Goal: Task Accomplishment & Management: Manage account settings

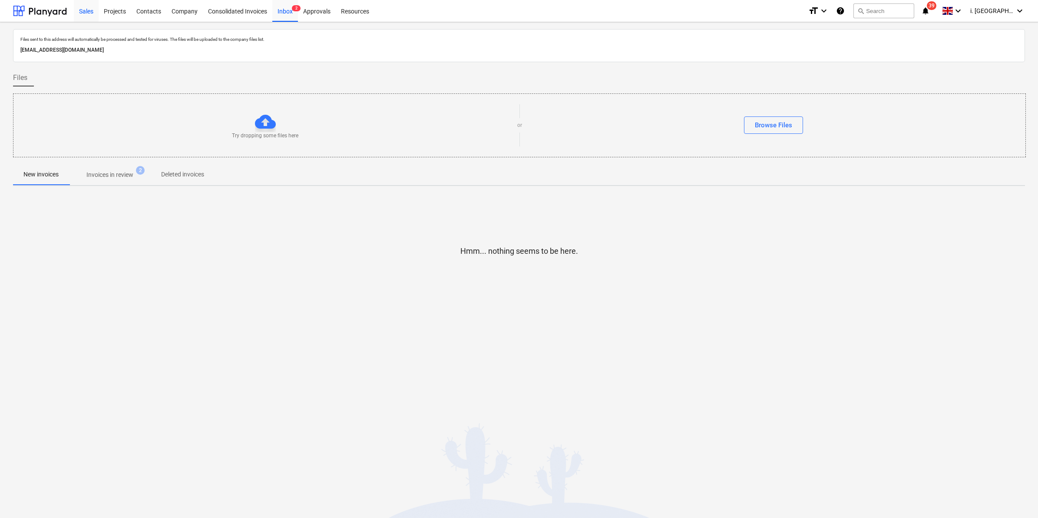
click at [84, 3] on div "Sales" at bounding box center [86, 11] width 25 height 22
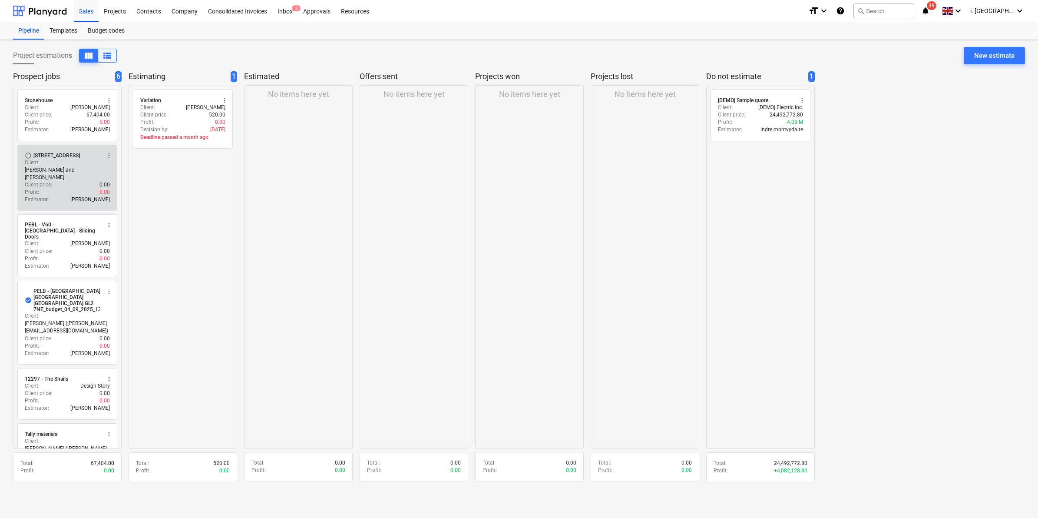
click at [66, 196] on div "Estimator : Jasmin Westcarr" at bounding box center [67, 199] width 85 height 7
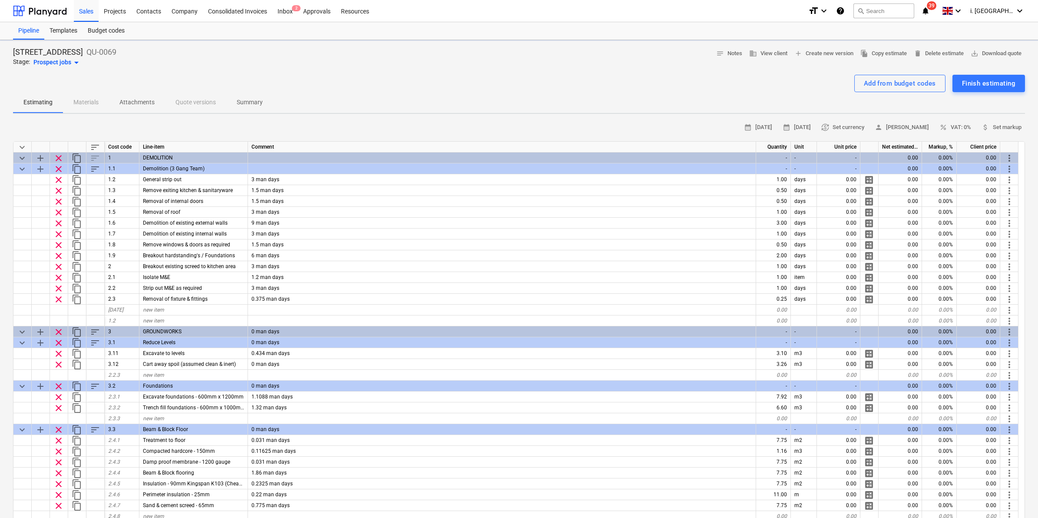
type textarea "x"
click at [124, 9] on div "Projects" at bounding box center [115, 11] width 33 height 22
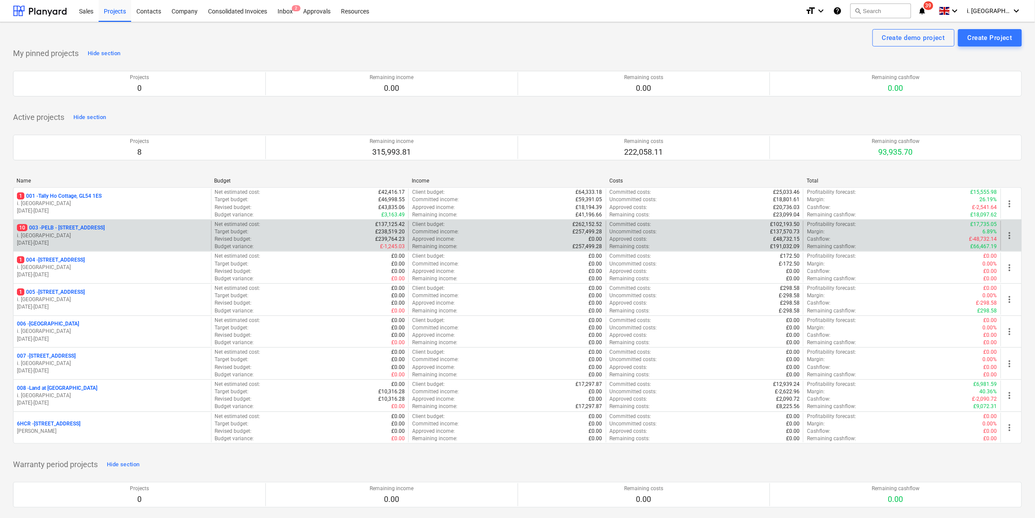
click at [103, 240] on p "01.09.2025 - 31.10.2025" at bounding box center [112, 242] width 191 height 7
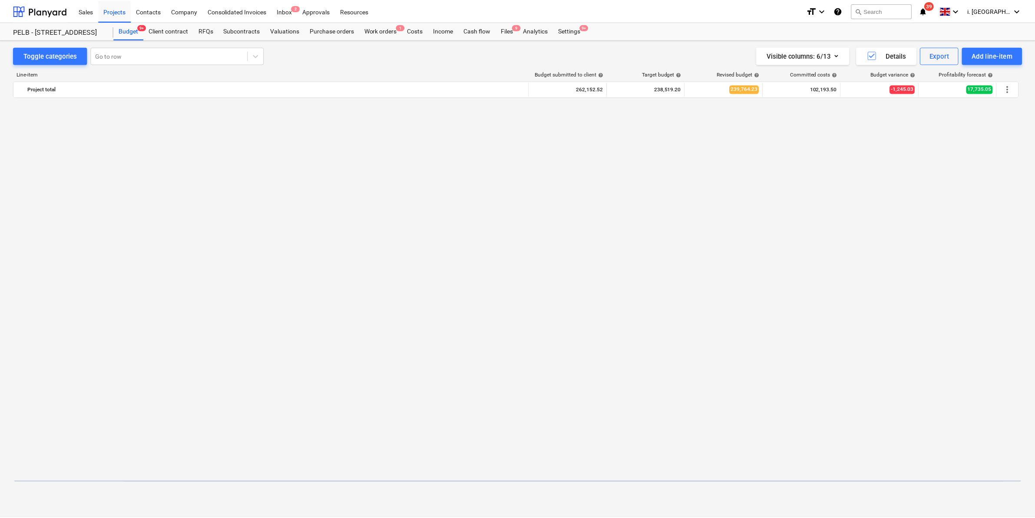
scroll to position [698, 0]
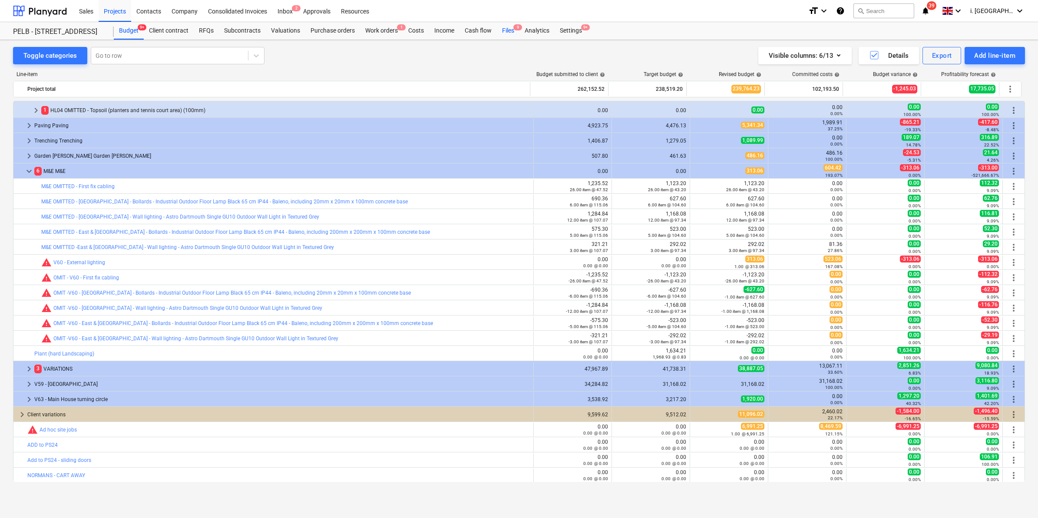
click at [503, 26] on div "Files 9" at bounding box center [508, 30] width 23 height 17
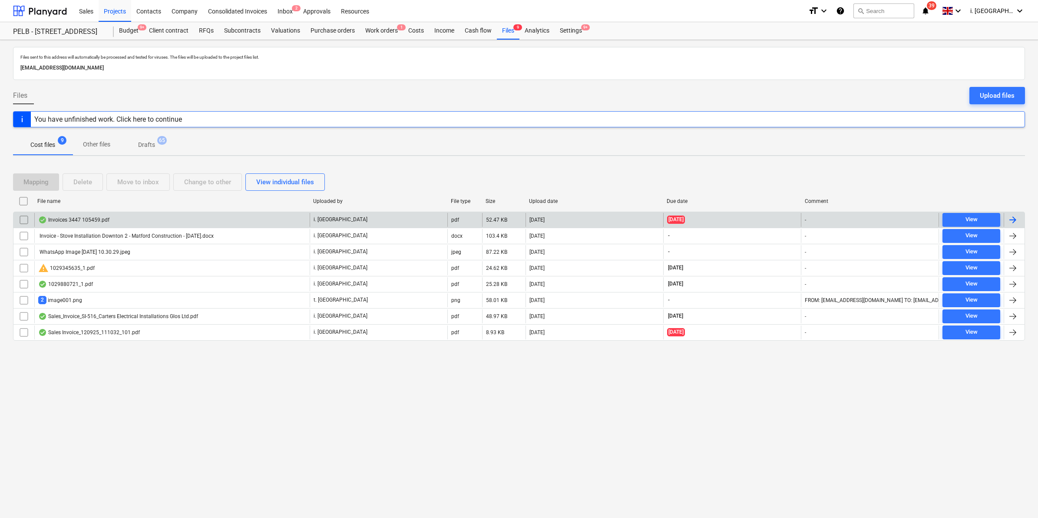
click at [81, 219] on div "Invoices 3447 105459.pdf" at bounding box center [73, 219] width 71 height 7
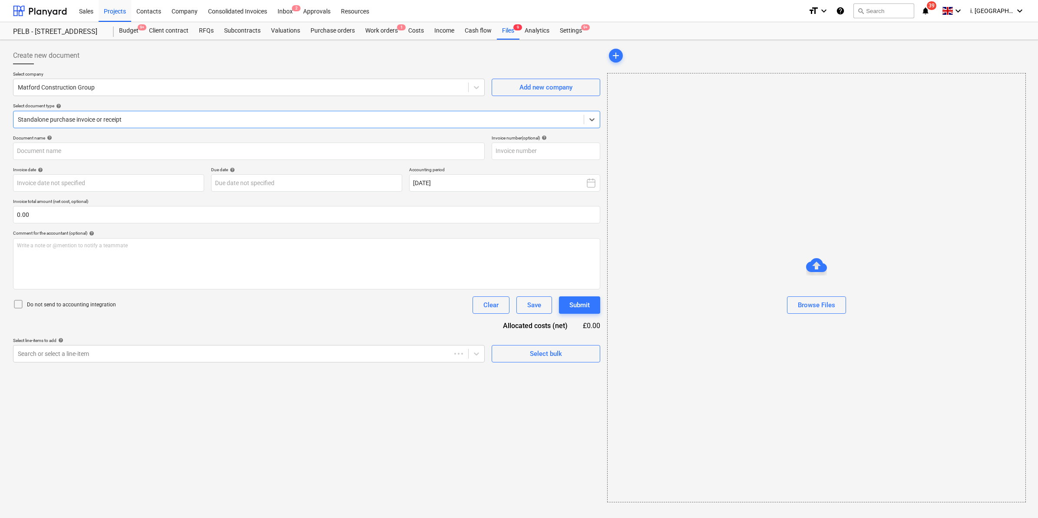
type input "105459"
type input "30 Aug 2025"
type input "30 Sep 2025"
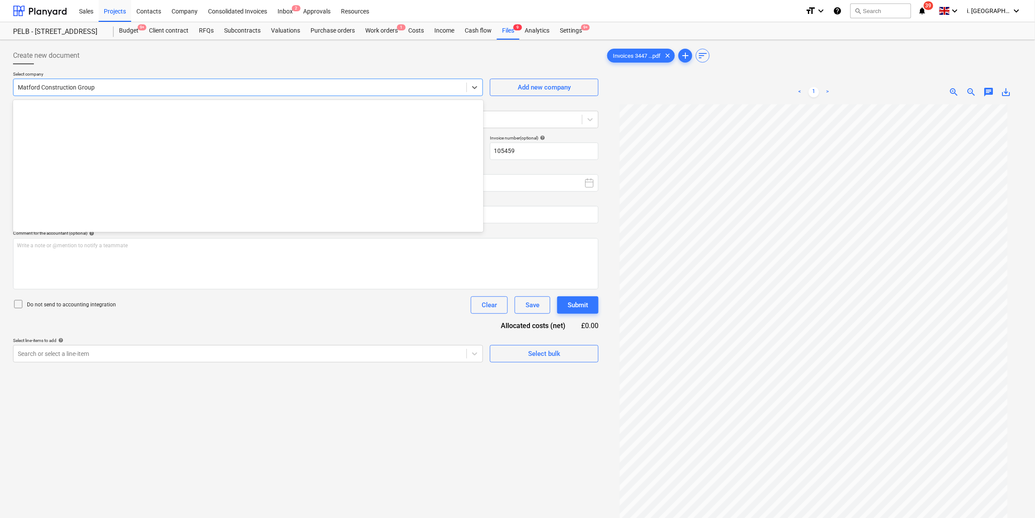
click at [159, 90] on div at bounding box center [240, 87] width 444 height 9
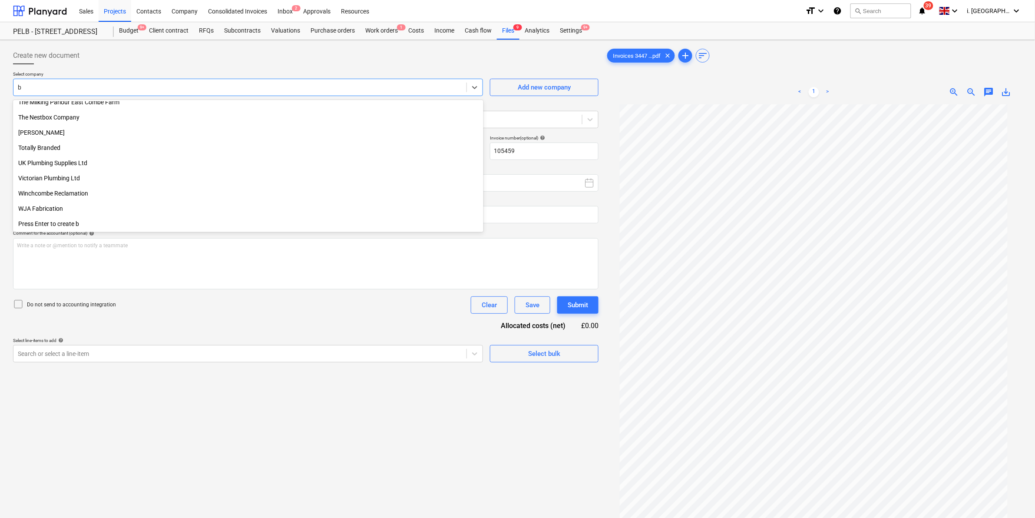
scroll to position [2804, 0]
type input "b&"
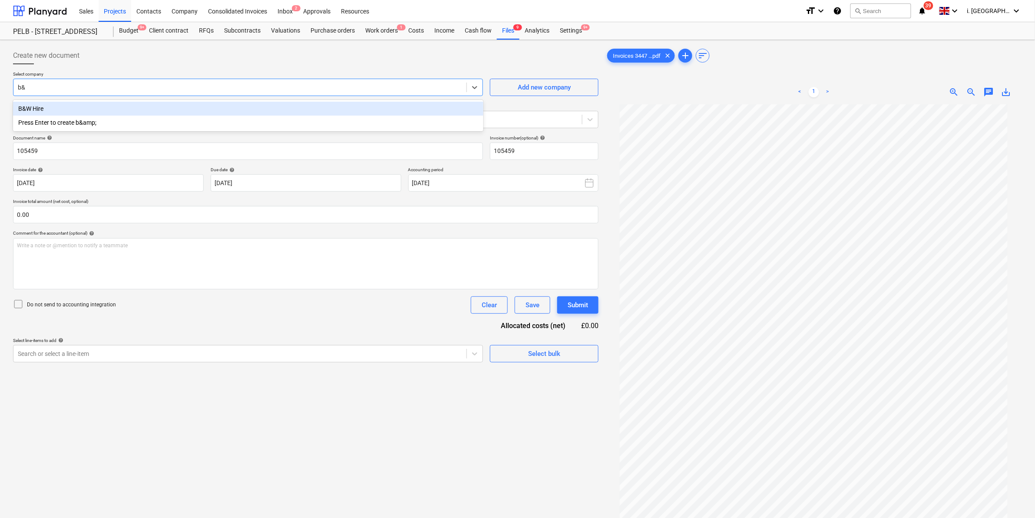
click at [170, 109] on div "B&W Hire" at bounding box center [248, 109] width 470 height 14
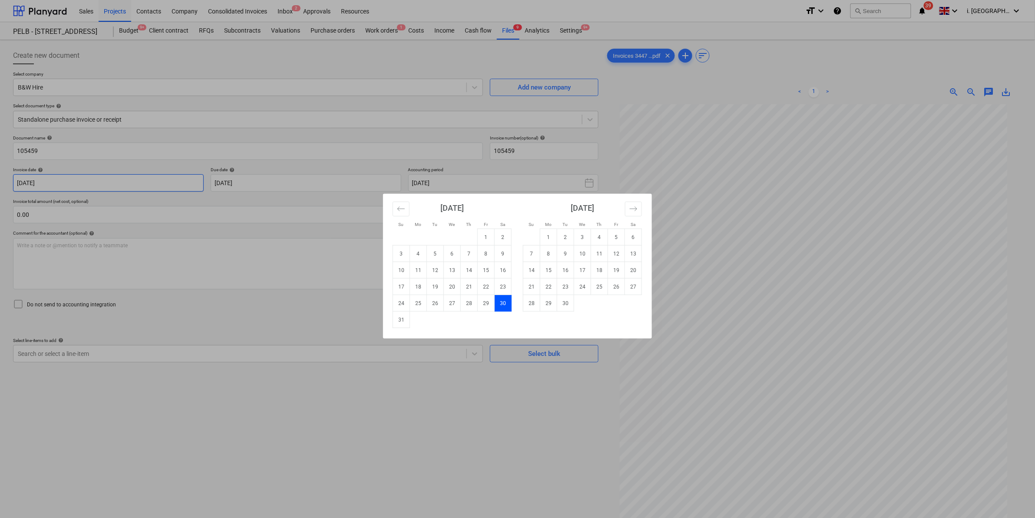
click at [187, 185] on body "Sales Projects Contacts Company Consolidated Invoices Inbox 2 Approvals Resourc…" at bounding box center [517, 259] width 1035 height 518
click at [569, 302] on td "30" at bounding box center [565, 303] width 17 height 17
type input "30 Sep 2025"
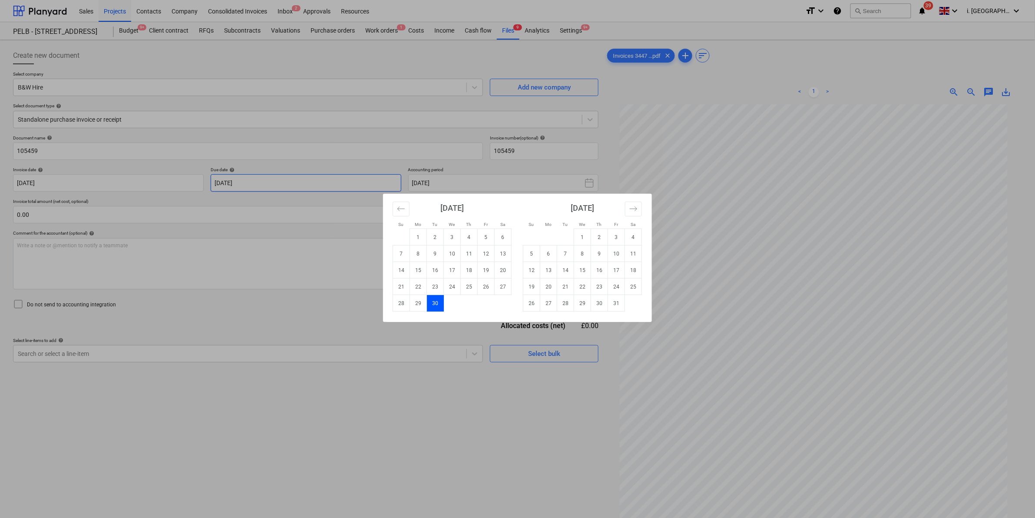
click at [320, 179] on body "Sales Projects Contacts Company Consolidated Invoices Inbox 2 Approvals Resourc…" at bounding box center [517, 259] width 1035 height 518
click at [602, 302] on td "30" at bounding box center [599, 303] width 17 height 17
type input "30 Oct 2025"
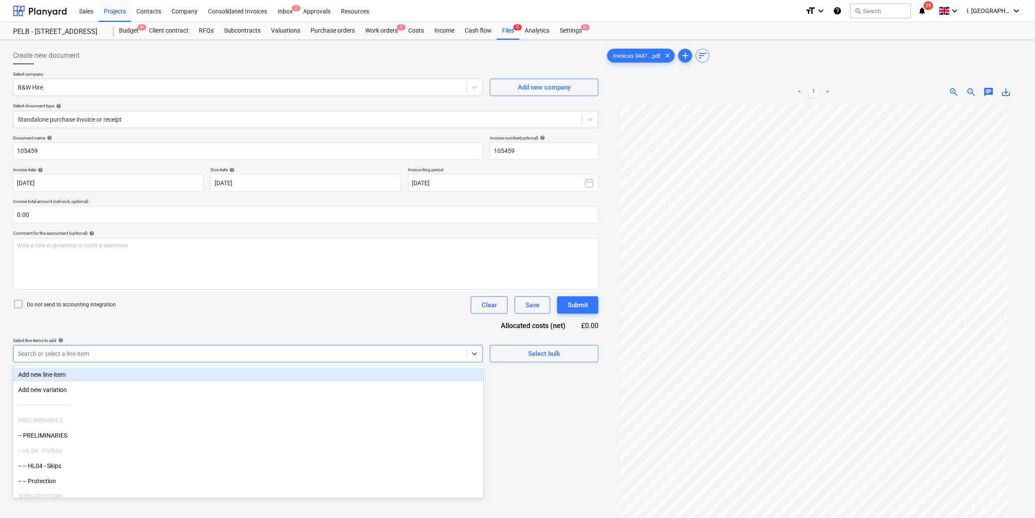
click at [203, 355] on div at bounding box center [240, 353] width 444 height 9
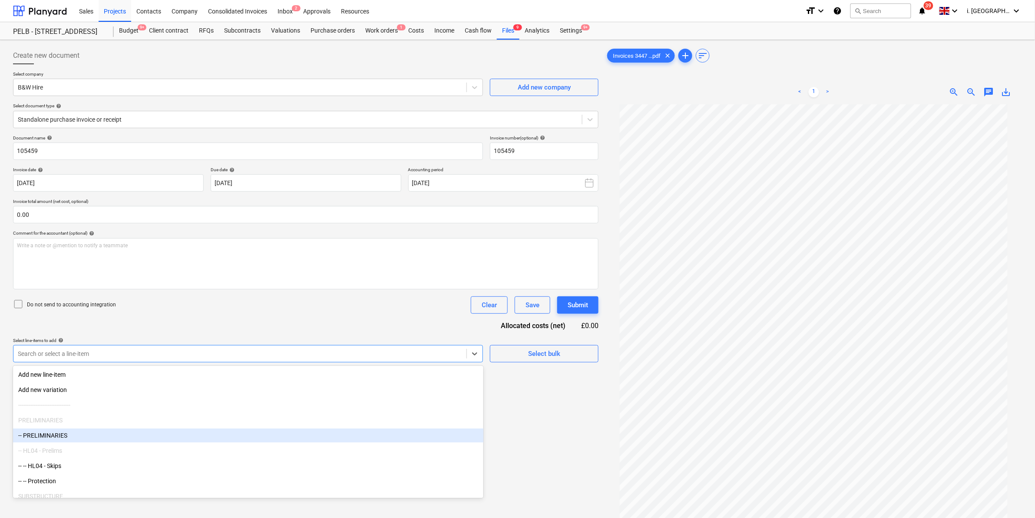
click at [123, 436] on div "-- PRELIMINARIES" at bounding box center [248, 435] width 470 height 14
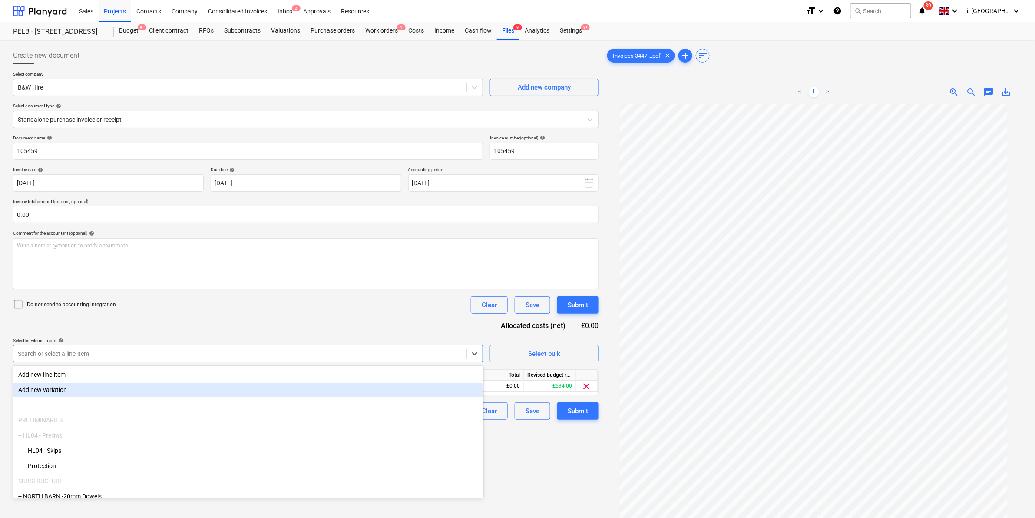
click at [514, 448] on div "Create new document Select company B&W Hire Add new company Select document typ…" at bounding box center [306, 322] width 592 height 558
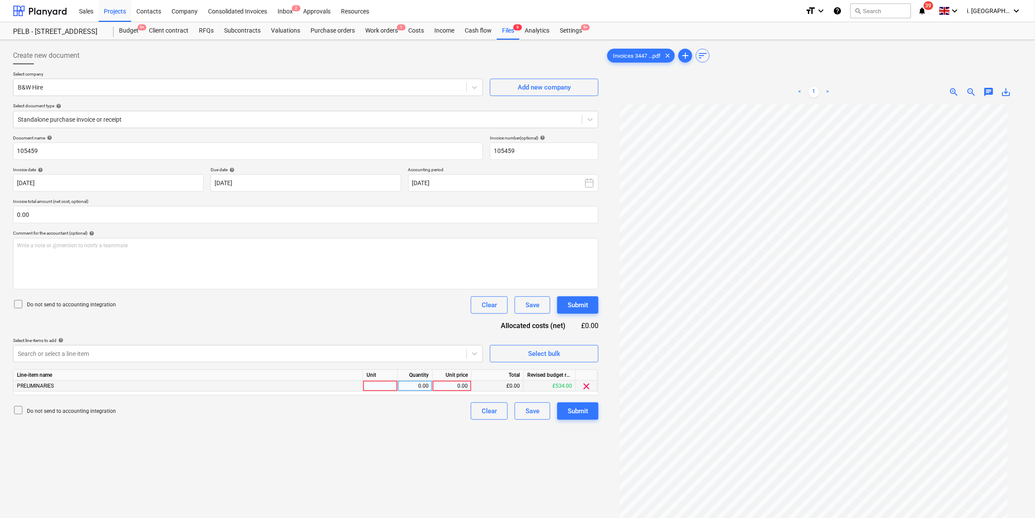
click at [379, 387] on div at bounding box center [380, 385] width 35 height 11
type input "1"
click at [466, 385] on div "0.00" at bounding box center [452, 385] width 32 height 11
click at [418, 385] on div "0.00" at bounding box center [414, 385] width 27 height 11
type input "1"
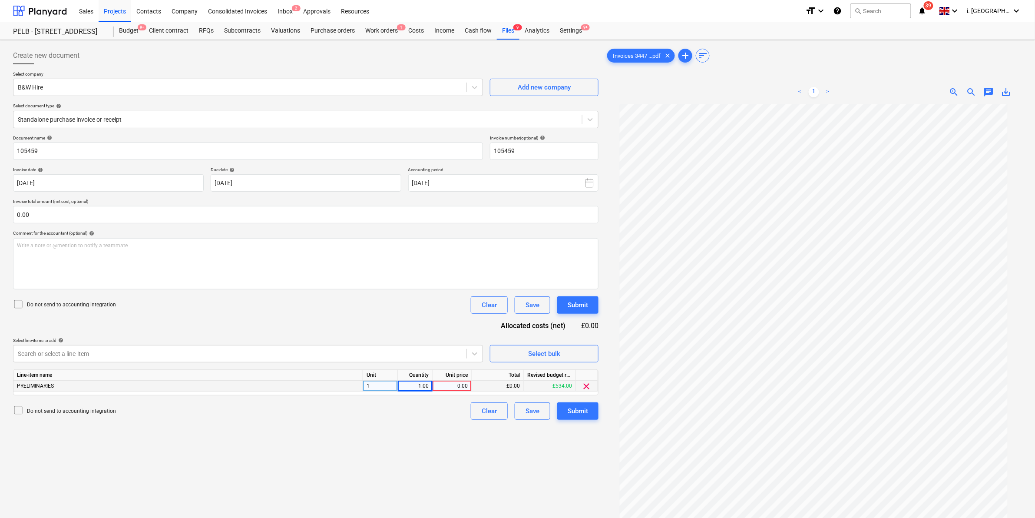
click at [462, 385] on div "0.00" at bounding box center [452, 385] width 32 height 11
type input "88"
click at [485, 444] on div "Create new document Select company B&W Hire Add new company Select document typ…" at bounding box center [306, 322] width 592 height 558
click at [565, 412] on button "Submit" at bounding box center [577, 410] width 41 height 17
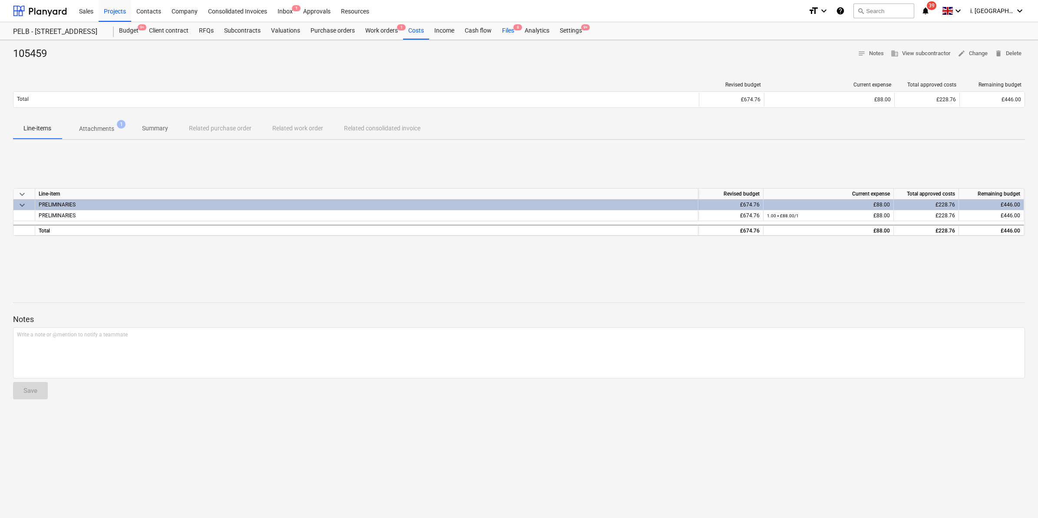
click at [503, 31] on div "Files 8" at bounding box center [508, 30] width 23 height 17
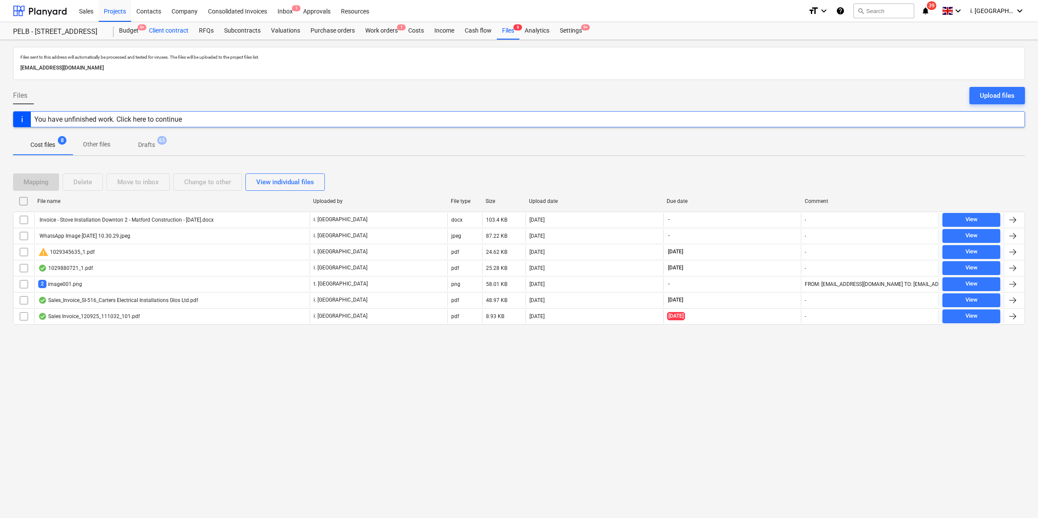
click at [151, 31] on div "Client contract" at bounding box center [169, 30] width 50 height 17
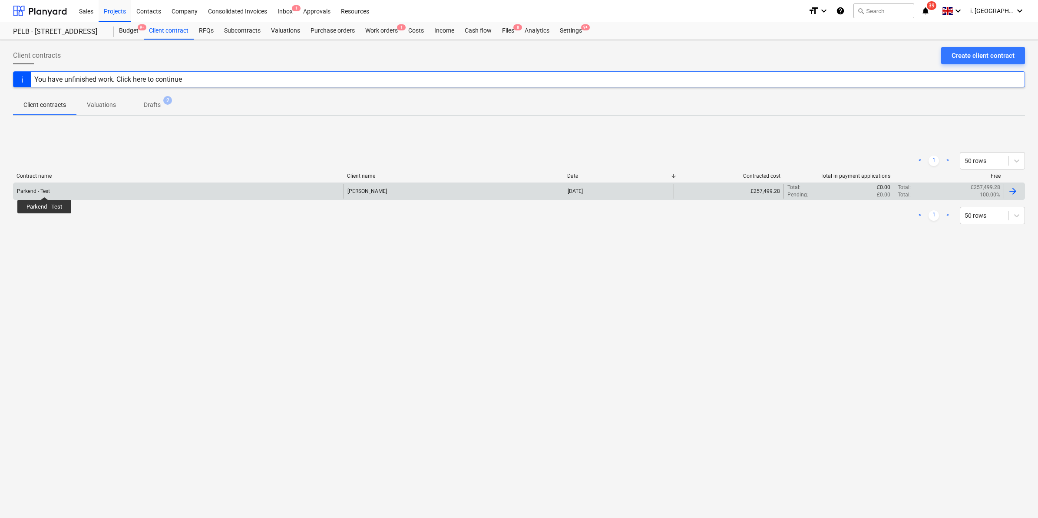
click at [44, 189] on div "Parkend - Test" at bounding box center [33, 191] width 33 height 6
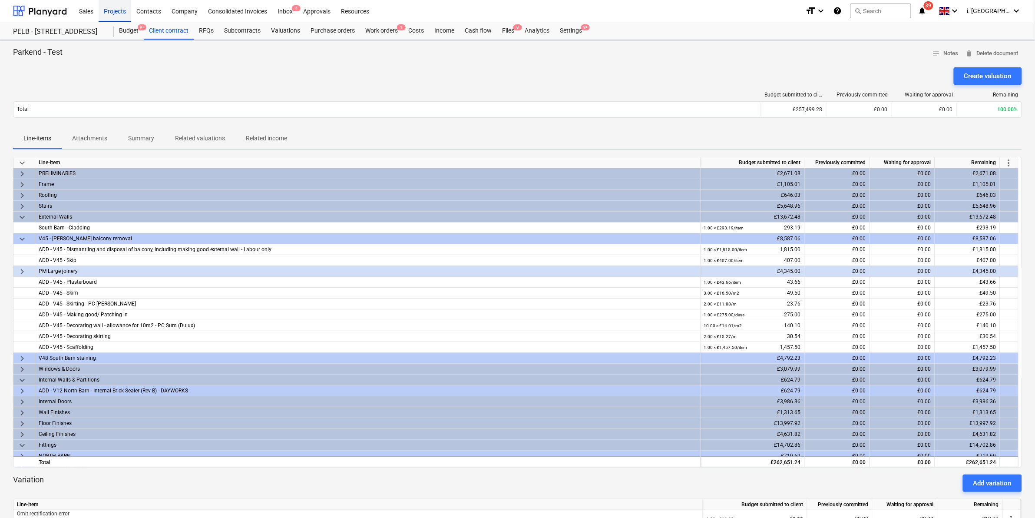
click at [106, 10] on div "Projects" at bounding box center [115, 11] width 33 height 22
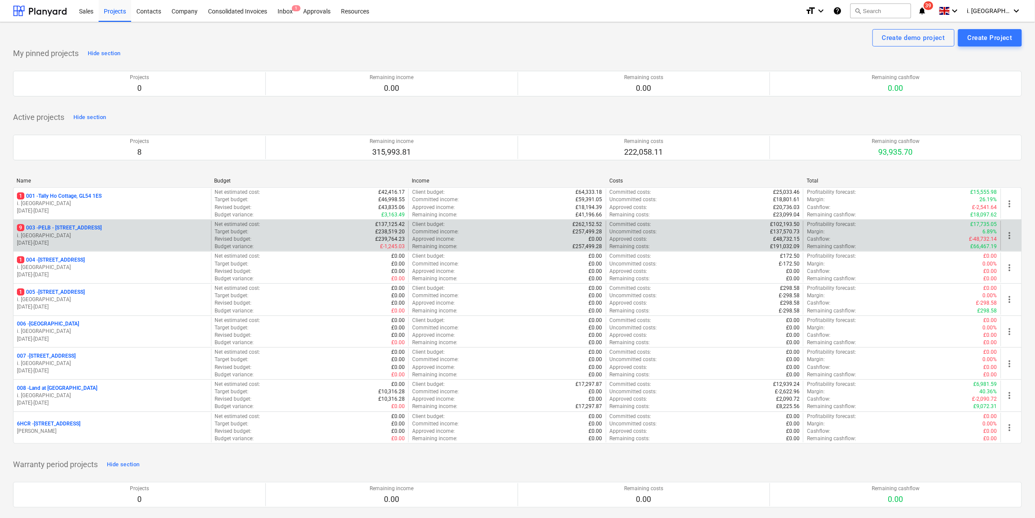
click at [65, 236] on p "i. [GEOGRAPHIC_DATA]" at bounding box center [112, 235] width 191 height 7
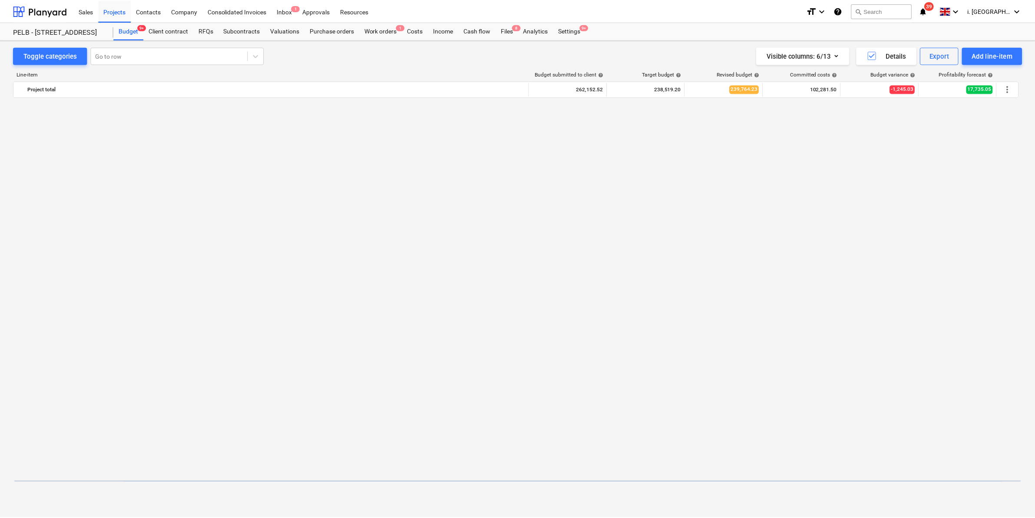
scroll to position [698, 0]
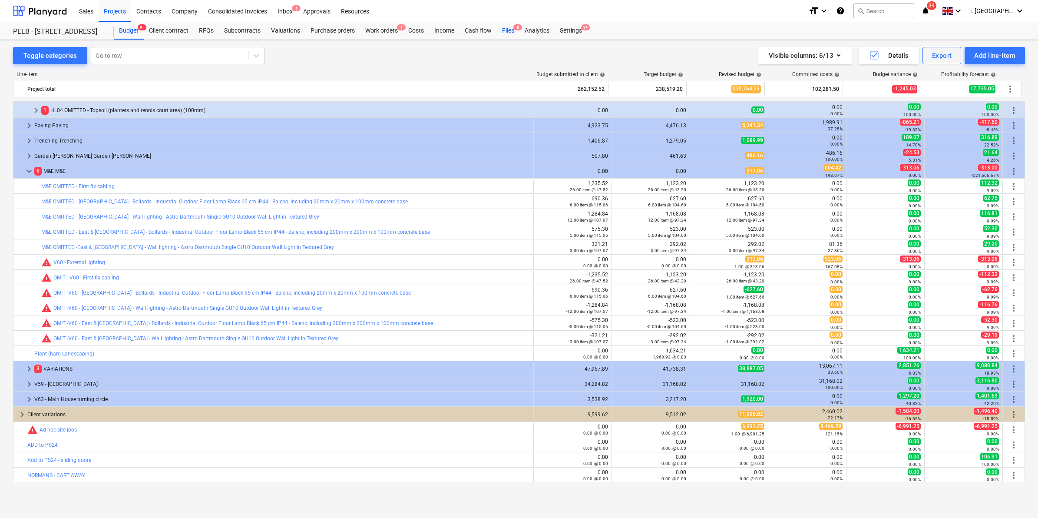
click at [502, 25] on div "Files 8" at bounding box center [508, 30] width 23 height 17
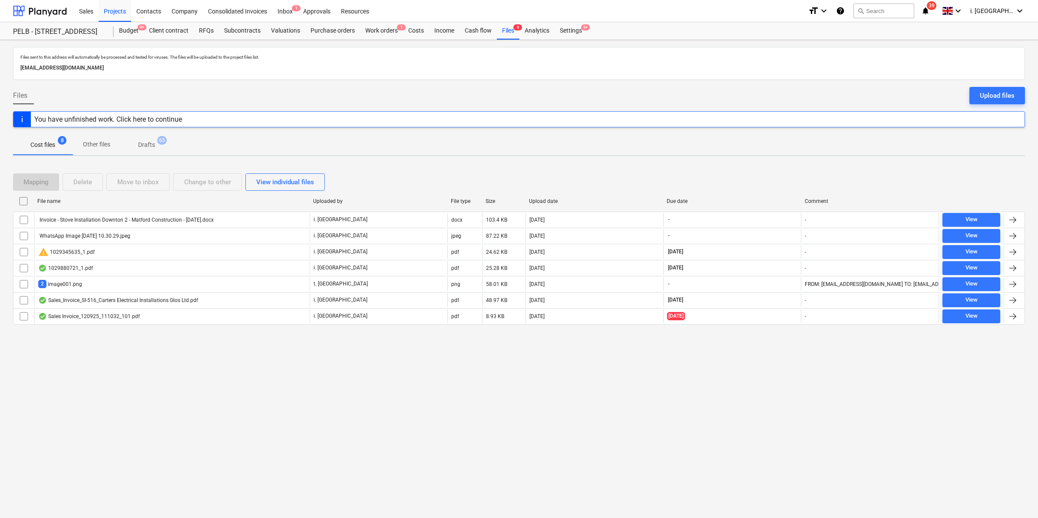
drag, startPoint x: 997, startPoint y: 90, endPoint x: 930, endPoint y: 103, distance: 68.1
click at [997, 91] on div "Upload files" at bounding box center [997, 95] width 35 height 11
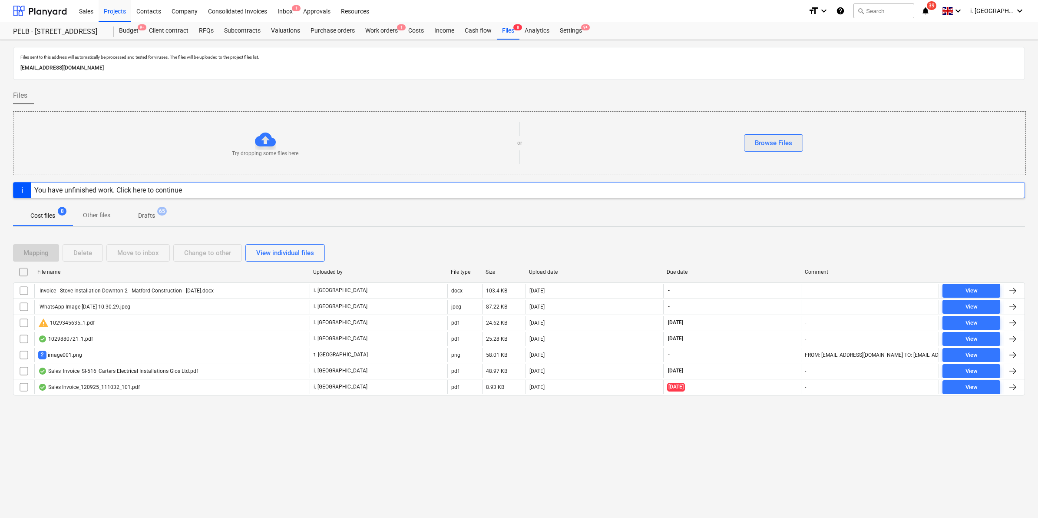
click at [776, 139] on div "Browse Files" at bounding box center [773, 142] width 37 height 11
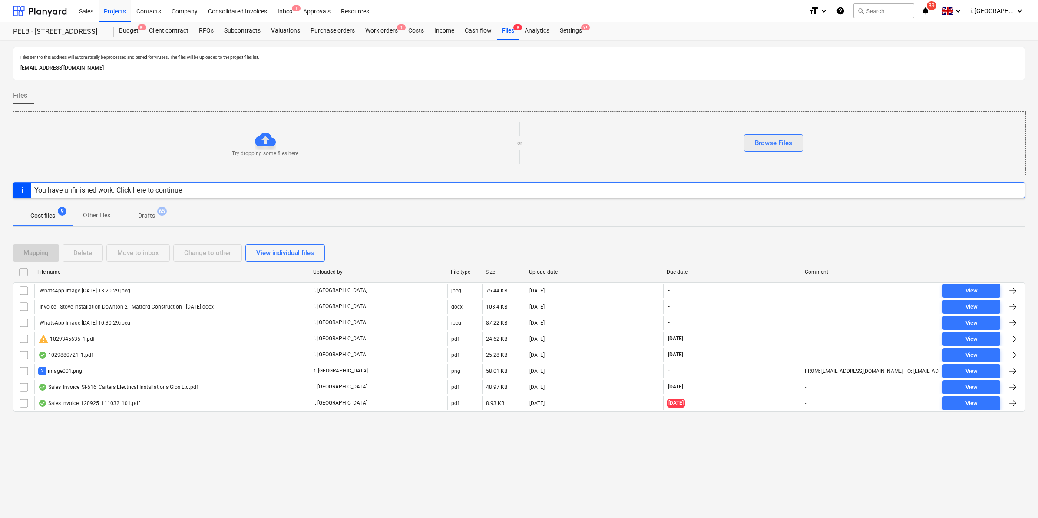
click at [779, 141] on div "Browse Files" at bounding box center [773, 142] width 37 height 11
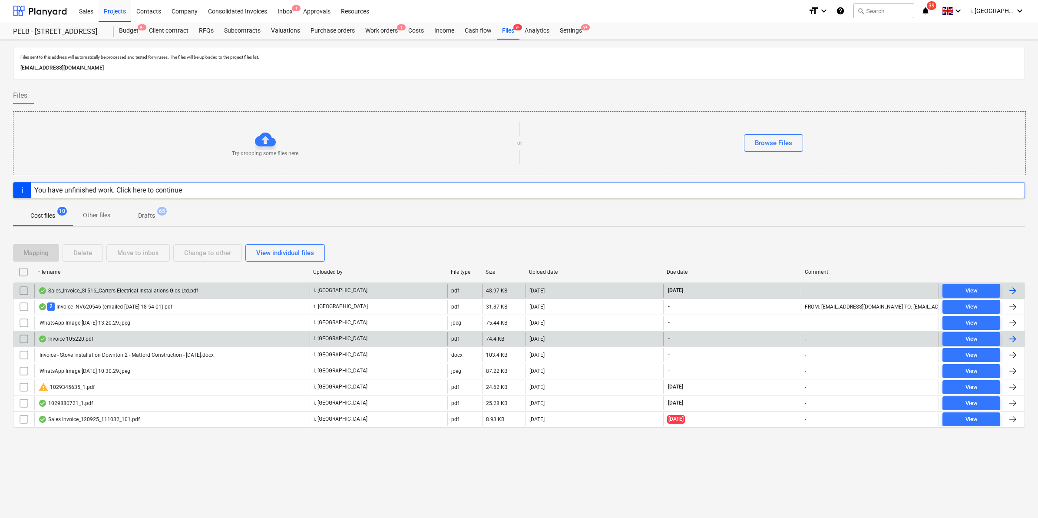
click at [50, 338] on div "Invoice 105220.pdf" at bounding box center [65, 338] width 55 height 7
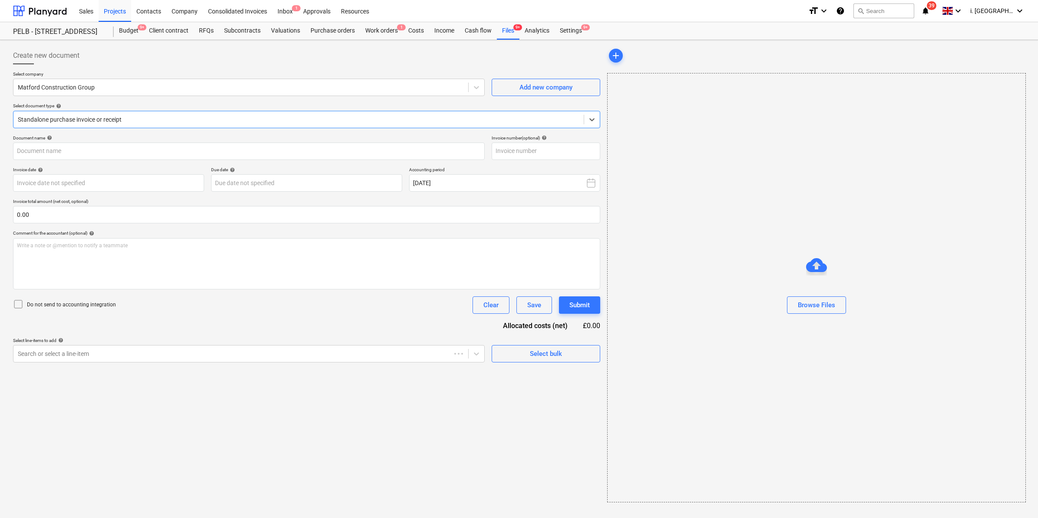
type input "105220"
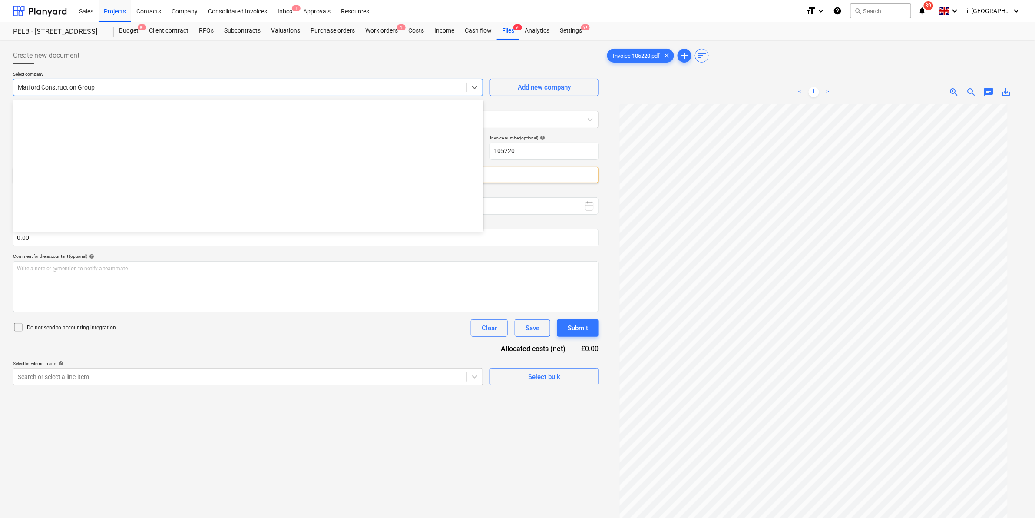
click at [171, 85] on div at bounding box center [240, 87] width 444 height 9
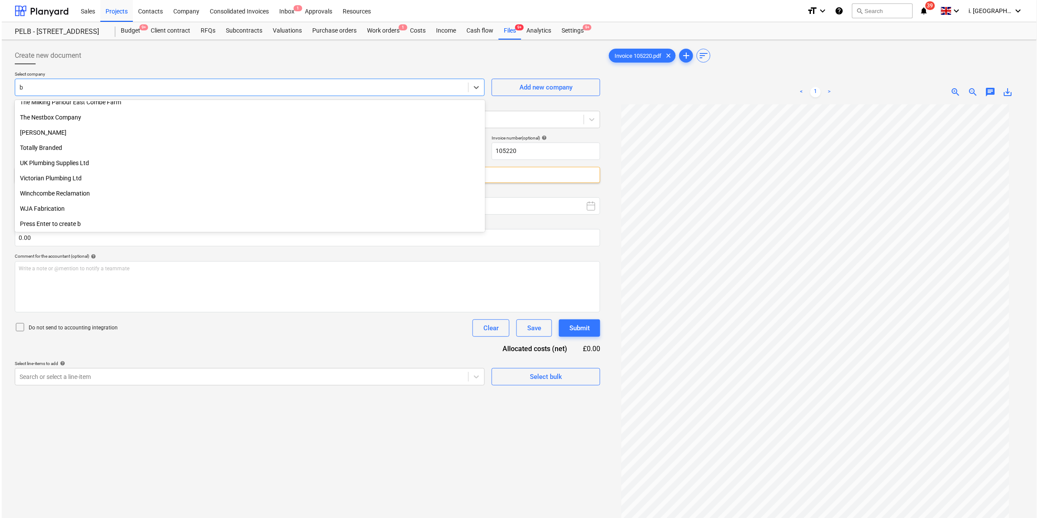
scroll to position [2804, 0]
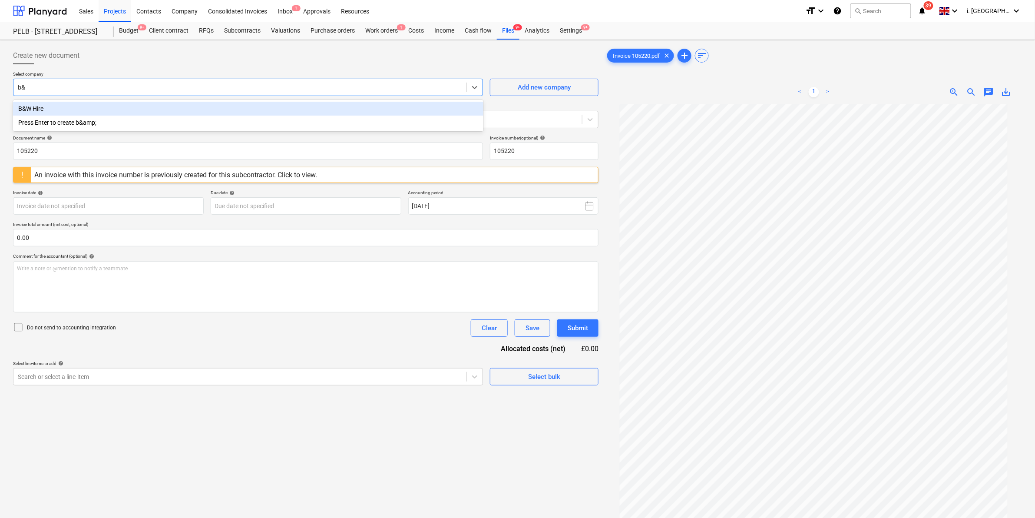
type input "b&w"
click at [136, 107] on div "B&W Hire" at bounding box center [248, 109] width 470 height 14
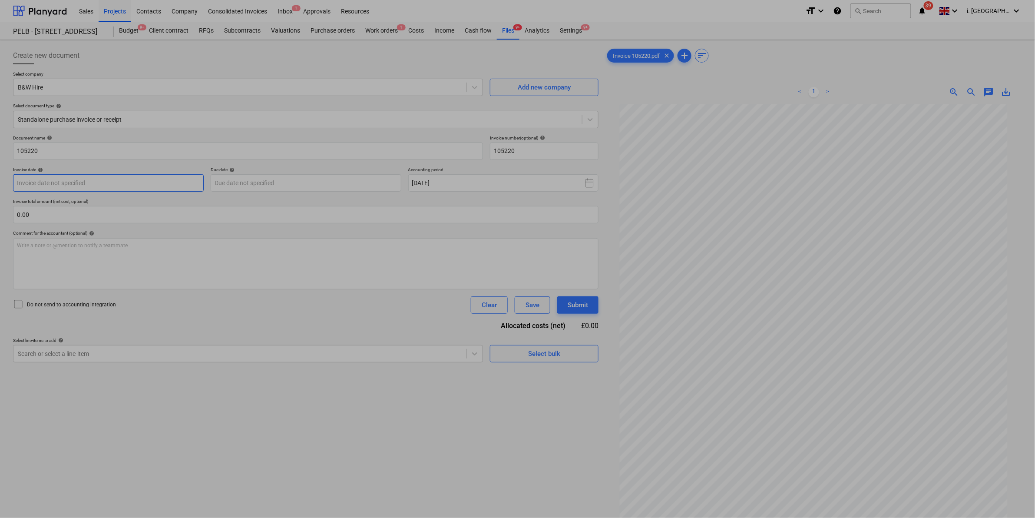
click at [142, 180] on body "Sales Projects Contacts Company Consolidated Invoices Inbox 1 Approvals Resourc…" at bounding box center [517, 259] width 1035 height 518
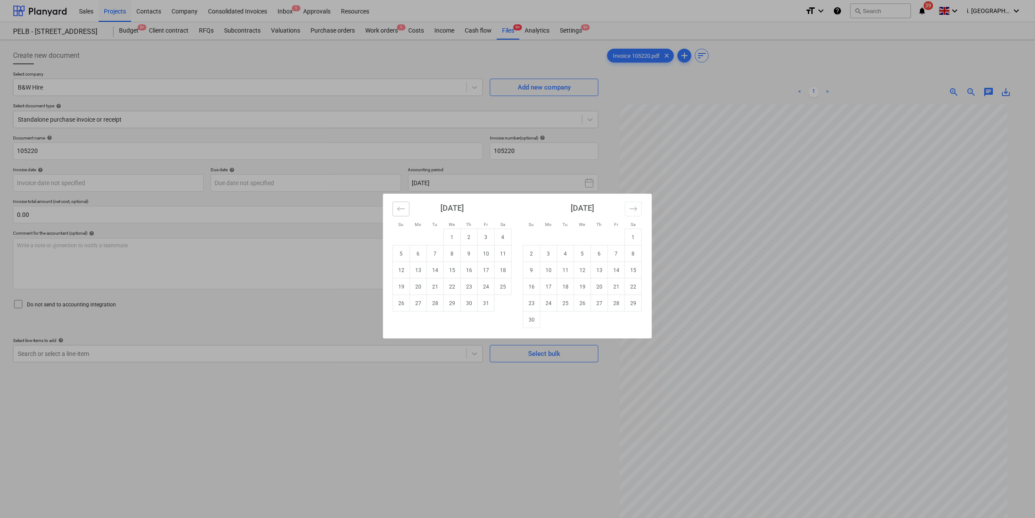
click at [399, 208] on icon "Move backward to switch to the previous month." at bounding box center [400, 208] width 7 height 4
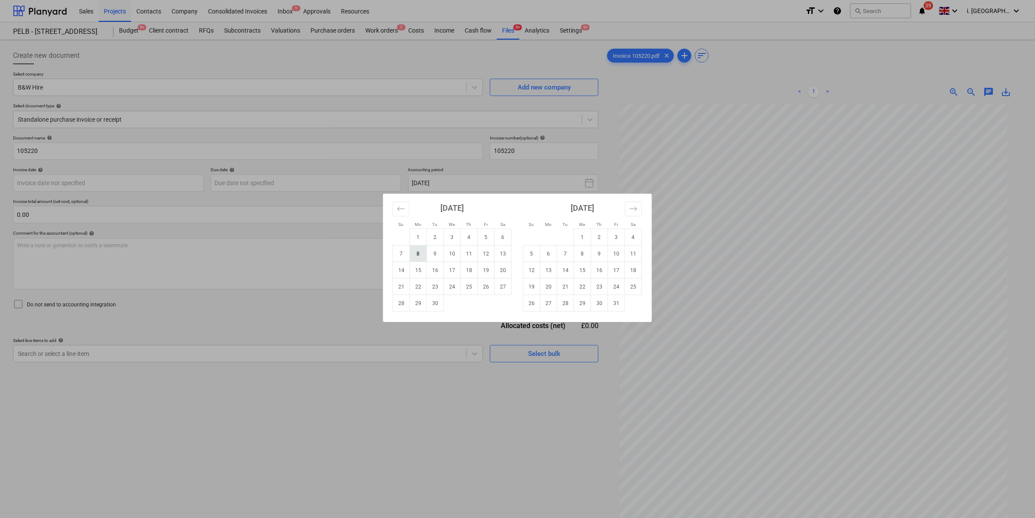
click at [422, 252] on td "8" at bounding box center [418, 253] width 17 height 17
type input "[DATE]"
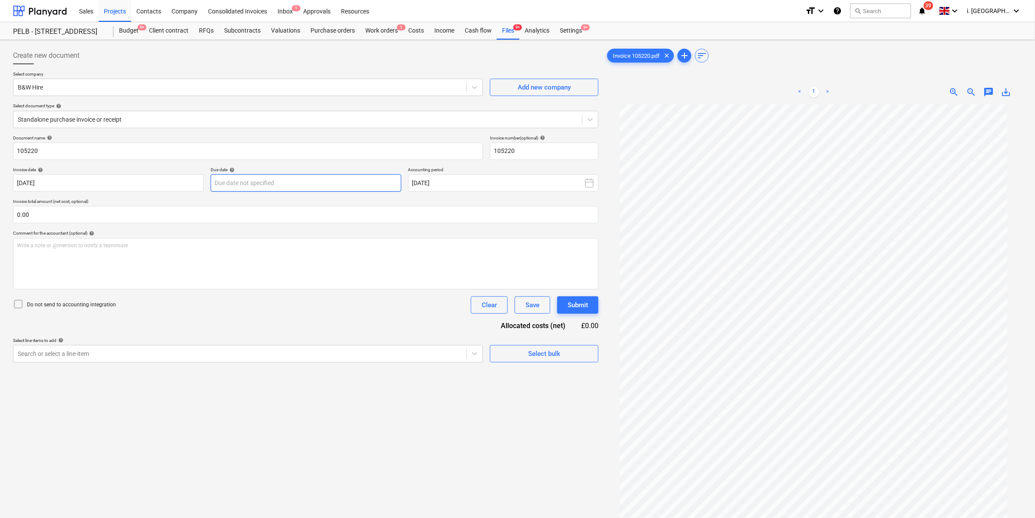
click at [289, 182] on body "Sales Projects Contacts Company Consolidated Invoices Inbox 1 Approvals Resourc…" at bounding box center [517, 259] width 1035 height 518
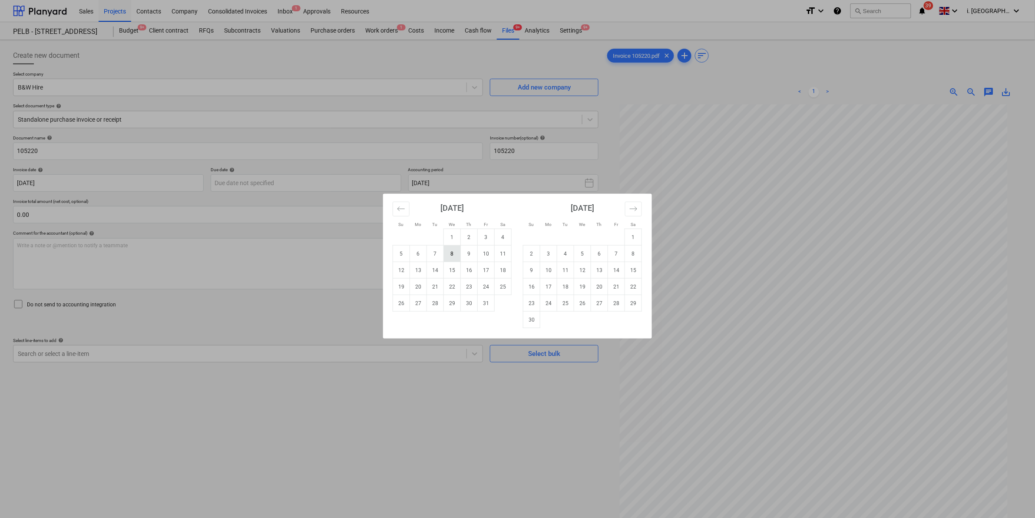
click at [455, 251] on td "8" at bounding box center [452, 253] width 17 height 17
type input "08 Oct 2025"
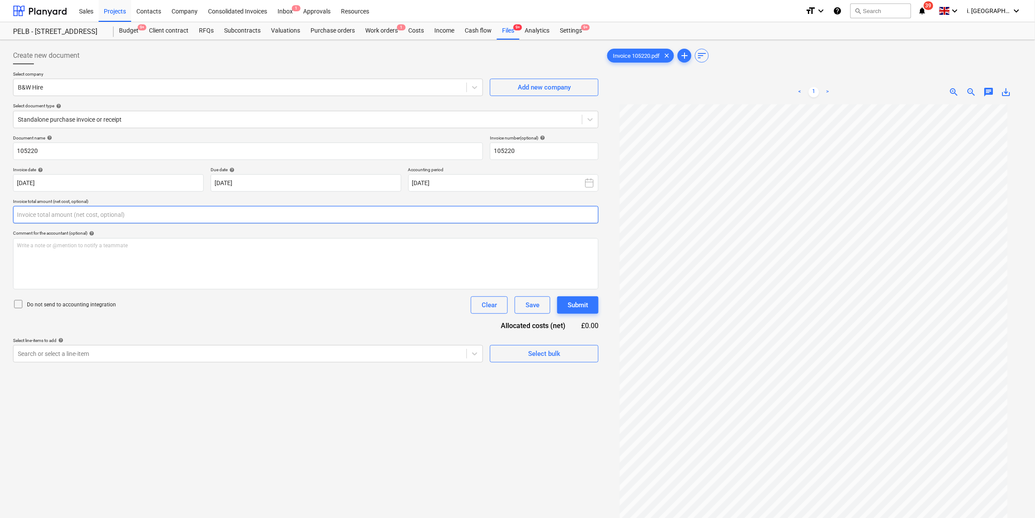
click at [172, 213] on input "text" at bounding box center [305, 214] width 585 height 17
type input "0.00"
click at [245, 348] on div "Search or select a line-item" at bounding box center [239, 353] width 453 height 12
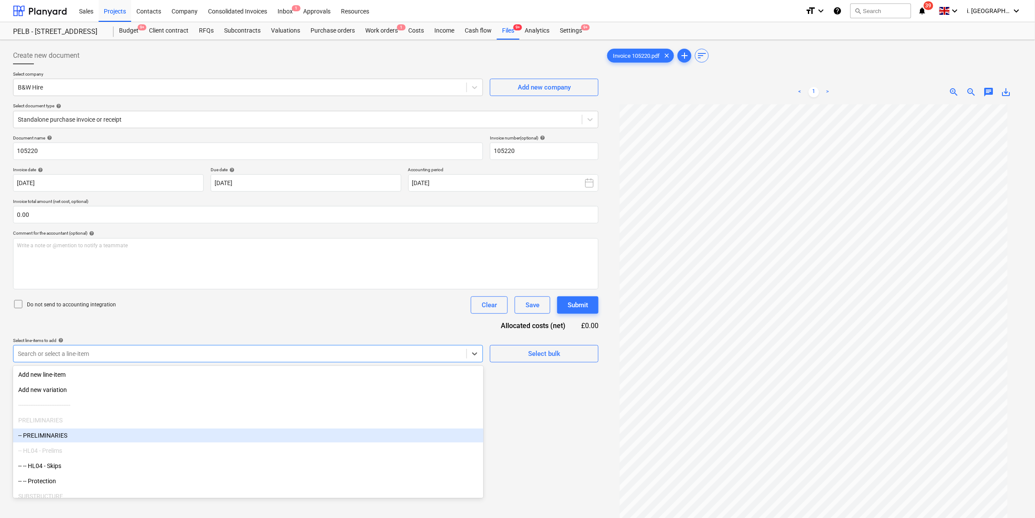
click at [202, 441] on div "-- PRELIMINARIES" at bounding box center [248, 435] width 470 height 14
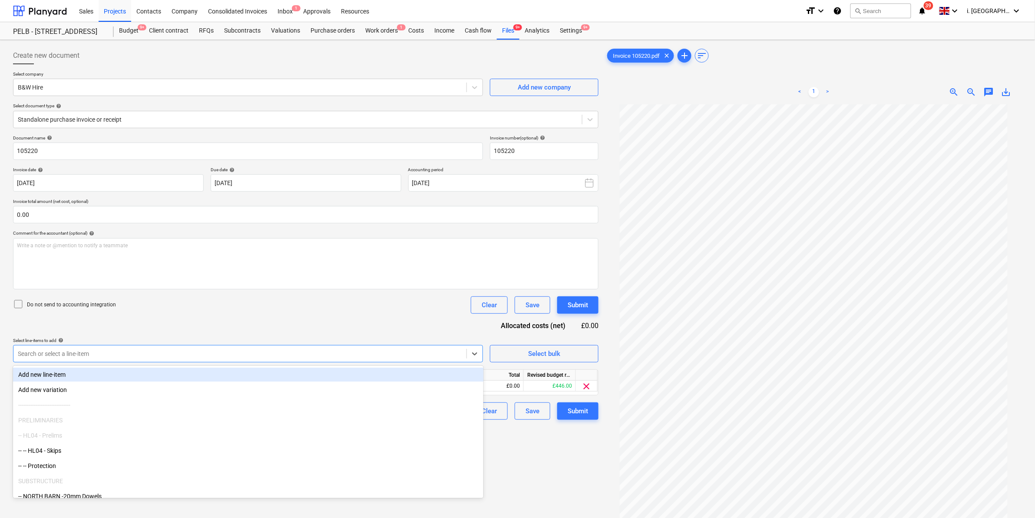
click at [433, 307] on div "Do not send to accounting integration Clear Save Submit" at bounding box center [305, 304] width 585 height 17
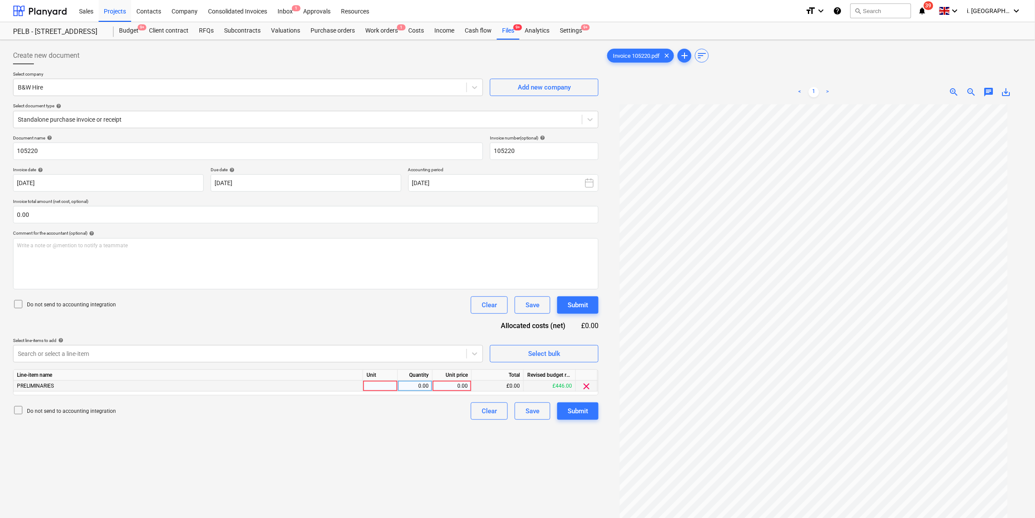
click at [379, 383] on div at bounding box center [380, 385] width 35 height 11
click at [381, 384] on input at bounding box center [380, 385] width 34 height 10
type input "1"
click at [420, 383] on div "0.00" at bounding box center [414, 385] width 27 height 11
type input "3"
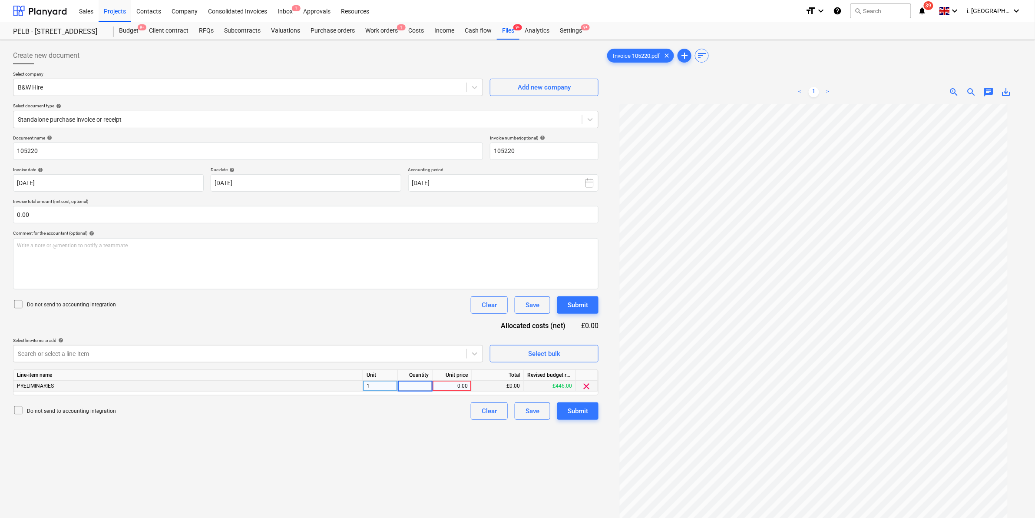
type input "1"
click at [455, 390] on div "0.00" at bounding box center [452, 385] width 32 height 11
type input "39"
click at [463, 420] on div "Create new document Select company B&W Hire Add new company Select document typ…" at bounding box center [306, 322] width 592 height 558
click at [581, 409] on div "Submit" at bounding box center [578, 410] width 20 height 11
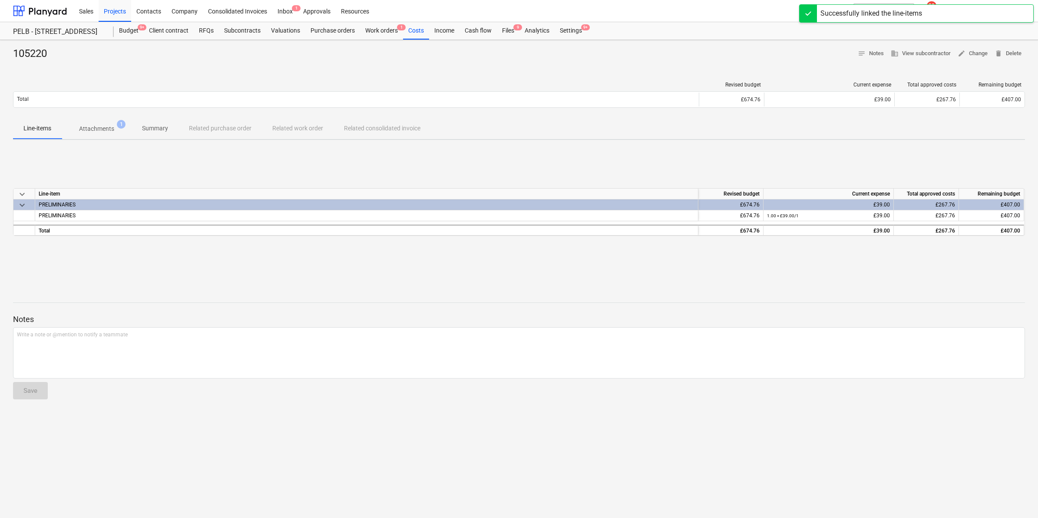
click at [100, 132] on p "Attachments" at bounding box center [96, 128] width 35 height 9
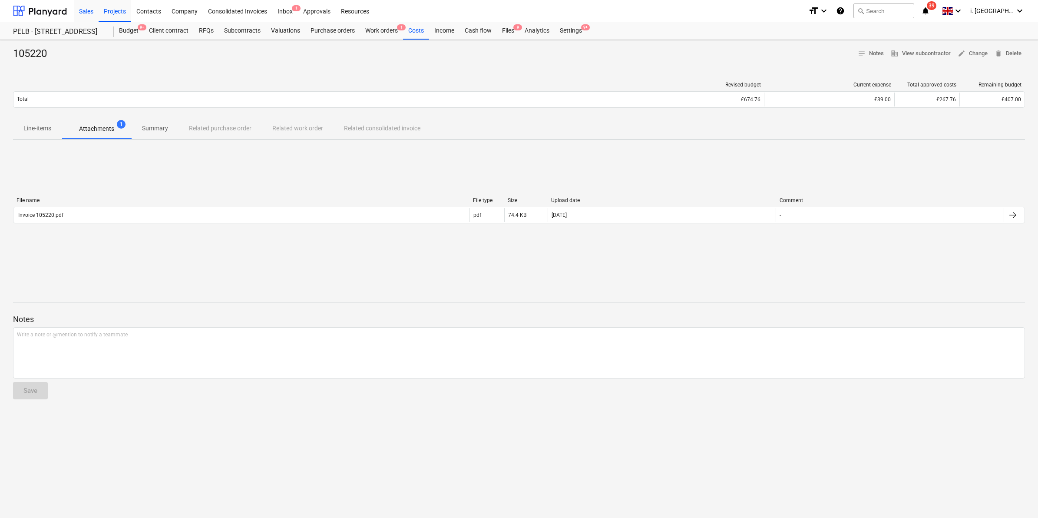
click at [90, 10] on div "Sales" at bounding box center [86, 11] width 25 height 22
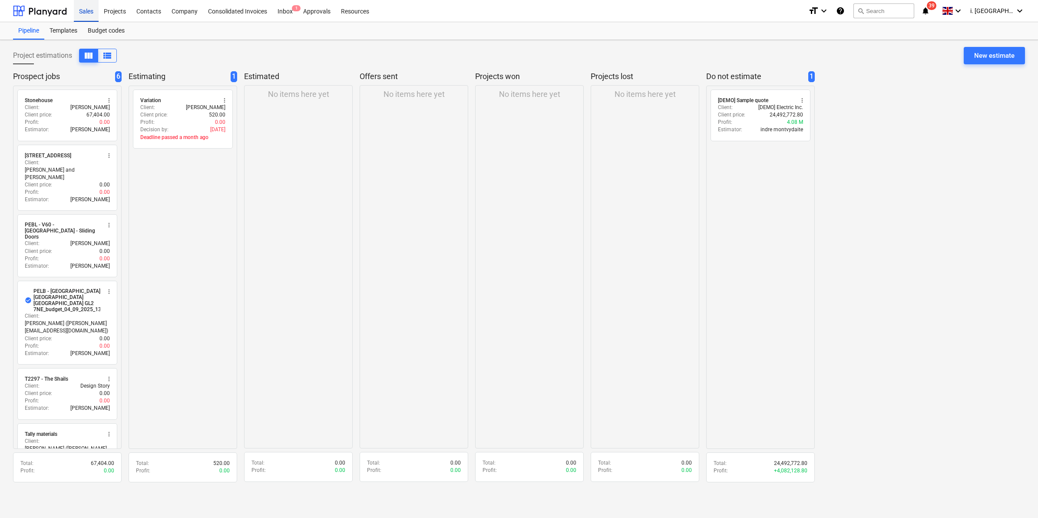
click at [82, 11] on div "Sales" at bounding box center [86, 11] width 25 height 22
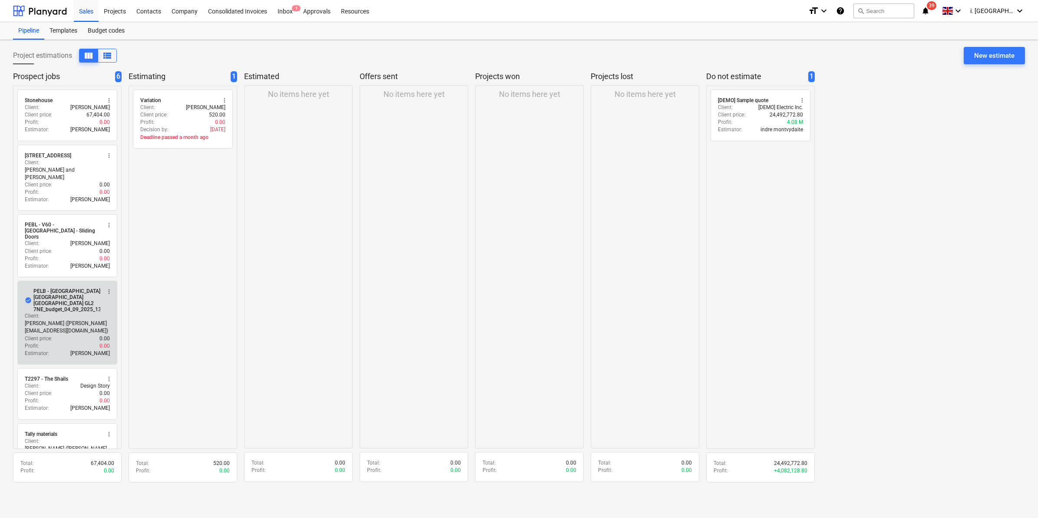
click at [43, 335] on p "Client price :" at bounding box center [38, 338] width 27 height 7
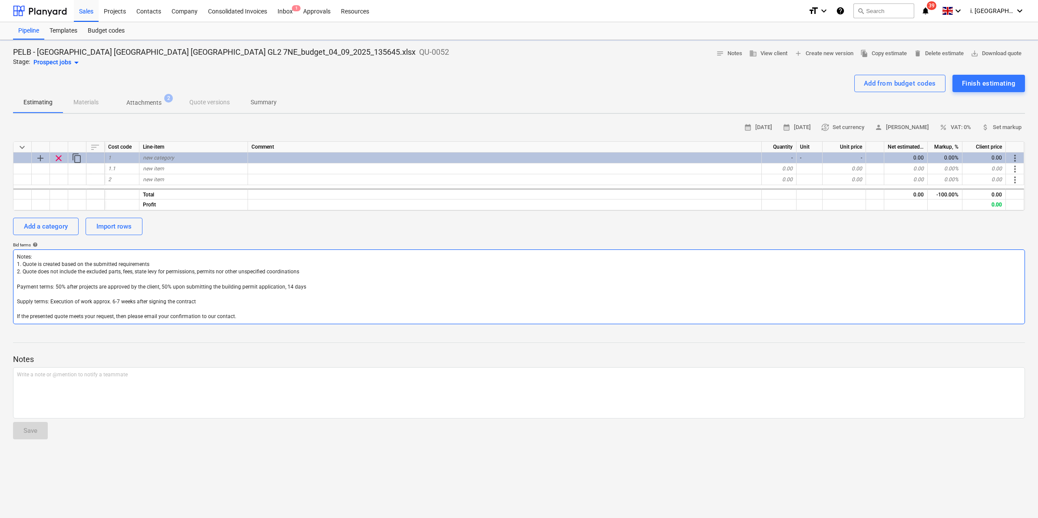
type textarea "x"
click at [80, 9] on div "Sales" at bounding box center [86, 11] width 25 height 22
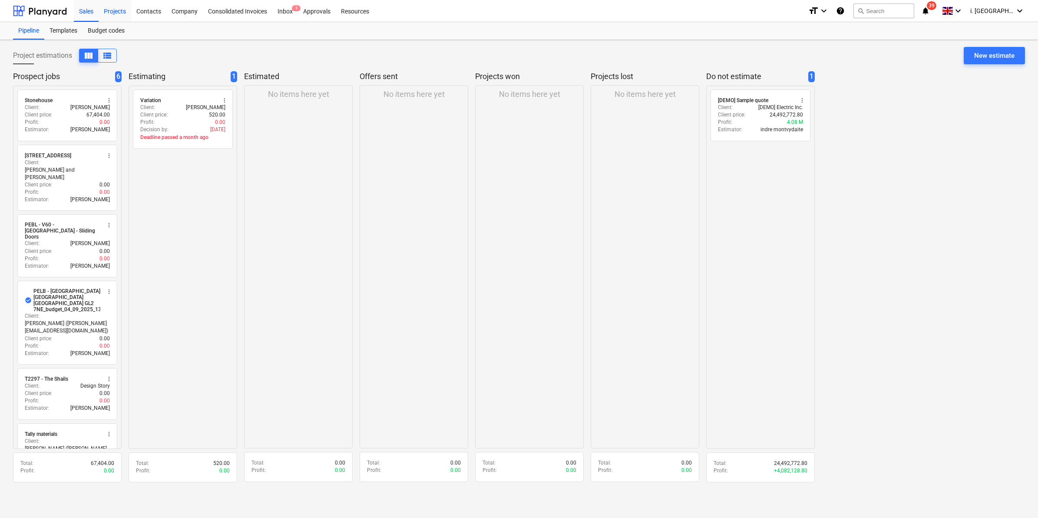
click at [116, 13] on div "Projects" at bounding box center [115, 11] width 33 height 22
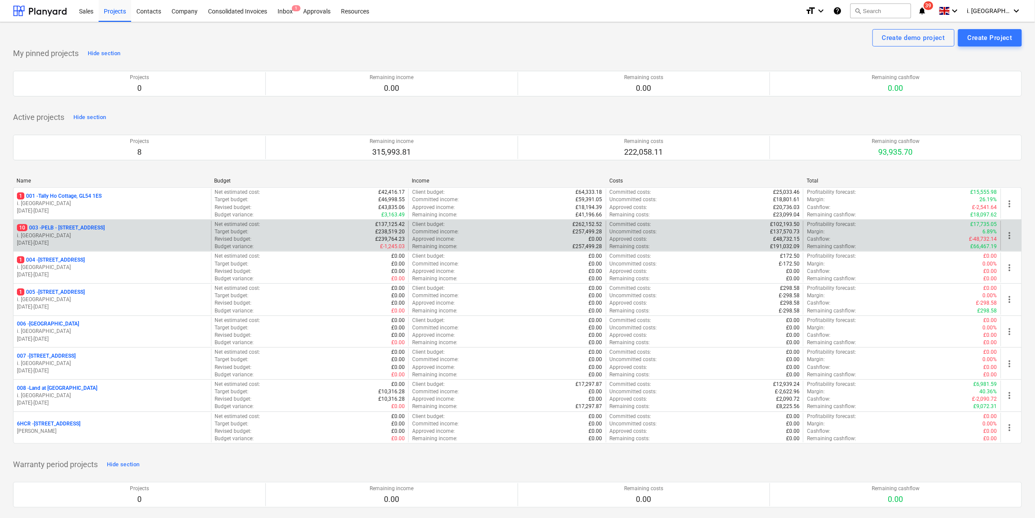
click at [99, 235] on p "i. [GEOGRAPHIC_DATA]" at bounding box center [112, 235] width 191 height 7
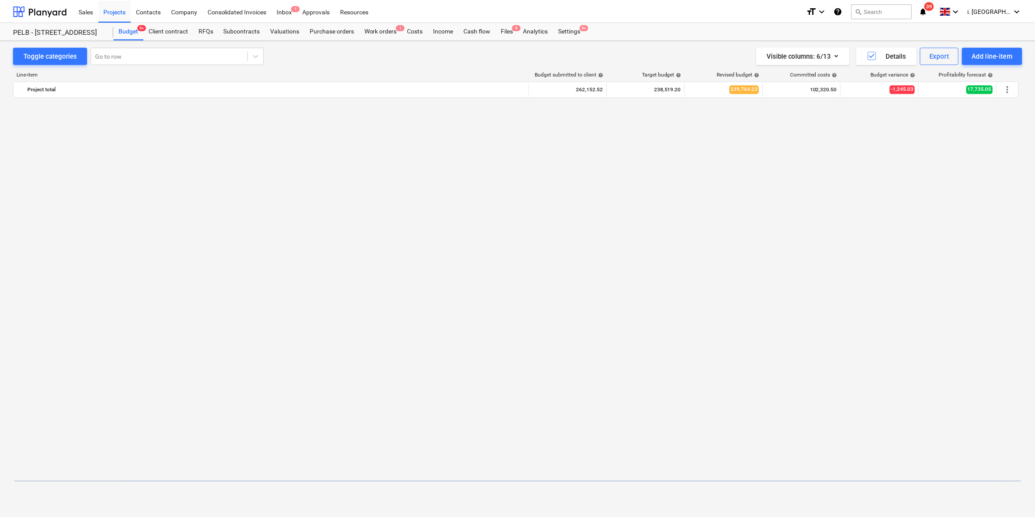
scroll to position [698, 0]
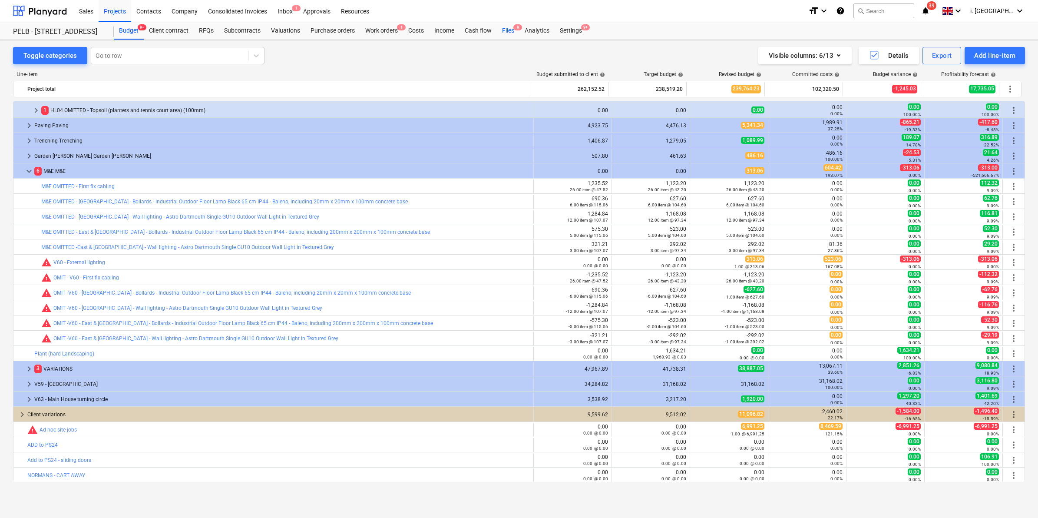
click at [509, 27] on div "Files 9" at bounding box center [508, 30] width 23 height 17
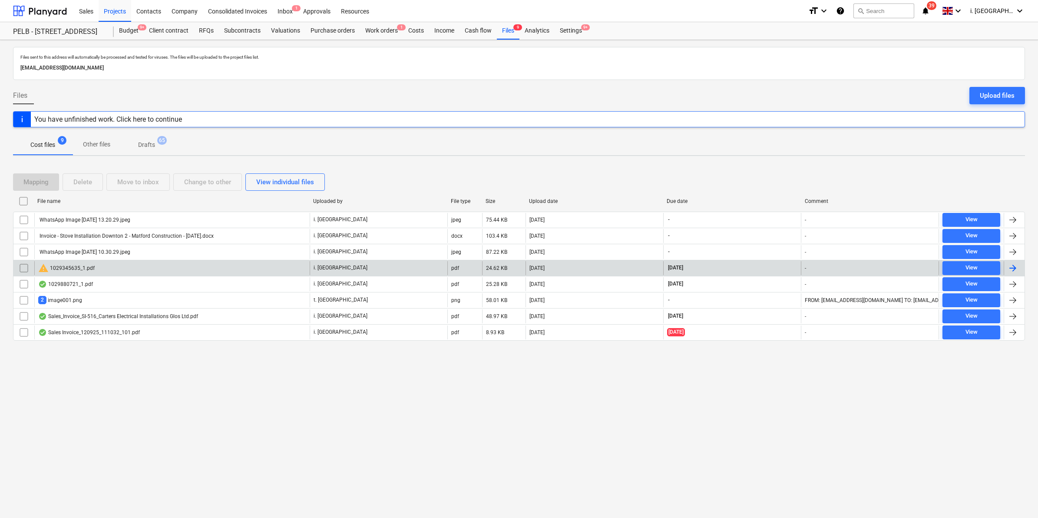
click at [76, 267] on div "warning 1029345635_1.pdf" at bounding box center [66, 268] width 56 height 10
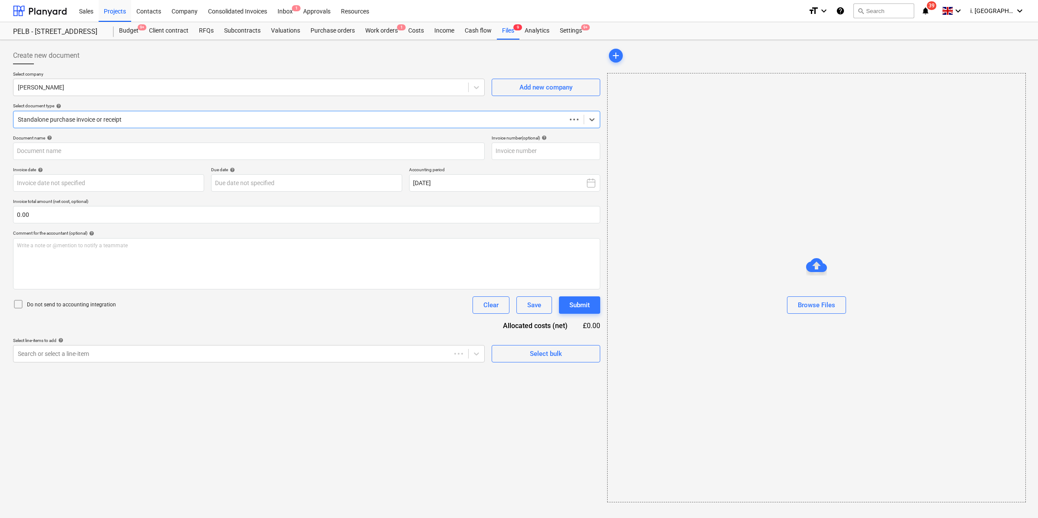
type input "1029345635"
type input "[DATE]"
type input "15 Nov 2025"
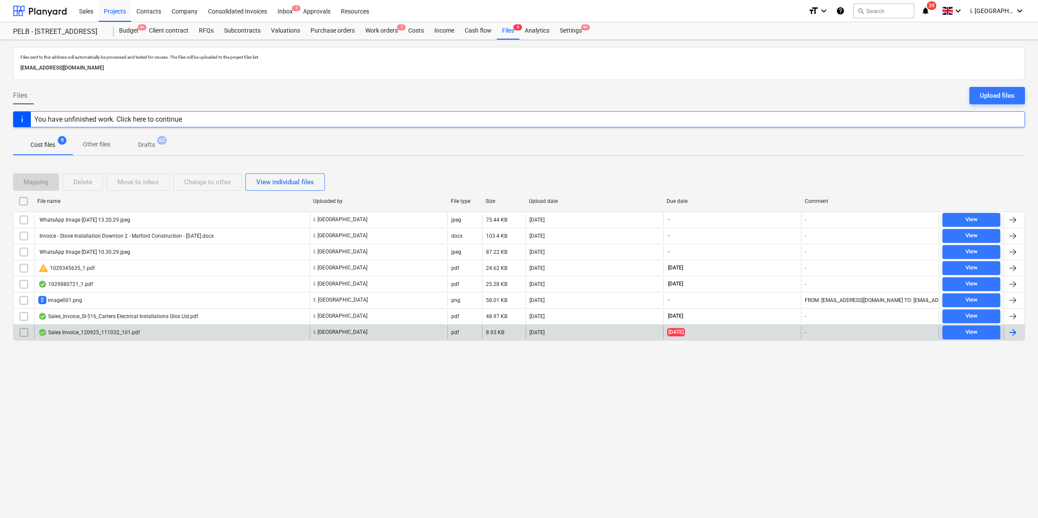
click at [81, 330] on div "Sales Invoice_120925_111032_101.pdf" at bounding box center [89, 332] width 102 height 7
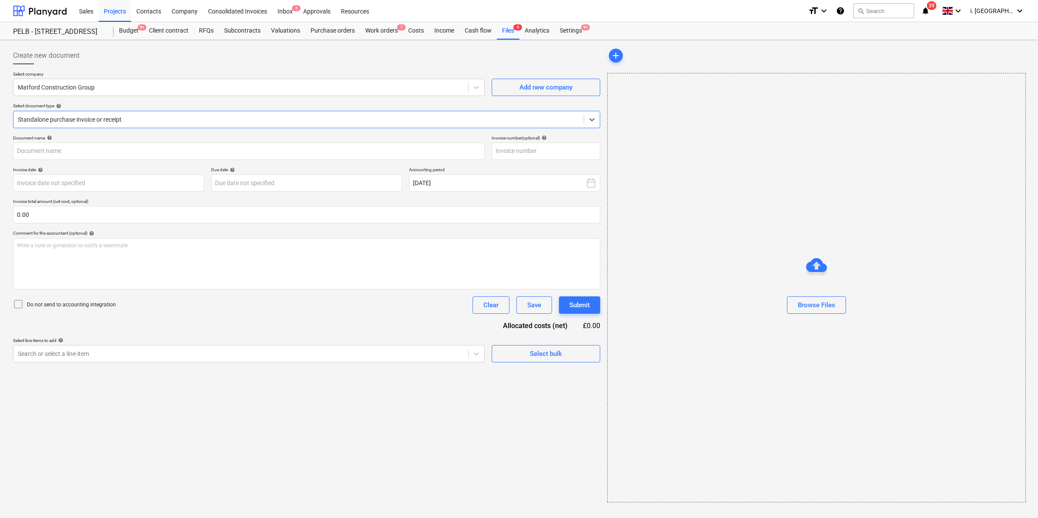
type input "43921557"
type input "31 Aug 2025"
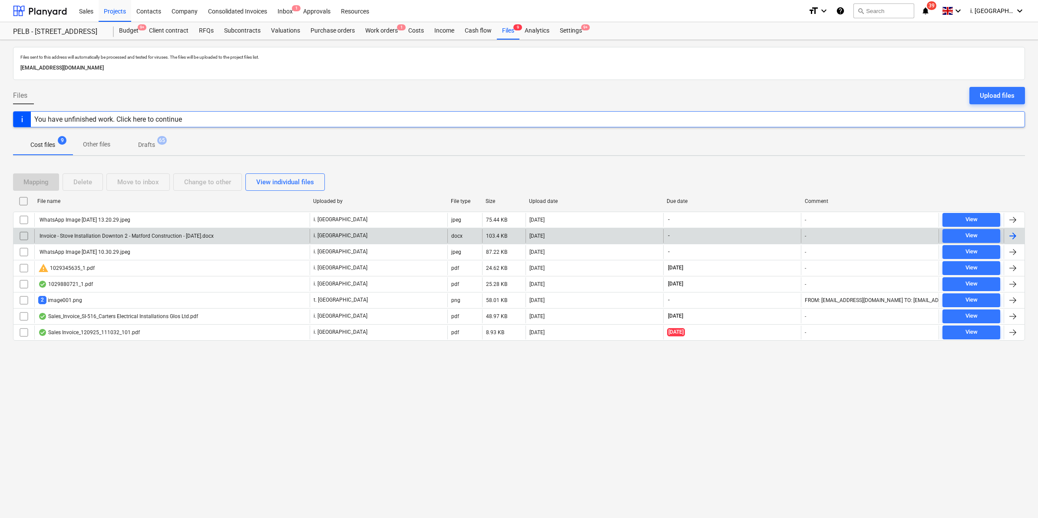
click at [85, 231] on div "Invoice - Stove Installation Downton 2 - Matford Construction - 30.09.2025.docx" at bounding box center [171, 236] width 275 height 14
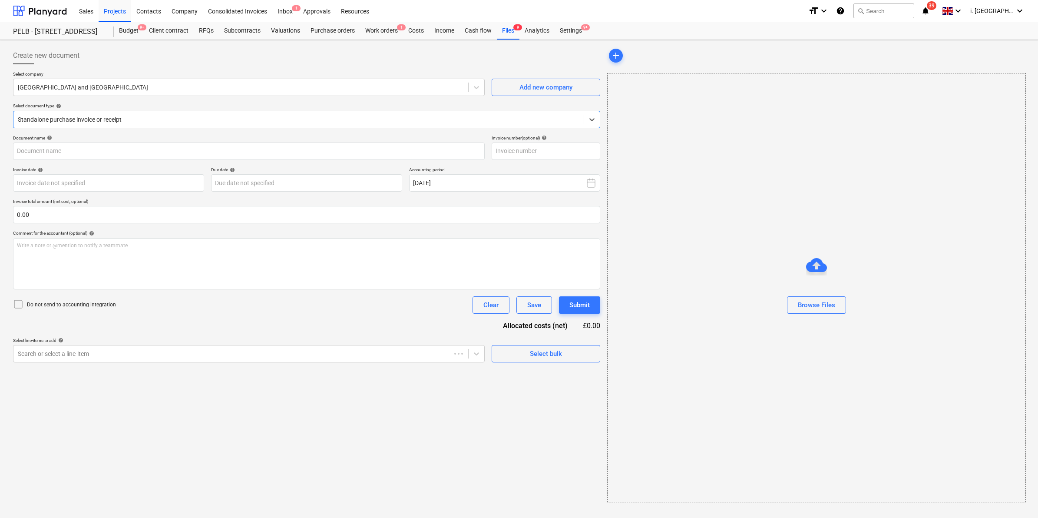
type input "Invoice - Stove Installation Downton 2 - Matford Construction - 30.09.2025.docx"
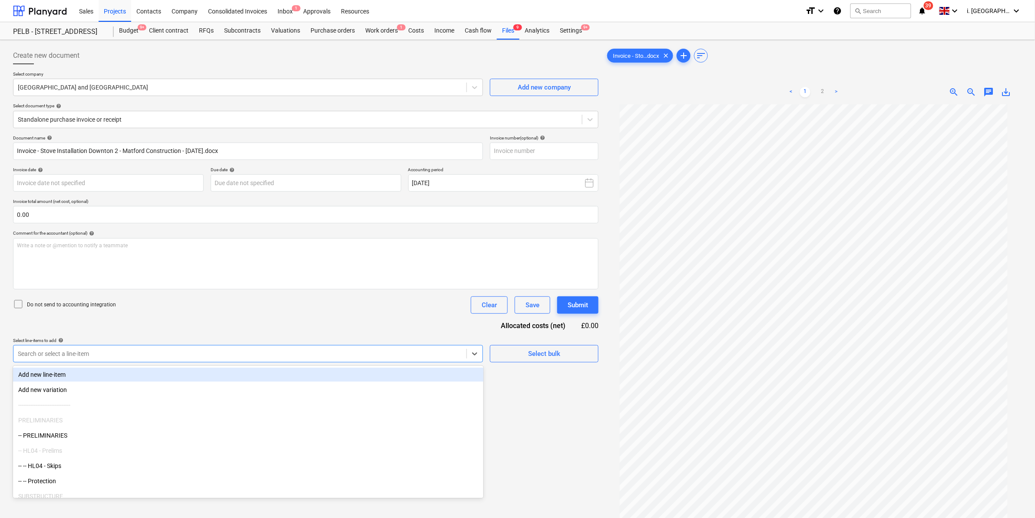
click at [352, 348] on div "Search or select a line-item" at bounding box center [239, 353] width 453 height 12
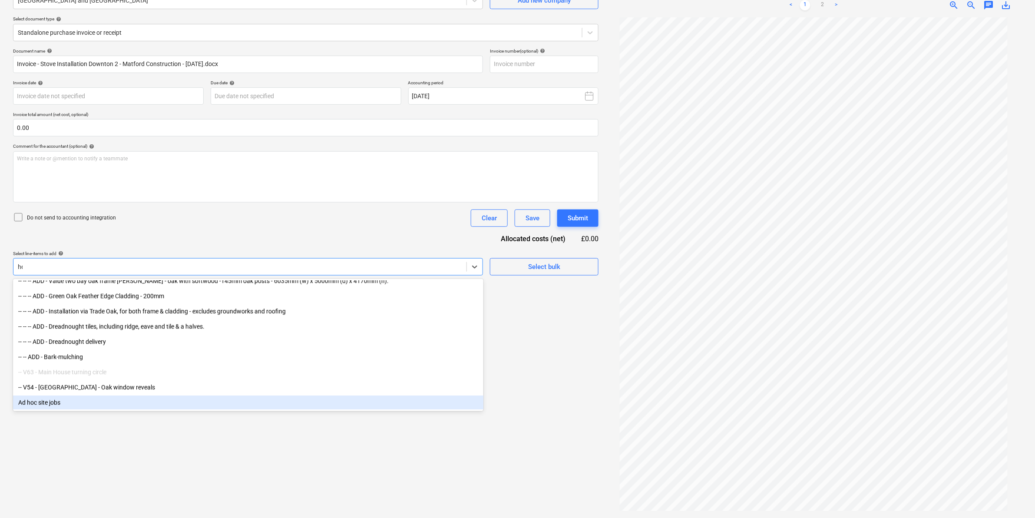
scroll to position [295, 0]
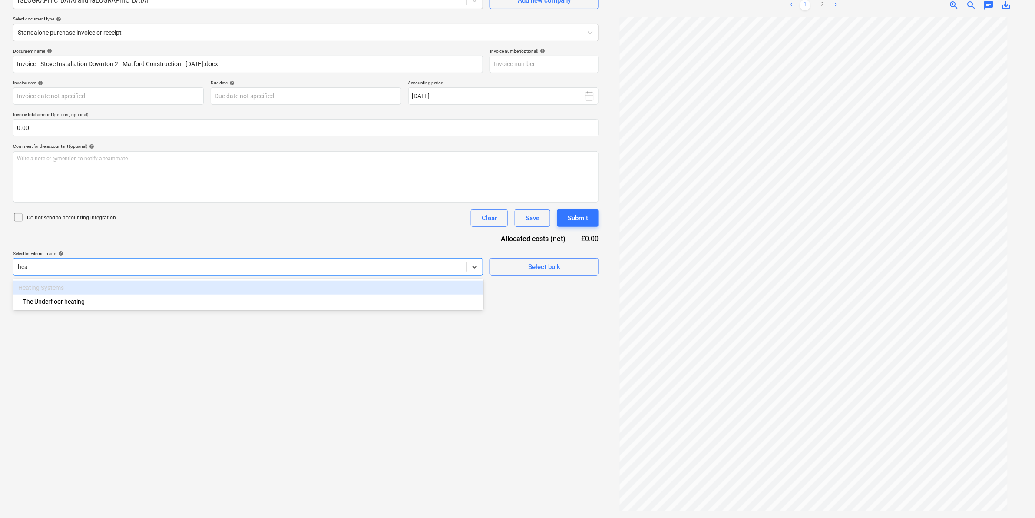
type input "heat"
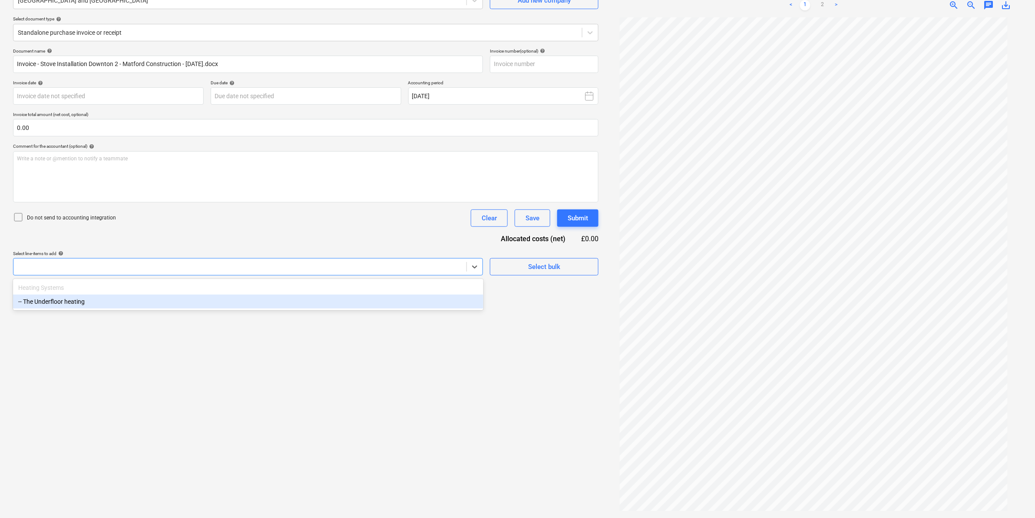
drag, startPoint x: 60, startPoint y: 272, endPoint x: -1, endPoint y: 268, distance: 61.4
click at [0, 268] on html "Sales Projects Contacts Company Consolidated Invoices Inbox 1 Approvals Resourc…" at bounding box center [517, 172] width 1035 height 518
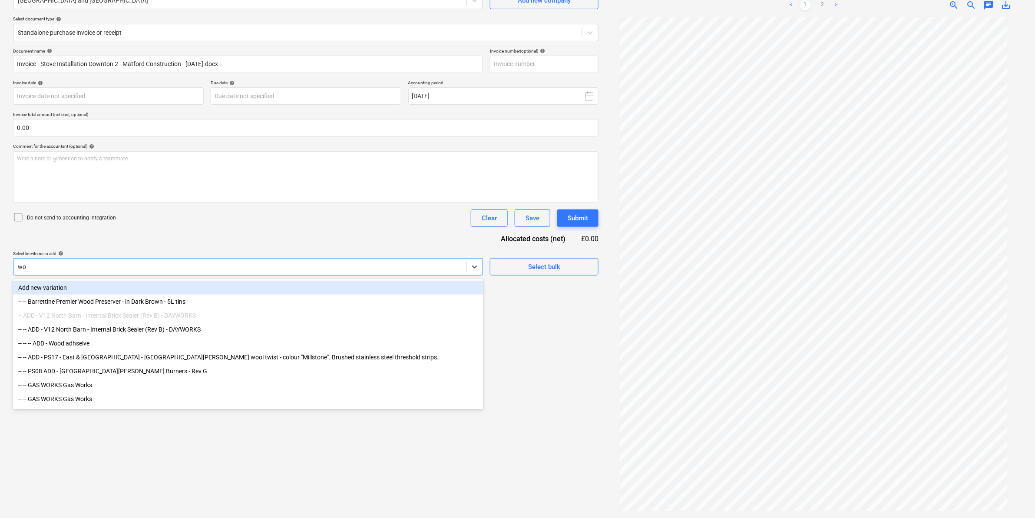
type input "woo"
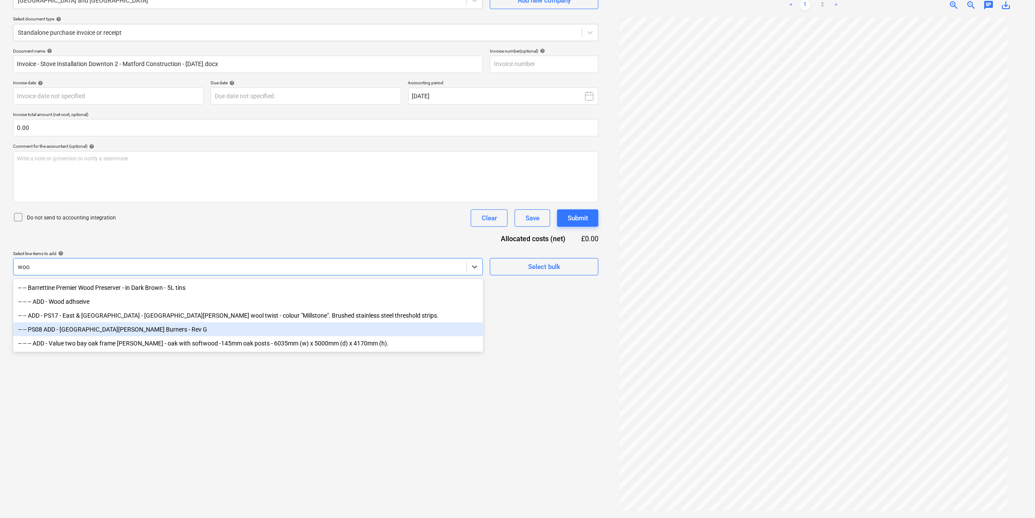
click at [111, 334] on div "-- -- PS08 ADD - North & East Barns - Wood Burners - Rev G" at bounding box center [248, 329] width 470 height 14
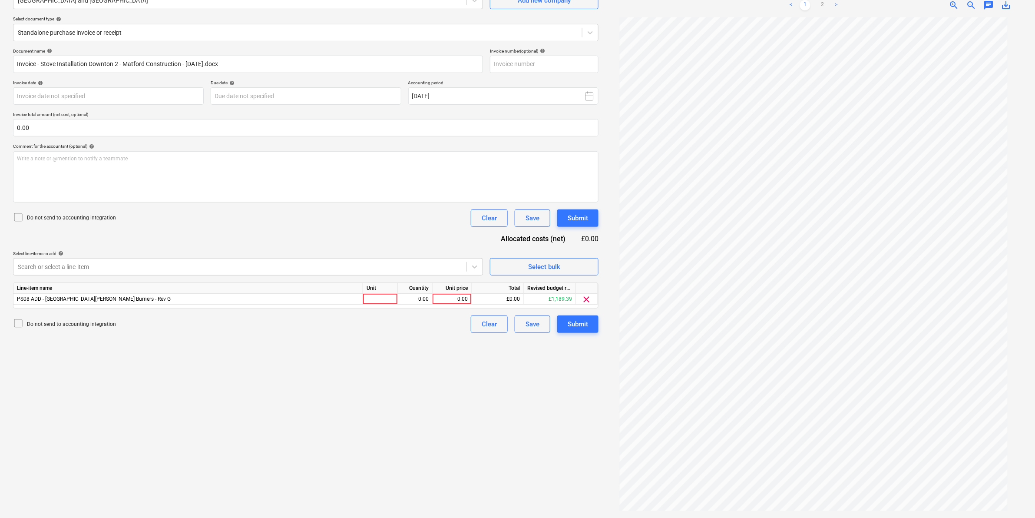
drag, startPoint x: 533, startPoint y: 416, endPoint x: 448, endPoint y: 366, distance: 99.1
click at [532, 413] on div "Create new document Select company South West Stoves and Chimneys Add new compa…" at bounding box center [306, 236] width 592 height 558
click at [370, 304] on div "Line-item name Unit Quantity Unit price Total Revised budget remaining PS08 ADD…" at bounding box center [305, 295] width 585 height 26
click at [370, 299] on div at bounding box center [380, 299] width 35 height 11
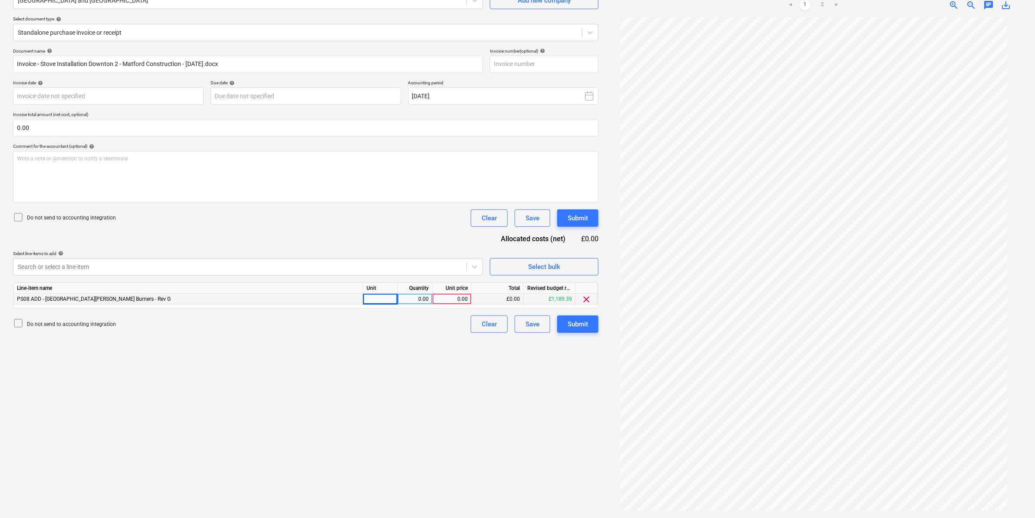
click at [837, 5] on link ">" at bounding box center [836, 5] width 10 height 10
drag, startPoint x: 316, startPoint y: 344, endPoint x: 358, endPoint y: 329, distance: 45.2
click at [317, 344] on div "Create new document Select company South West Stoves and Chimneys Add new compa…" at bounding box center [306, 236] width 592 height 558
click at [384, 300] on div at bounding box center [380, 299] width 35 height 11
type input "1"
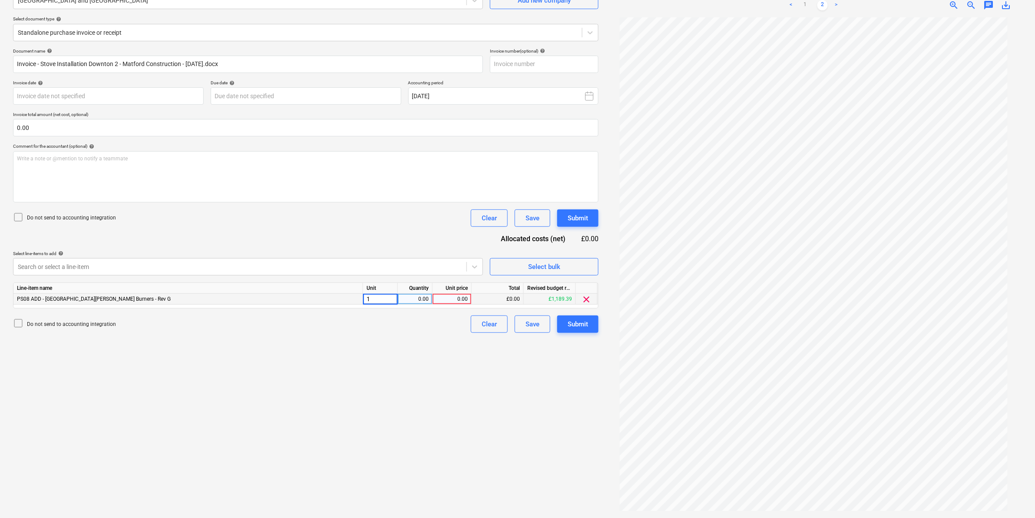
click at [422, 294] on div "0.00" at bounding box center [414, 299] width 27 height 11
type input "1"
click at [459, 298] on div "0.00" at bounding box center [452, 299] width 32 height 11
type input "6"
click at [455, 294] on div "0.00" at bounding box center [452, 299] width 32 height 11
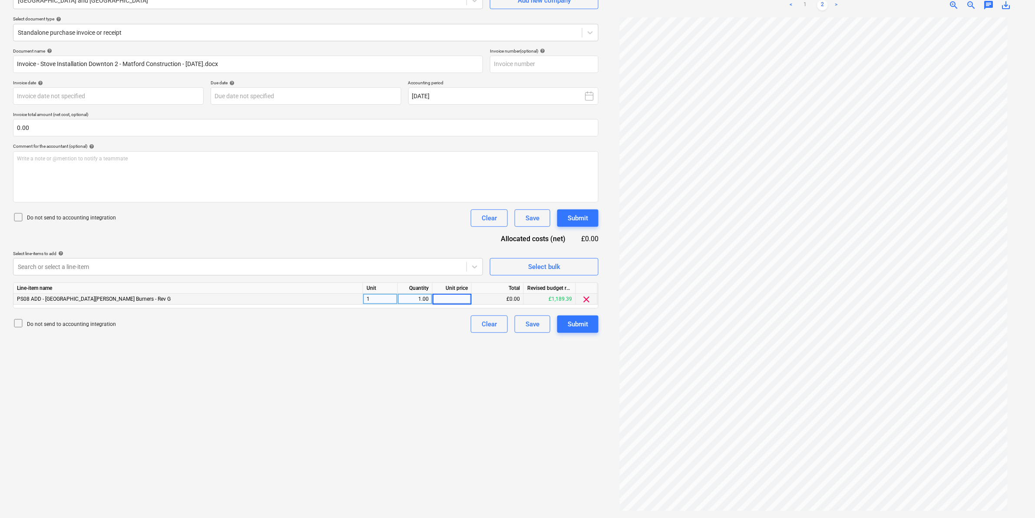
click at [455, 294] on input at bounding box center [452, 299] width 39 height 10
type input "2085"
click at [471, 361] on div "Create new document Select company South West Stoves and Chimneys Add new compa…" at bounding box center [306, 236] width 592 height 558
click at [570, 324] on div "Submit" at bounding box center [578, 323] width 20 height 11
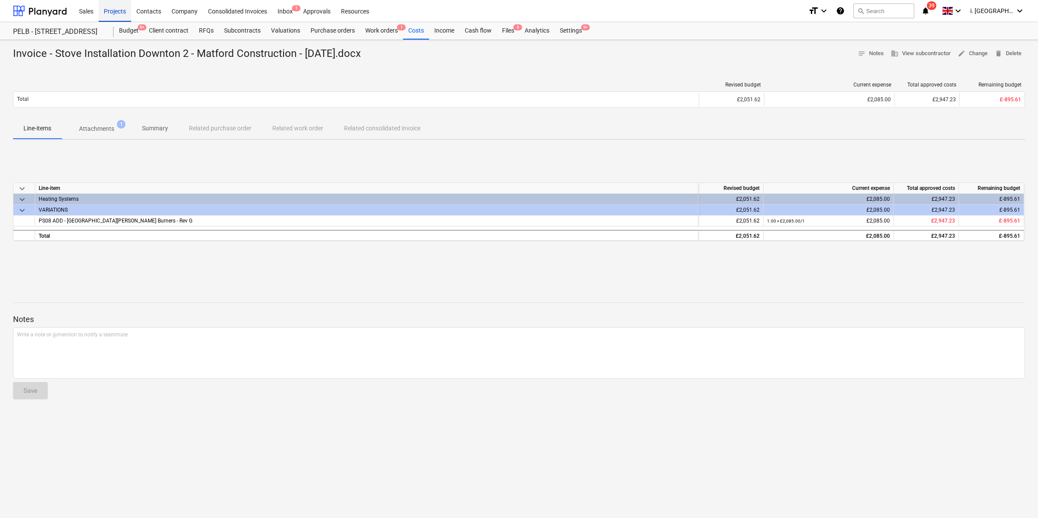
click at [111, 12] on div "Projects" at bounding box center [115, 11] width 33 height 22
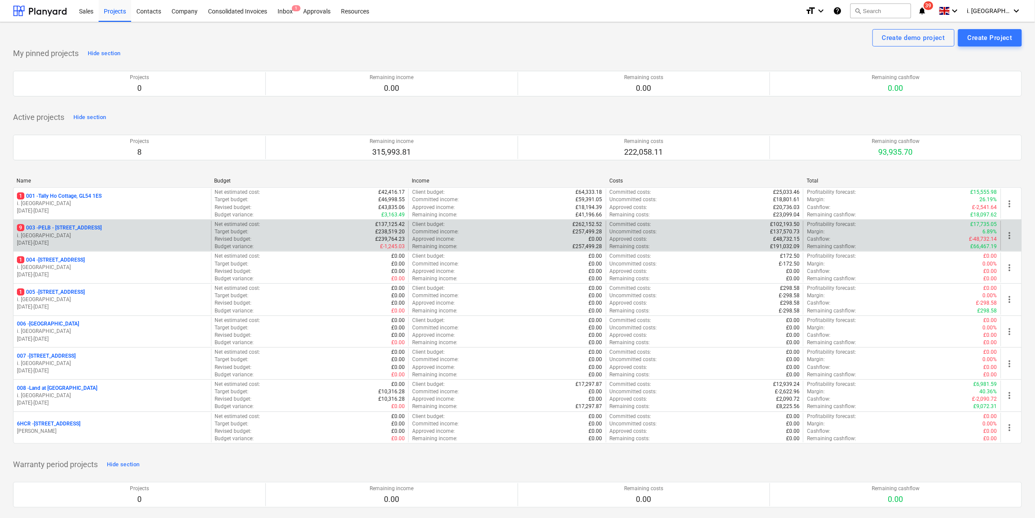
click at [111, 237] on p "i. [GEOGRAPHIC_DATA]" at bounding box center [112, 235] width 191 height 7
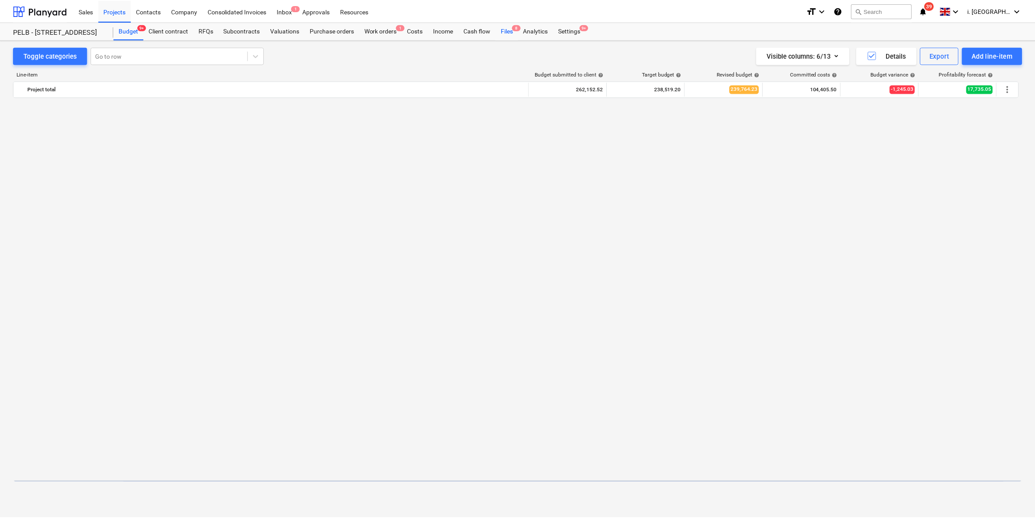
scroll to position [698, 0]
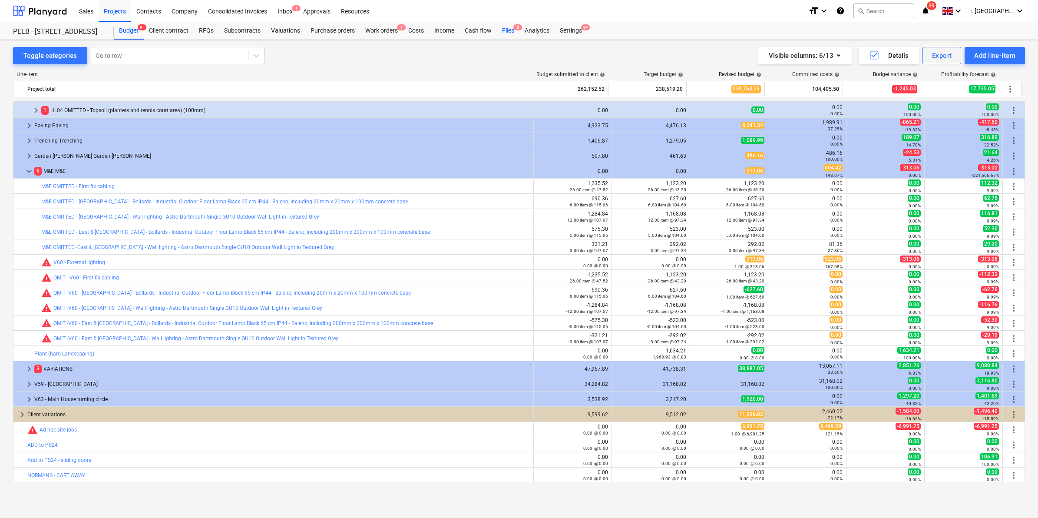
click at [512, 29] on div "Files 8" at bounding box center [508, 30] width 23 height 17
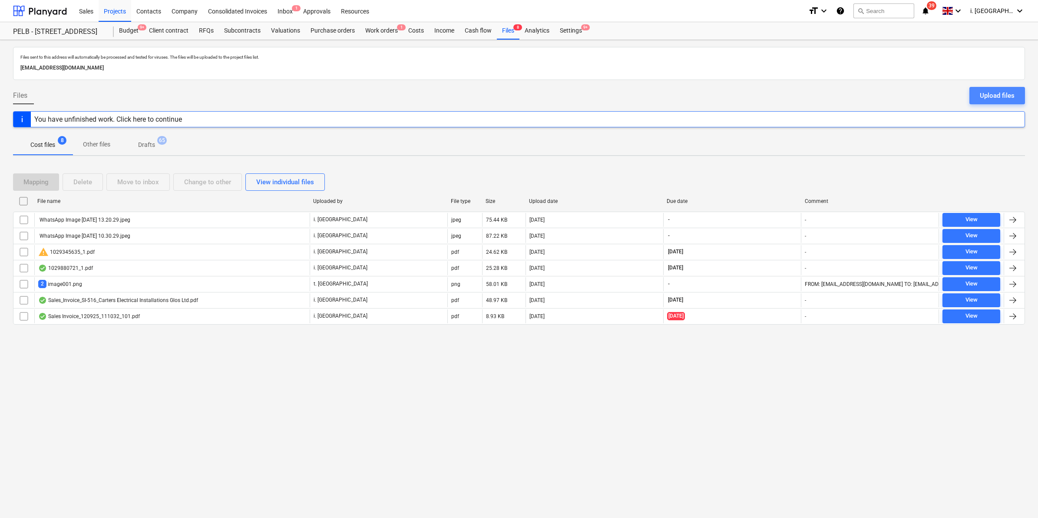
click at [992, 91] on div "Upload files" at bounding box center [997, 95] width 35 height 11
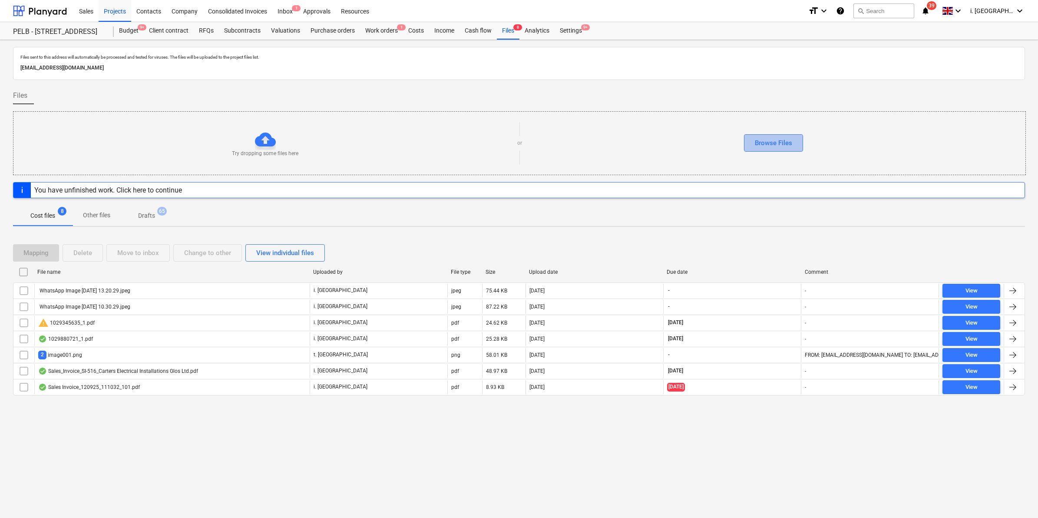
click at [767, 145] on div "Browse Files" at bounding box center [773, 142] width 37 height 11
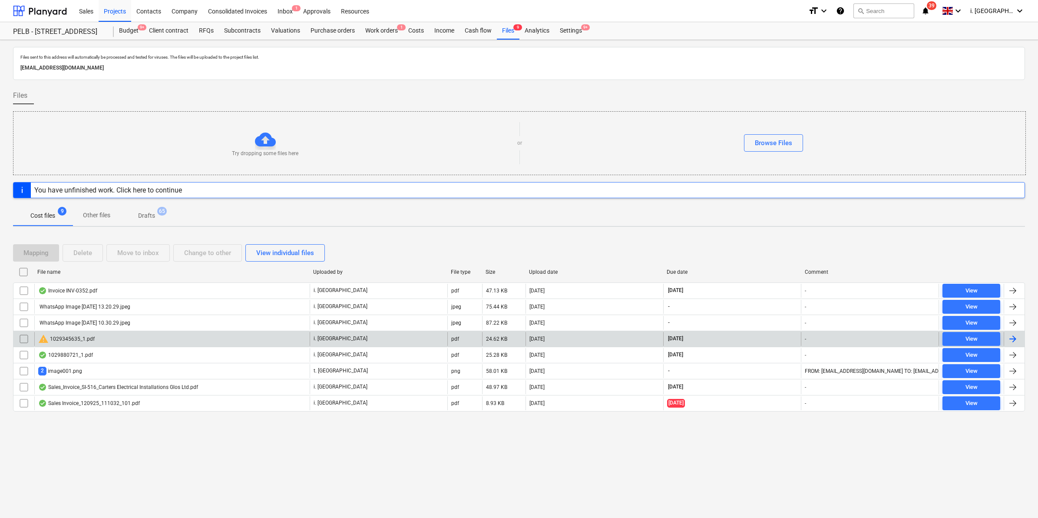
click at [81, 341] on div "warning 1029345635_1.pdf" at bounding box center [66, 339] width 56 height 10
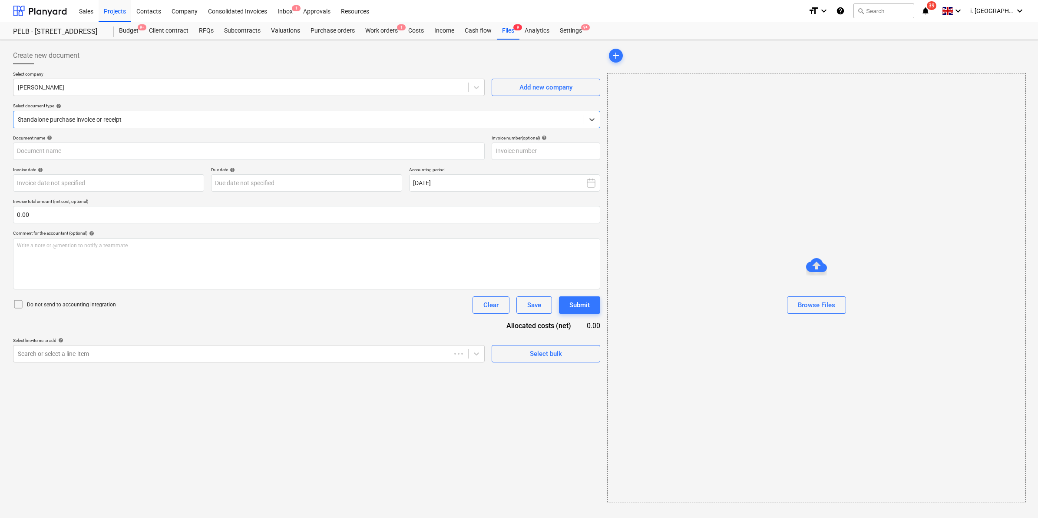
type input "1029345635"
type input "[DATE]"
type input "15 Nov 2025"
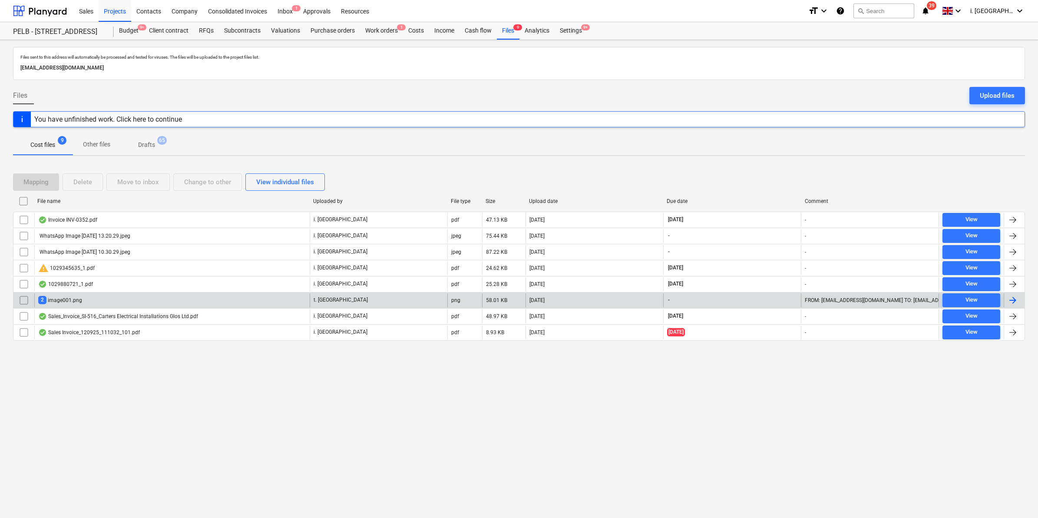
click at [94, 304] on div "2 image001.png" at bounding box center [171, 300] width 275 height 14
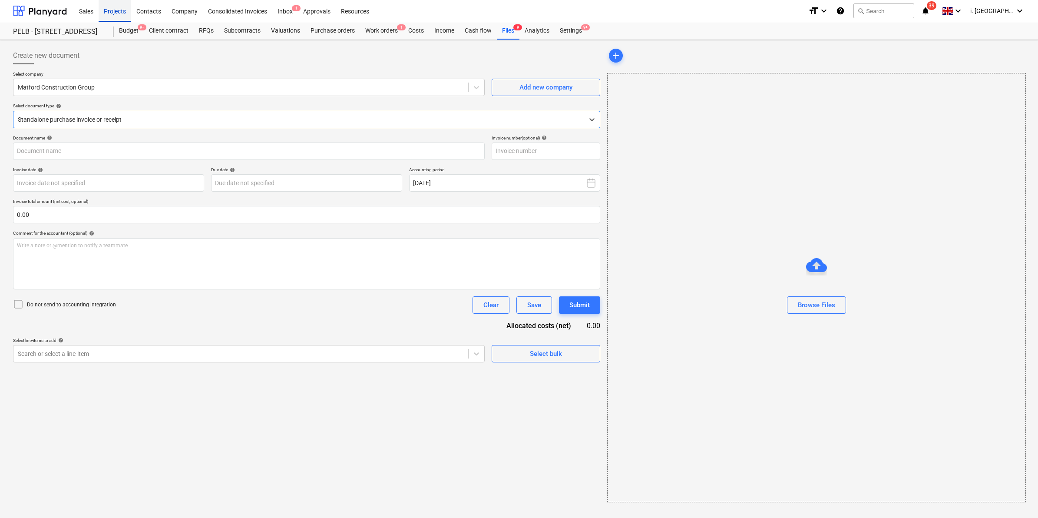
type input "INV620546"
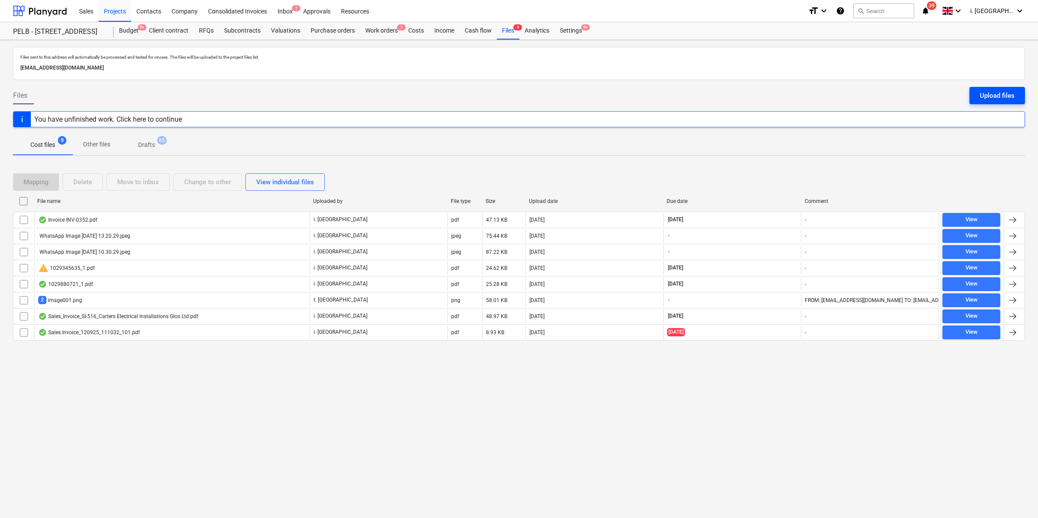
click at [1011, 95] on div "Upload files" at bounding box center [997, 95] width 35 height 11
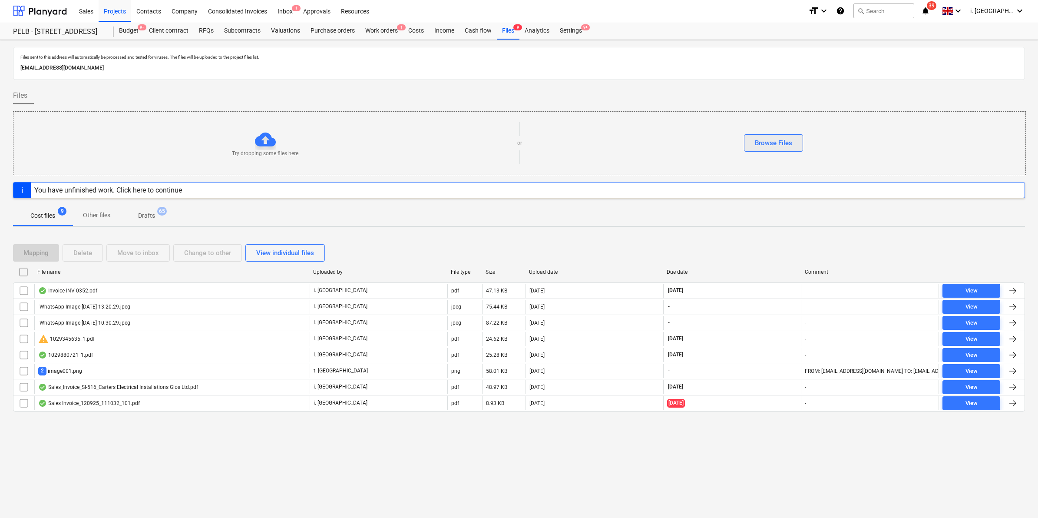
click at [762, 138] on div "Browse Files" at bounding box center [773, 142] width 37 height 11
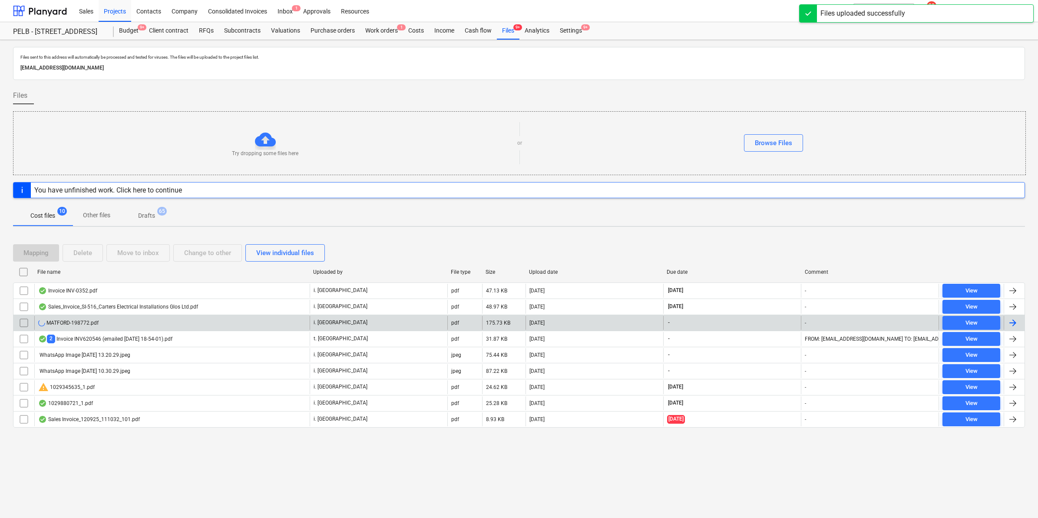
click at [20, 323] on input "checkbox" at bounding box center [24, 323] width 14 height 14
click at [59, 324] on div "MATFORD-198772.pdf" at bounding box center [68, 322] width 60 height 7
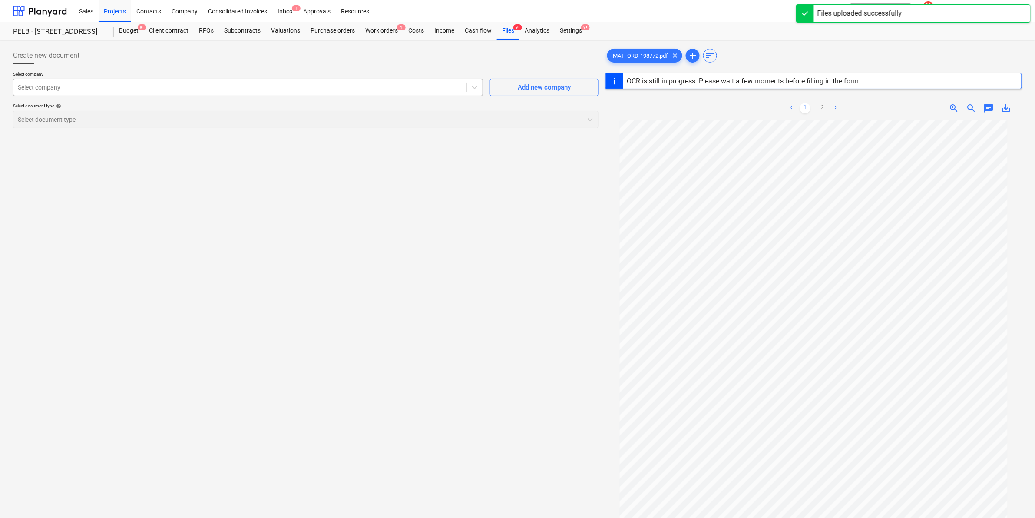
click at [166, 85] on div at bounding box center [240, 87] width 444 height 9
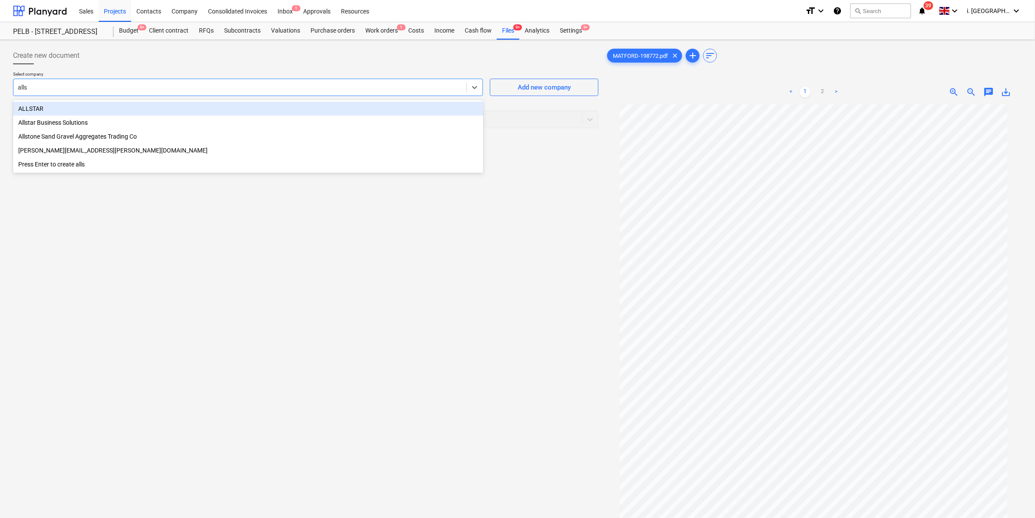
type input "allst"
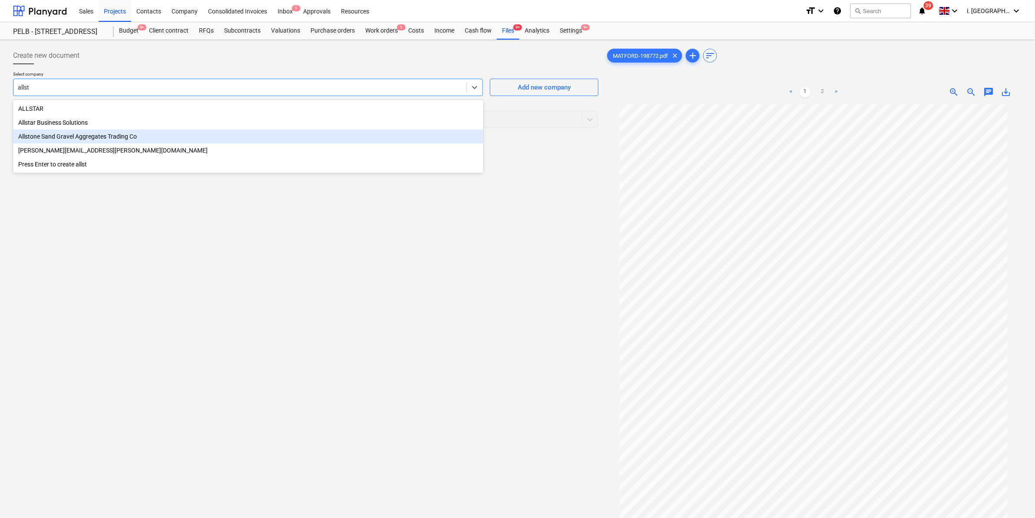
click at [145, 140] on div "Allstone Sand Gravel Aggregates Trading Co" at bounding box center [248, 136] width 470 height 14
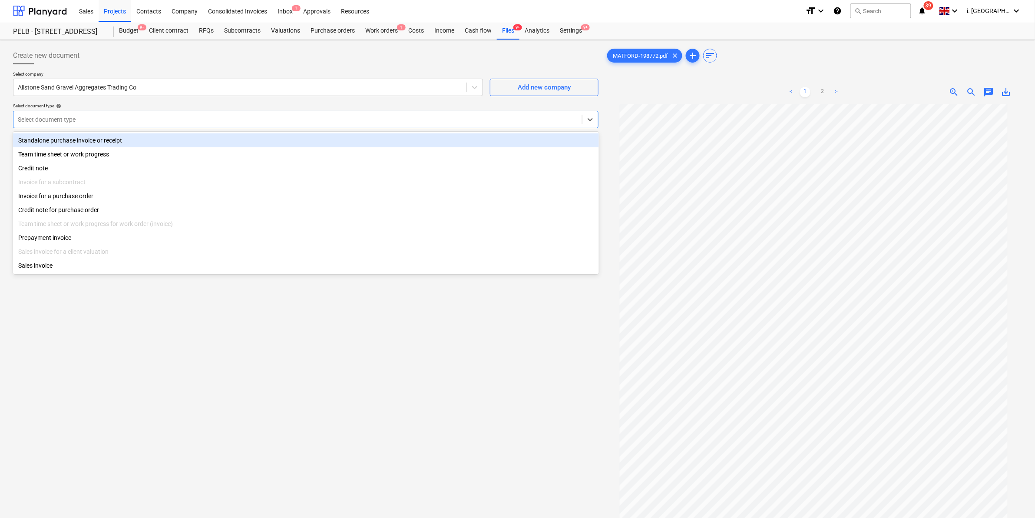
click at [159, 121] on div at bounding box center [298, 119] width 560 height 9
click at [155, 139] on div "Standalone purchase invoice or receipt" at bounding box center [306, 140] width 586 height 14
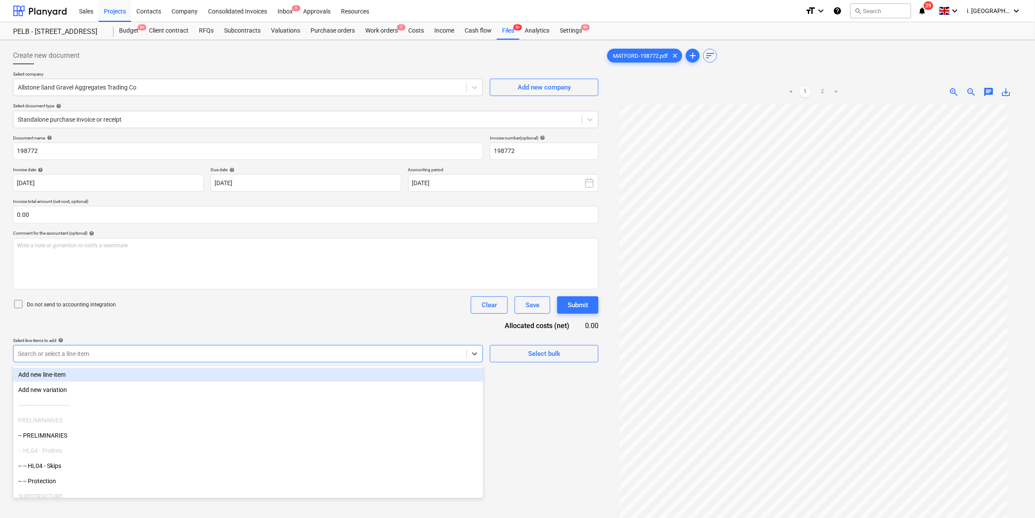
click at [446, 357] on div at bounding box center [240, 353] width 444 height 9
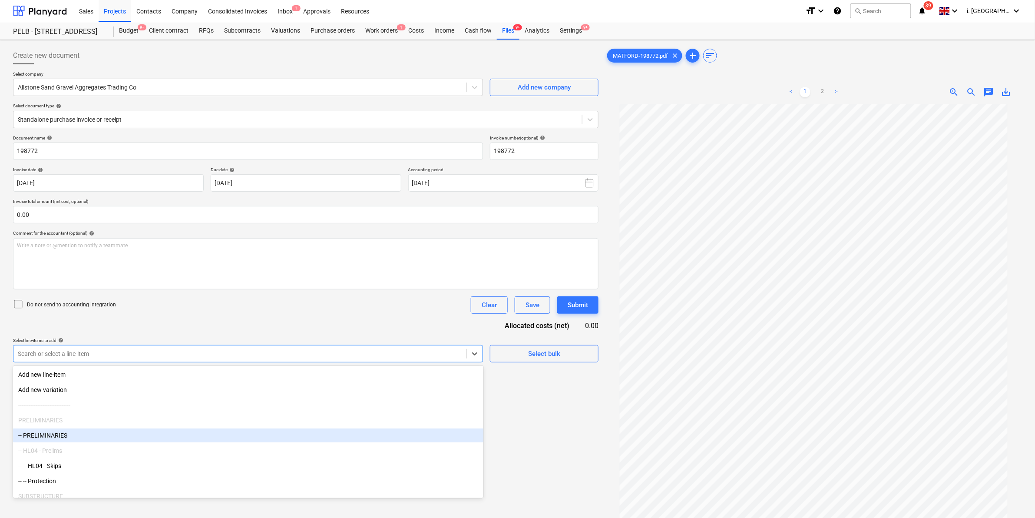
click at [396, 435] on div "-- PRELIMINARIES" at bounding box center [248, 435] width 470 height 14
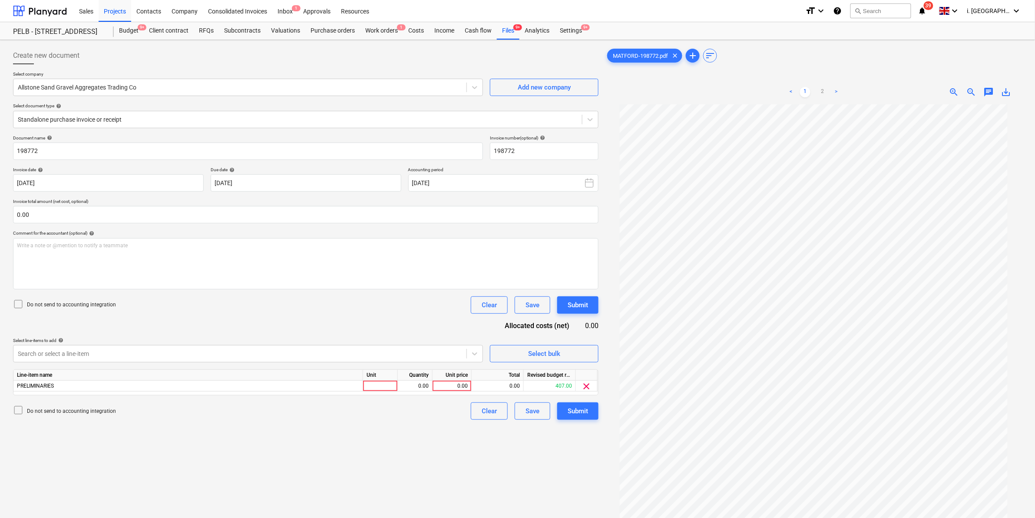
click at [548, 439] on div "Create new document Select company Allstone Sand Gravel Aggregates Trading Co A…" at bounding box center [306, 322] width 592 height 558
click at [328, 132] on div "Select company Allstone Sand Gravel Aggregates Trading Co Add new company Selec…" at bounding box center [305, 103] width 585 height 64
click at [330, 117] on div at bounding box center [298, 119] width 560 height 9
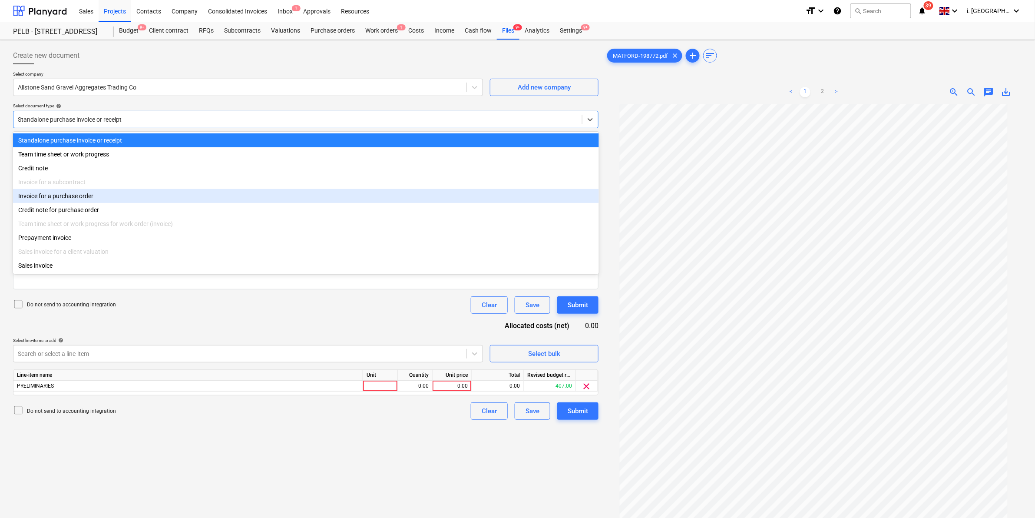
click at [305, 203] on div "Invoice for a purchase order" at bounding box center [306, 196] width 586 height 14
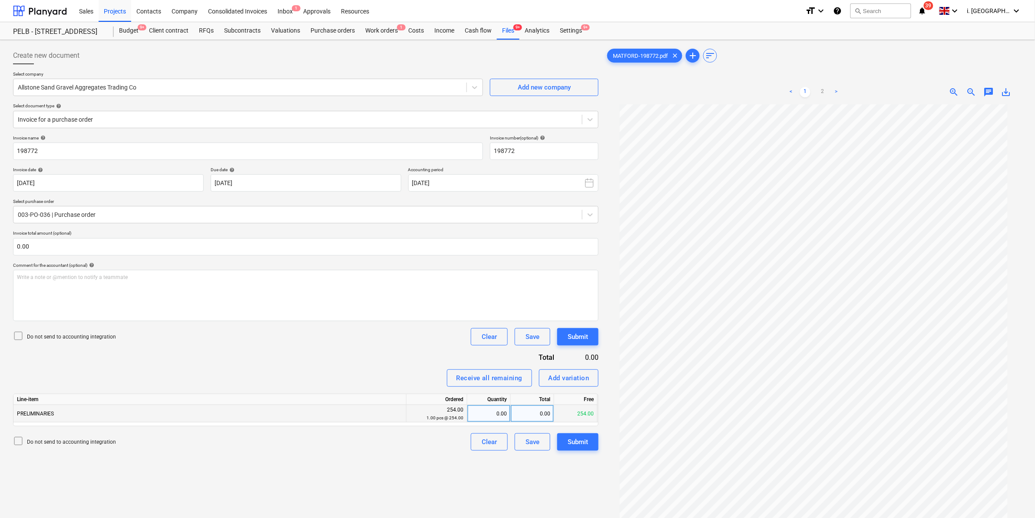
scroll to position [56, 0]
click at [479, 414] on div "0.00" at bounding box center [489, 413] width 36 height 17
type input "1"
click at [549, 419] on div "254.00" at bounding box center [532, 413] width 43 height 17
type input "273.05"
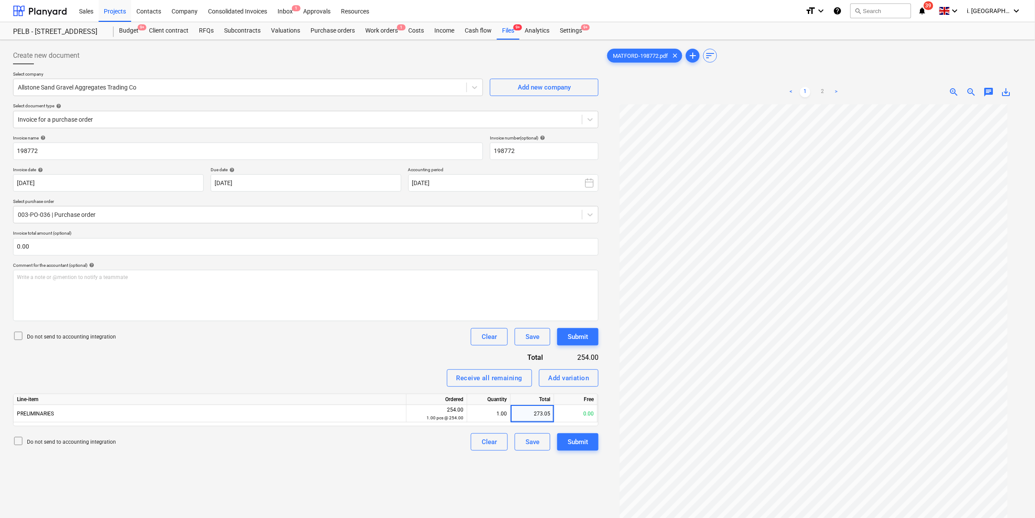
click at [394, 481] on div "Create new document Select company Allstone Sand Gravel Aggregates Trading Co A…" at bounding box center [306, 322] width 592 height 558
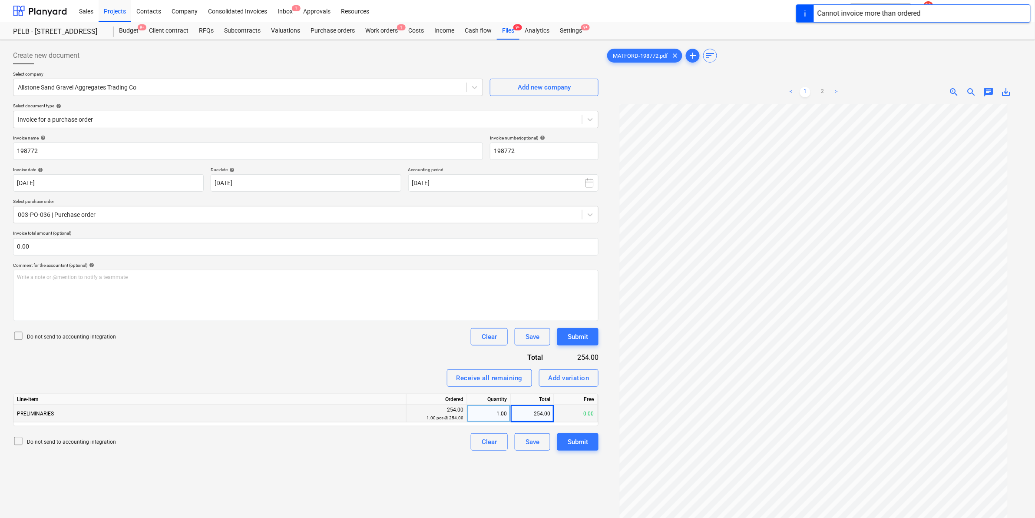
click at [440, 415] on small "1.00 pcs @ 254.00" at bounding box center [445, 417] width 37 height 5
click at [446, 408] on div "254.00 1.00 pcs @ 254.00" at bounding box center [436, 414] width 53 height 16
drag, startPoint x: 446, startPoint y: 408, endPoint x: 466, endPoint y: 416, distance: 21.1
click at [466, 416] on div "254.00 1.00 pcs @ 254.00" at bounding box center [437, 413] width 61 height 17
drag, startPoint x: 466, startPoint y: 416, endPoint x: 479, endPoint y: 417, distance: 12.7
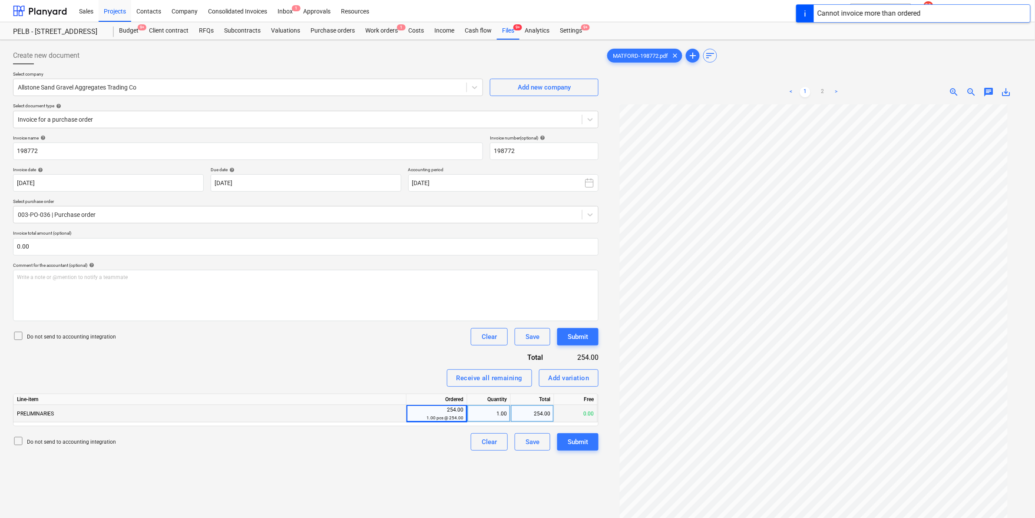
click at [479, 417] on div "1.00" at bounding box center [489, 413] width 36 height 17
type input "0.99"
click at [500, 413] on div "0.99" at bounding box center [489, 413] width 36 height 17
type input "1.2"
click at [476, 413] on div "1.00" at bounding box center [489, 413] width 36 height 17
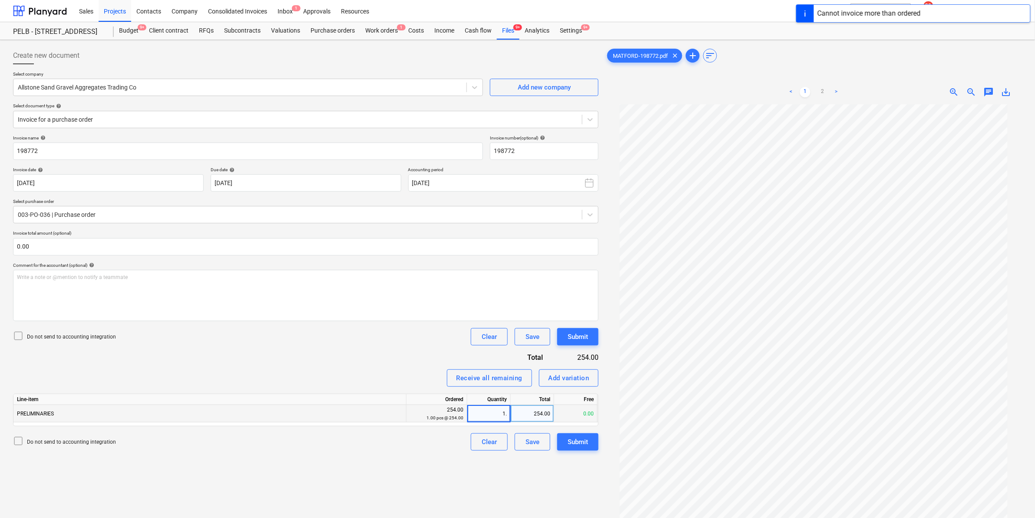
type input "1.1"
click at [428, 460] on div "Create new document Select company Allstone Sand Gravel Aggregates Trading Co A…" at bounding box center [306, 322] width 592 height 558
click at [526, 417] on div "254.00" at bounding box center [532, 413] width 43 height 17
click at [460, 413] on div "1.00 pcs @ 254.00" at bounding box center [436, 417] width 53 height 8
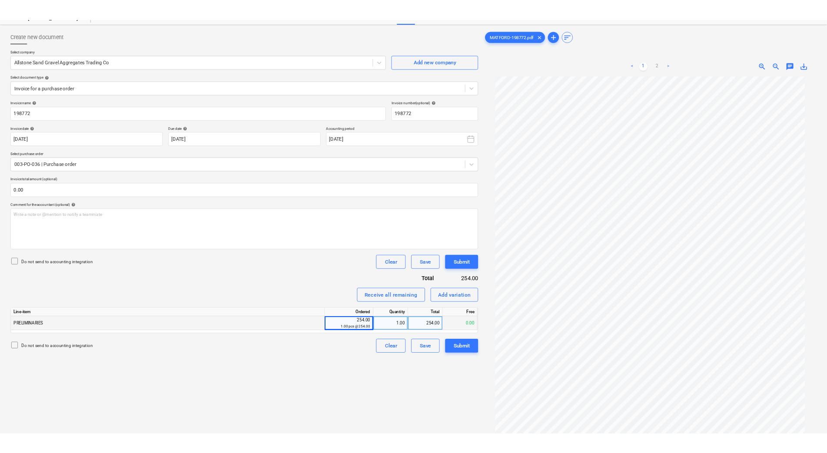
scroll to position [0, 0]
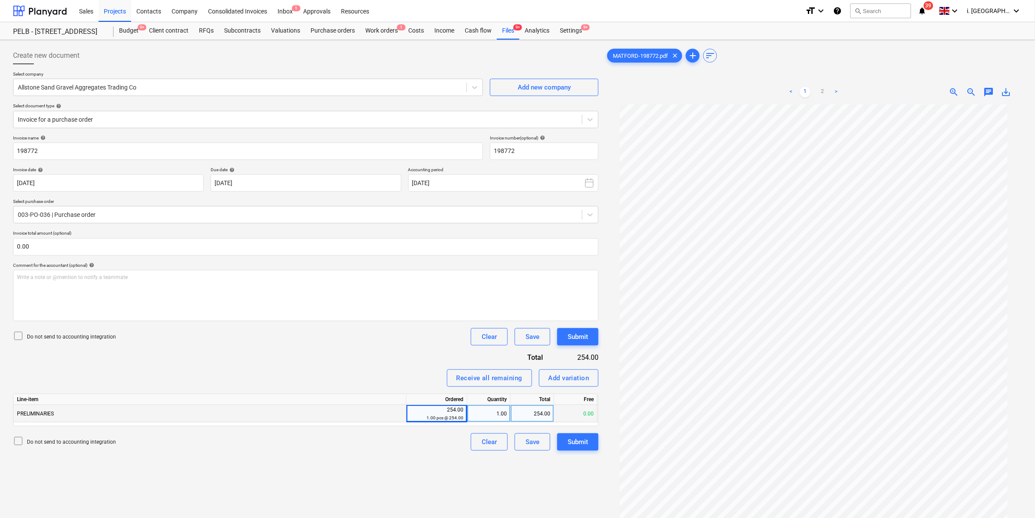
click at [528, 416] on div "254.00" at bounding box center [532, 413] width 43 height 17
type input "273"
click at [562, 461] on div "Create new document Select company Allstone Sand Gravel Aggregates Trading Co A…" at bounding box center [306, 322] width 592 height 558
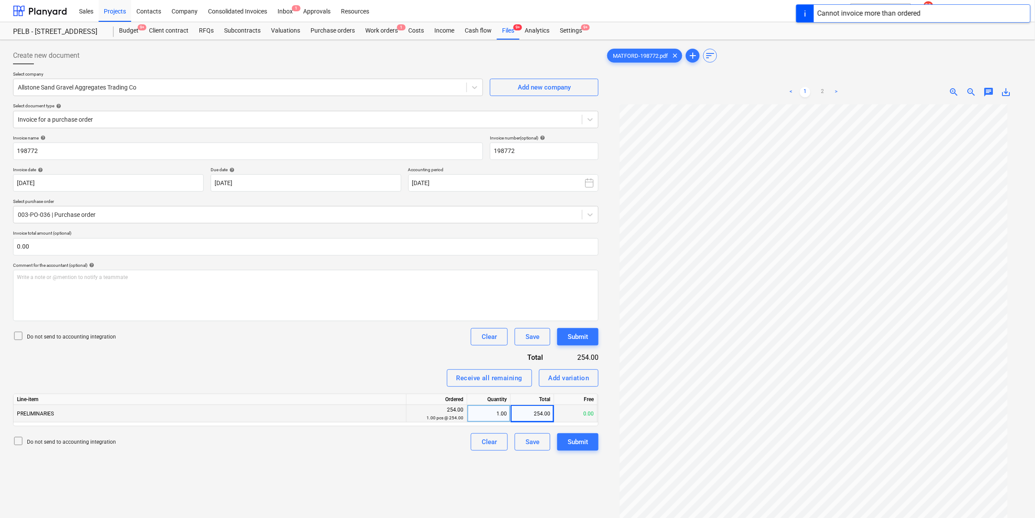
click at [491, 416] on div "1.00" at bounding box center [489, 413] width 36 height 17
type input "1.2"
click at [555, 379] on div "Add variation" at bounding box center [569, 377] width 41 height 11
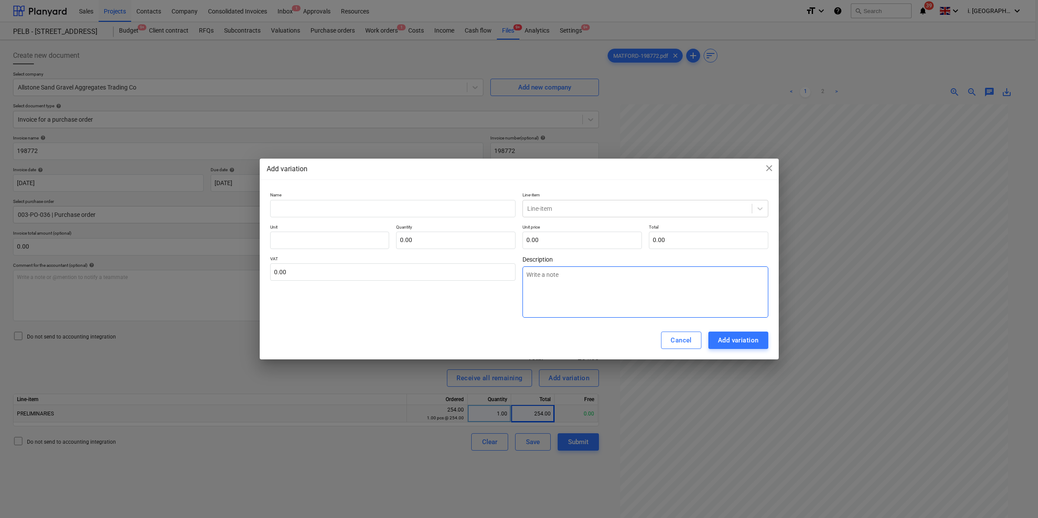
click at [551, 289] on textarea at bounding box center [645, 291] width 246 height 51
type textarea "x"
type textarea "c"
type textarea "x"
type textarea "co"
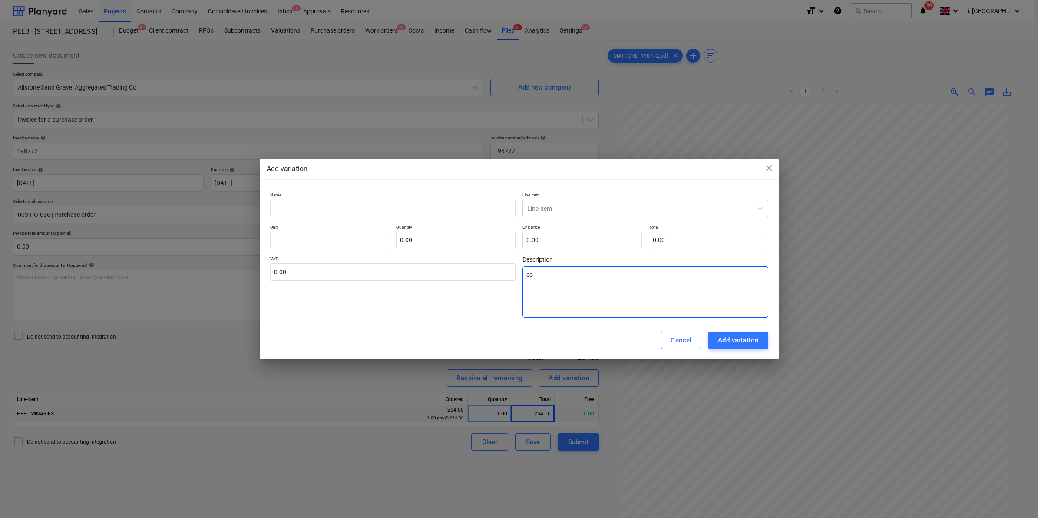
type textarea "x"
type textarea "cos"
type textarea "x"
type textarea "cost"
type textarea "x"
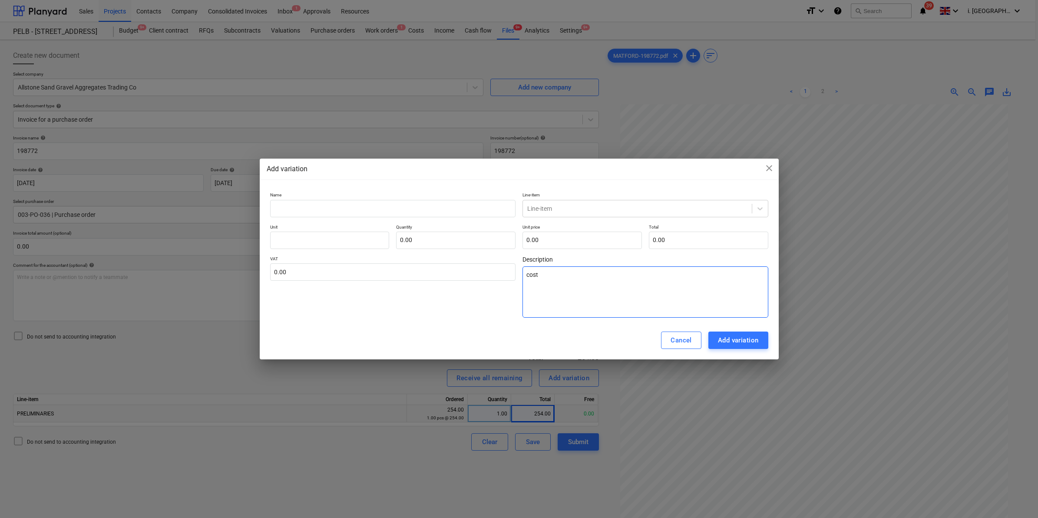
type textarea "cost"
type textarea "x"
type textarea "cost i"
type textarea "x"
type textarea "cost is"
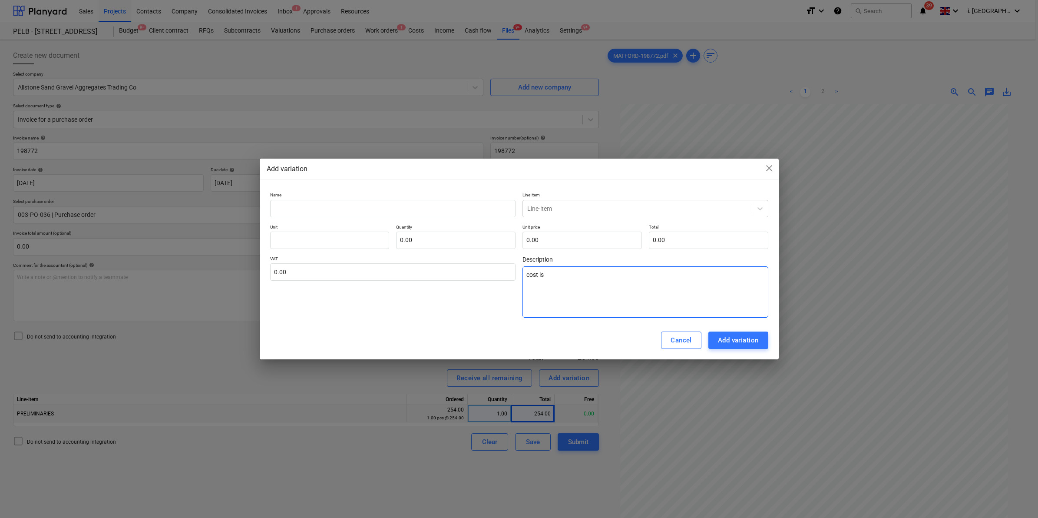
type textarea "x"
type textarea "cost is"
type textarea "x"
type textarea "cost is h"
type textarea "x"
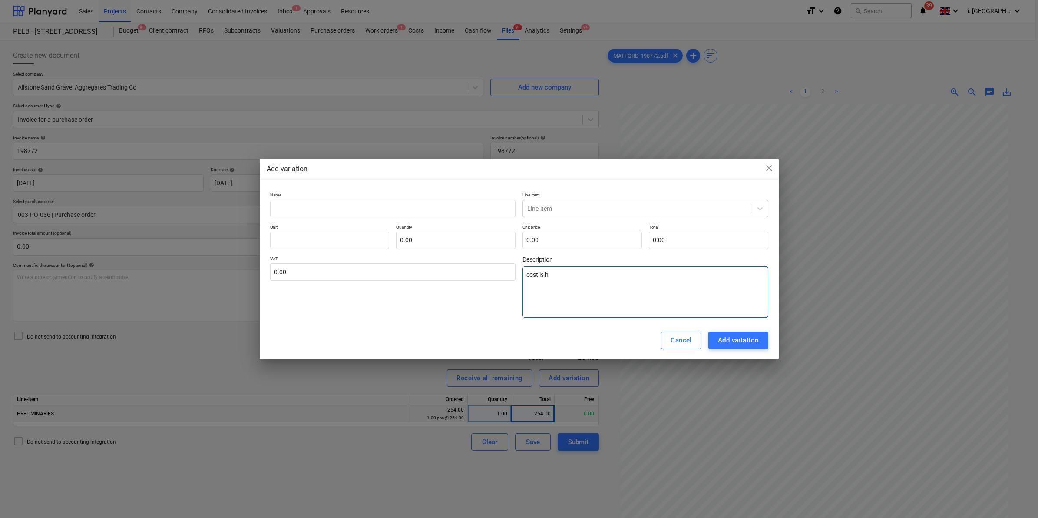
type textarea "cost is"
type textarea "x"
type textarea "cost is"
type textarea "x"
type textarea "cost i"
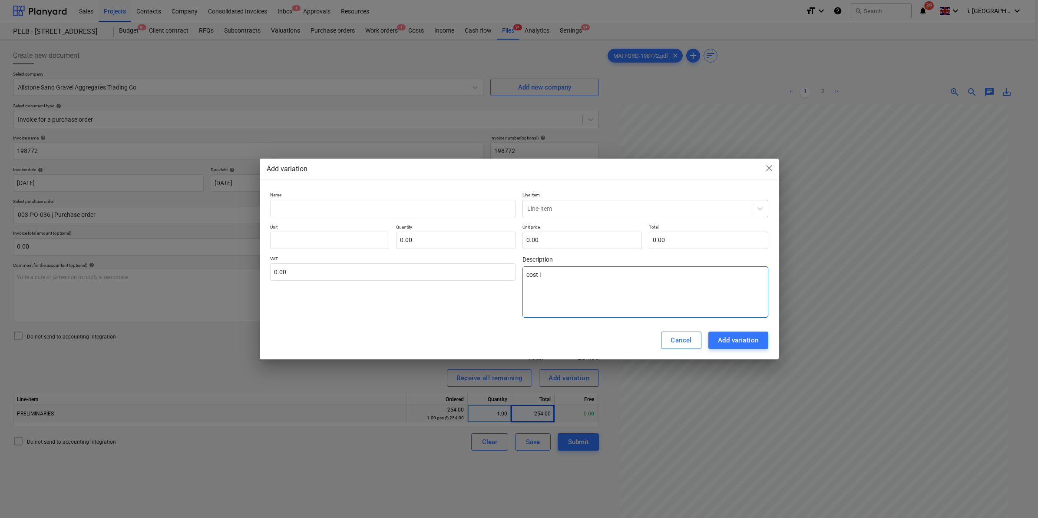
type textarea "x"
type textarea "cost"
type textarea "x"
type textarea "cost f"
type textarea "x"
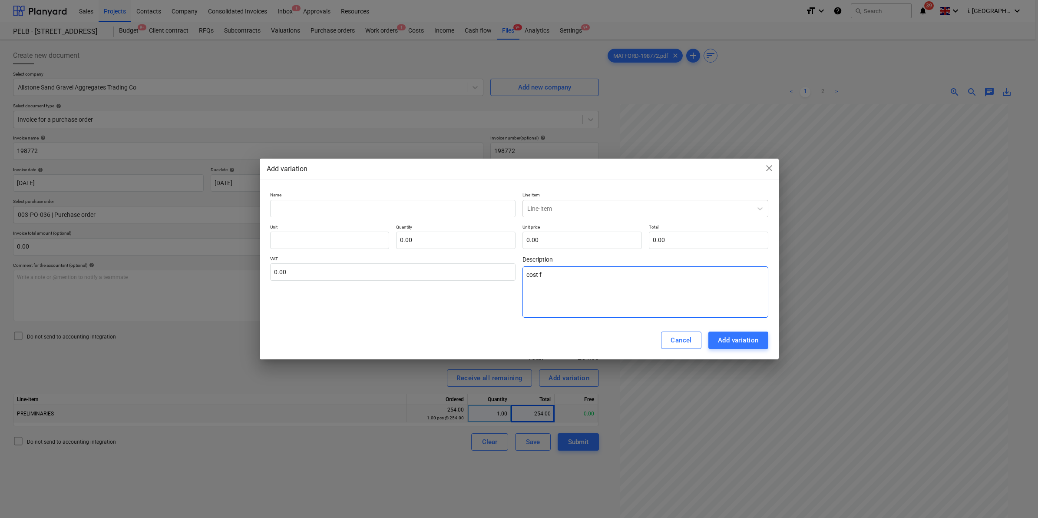
type textarea "cost fo"
type textarea "x"
type textarea "cost for"
type textarea "x"
type textarea "cost for"
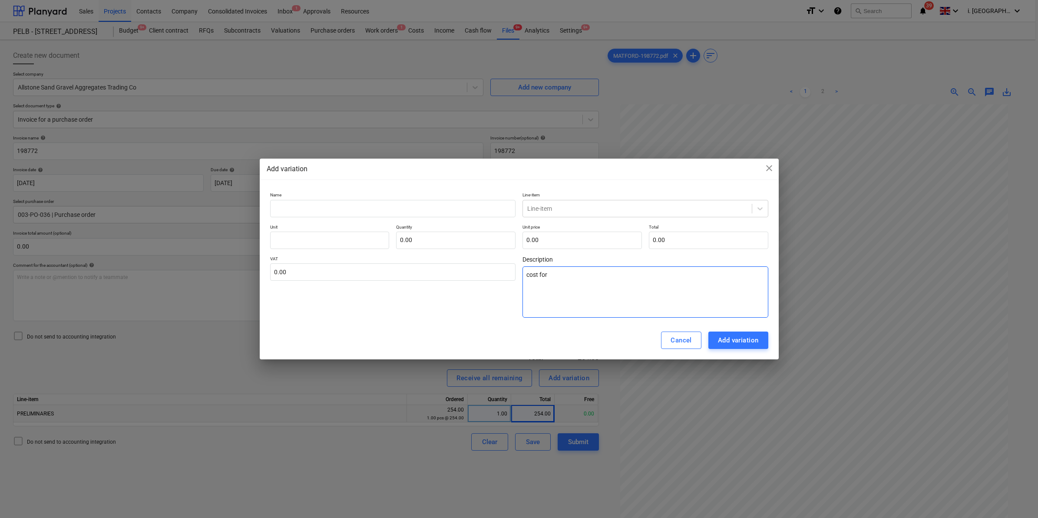
type textarea "x"
type textarea "cost for t"
type textarea "x"
type textarea "cost for th"
type textarea "x"
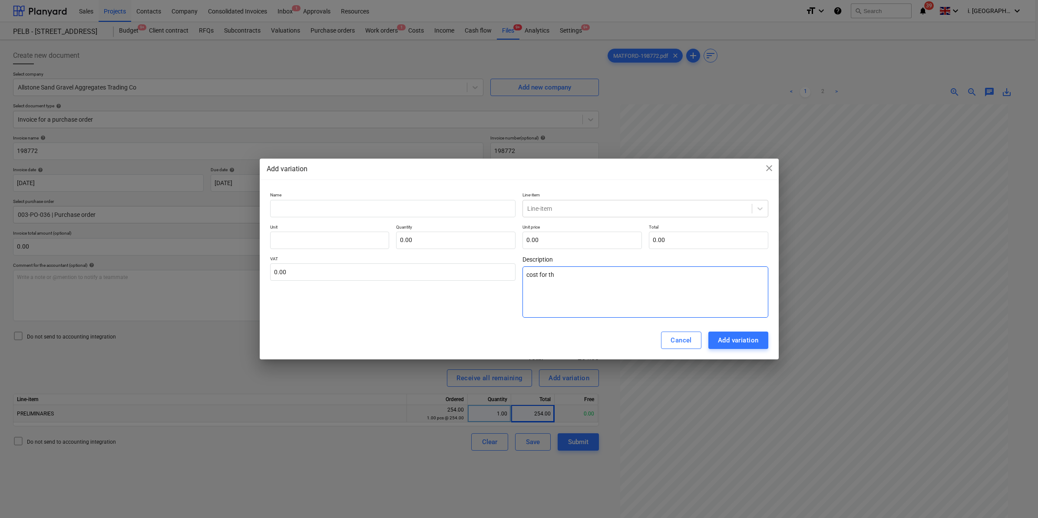
type textarea "cost for the"
type textarea "x"
type textarea "cost for the"
type textarea "x"
type textarea "cost for the sk"
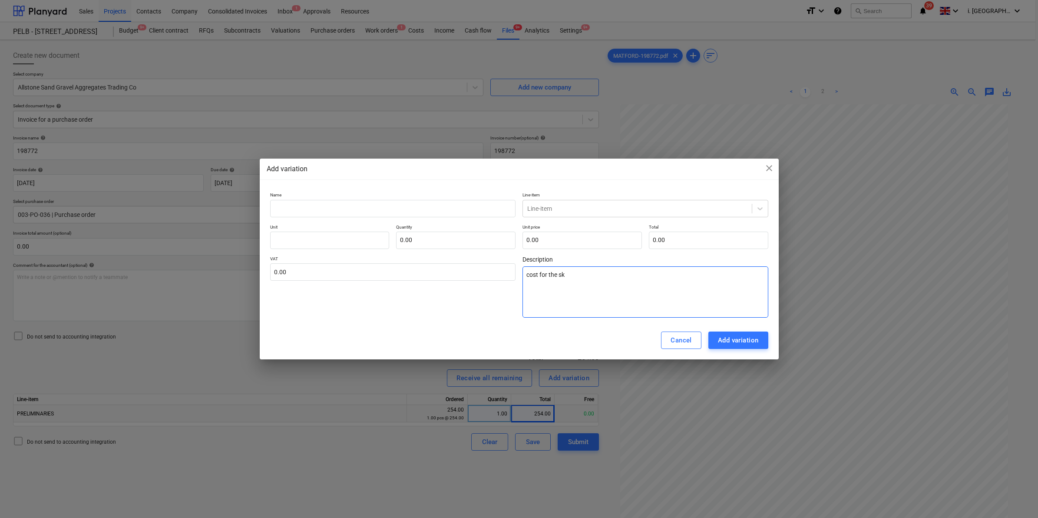
type textarea "x"
type textarea "cost for the ski"
type textarea "x"
type textarea "cost for the skip"
type textarea "x"
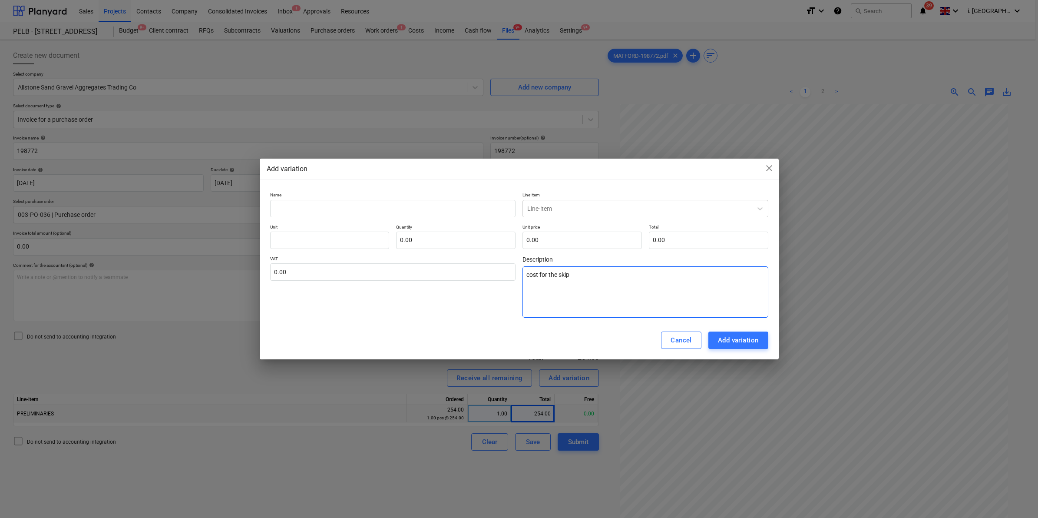
type textarea "cost for the skips"
type textarea "x"
type textarea "cost for the skips"
type textarea "x"
type textarea "cost for the skips i"
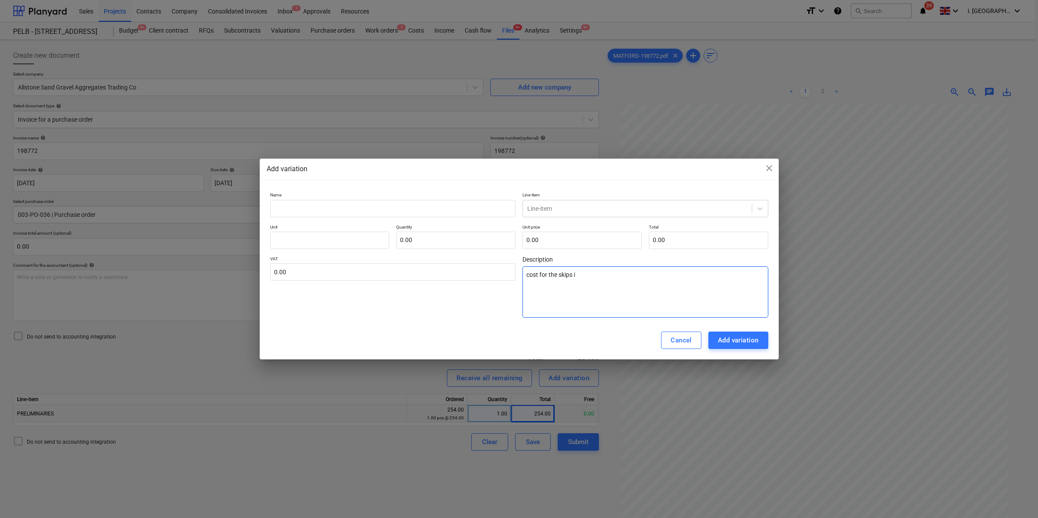
type textarea "x"
type textarea "cost for the skips in"
type textarea "x"
type textarea "cost for the skips inc"
type textarea "x"
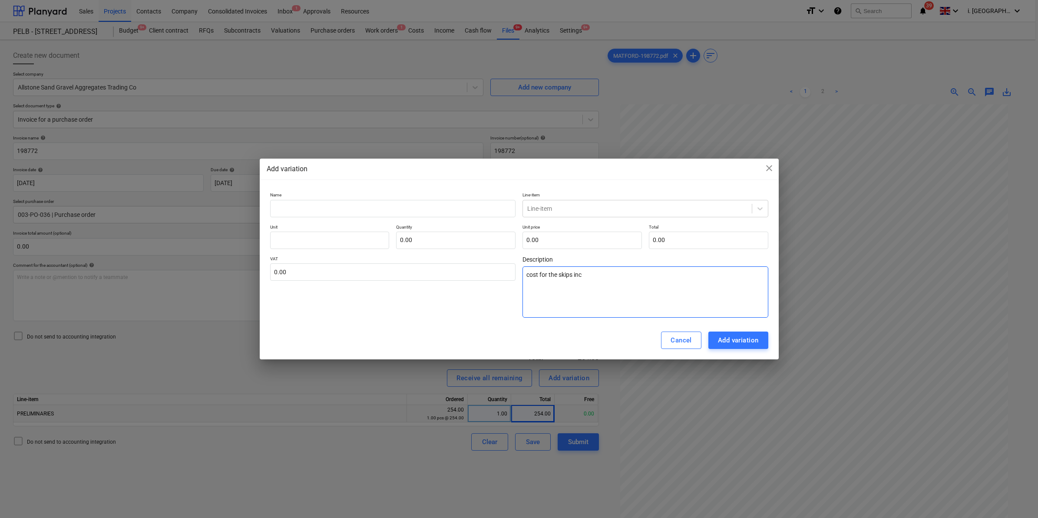
type textarea "cost for the skips incr"
type textarea "x"
type textarea "cost for the skips incre"
type textarea "x"
type textarea "cost for the skips increa"
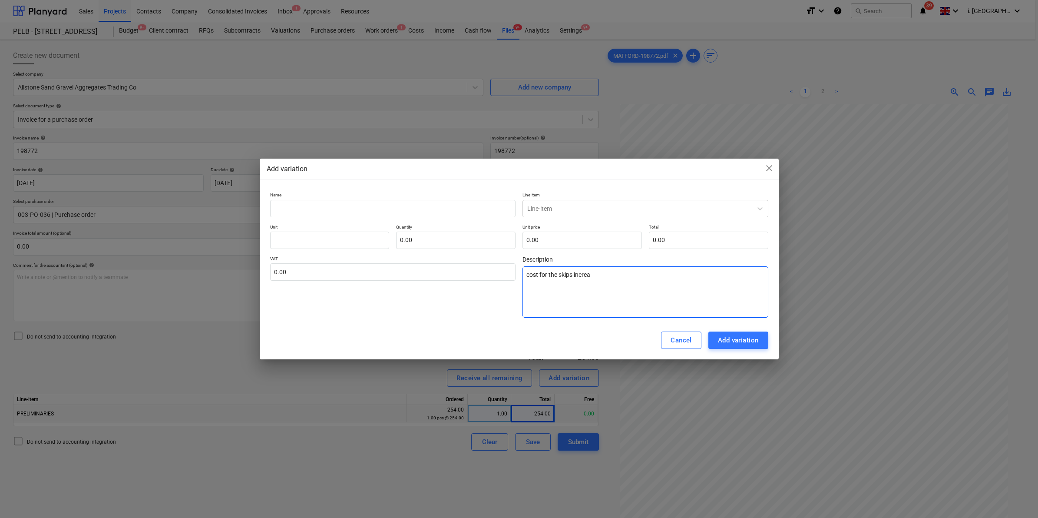
type textarea "x"
type textarea "cost for the skips increas"
type textarea "x"
type textarea "cost for the skips increase"
type textarea "x"
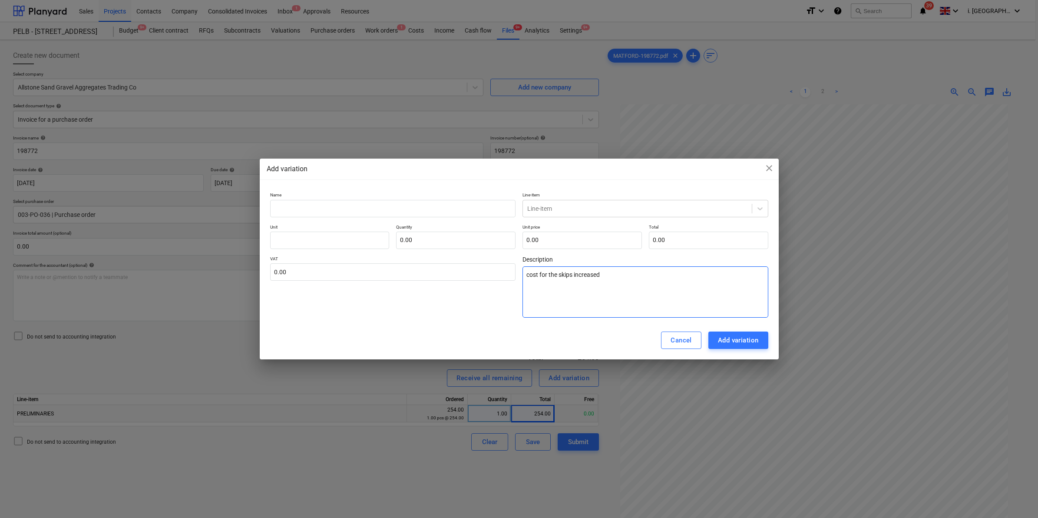
type textarea "cost for the skips increased"
click at [367, 238] on input "text" at bounding box center [329, 239] width 119 height 17
type textarea "x"
type input "1"
click at [429, 238] on input "text" at bounding box center [455, 239] width 119 height 17
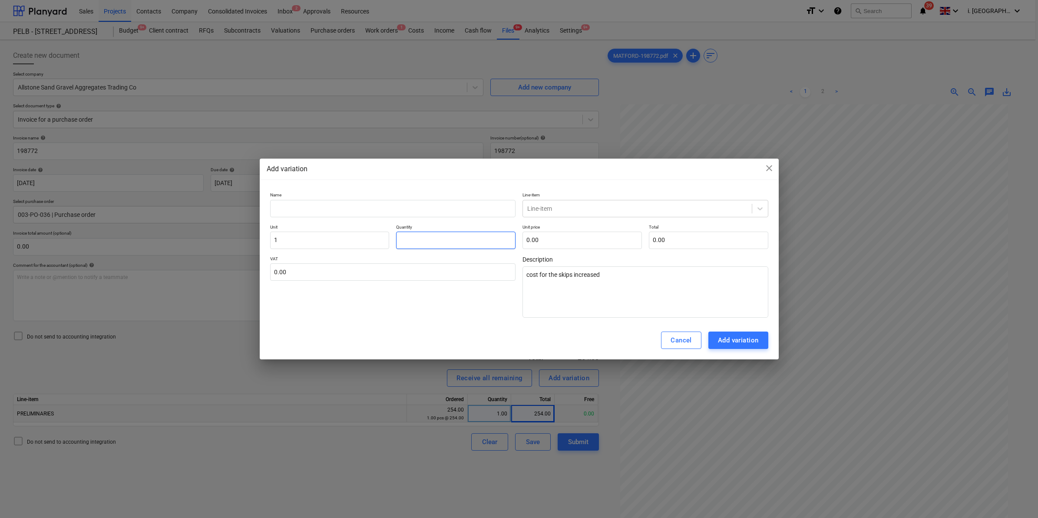
type textarea "x"
type input "1"
type textarea "x"
type input "19"
type textarea "x"
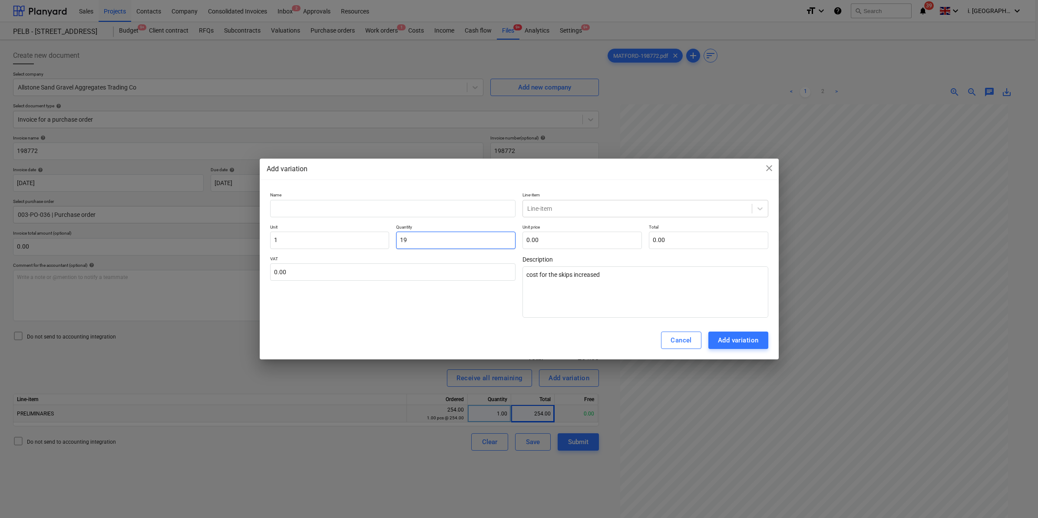
type input "19."
type textarea "x"
type input "19.2"
type textarea "x"
type input "19.23"
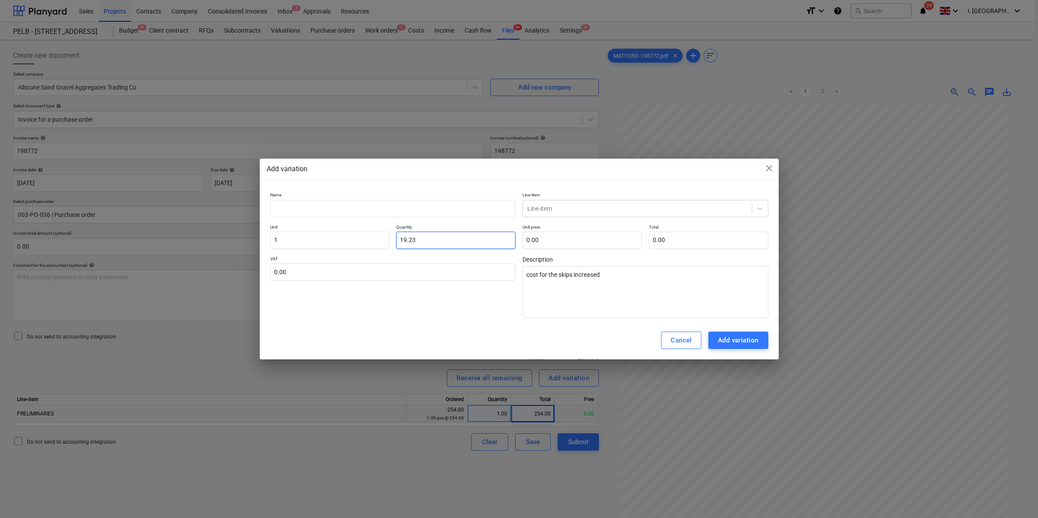
drag, startPoint x: 411, startPoint y: 235, endPoint x: 426, endPoint y: 236, distance: 15.2
click at [426, 236] on input "19.23" at bounding box center [455, 239] width 119 height 17
type textarea "x"
type input "19.2"
type textarea "x"
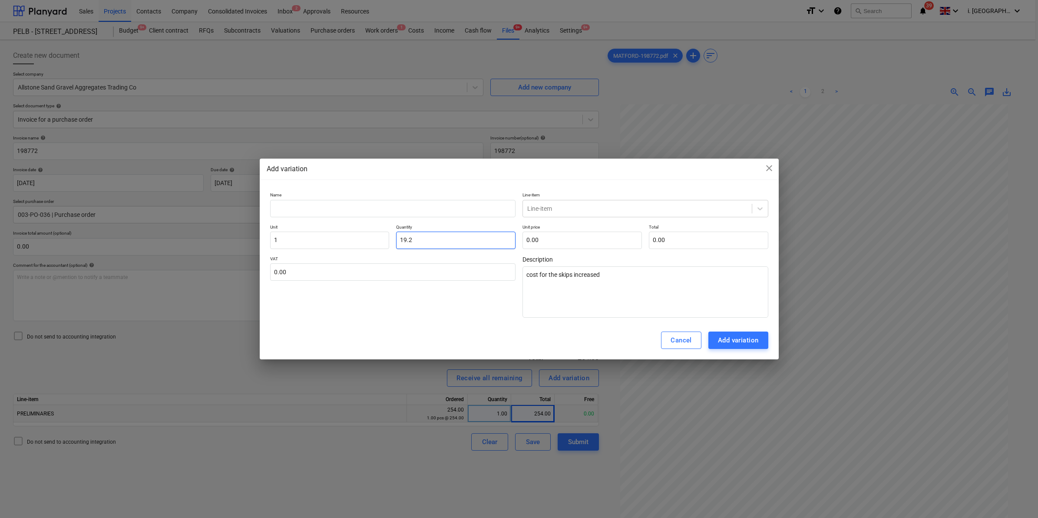
type input "19."
type textarea "x"
type input "19.0"
type textarea "x"
type input "19.05"
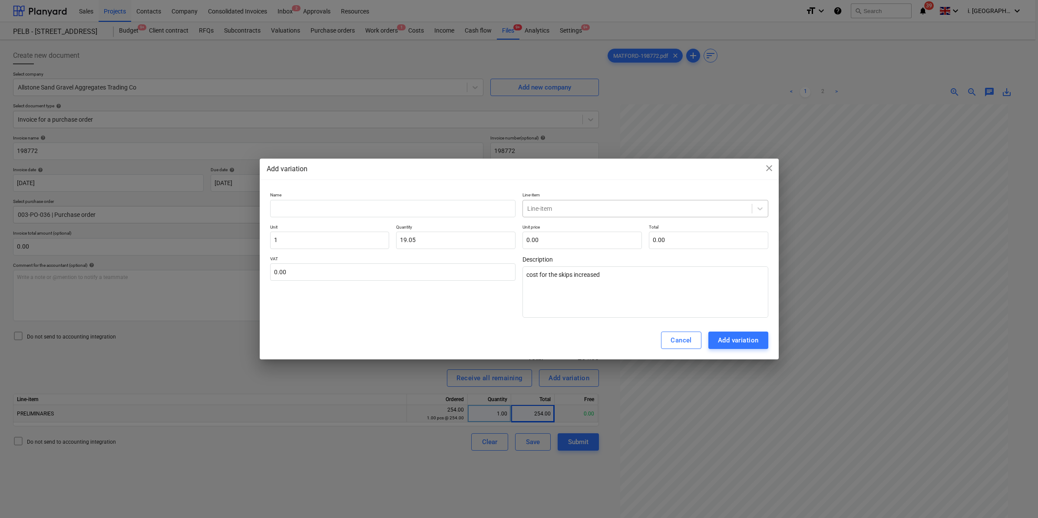
click at [557, 205] on div at bounding box center [637, 208] width 220 height 9
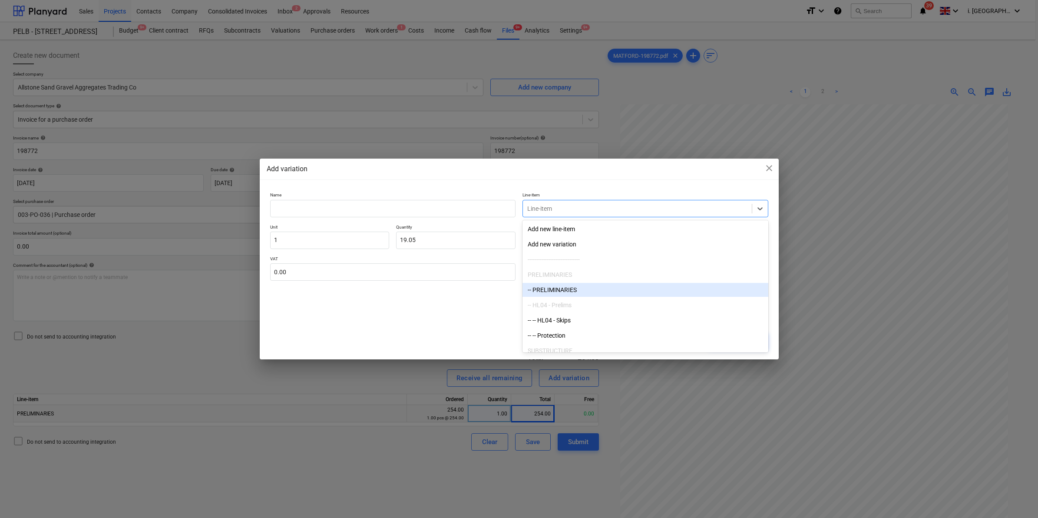
click at [567, 286] on div "-- PRELIMINARIES" at bounding box center [645, 290] width 246 height 14
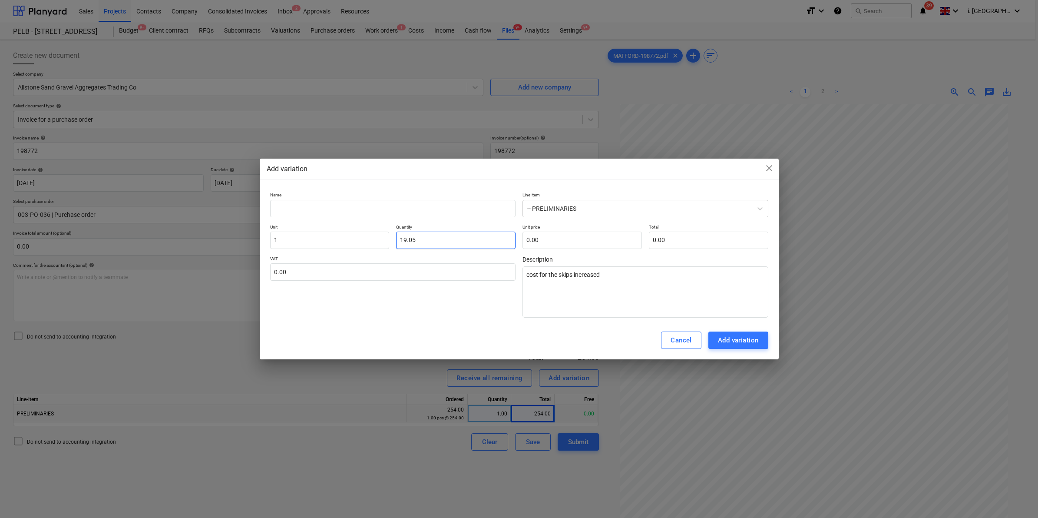
drag, startPoint x: 465, startPoint y: 246, endPoint x: 326, endPoint y: 224, distance: 140.8
click at [326, 224] on div "Unit 1 Quantity 19.05 Unit price 0.00 Total 0.00" at bounding box center [519, 236] width 498 height 25
type textarea "x"
type input "1.00"
click at [598, 239] on input "text" at bounding box center [581, 239] width 119 height 17
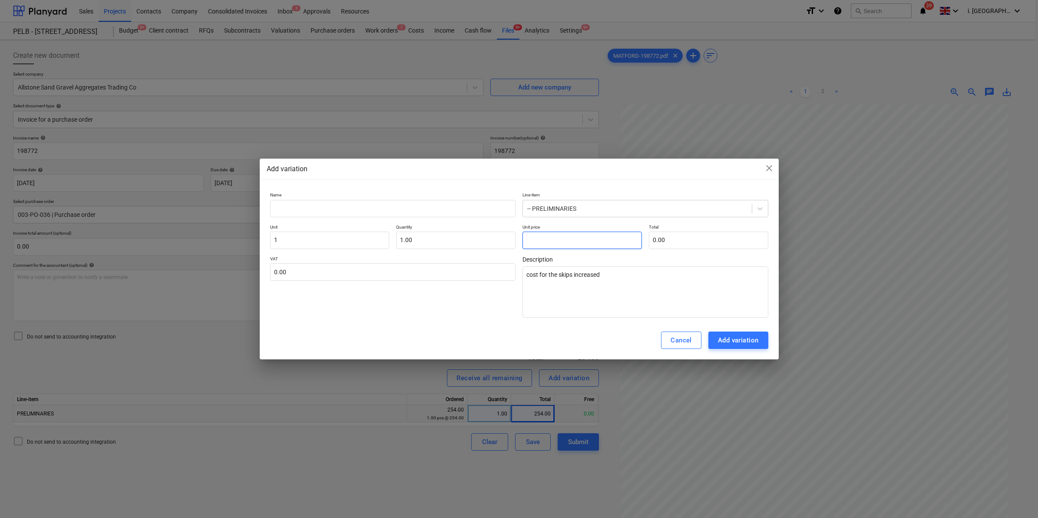
type textarea "x"
type input "1"
type input "1.00"
type textarea "x"
type input "19"
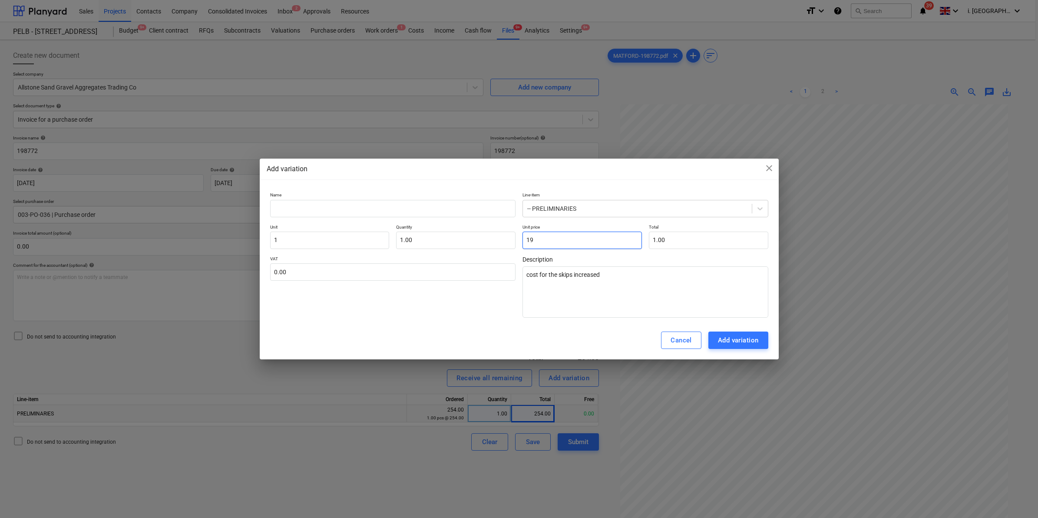
type input "19.00"
type textarea "x"
type input "19."
type textarea "x"
type input "19.0"
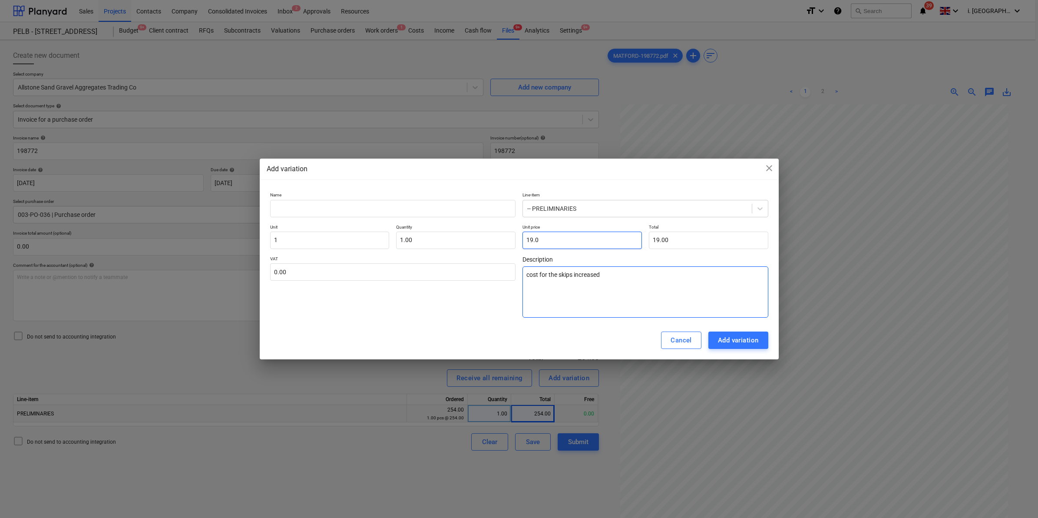
type textarea "x"
type input "19.05"
click at [733, 341] on div "Add variation" at bounding box center [738, 339] width 41 height 11
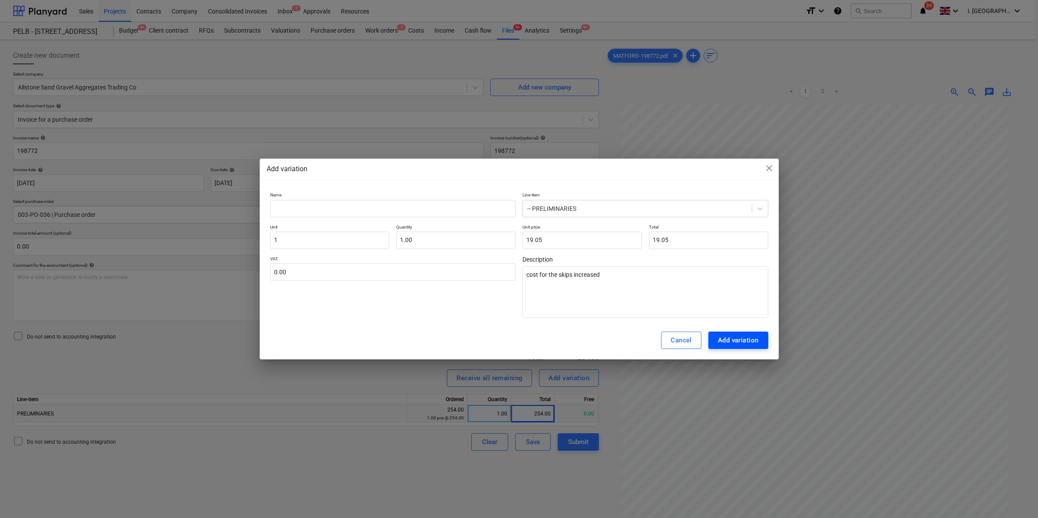
click at [722, 341] on div "Add variation" at bounding box center [738, 339] width 41 height 11
click at [730, 338] on div "Add variation" at bounding box center [738, 339] width 41 height 11
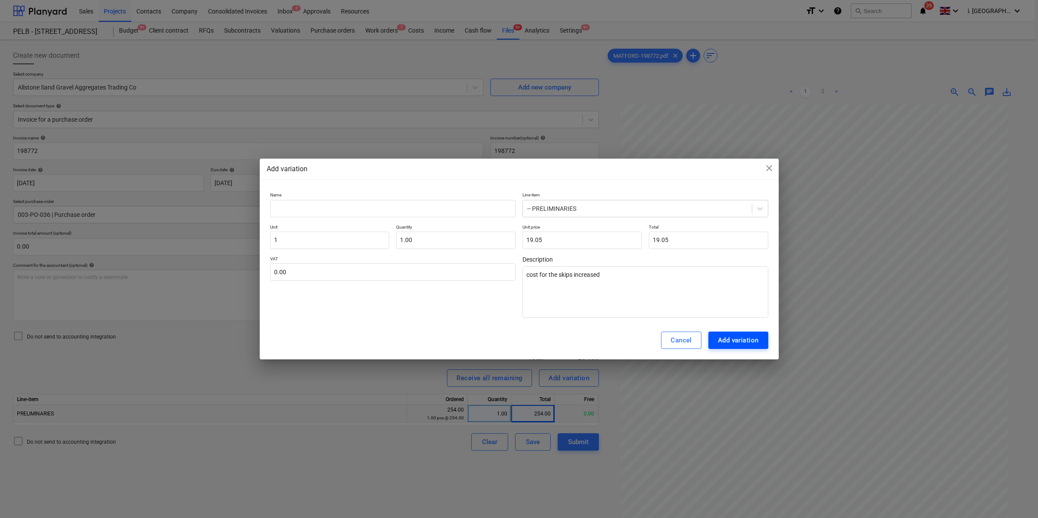
click at [730, 338] on div "Add variation" at bounding box center [738, 339] width 41 height 11
click at [396, 211] on input "text" at bounding box center [393, 208] width 246 height 17
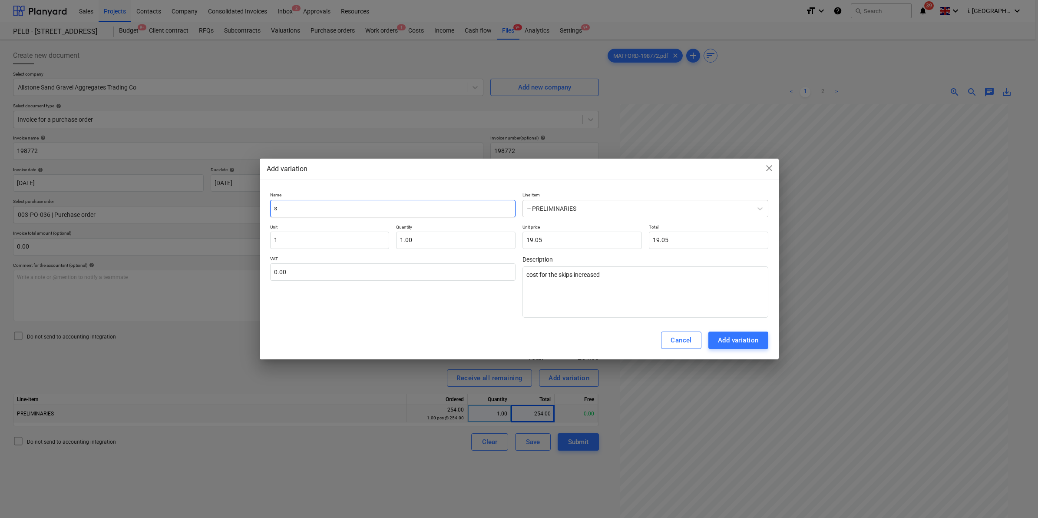
type textarea "x"
type input "s"
type textarea "x"
type input "sk"
type textarea "x"
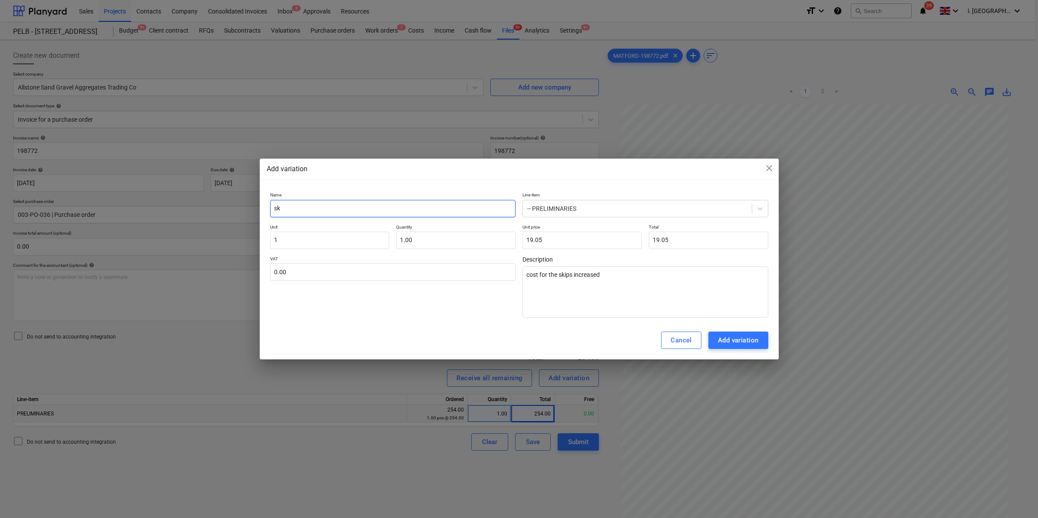
type input "ski"
type textarea "x"
type input "skip"
click at [759, 341] on button "Add variation" at bounding box center [738, 339] width 60 height 17
type textarea "x"
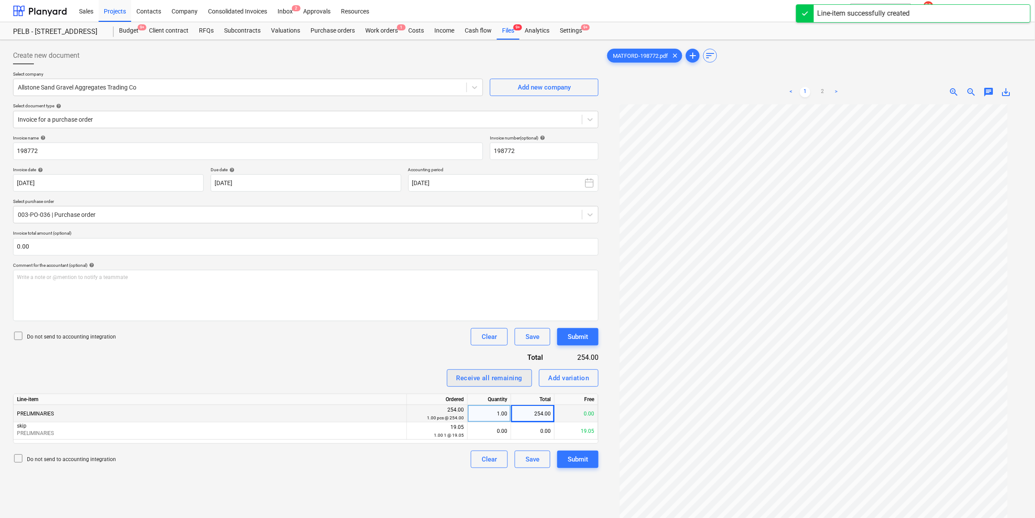
click at [499, 377] on div "Receive all remaining" at bounding box center [489, 377] width 66 height 11
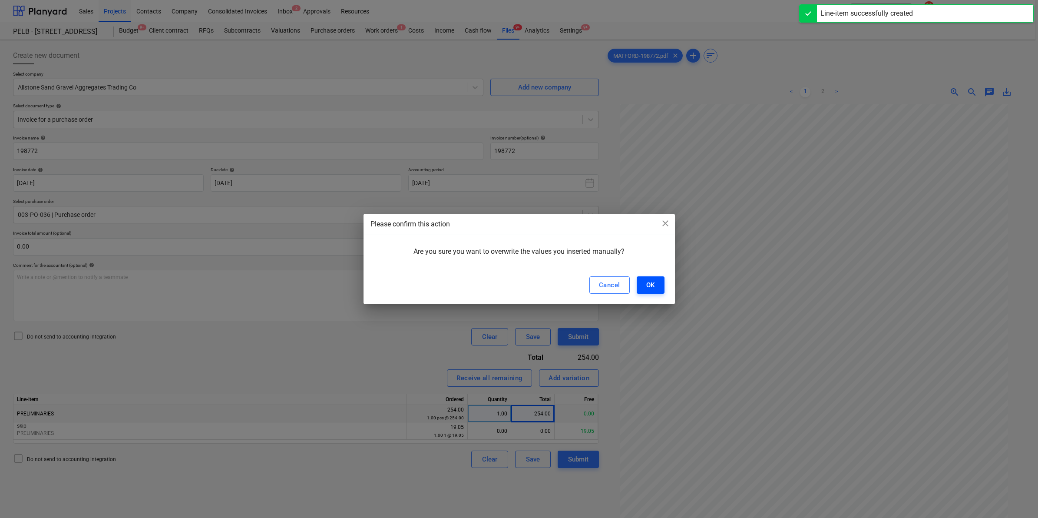
click at [650, 284] on div "OK" at bounding box center [650, 284] width 9 height 11
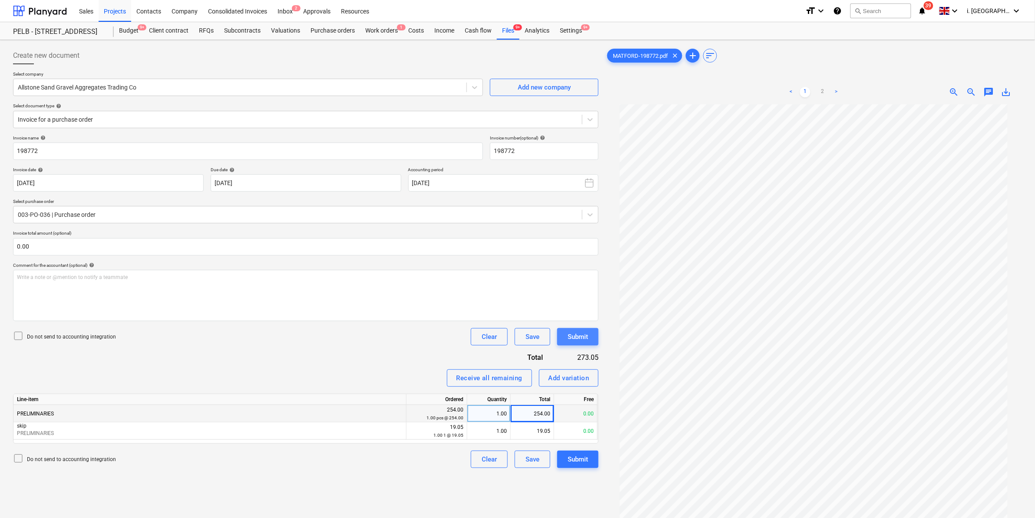
click at [574, 334] on div "Submit" at bounding box center [578, 336] width 20 height 11
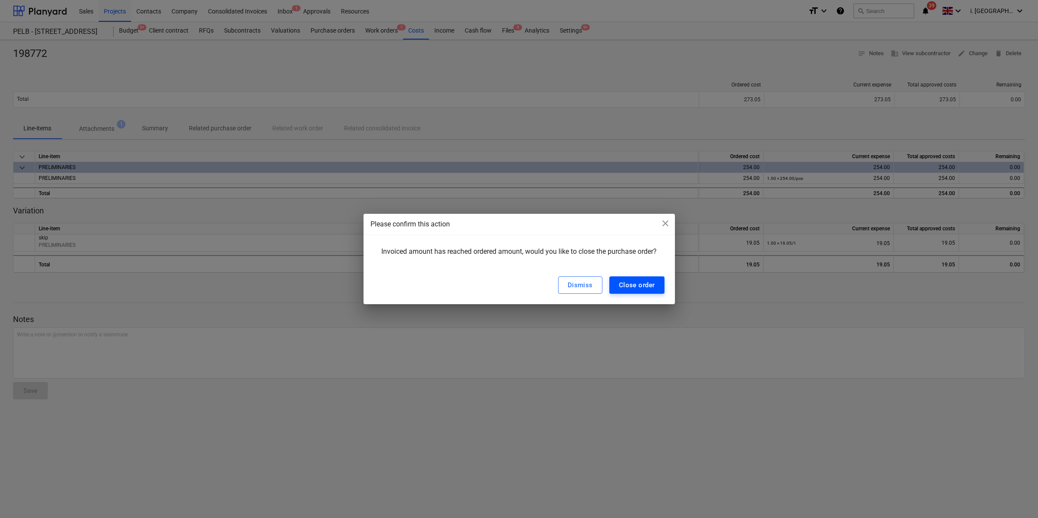
click at [645, 284] on div "Close order" at bounding box center [637, 284] width 36 height 11
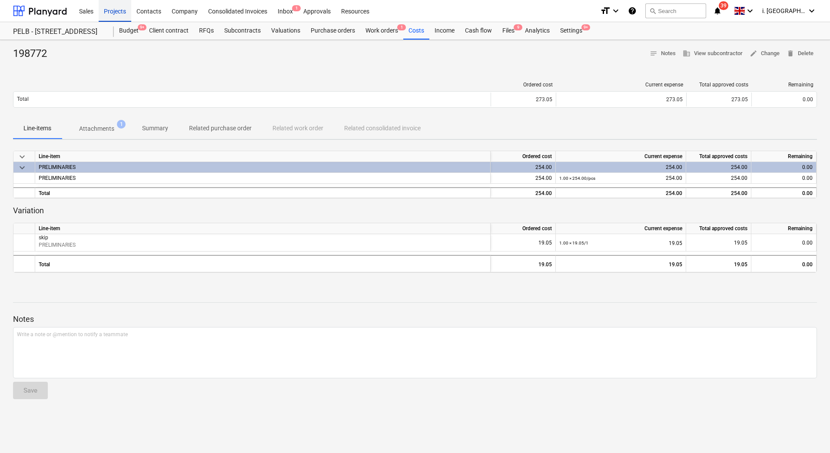
drag, startPoint x: 113, startPoint y: 10, endPoint x: 114, endPoint y: 16, distance: 5.2
click at [113, 10] on div "Projects" at bounding box center [115, 11] width 33 height 22
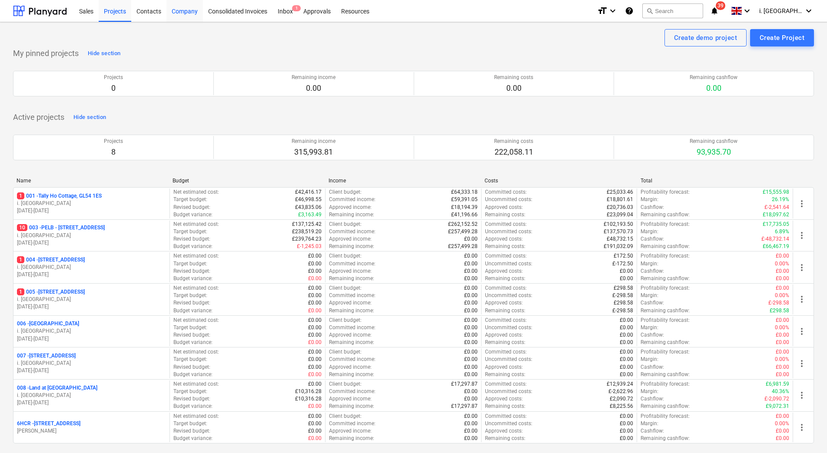
click at [181, 12] on div "Company" at bounding box center [184, 11] width 36 height 22
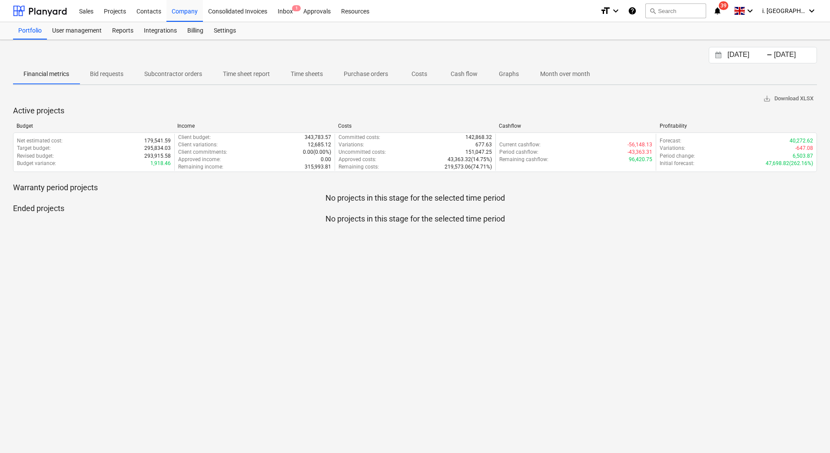
click at [246, 76] on p "Time sheet report" at bounding box center [246, 73] width 47 height 9
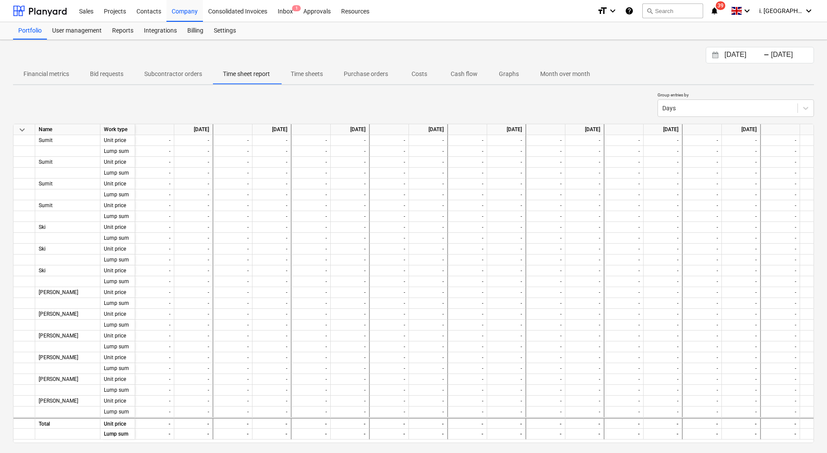
click at [714, 61] on div "01.09.2025 Press the down arrow key to interact with the calendar and select a …" at bounding box center [759, 55] width 102 height 12
click at [737, 55] on input "[DATE]" at bounding box center [744, 55] width 44 height 12
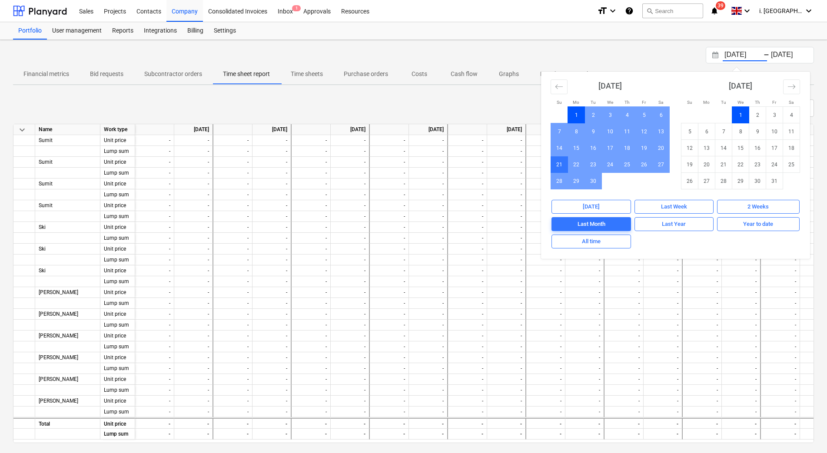
click at [562, 166] on td "21" at bounding box center [559, 164] width 17 height 17
type input "21.09.2025"
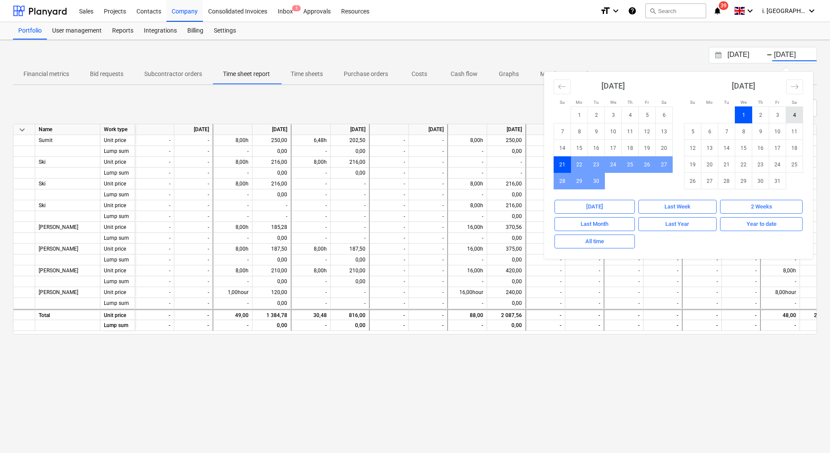
click at [788, 116] on td "4" at bounding box center [794, 115] width 17 height 17
type input "04.10.2025"
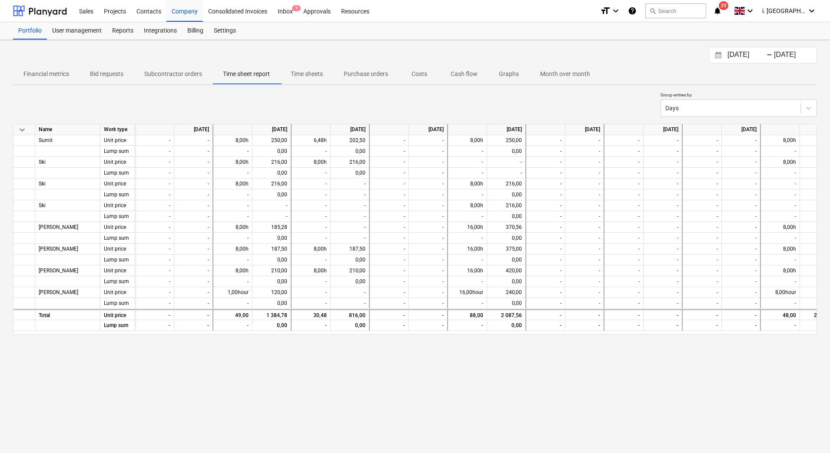
click at [532, 409] on div "21.09.2025 Press the down arrow key to interact with the calendar and select a …" at bounding box center [415, 246] width 830 height 413
click at [724, 53] on button "Interact with the calendar and add the check-in date for your trip." at bounding box center [718, 55] width 15 height 10
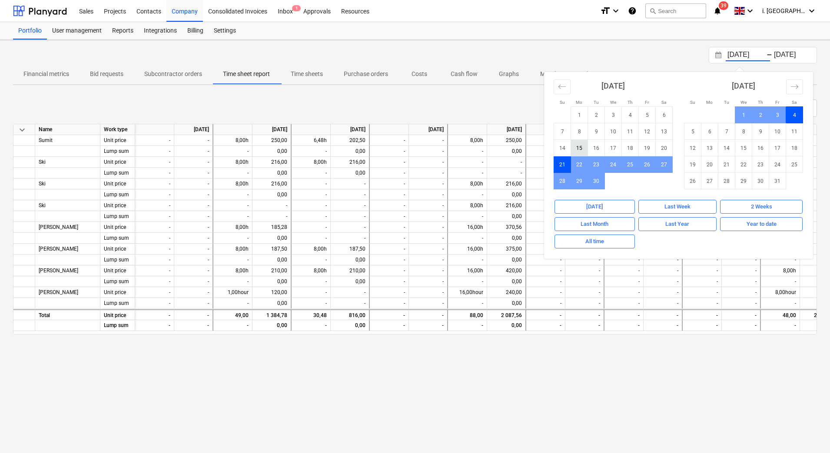
click at [585, 151] on td "15" at bounding box center [579, 148] width 17 height 17
type input "15.09.2025"
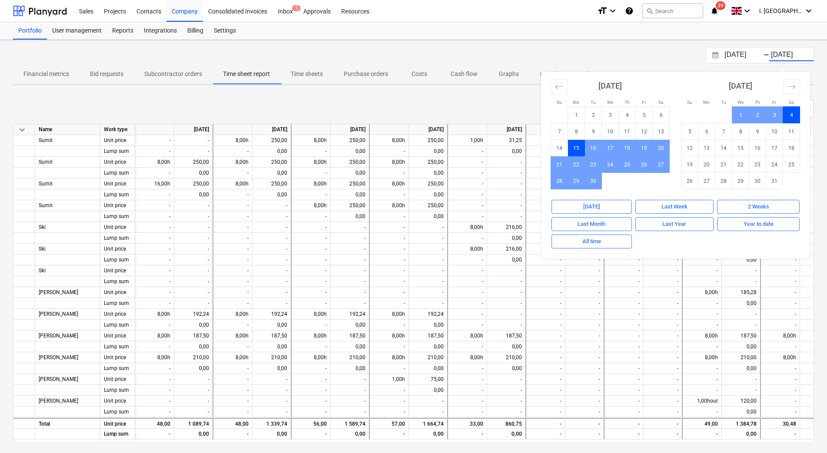
click at [203, 115] on div "Group entries by Days" at bounding box center [413, 104] width 800 height 25
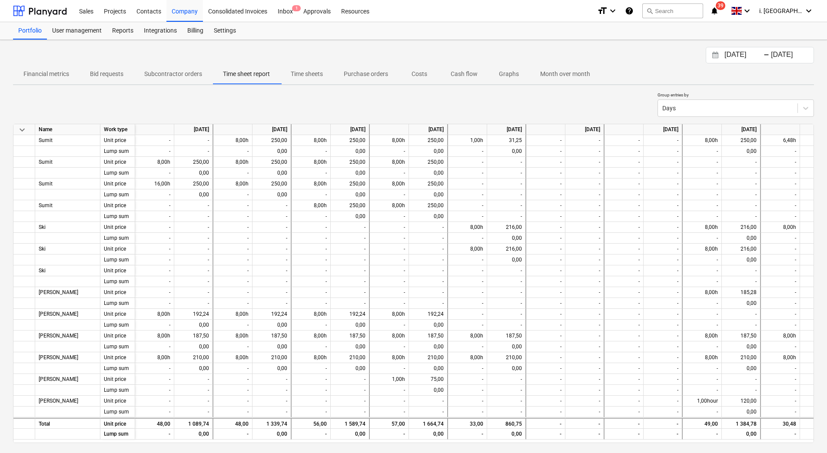
click at [322, 76] on p "Time sheets" at bounding box center [307, 73] width 32 height 9
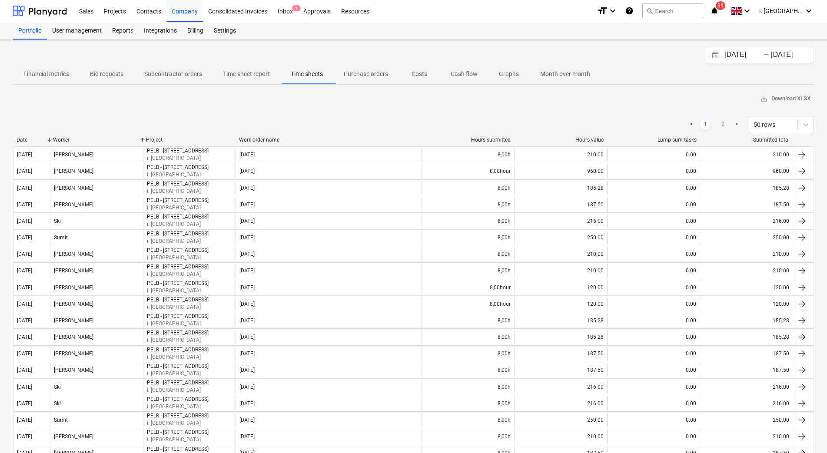
click at [59, 140] on div "Worker" at bounding box center [96, 140] width 86 height 6
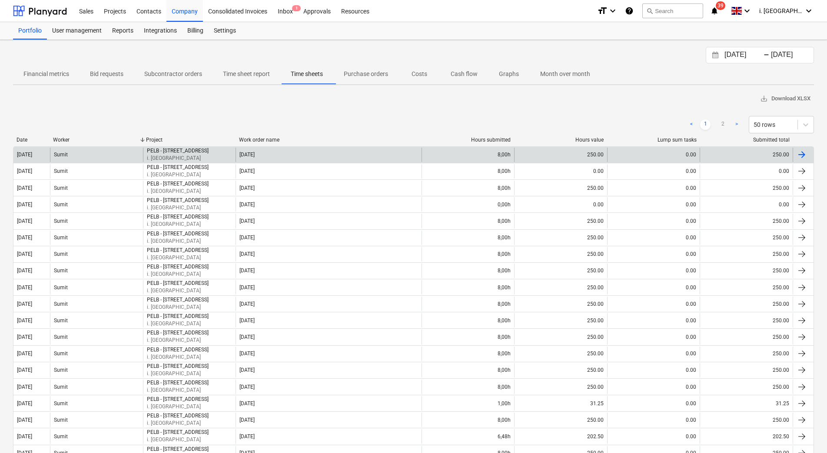
click at [110, 162] on div "Sumit" at bounding box center [96, 155] width 93 height 14
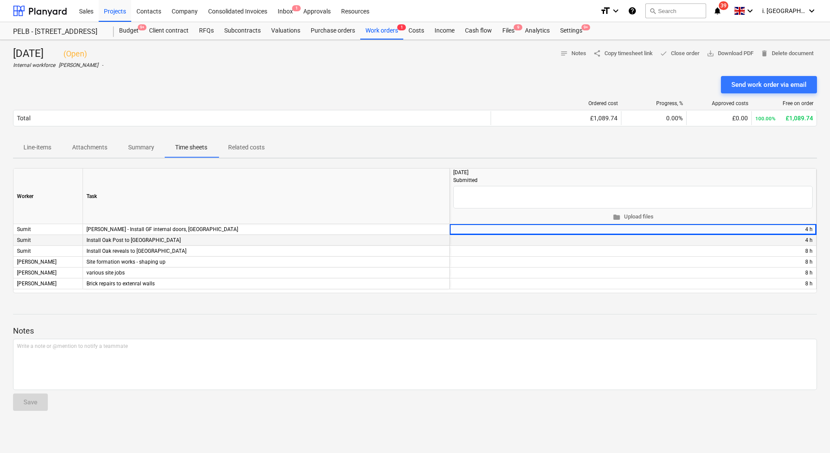
click at [127, 240] on div "Install Oak Post to north Barn" at bounding box center [266, 240] width 367 height 11
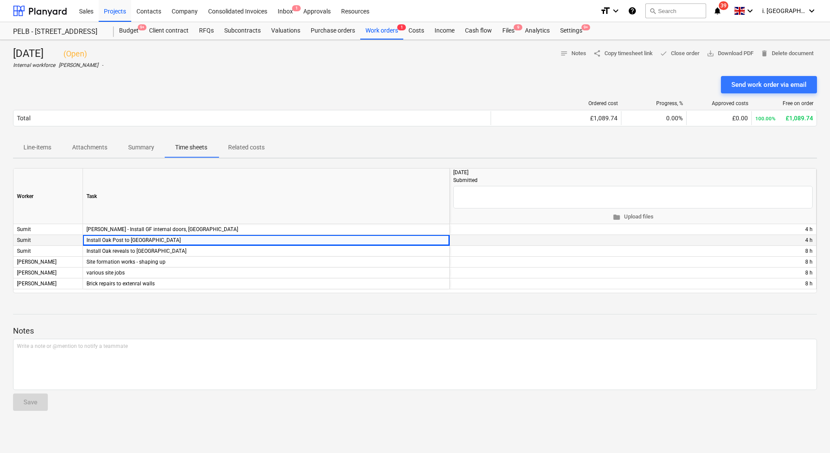
click at [82, 239] on div "Sumit" at bounding box center [47, 240] width 69 height 11
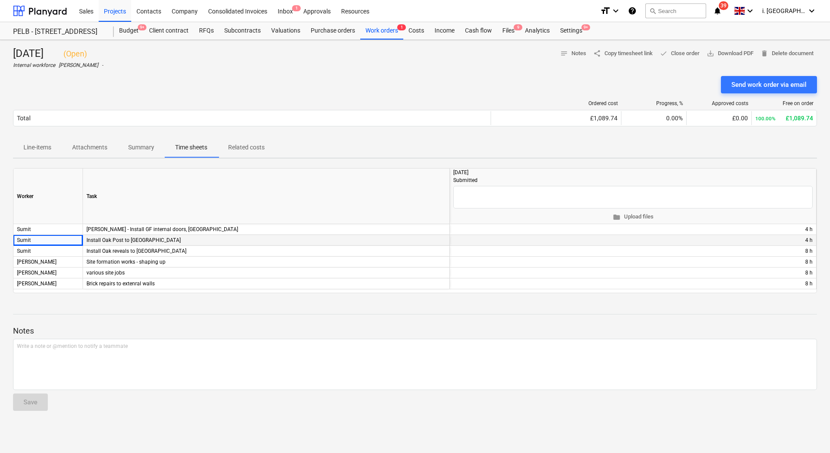
click at [156, 237] on div "Install Oak Post to north Barn" at bounding box center [266, 240] width 367 height 11
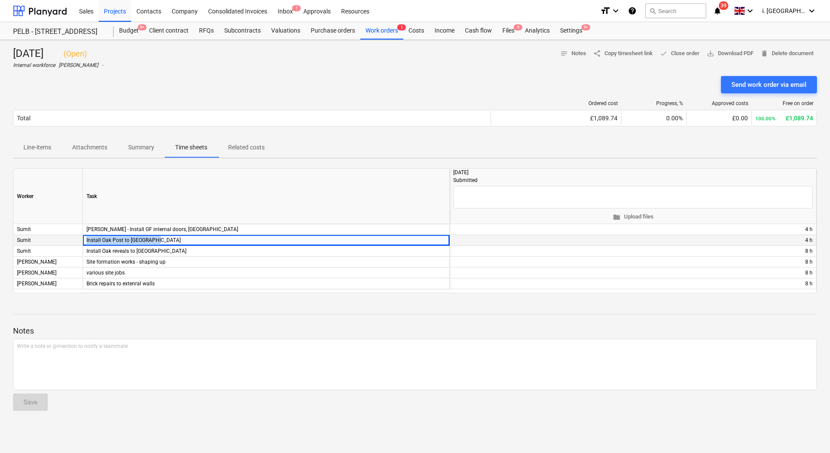
drag, startPoint x: 158, startPoint y: 240, endPoint x: 86, endPoint y: 240, distance: 72.1
click at [86, 240] on div "Install Oak Post to north Barn" at bounding box center [266, 240] width 367 height 11
copy div "Install Oak Post to north Barn"
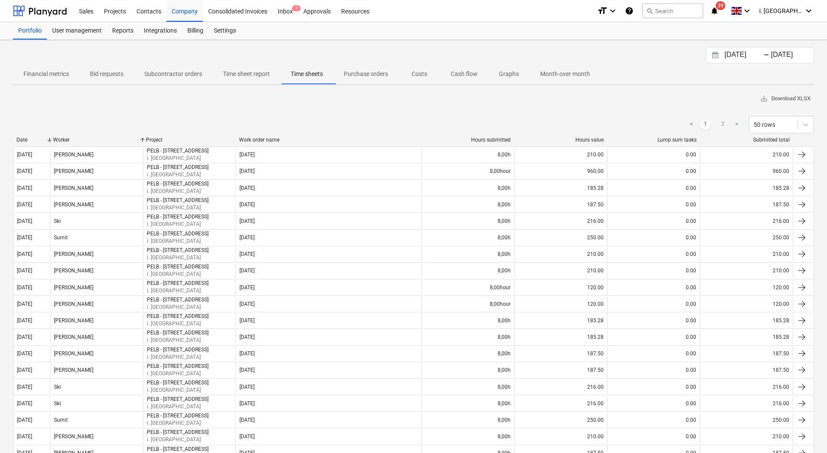
click at [30, 138] on div "Date" at bounding box center [32, 140] width 30 height 6
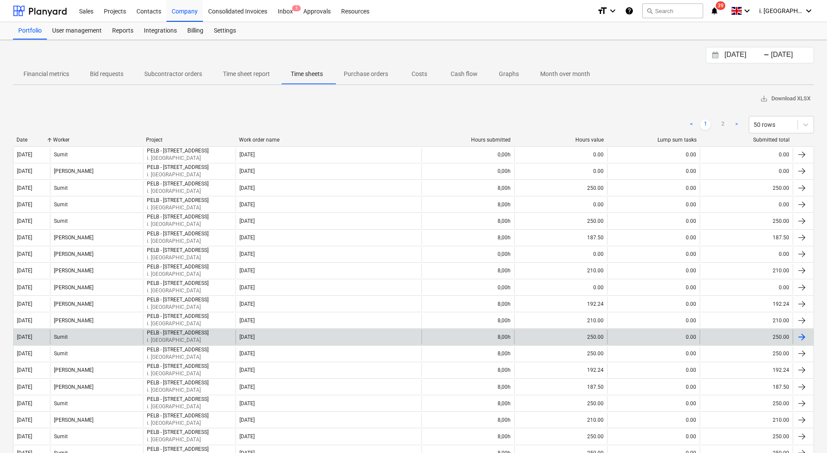
click at [88, 337] on div "Sumit" at bounding box center [96, 337] width 93 height 14
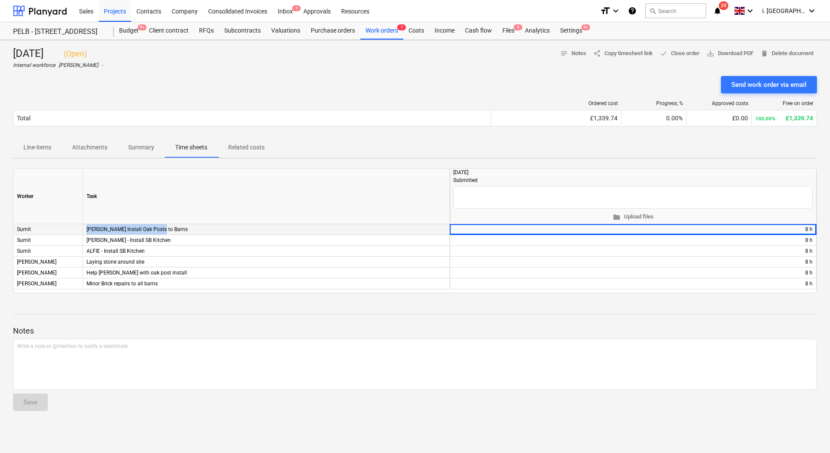
drag, startPoint x: 189, startPoint y: 225, endPoint x: 75, endPoint y: 226, distance: 114.2
click at [0, 0] on div "Sumit Dean Install Oak Posts to Barns + edit 8 h" at bounding box center [0, 0] width 0 height 0
copy div "Dean Install Oak Posts to Barns"
drag, startPoint x: 155, startPoint y: 240, endPoint x: 86, endPoint y: 236, distance: 69.1
click at [87, 237] on div "LEE - Install SB Kitchen" at bounding box center [266, 240] width 367 height 11
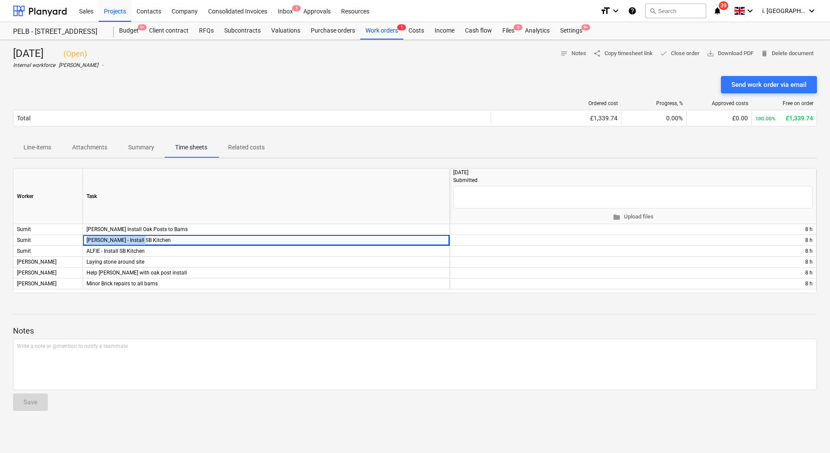
copy div "LEE - Install SB Kitchen"
drag, startPoint x: 151, startPoint y: 252, endPoint x: 55, endPoint y: 249, distance: 96.0
click at [0, 0] on div "Sumit ALFIE - Install SB Kitchen + edit 8 h" at bounding box center [0, 0] width 0 height 0
copy div "ALFIE - Install SB Kitchen"
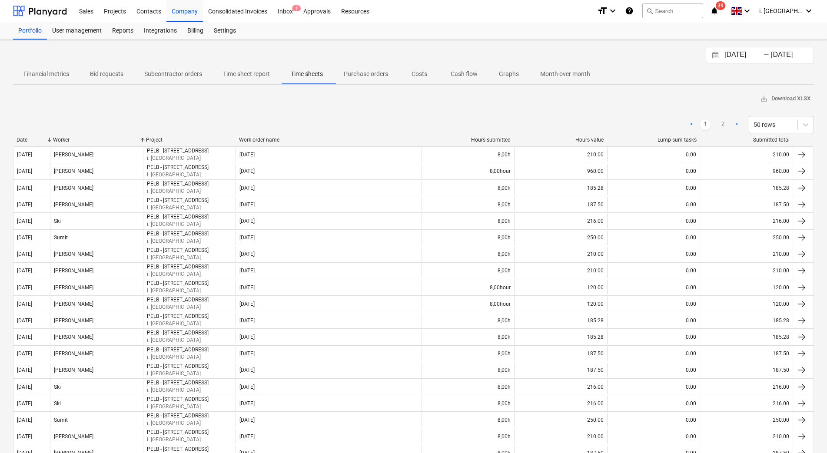
click at [32, 139] on div "Date" at bounding box center [32, 140] width 30 height 6
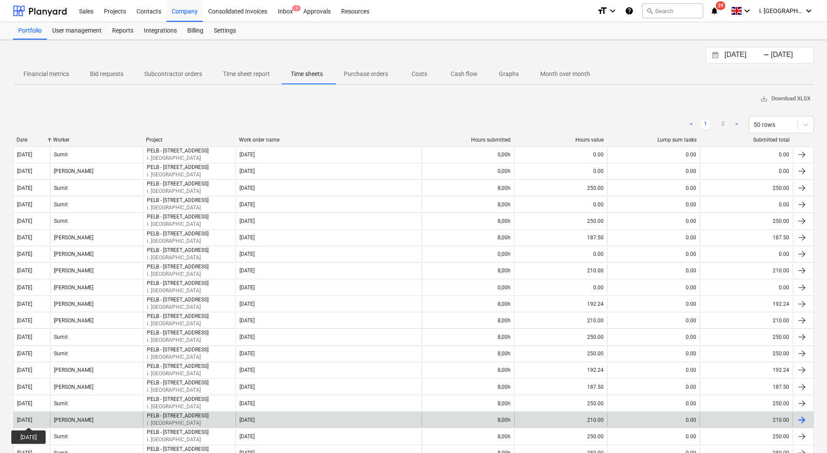
click at [32, 420] on div "[DATE]" at bounding box center [24, 420] width 15 height 6
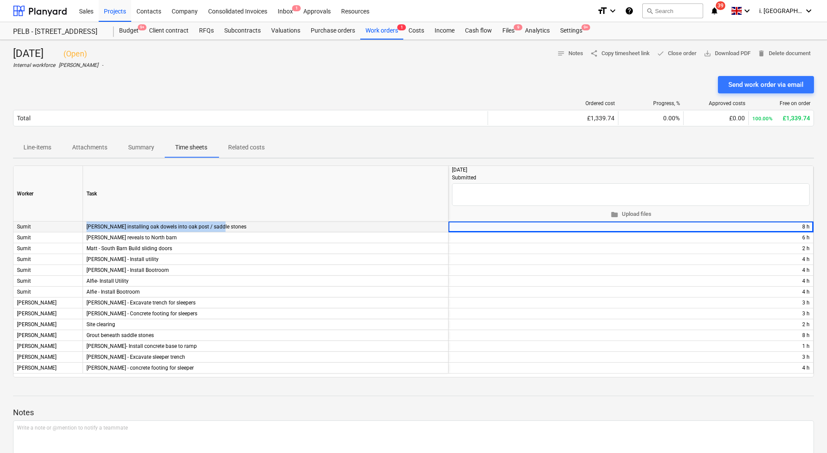
drag, startPoint x: 229, startPoint y: 226, endPoint x: 64, endPoint y: 226, distance: 165.5
click at [0, 0] on div "Sumit Dean installing oak dowels into oak post / saddle stones + edit 8 h" at bounding box center [0, 0] width 0 height 0
copy div "Dean installing oak dowels into oak post / saddle stones"
drag, startPoint x: 175, startPoint y: 240, endPoint x: 83, endPoint y: 236, distance: 92.2
click at [0, 0] on div "Sumit Matt - Oak reveals to North barn + edit 6 h" at bounding box center [0, 0] width 0 height 0
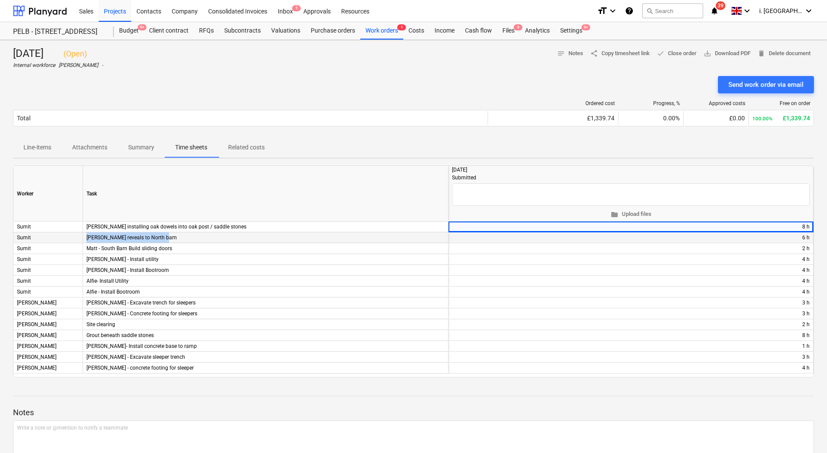
copy div "Matt - Oak reveals to North barn"
drag, startPoint x: 183, startPoint y: 249, endPoint x: 53, endPoint y: 246, distance: 130.8
click at [0, 0] on div "Sumit Matt - South Barn Build sliding doors + edit 2 h" at bounding box center [0, 0] width 0 height 0
copy div "Matt - South Barn Build sliding doors"
drag, startPoint x: 106, startPoint y: 288, endPoint x: 125, endPoint y: 282, distance: 19.8
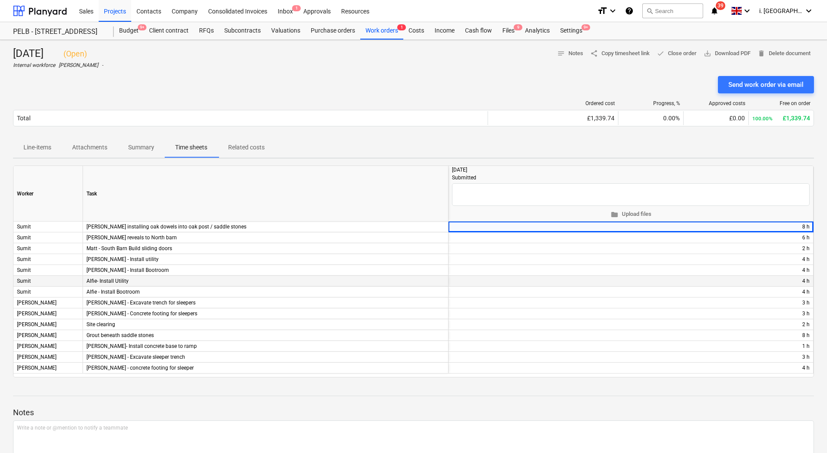
click at [107, 288] on div "Alfie - Install Bootroom" at bounding box center [265, 292] width 365 height 11
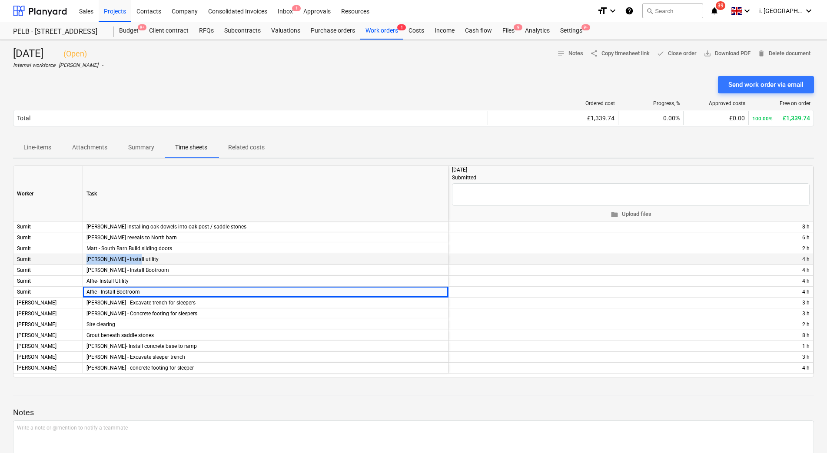
drag, startPoint x: 128, startPoint y: 259, endPoint x: 57, endPoint y: 258, distance: 70.8
click at [0, 0] on div "Sumit Lee - Install utility + edit 4 h" at bounding box center [0, 0] width 0 height 0
copy div "Lee - Install utility"
drag, startPoint x: 161, startPoint y: 266, endPoint x: 56, endPoint y: 272, distance: 104.8
click at [0, 0] on div "Sumit Lee - Install Bootroom + edit 4 h" at bounding box center [0, 0] width 0 height 0
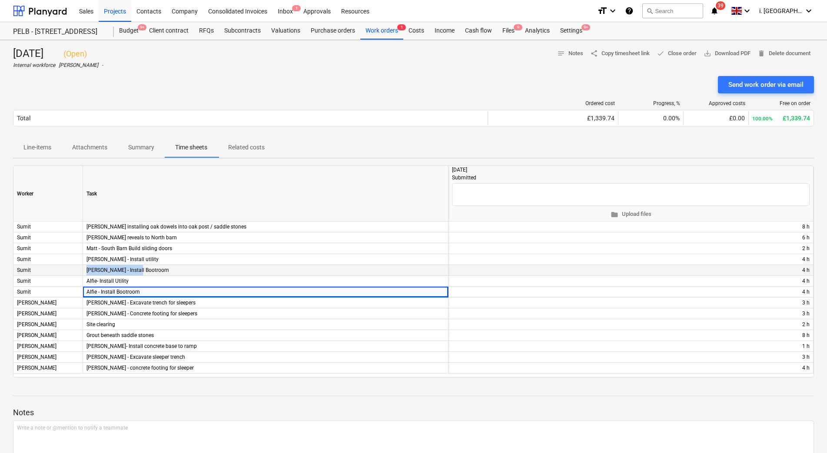
copy div "Lee - Install Bootroom"
drag, startPoint x: 137, startPoint y: 290, endPoint x: 132, endPoint y: 290, distance: 4.8
click at [132, 290] on div "Alfie - Install Bootroom" at bounding box center [265, 292] width 365 height 11
drag, startPoint x: 132, startPoint y: 290, endPoint x: 83, endPoint y: 279, distance: 50.6
click at [83, 279] on div "Alfie- Install Utility" at bounding box center [265, 281] width 365 height 11
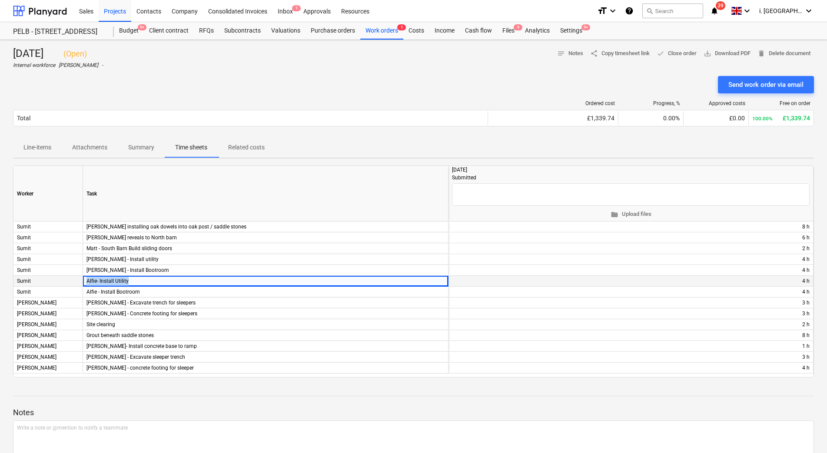
copy div "Alfie- Install Utility"
drag, startPoint x: 202, startPoint y: 293, endPoint x: 79, endPoint y: 290, distance: 122.1
click at [0, 0] on div "Sumit Alfie - Install Bootroom + edit 4 h" at bounding box center [0, 0] width 0 height 0
copy div "Alfie - Install Bootroom"
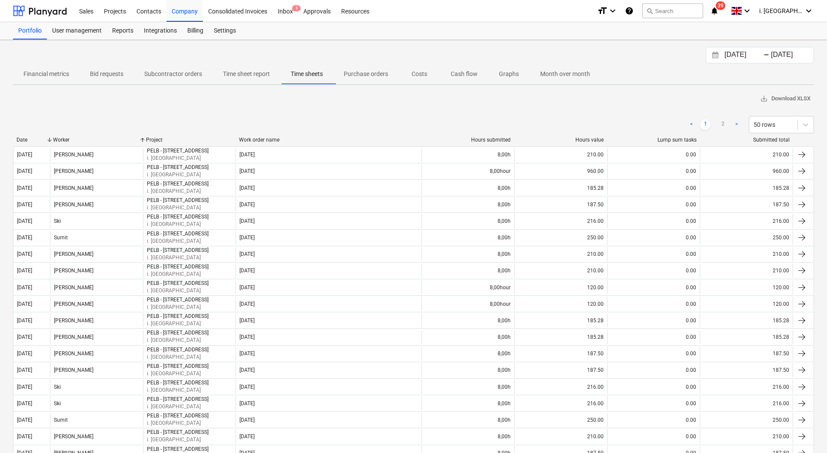
click at [24, 141] on div "Date" at bounding box center [32, 140] width 30 height 6
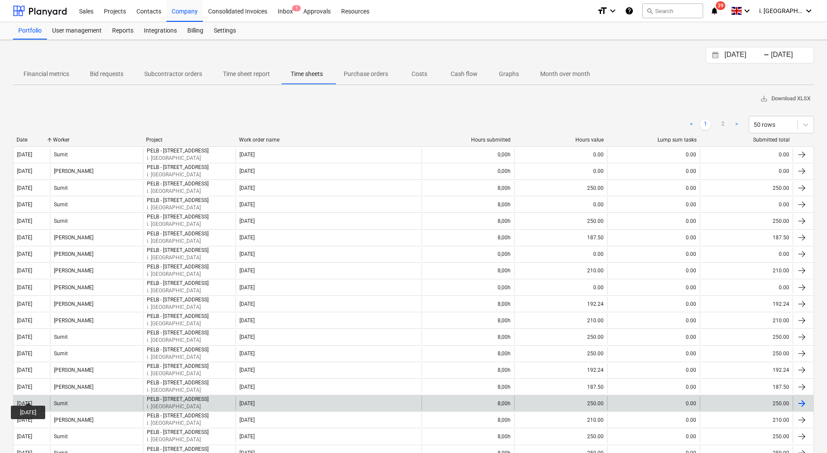
scroll to position [397, 0]
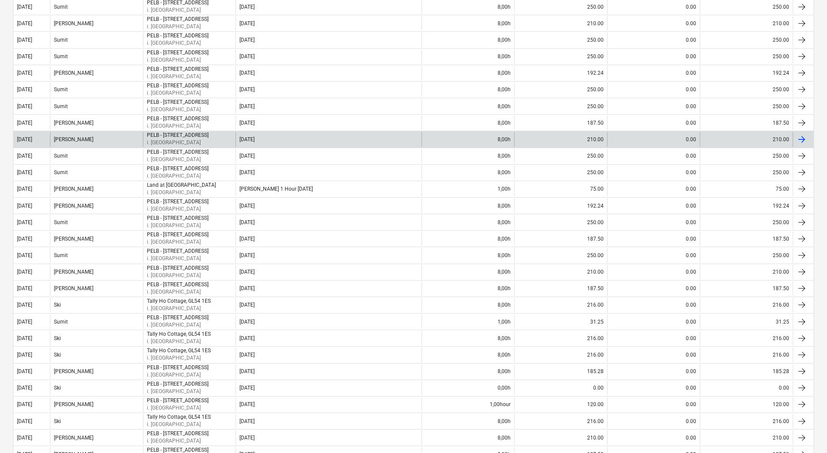
click at [33, 146] on div "[DATE]" at bounding box center [31, 139] width 36 height 14
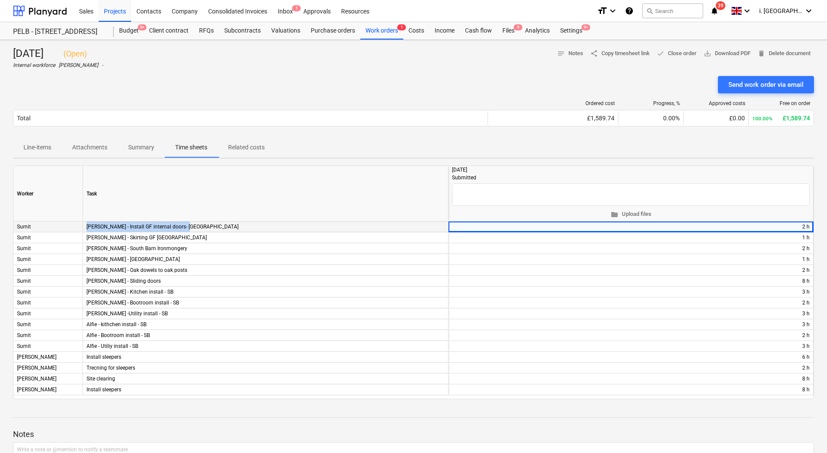
drag, startPoint x: 195, startPoint y: 228, endPoint x: 76, endPoint y: 228, distance: 119.0
click at [0, 0] on div "Sumit Dean - Install GF internal doors- South Barn + edit 2 h" at bounding box center [0, 0] width 0 height 0
click at [108, 250] on div "Dean - South Barn Ironmongery" at bounding box center [265, 248] width 365 height 11
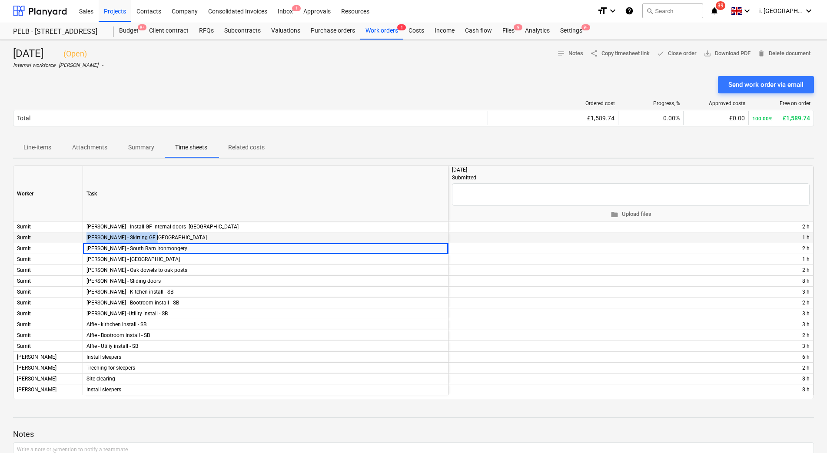
drag, startPoint x: 72, startPoint y: 237, endPoint x: 52, endPoint y: 232, distance: 20.1
click at [0, 0] on div "Sumit Dean - Skirting GF South Barn + edit 1 h" at bounding box center [0, 0] width 0 height 0
click at [190, 257] on div "Dean - South Barn Archs" at bounding box center [265, 259] width 365 height 11
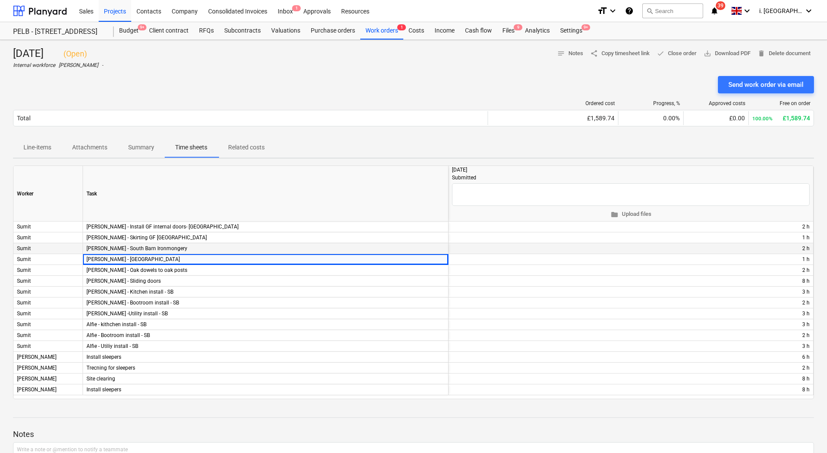
click at [174, 248] on div "Dean - South Barn Ironmongery" at bounding box center [265, 248] width 365 height 11
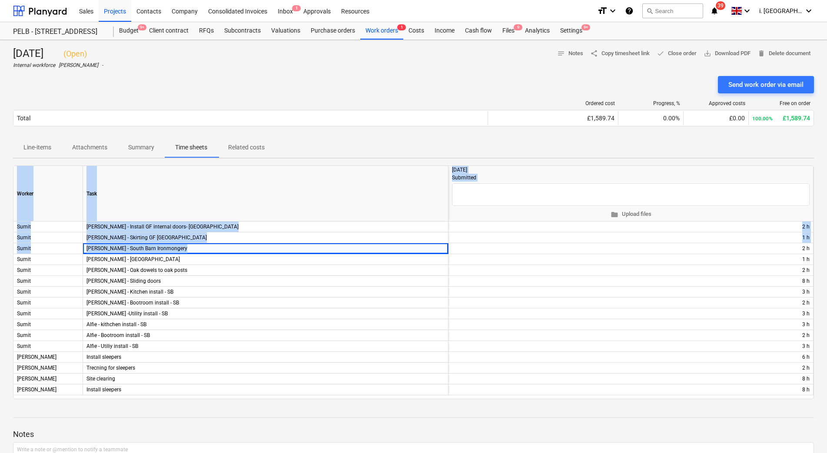
drag, startPoint x: 174, startPoint y: 248, endPoint x: 3, endPoint y: 244, distance: 170.3
click at [3, 244] on div "Thursday 18th Sept 2025 ( Open ) Internal workforce Harry Ford - notes Notes sh…" at bounding box center [413, 284] width 827 height 488
click at [273, 250] on div "Dean - South Barn Ironmongery" at bounding box center [265, 248] width 365 height 11
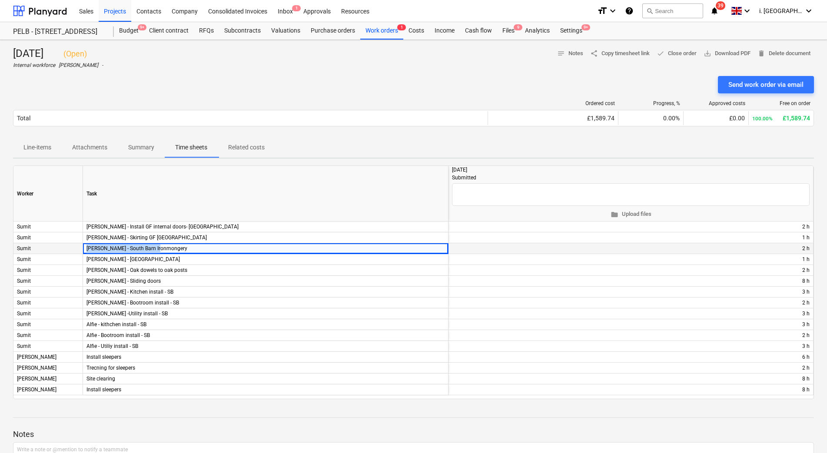
drag, startPoint x: 164, startPoint y: 246, endPoint x: 40, endPoint y: 244, distance: 124.7
click at [0, 0] on div "Sumit Dean - South Barn Ironmongery + edit 2 h" at bounding box center [0, 0] width 0 height 0
drag, startPoint x: 160, startPoint y: 284, endPoint x: 142, endPoint y: 265, distance: 26.4
click at [158, 281] on div "Matt - Sliding doors" at bounding box center [265, 281] width 365 height 11
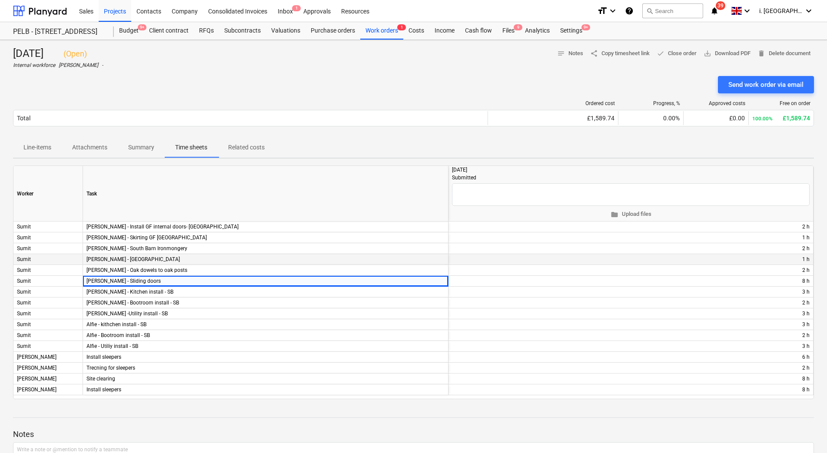
click at [165, 258] on div "Dean - South Barn Archs" at bounding box center [265, 259] width 365 height 11
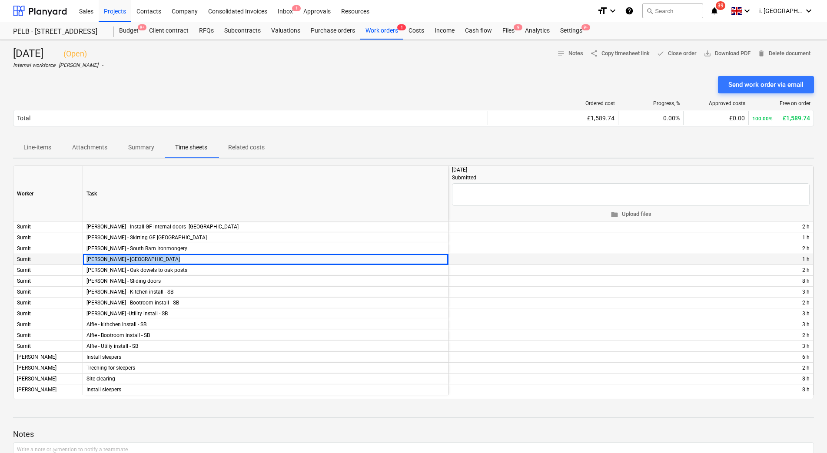
drag, startPoint x: 165, startPoint y: 258, endPoint x: 45, endPoint y: 263, distance: 120.4
click at [0, 0] on div "Sumit Dean - South Barn Archs + edit 1 h" at bounding box center [0, 0] width 0 height 0
click at [253, 284] on div "Matt - Sliding doors" at bounding box center [265, 281] width 365 height 11
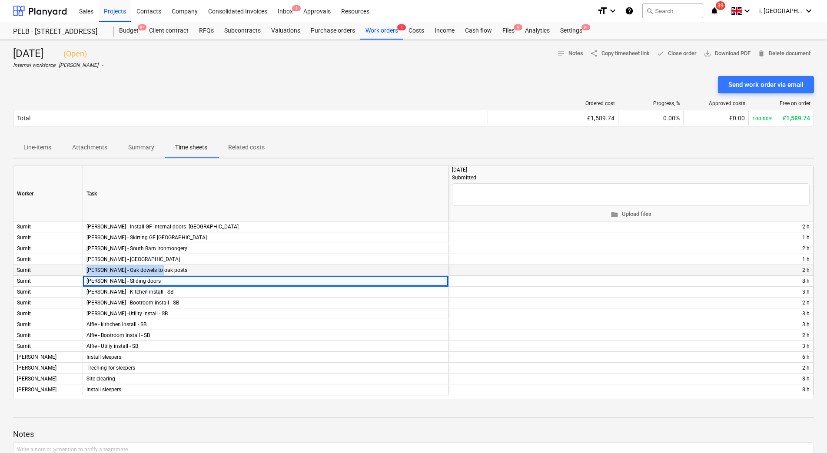
drag, startPoint x: 174, startPoint y: 272, endPoint x: 86, endPoint y: 270, distance: 88.2
click at [86, 270] on div "Dean - Oak dowels to oak posts" at bounding box center [265, 270] width 365 height 11
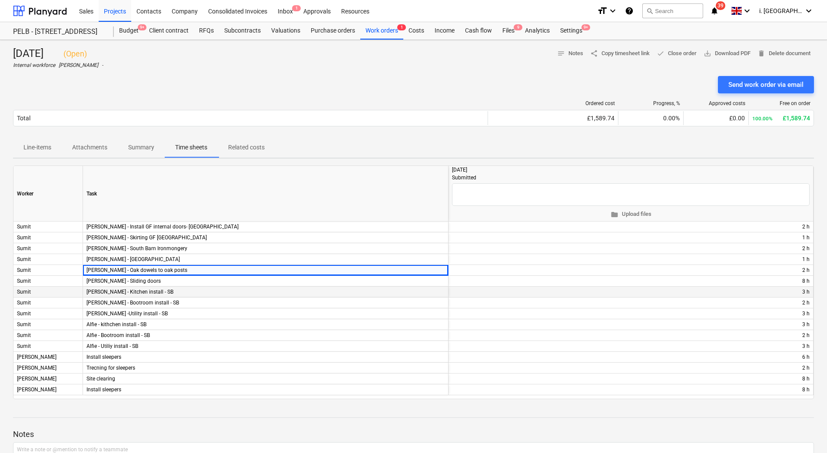
drag, startPoint x: 113, startPoint y: 291, endPoint x: 131, endPoint y: 288, distance: 17.7
click at [113, 291] on div "Lee - Kitchen install - SB" at bounding box center [265, 292] width 365 height 11
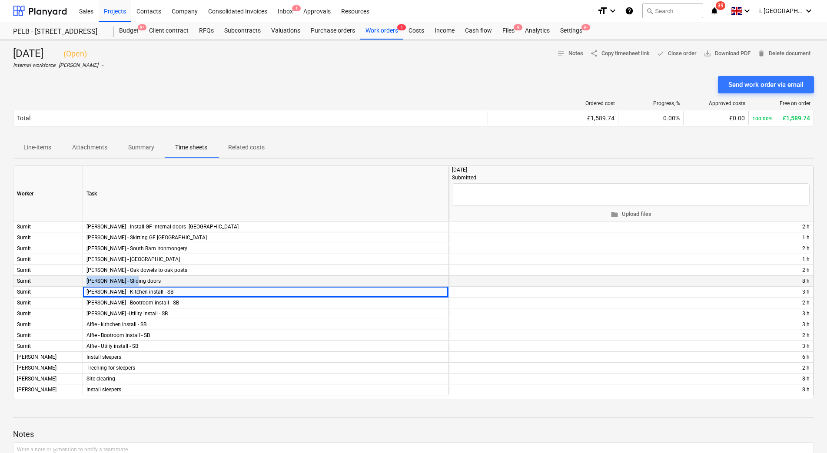
drag, startPoint x: 156, startPoint y: 280, endPoint x: 80, endPoint y: 277, distance: 75.6
click at [0, 0] on div "Sumit Matt - Sliding doors + edit 8 h" at bounding box center [0, 0] width 0 height 0
click at [194, 310] on div "Lee -Utility install - SB" at bounding box center [265, 313] width 365 height 11
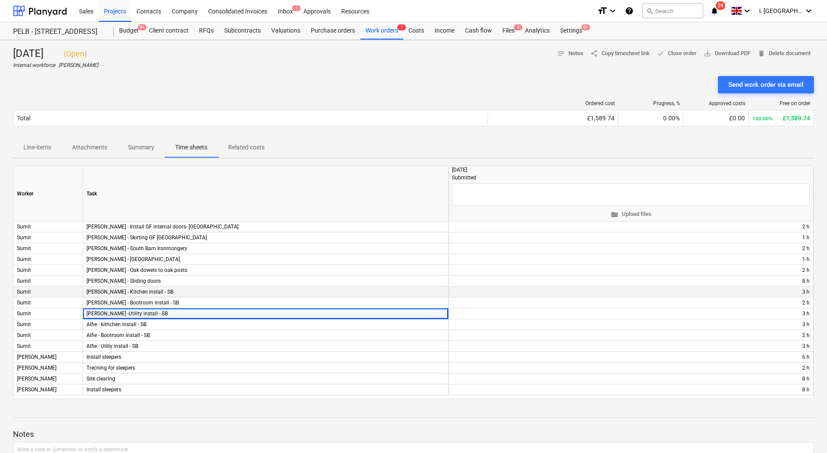
click at [166, 295] on div "Lee - Kitchen install - SB" at bounding box center [265, 292] width 365 height 11
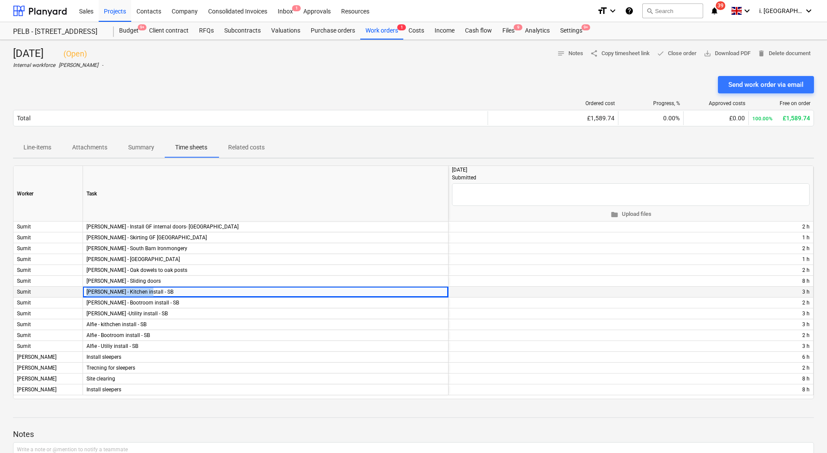
drag, startPoint x: 165, startPoint y: 291, endPoint x: 51, endPoint y: 290, distance: 113.8
click at [0, 0] on div "Sumit Lee - Kitchen install - SB + edit 3 h" at bounding box center [0, 0] width 0 height 0
click at [172, 308] on div "Lee -Utility install - SB" at bounding box center [265, 313] width 365 height 11
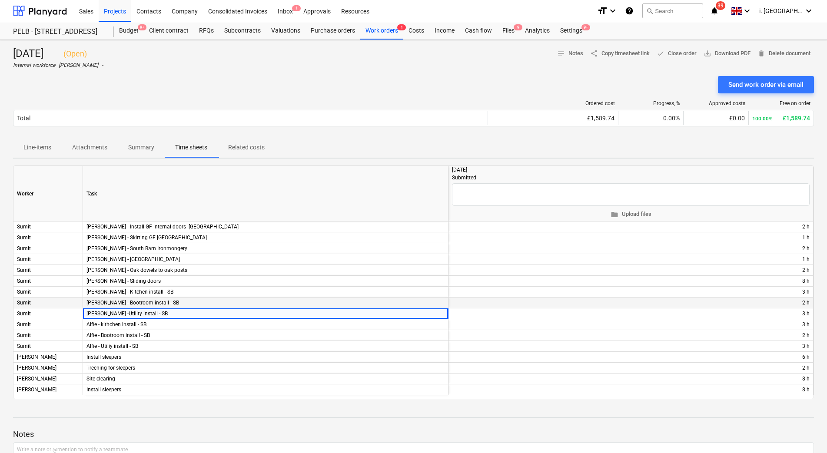
drag, startPoint x: 165, startPoint y: 303, endPoint x: 175, endPoint y: 305, distance: 10.3
click at [165, 303] on div "Lee - Bootroom install - SB" at bounding box center [265, 303] width 365 height 11
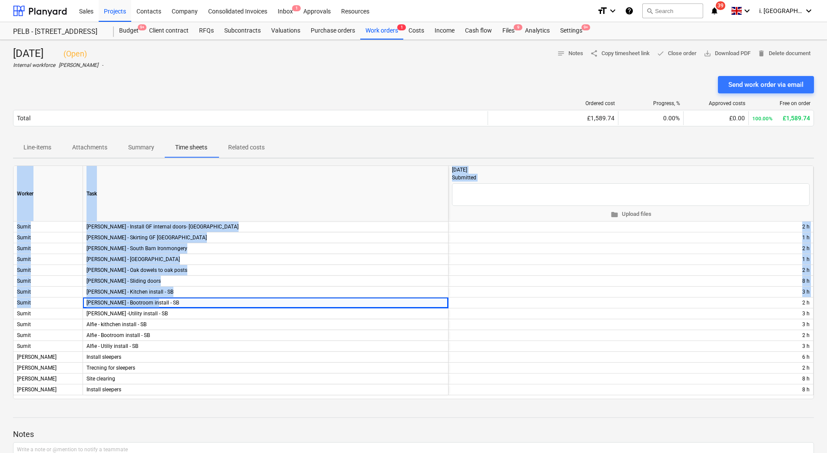
drag, startPoint x: 175, startPoint y: 305, endPoint x: 8, endPoint y: 305, distance: 166.8
click at [8, 305] on div "Thursday 18th Sept 2025 ( Open ) Internal workforce Harry Ford - notes Notes sh…" at bounding box center [413, 284] width 827 height 488
drag, startPoint x: 8, startPoint y: 305, endPoint x: 116, endPoint y: 308, distance: 107.3
click at [110, 306] on div "Lee - Bootroom install - SB" at bounding box center [265, 303] width 365 height 11
click at [135, 307] on div "Lee - Bootroom install - SB" at bounding box center [265, 303] width 365 height 11
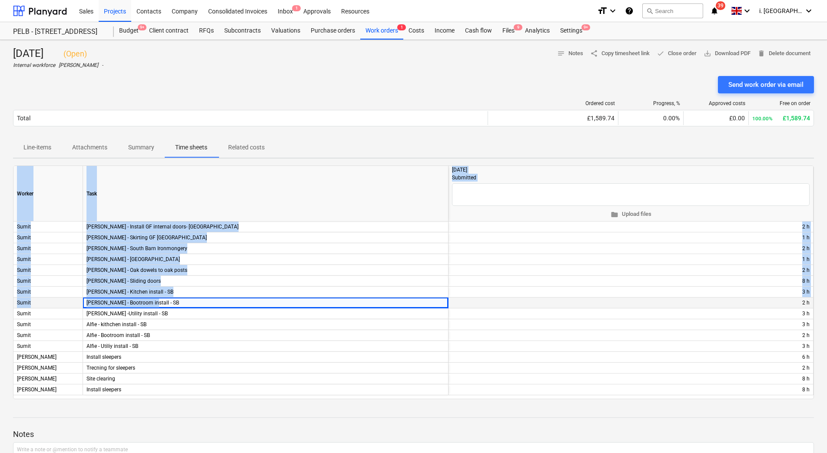
click at [151, 302] on div "Lee - Bootroom install - SB" at bounding box center [265, 303] width 365 height 11
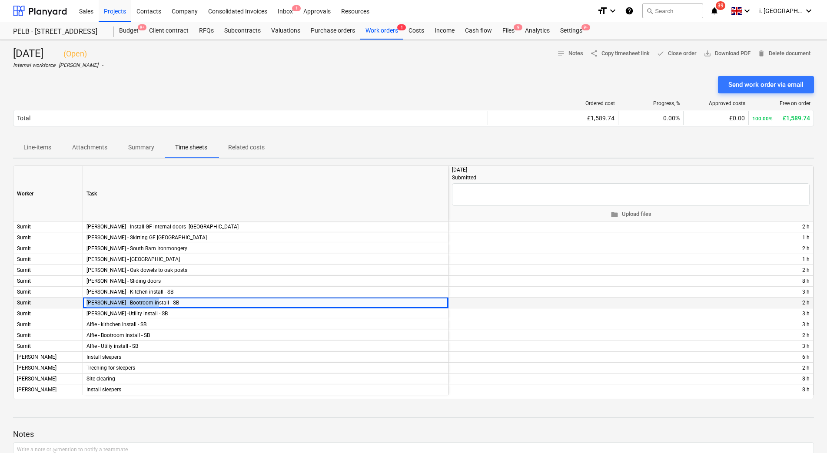
drag, startPoint x: 161, startPoint y: 303, endPoint x: 79, endPoint y: 303, distance: 81.7
click at [0, 0] on div "Sumit Lee - Bootroom install - SB + edit 2 h" at bounding box center [0, 0] width 0 height 0
click at [174, 314] on div "Lee -Utility install - SB" at bounding box center [265, 313] width 365 height 11
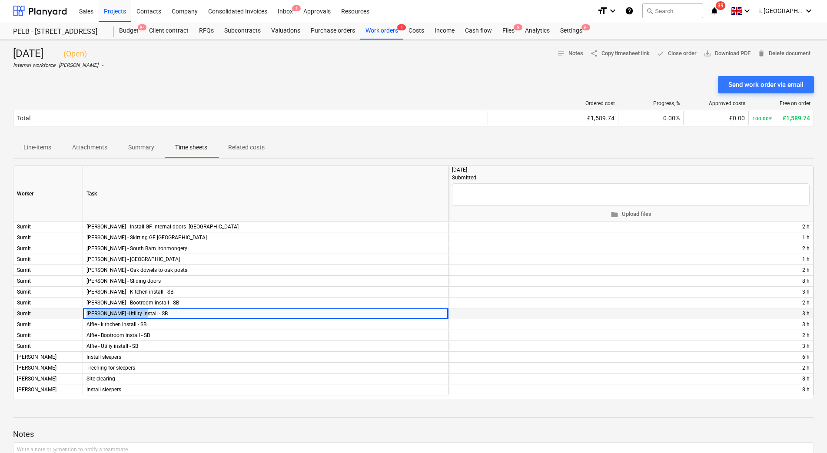
drag, startPoint x: 157, startPoint y: 314, endPoint x: 67, endPoint y: 314, distance: 89.9
click at [0, 0] on div "Sumit Lee -Utility install - SB + edit 3 h" at bounding box center [0, 0] width 0 height 0
click at [132, 322] on div "Alfie - kithchen install - SB" at bounding box center [265, 324] width 365 height 11
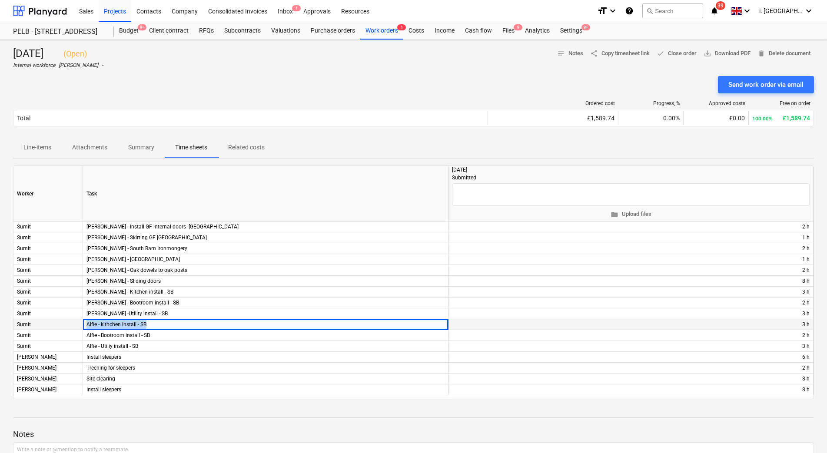
drag, startPoint x: 155, startPoint y: 324, endPoint x: 73, endPoint y: 324, distance: 81.7
click at [0, 0] on div "Sumit Alfie - kithchen install - SB + edit 3 h" at bounding box center [0, 0] width 0 height 0
drag, startPoint x: 99, startPoint y: 328, endPoint x: 125, endPoint y: 332, distance: 25.5
click at [101, 327] on div "Alfie - kithchen install - SB" at bounding box center [265, 324] width 365 height 11
click at [142, 333] on div "Alfie - Bootroom install - SB" at bounding box center [265, 335] width 365 height 11
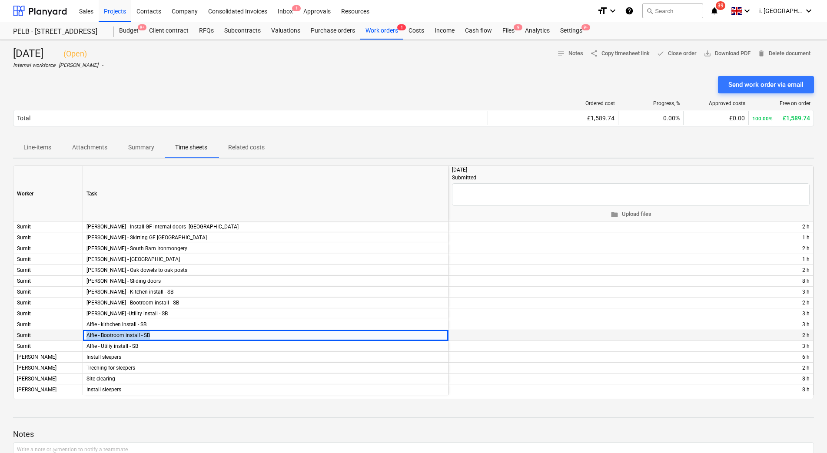
drag, startPoint x: 169, startPoint y: 337, endPoint x: 33, endPoint y: 334, distance: 136.0
click at [0, 0] on div "Sumit Alfie - Bootroom install - SB + edit 2 h" at bounding box center [0, 0] width 0 height 0
click at [93, 324] on div "Alfie - kithchen install - SB" at bounding box center [265, 324] width 365 height 11
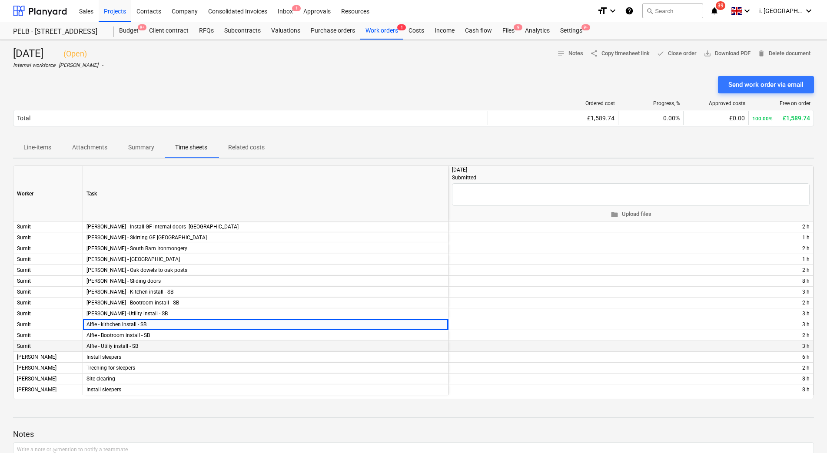
click at [163, 344] on div "Alfie - Utiliy install - SB" at bounding box center [265, 346] width 365 height 11
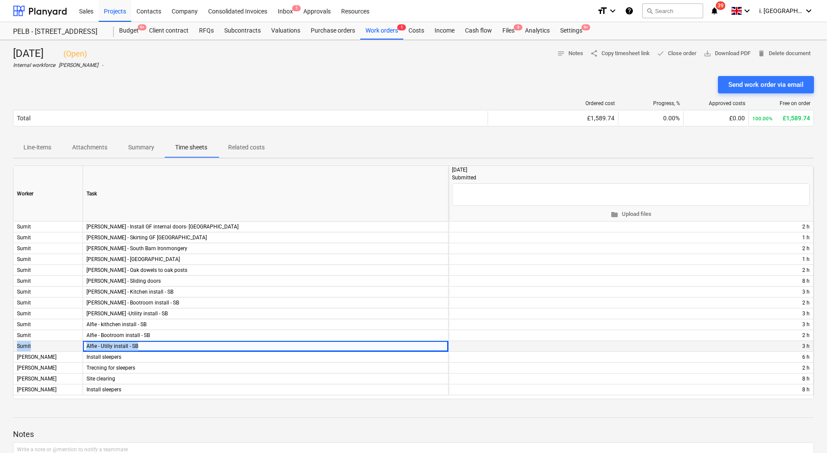
drag, startPoint x: 161, startPoint y: 344, endPoint x: 13, endPoint y: 344, distance: 147.7
click at [0, 0] on div "Sumit Alfie - Utiliy install - SB + edit 3 h" at bounding box center [0, 0] width 0 height 0
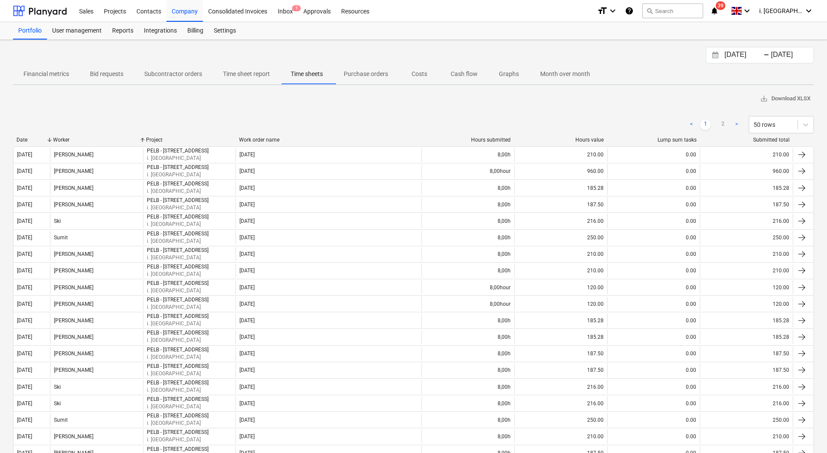
click at [33, 138] on div "Date" at bounding box center [32, 140] width 30 height 6
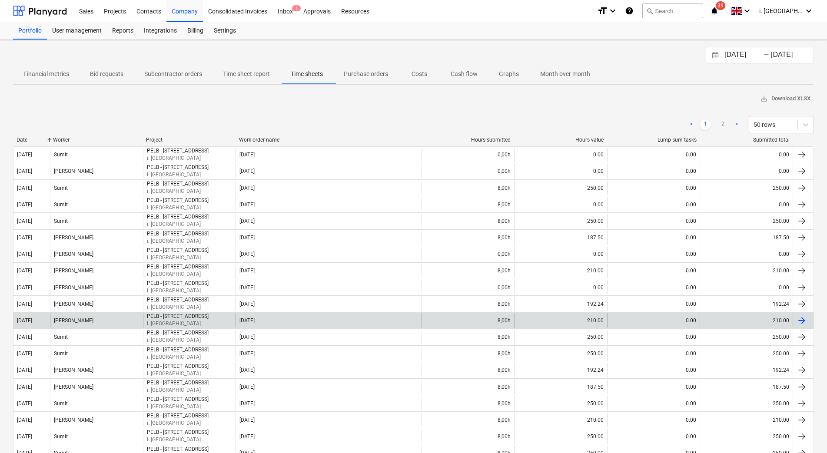
scroll to position [397, 0]
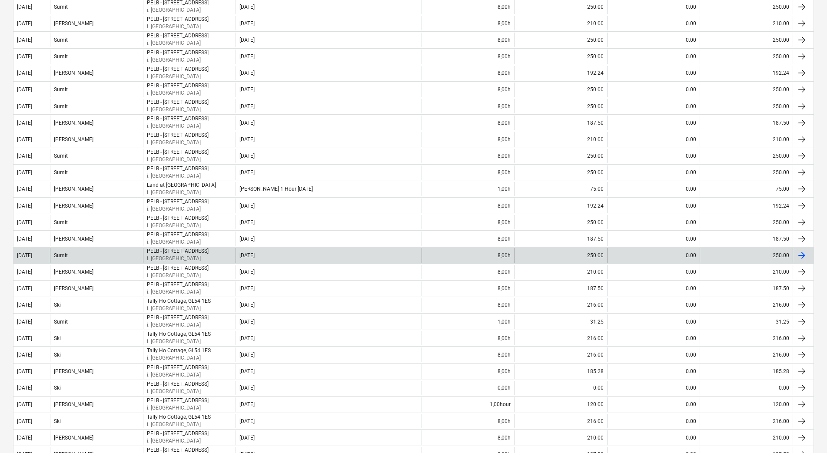
click at [72, 254] on div "Sumit" at bounding box center [96, 255] width 93 height 14
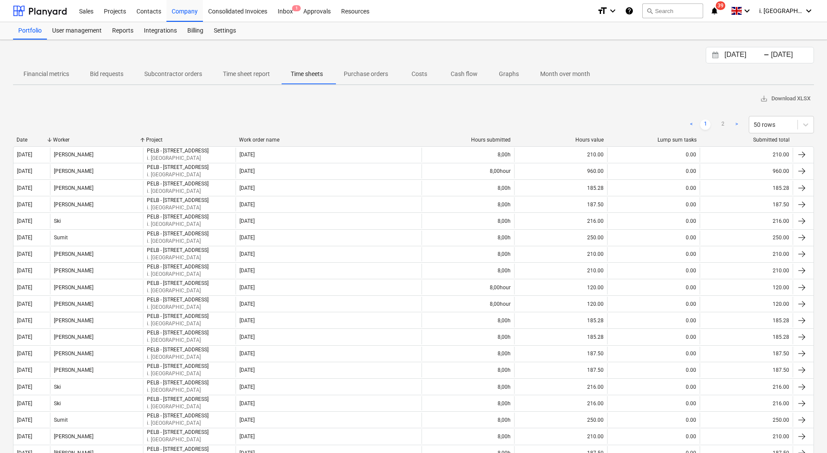
click at [36, 140] on div "Date" at bounding box center [32, 140] width 30 height 6
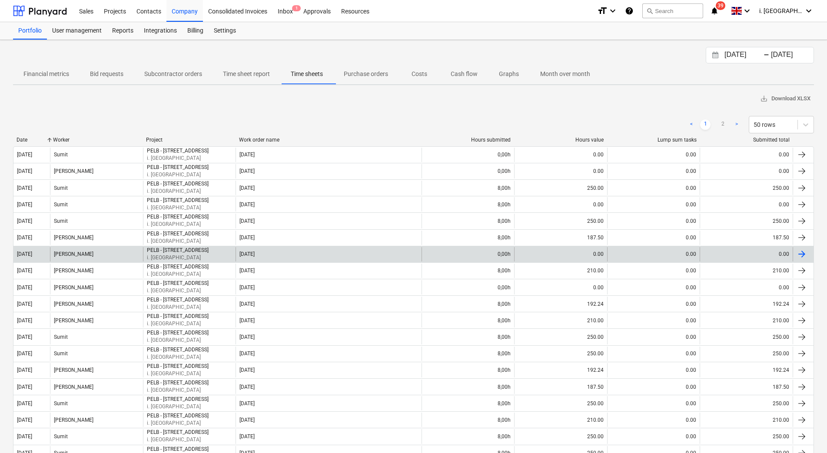
scroll to position [397, 0]
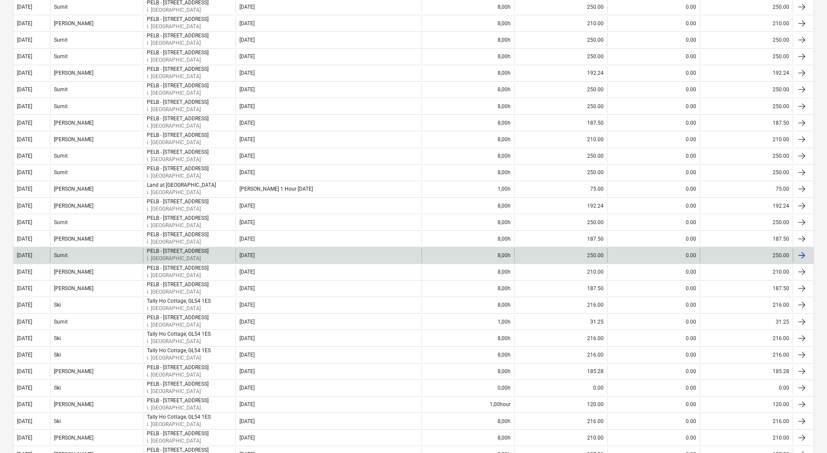
click at [106, 254] on div "Sumit" at bounding box center [96, 255] width 93 height 14
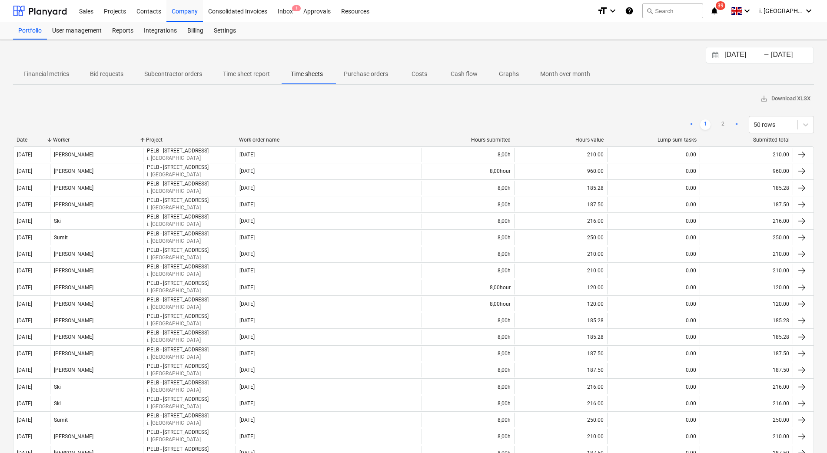
click at [38, 141] on div "Date" at bounding box center [32, 140] width 30 height 6
click at [88, 135] on div "< 1 2 > 50 rows" at bounding box center [413, 124] width 800 height 24
click at [87, 139] on div "Worker" at bounding box center [96, 140] width 86 height 6
click at [36, 140] on div "Date" at bounding box center [32, 140] width 30 height 6
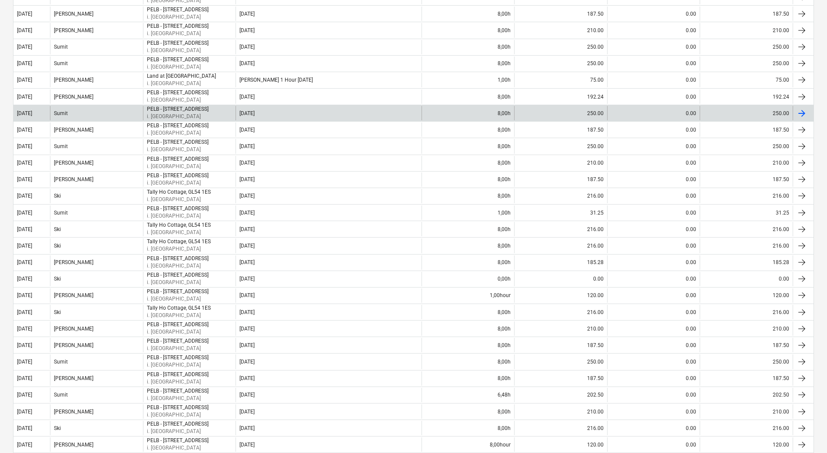
scroll to position [571, 0]
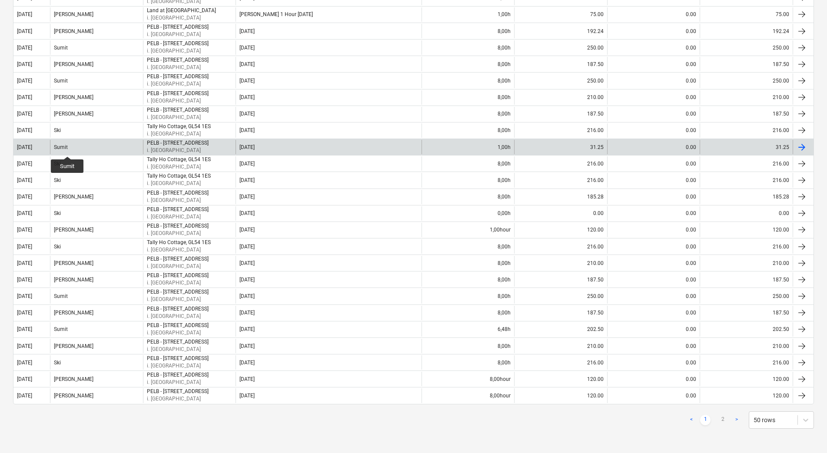
click at [67, 149] on div "Sumit" at bounding box center [61, 147] width 14 height 6
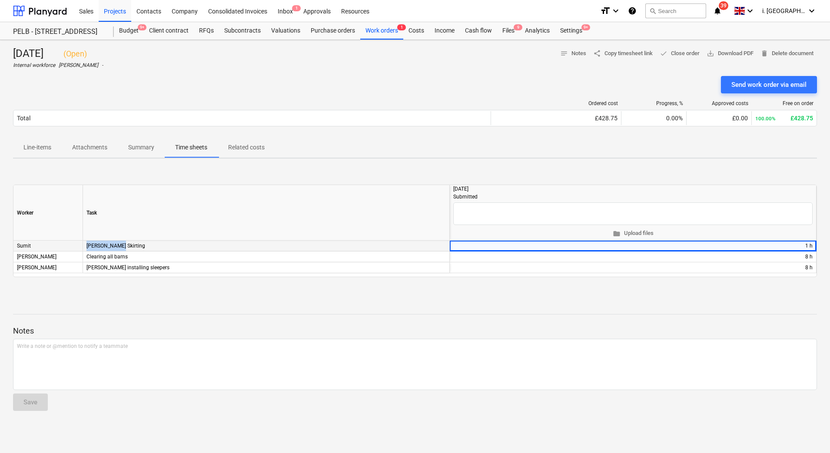
drag, startPoint x: 157, startPoint y: 242, endPoint x: 69, endPoint y: 245, distance: 87.8
click at [0, 0] on div "Sumit Dean Skirting + edit 1 h" at bounding box center [0, 0] width 0 height 0
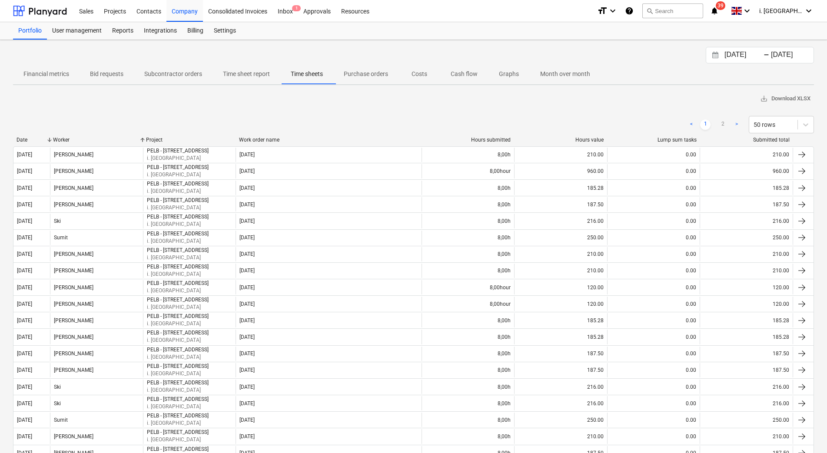
click at [37, 139] on div "Date" at bounding box center [32, 140] width 30 height 6
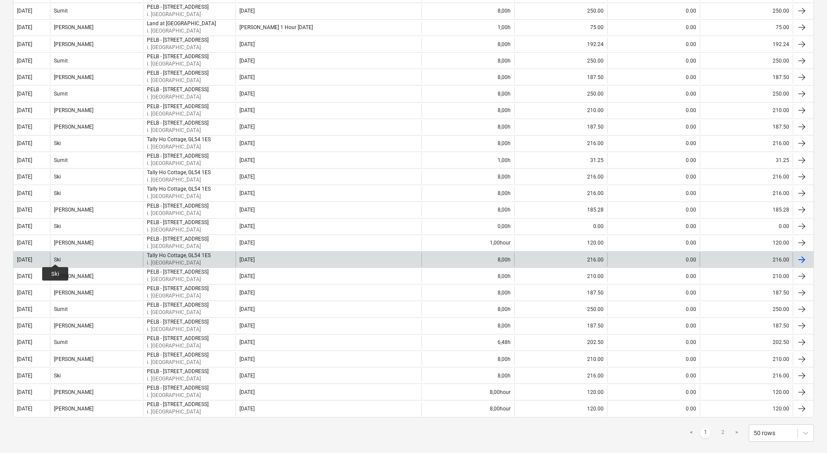
scroll to position [571, 0]
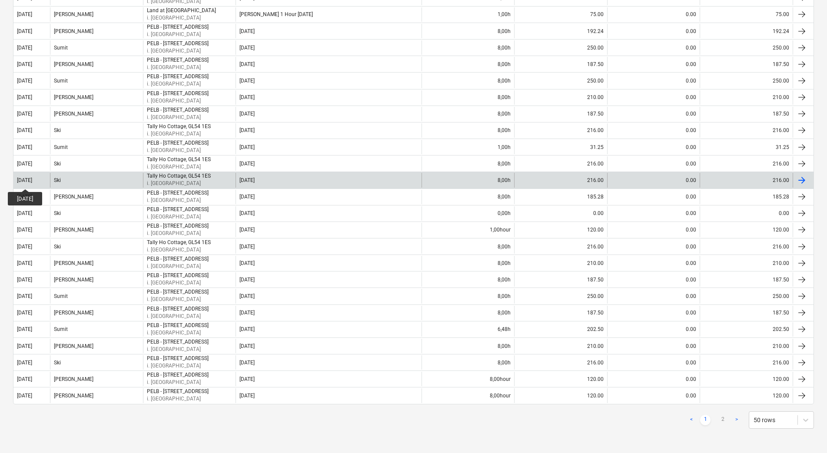
click at [32, 181] on div "[DATE]" at bounding box center [24, 180] width 15 height 6
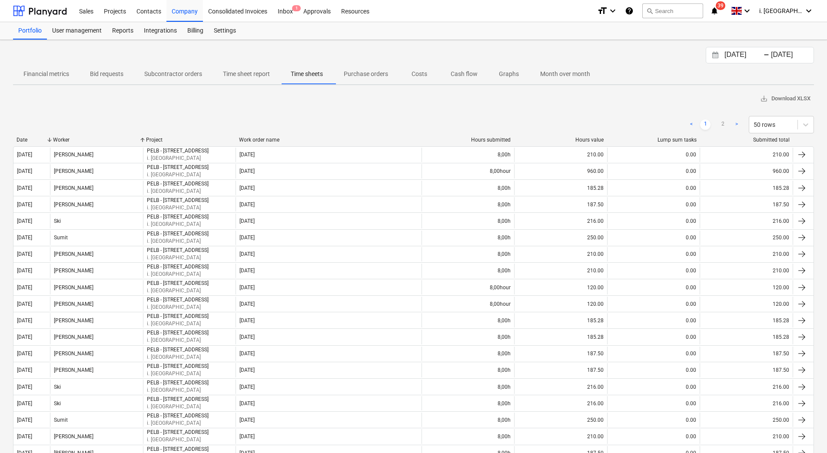
click at [32, 138] on div "Date" at bounding box center [32, 140] width 30 height 6
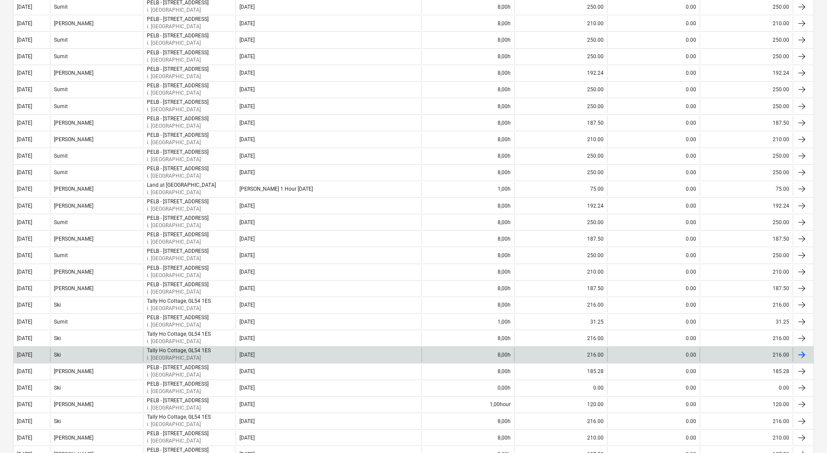
click at [41, 358] on div "[DATE]" at bounding box center [31, 354] width 36 height 14
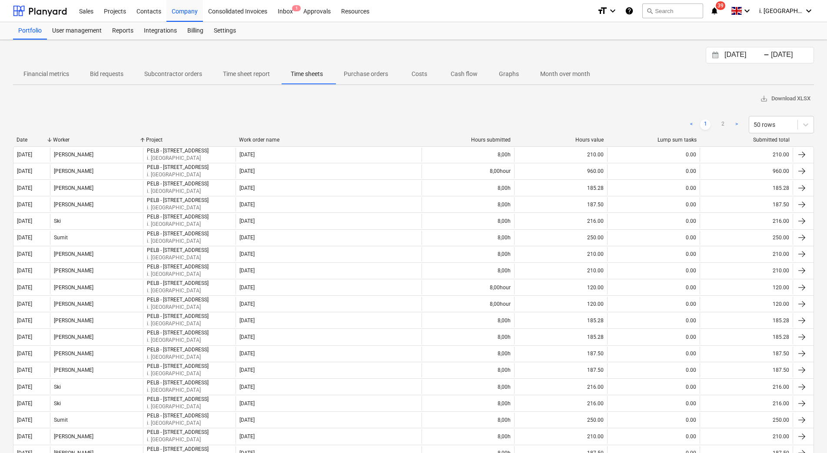
click at [26, 142] on div "Date" at bounding box center [32, 140] width 30 height 6
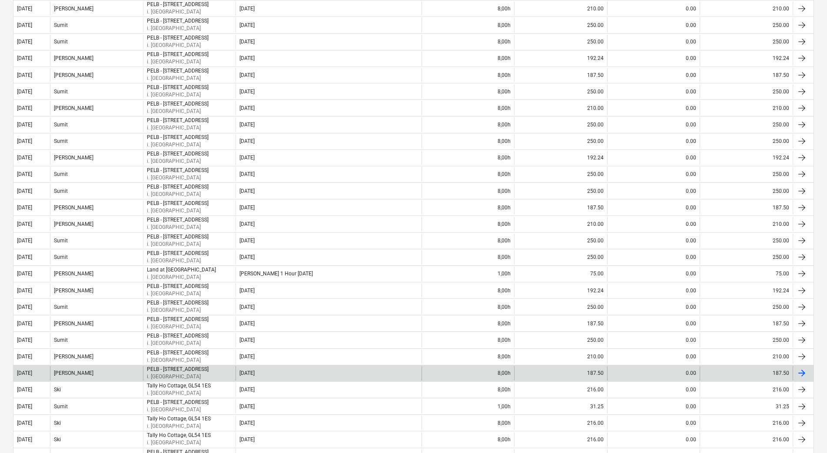
scroll to position [571, 0]
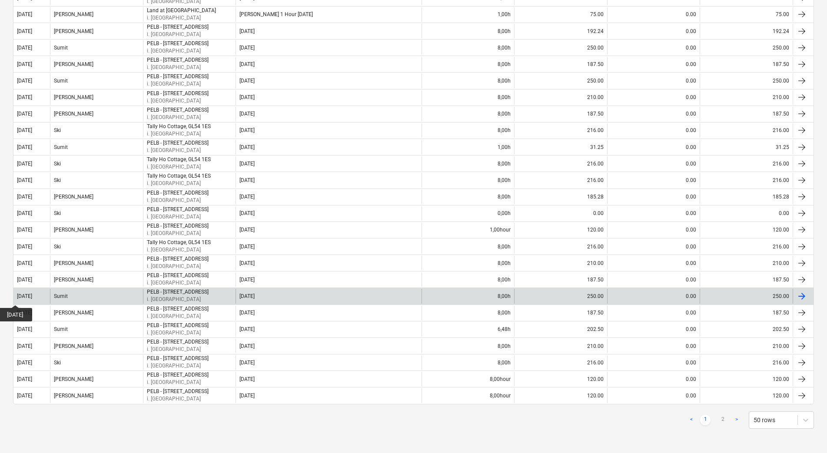
click at [23, 297] on div "[DATE]" at bounding box center [24, 296] width 15 height 6
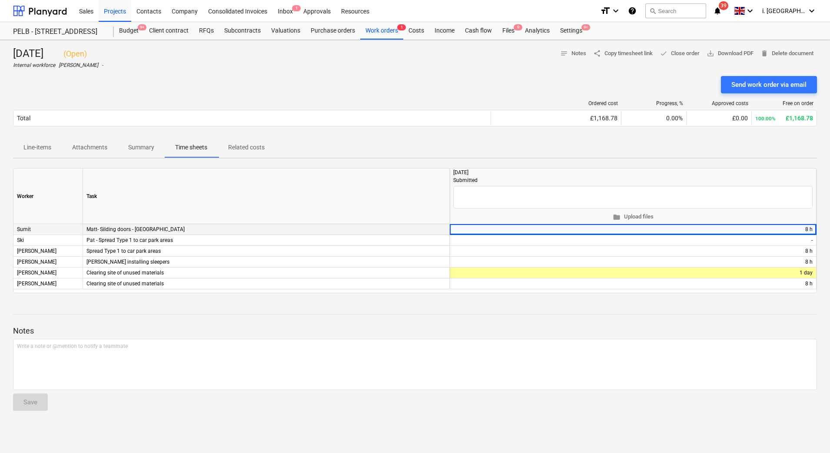
click at [179, 225] on div "Matt- Silding doors - [GEOGRAPHIC_DATA]" at bounding box center [266, 229] width 367 height 11
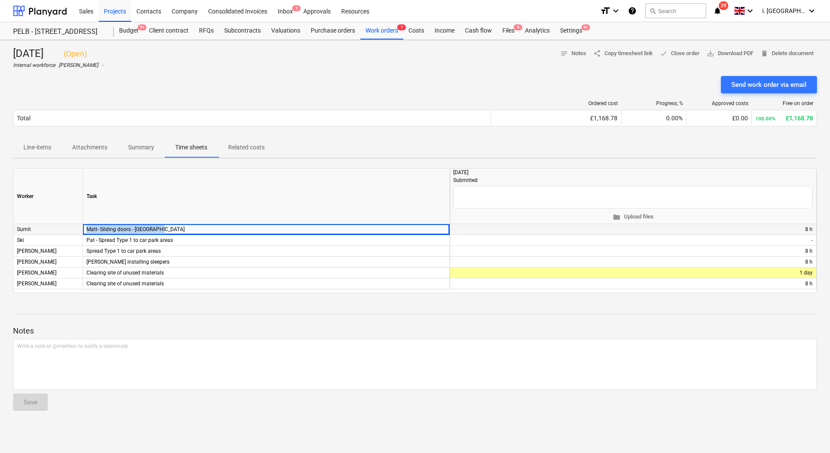
drag, startPoint x: 187, startPoint y: 228, endPoint x: 63, endPoint y: 234, distance: 123.9
click at [0, 0] on div "Sumit Matt- Silding doors - South Barn + edit 8 h" at bounding box center [0, 0] width 0 height 0
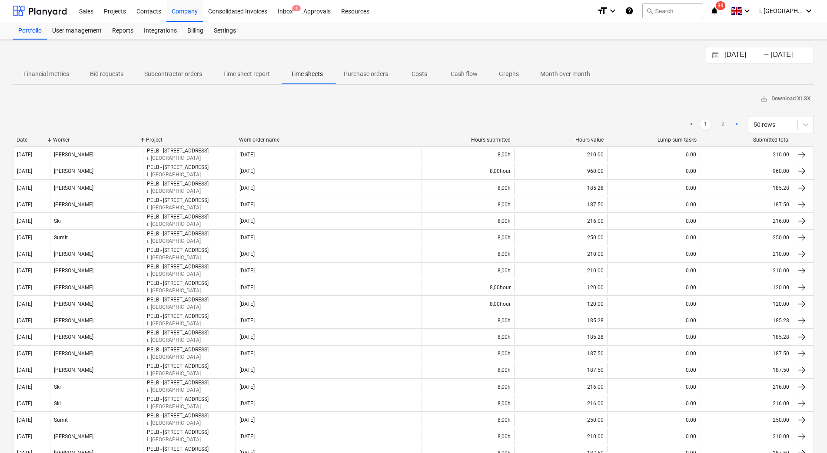
click at [38, 139] on div "Date" at bounding box center [32, 140] width 30 height 6
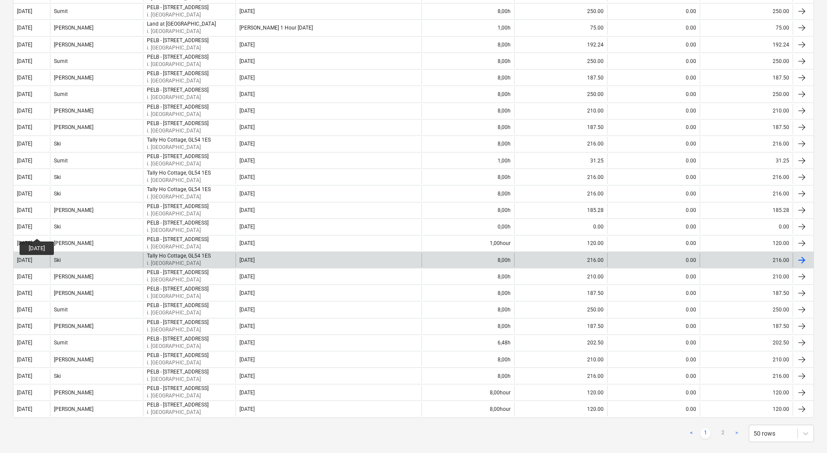
scroll to position [571, 0]
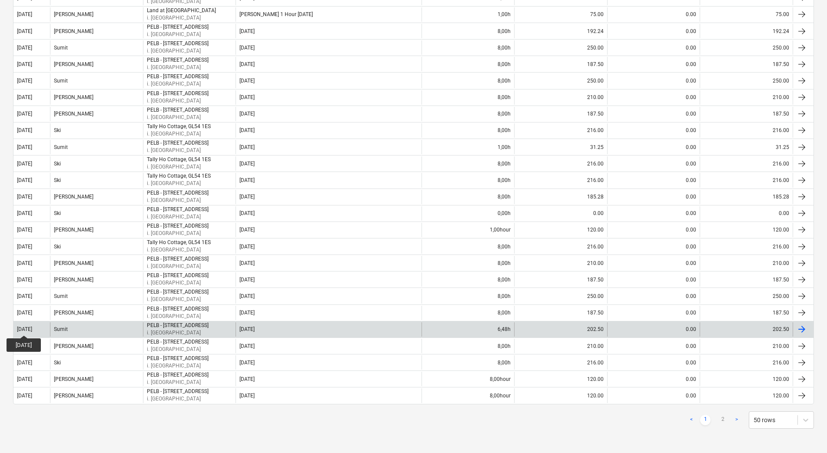
click at [31, 327] on div "[DATE]" at bounding box center [24, 329] width 15 height 6
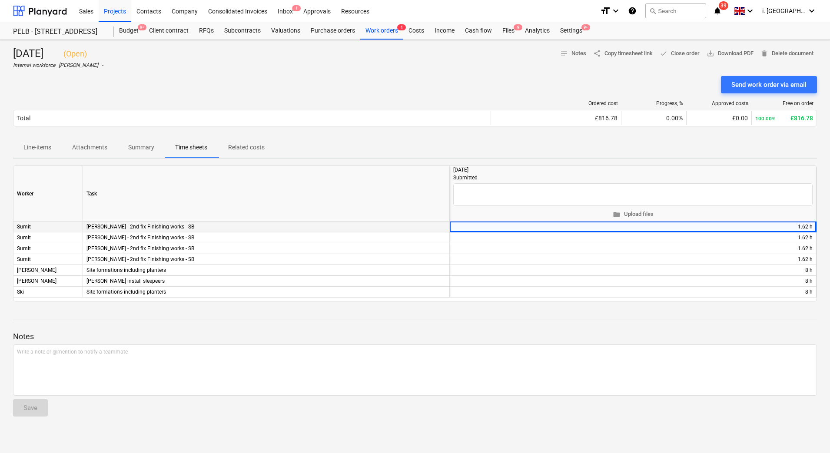
click at [186, 228] on div "[PERSON_NAME] - 2nd fix Finishing works - SB" at bounding box center [266, 227] width 367 height 11
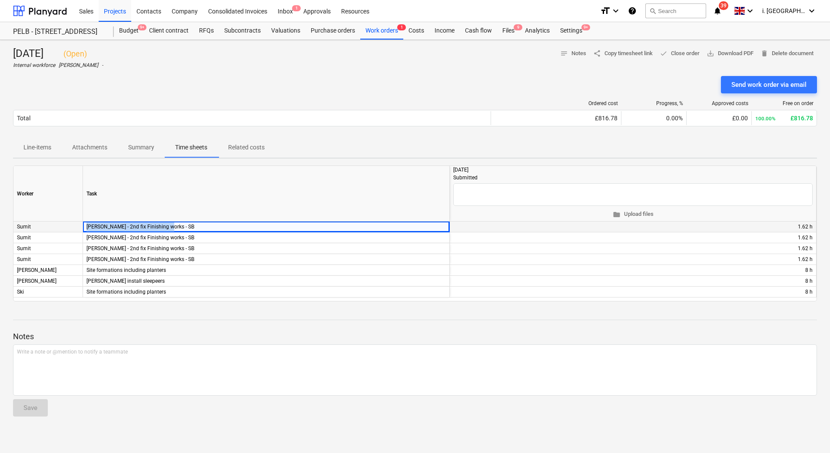
drag, startPoint x: 187, startPoint y: 227, endPoint x: 84, endPoint y: 224, distance: 102.6
click at [84, 224] on div "[PERSON_NAME] - 2nd fix Finishing works - SB" at bounding box center [266, 227] width 367 height 11
click at [176, 251] on div "[PERSON_NAME] - 2nd fix Finishing works - SB" at bounding box center [266, 248] width 367 height 11
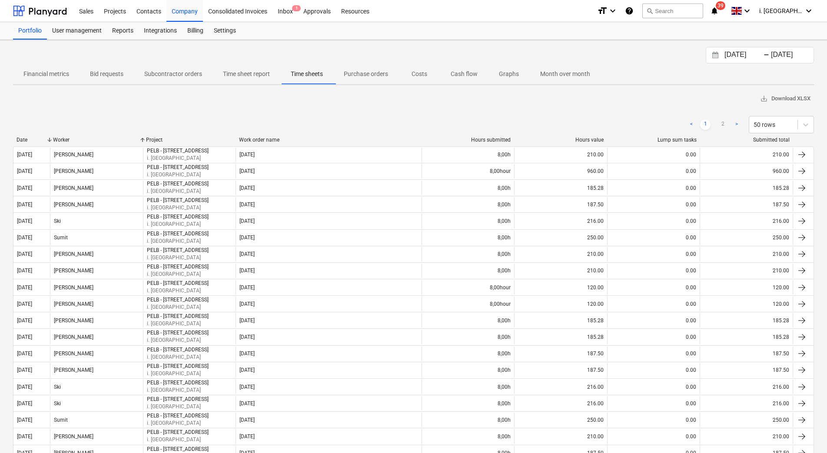
click at [36, 137] on div "Date" at bounding box center [32, 140] width 30 height 6
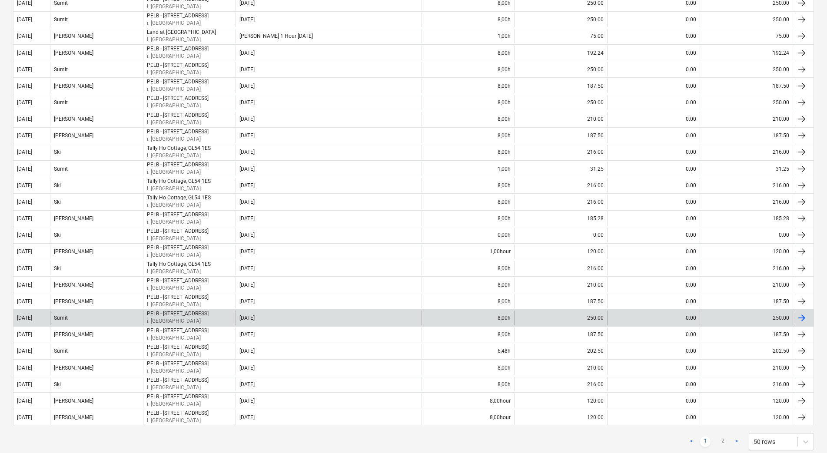
scroll to position [571, 0]
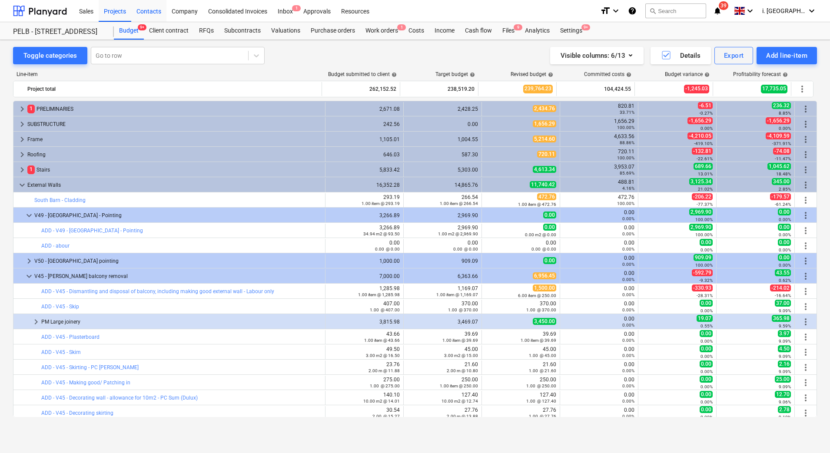
click at [159, 11] on div "Contacts" at bounding box center [148, 11] width 35 height 22
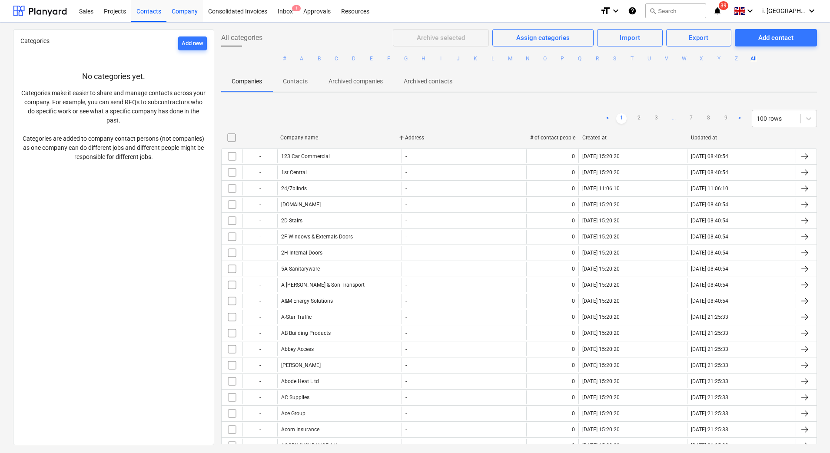
click at [200, 12] on div "Company" at bounding box center [184, 11] width 36 height 22
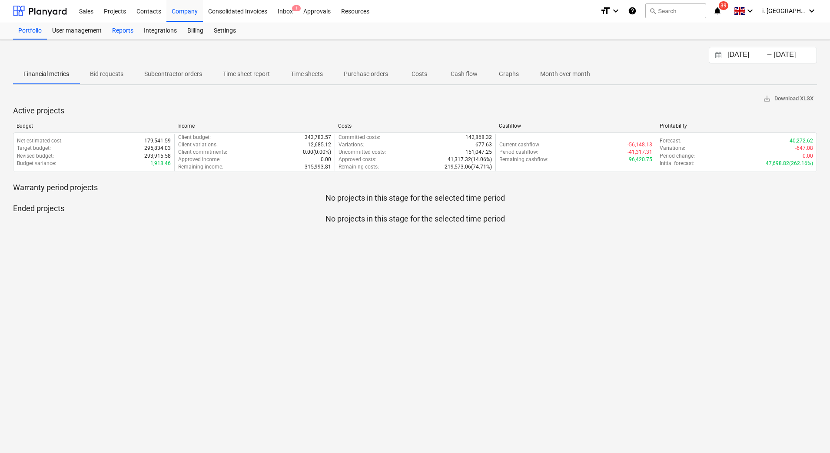
click at [123, 29] on div "Reports" at bounding box center [123, 30] width 32 height 17
click at [112, 11] on div "Projects" at bounding box center [115, 11] width 33 height 22
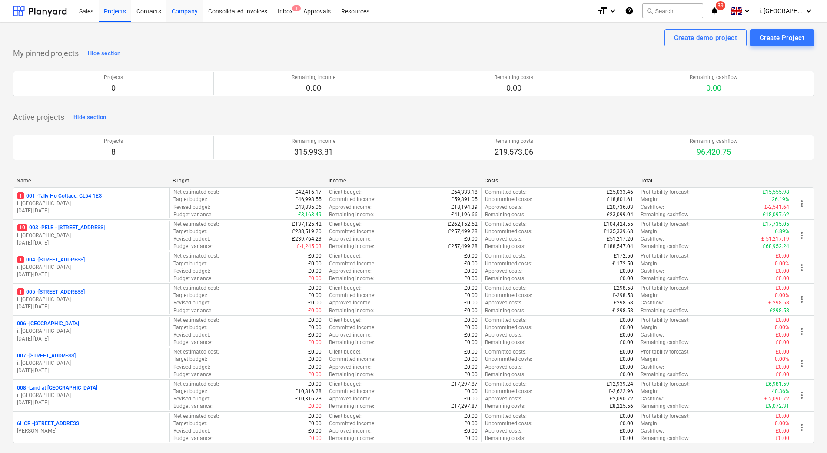
click at [192, 7] on div "Company" at bounding box center [184, 11] width 36 height 22
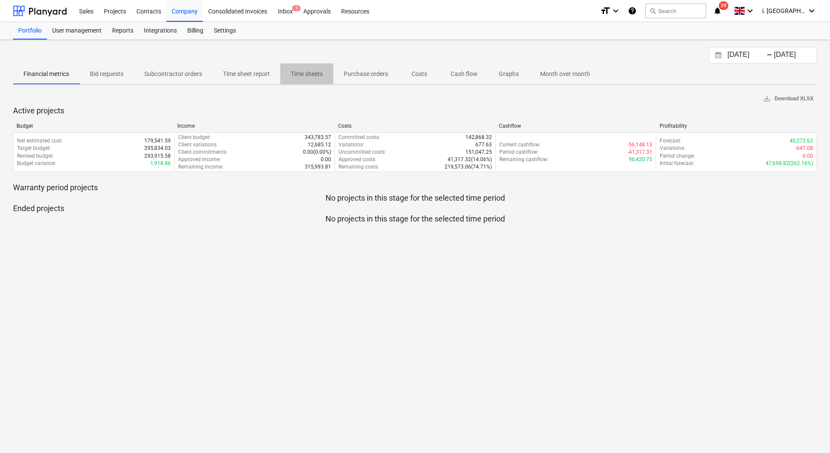
click at [313, 76] on p "Time sheets" at bounding box center [307, 73] width 32 height 9
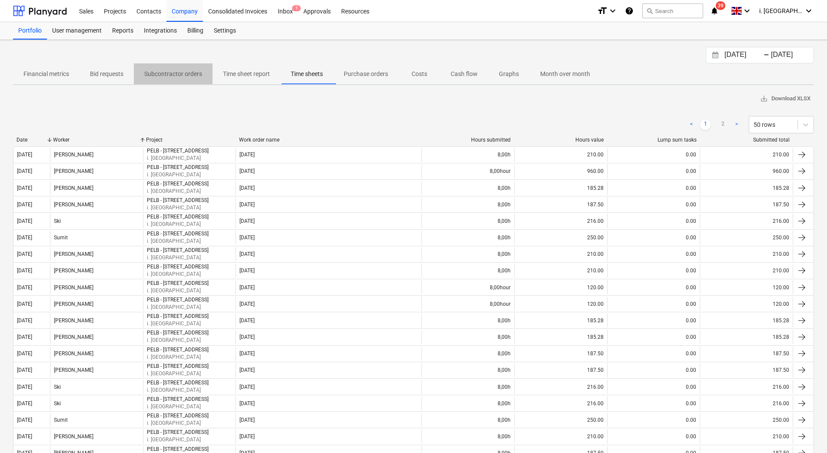
click at [189, 76] on p "Subcontractor orders" at bounding box center [173, 73] width 58 height 9
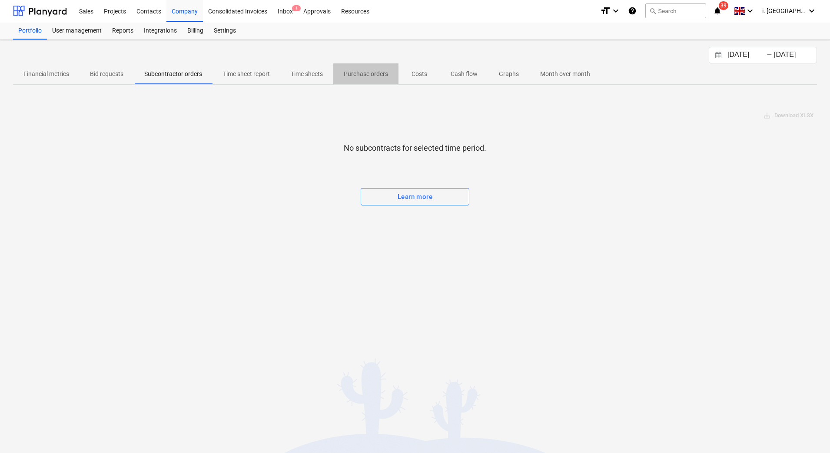
click at [353, 73] on p "Purchase orders" at bounding box center [366, 73] width 44 height 9
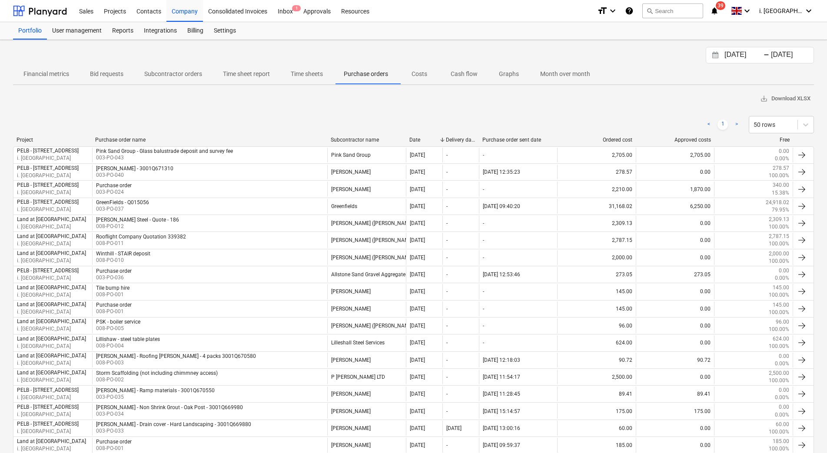
click at [314, 79] on span "Time sheets" at bounding box center [306, 74] width 53 height 14
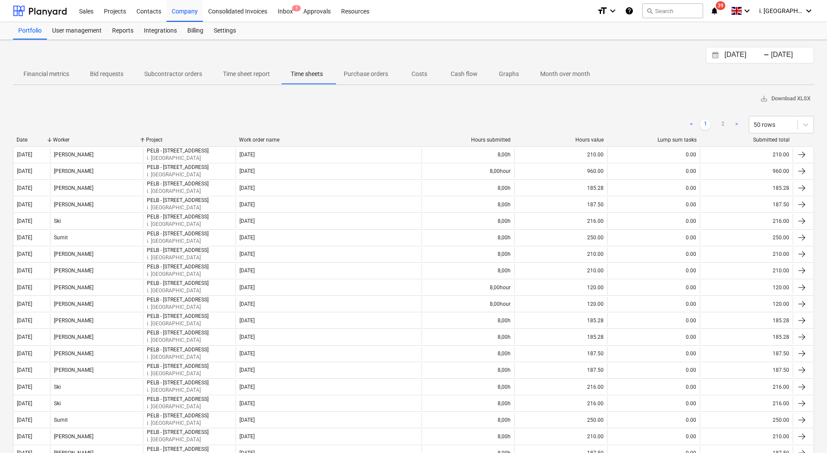
click at [244, 77] on p "Time sheet report" at bounding box center [246, 73] width 47 height 9
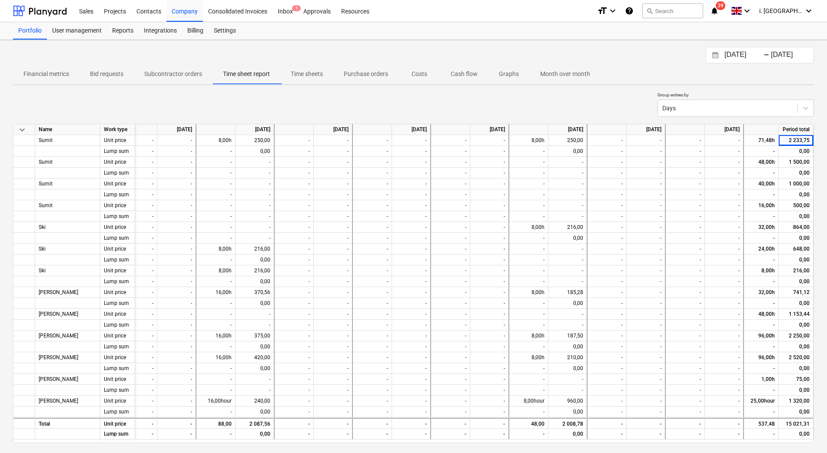
click at [312, 80] on span "Time sheets" at bounding box center [306, 74] width 53 height 14
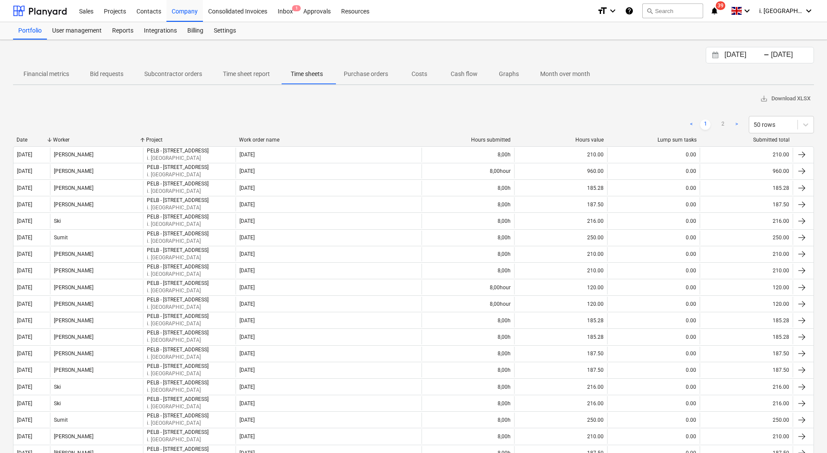
click at [49, 138] on div at bounding box center [50, 140] width 16 height 6
click at [32, 139] on div "Date" at bounding box center [32, 140] width 30 height 6
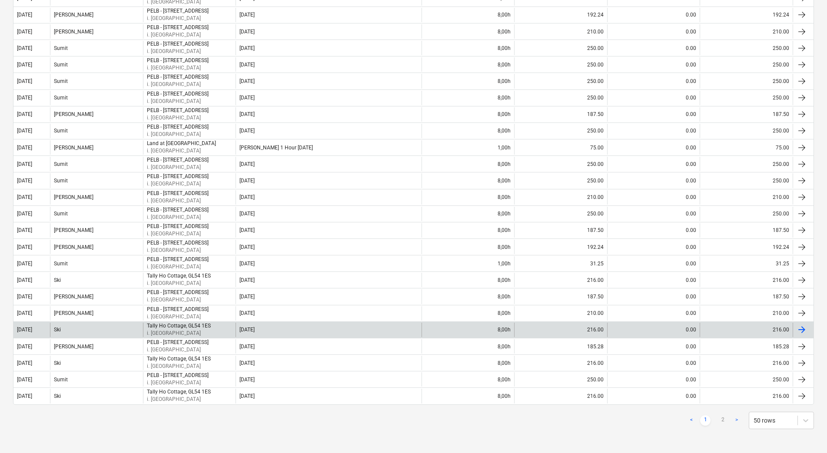
scroll to position [571, 0]
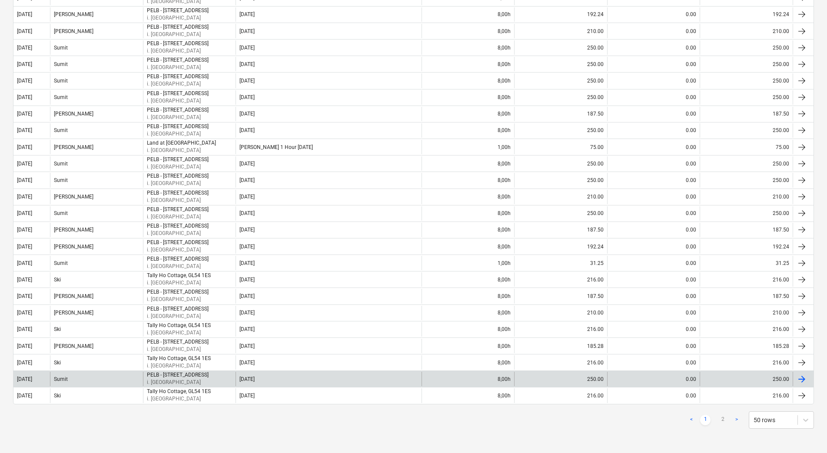
click at [116, 375] on div "Sumit" at bounding box center [96, 379] width 93 height 14
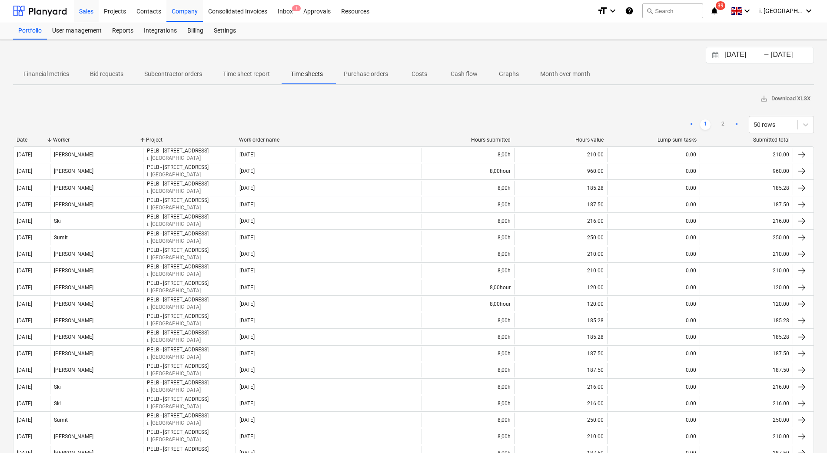
click at [77, 8] on div "Sales" at bounding box center [86, 11] width 25 height 22
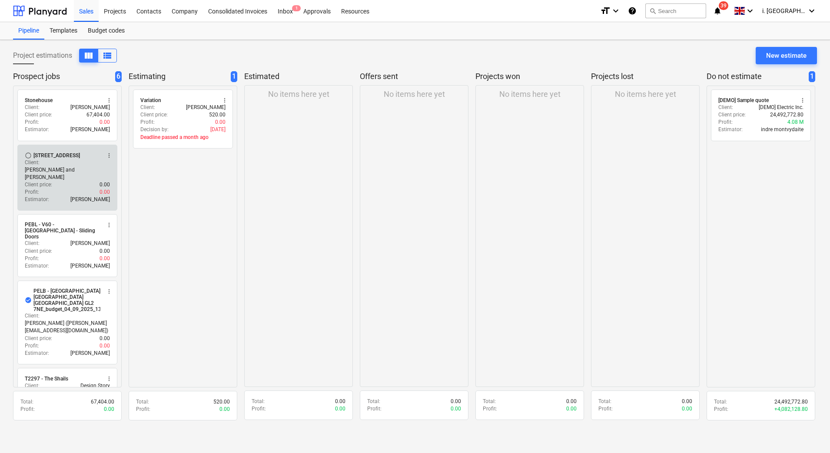
click at [59, 188] on div "Profit : 0.00" at bounding box center [67, 191] width 85 height 7
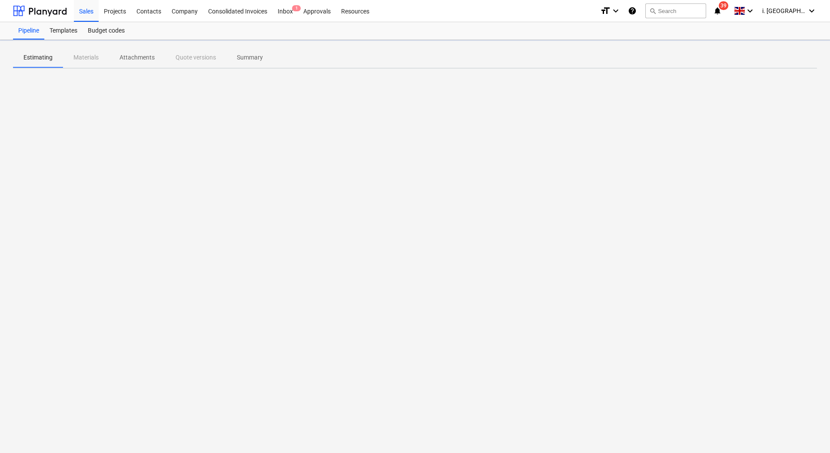
type textarea "x"
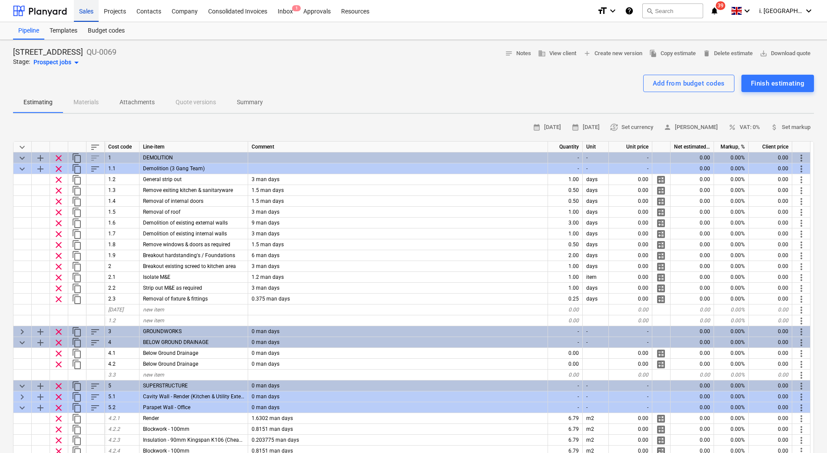
click at [93, 10] on div "Sales" at bounding box center [86, 11] width 25 height 22
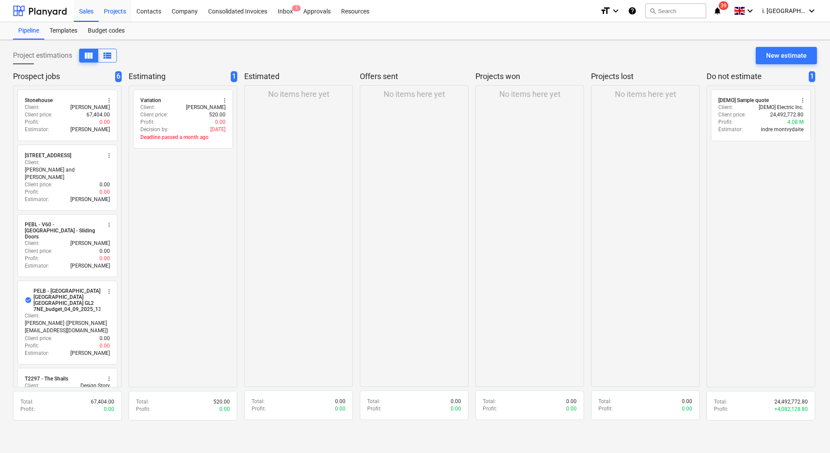
click at [112, 13] on div "Projects" at bounding box center [115, 11] width 33 height 22
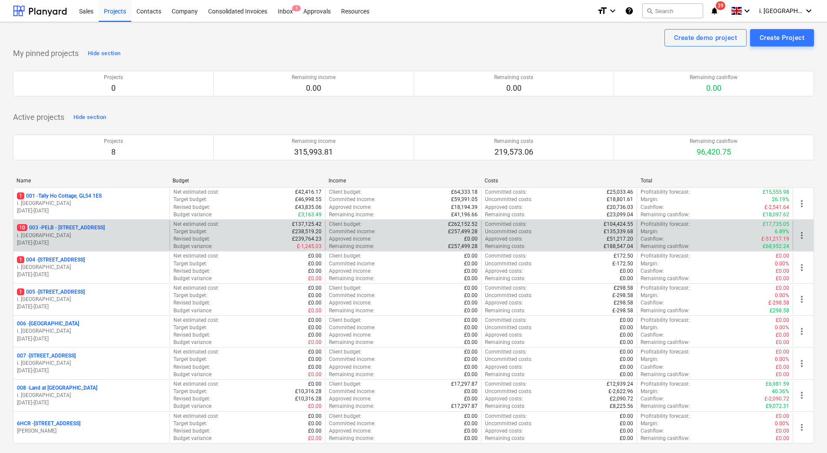
click at [74, 231] on p "10 003 - PELB - [GEOGRAPHIC_DATA], [GEOGRAPHIC_DATA], GL2 7NE" at bounding box center [61, 227] width 88 height 7
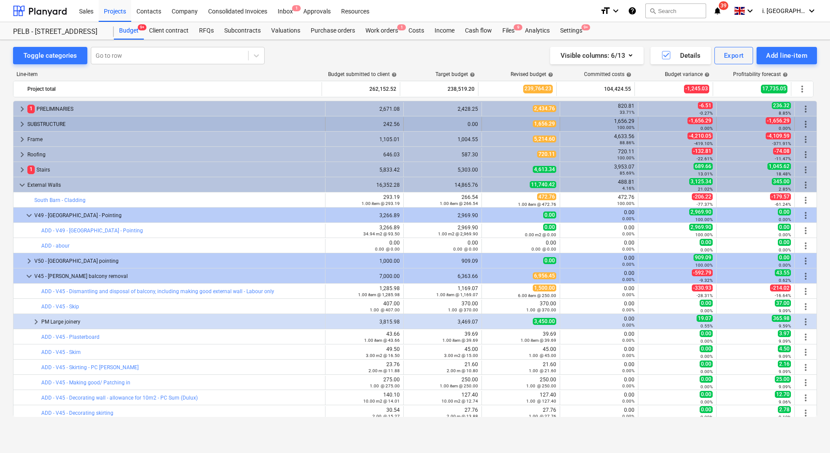
click at [16, 126] on div "keyboard_arrow_right SUBSTRUCTURE" at bounding box center [169, 124] width 312 height 14
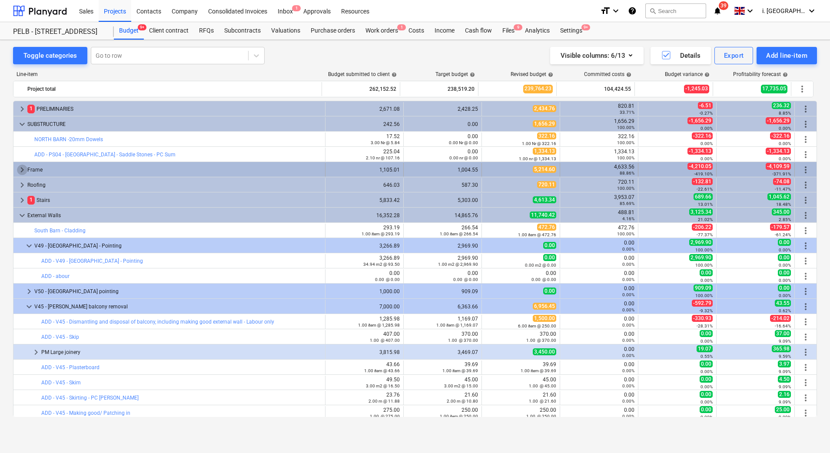
click at [21, 172] on span "keyboard_arrow_right" at bounding box center [22, 170] width 10 height 10
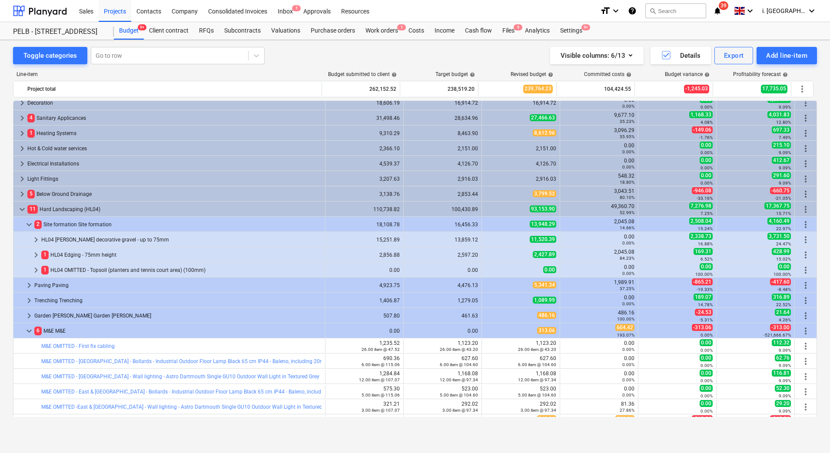
scroll to position [778, 0]
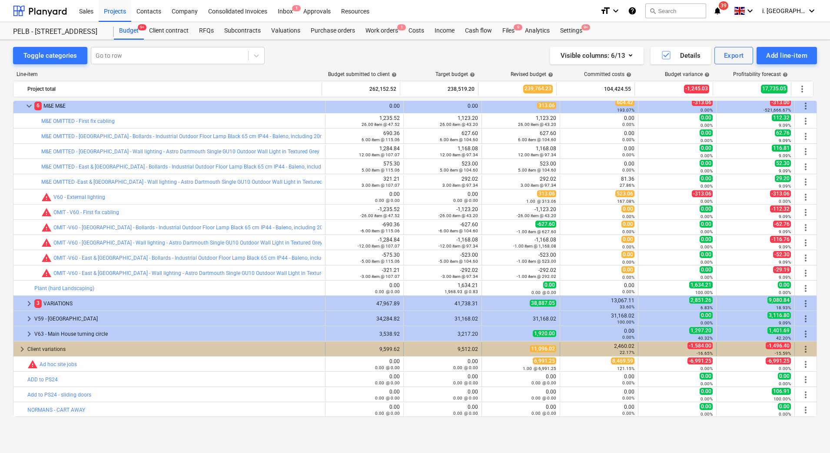
click at [21, 351] on span "keyboard_arrow_right" at bounding box center [22, 349] width 10 height 10
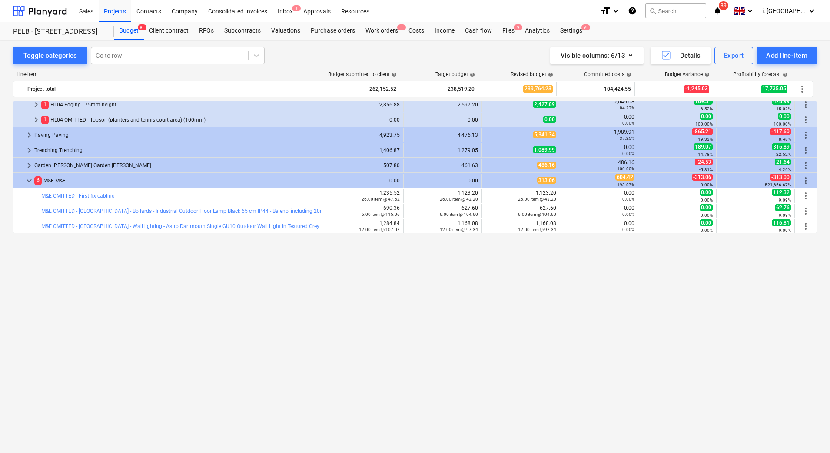
scroll to position [502, 0]
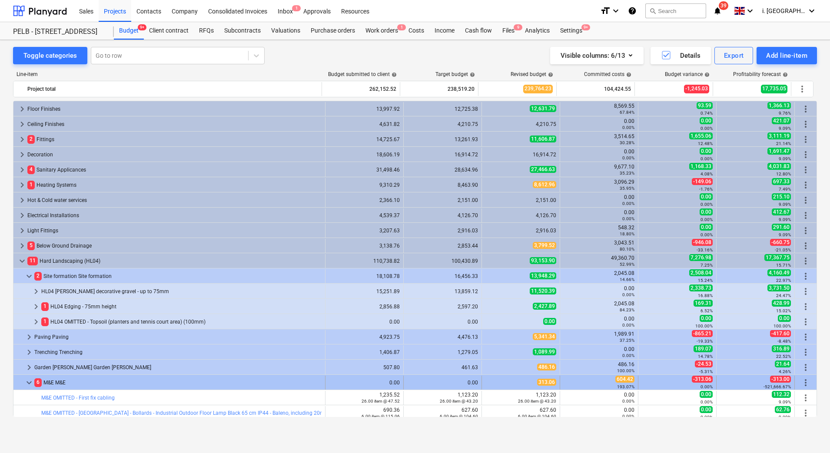
click at [23, 377] on div at bounding box center [20, 383] width 7 height 14
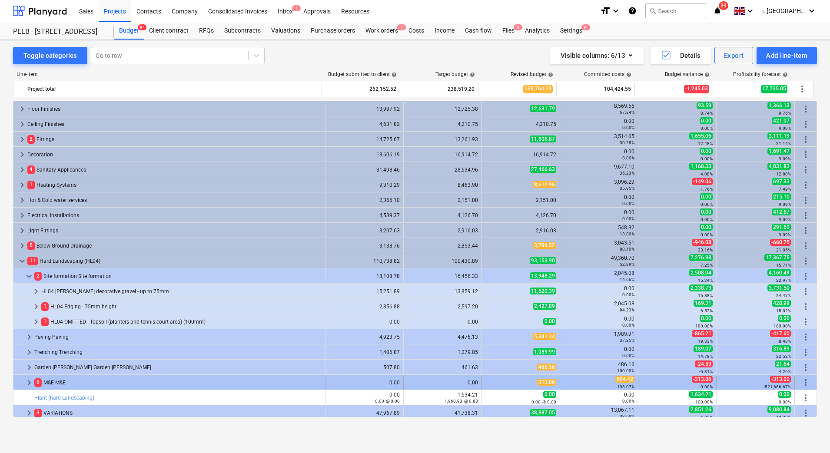
click at [29, 381] on span "keyboard_arrow_right" at bounding box center [29, 382] width 10 height 10
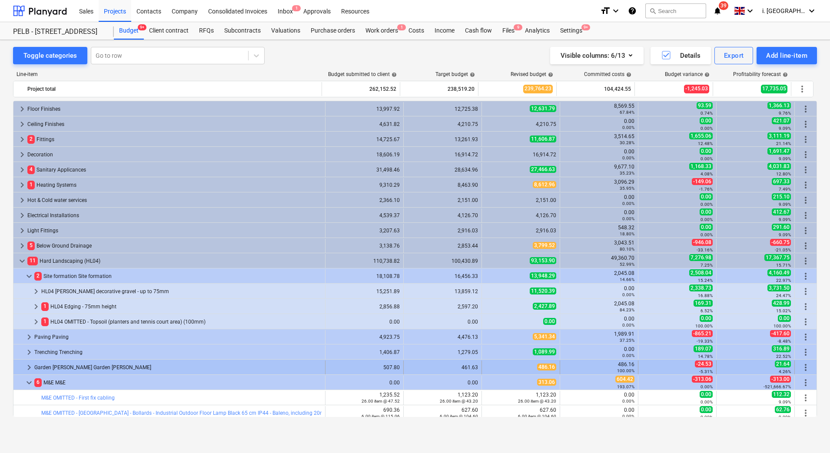
click at [27, 363] on span "keyboard_arrow_right" at bounding box center [29, 367] width 10 height 10
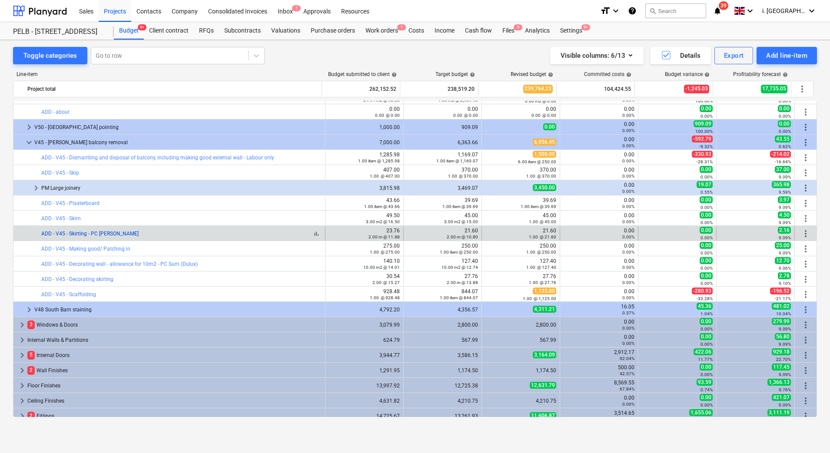
scroll to position [0, 0]
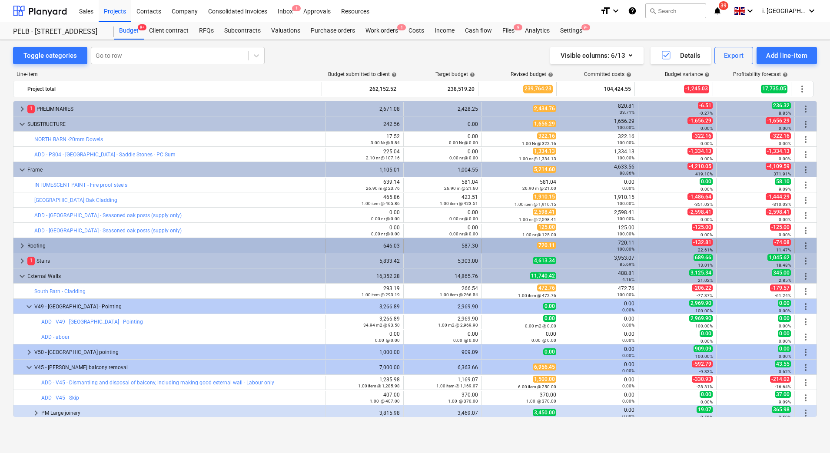
click at [25, 248] on span "keyboard_arrow_right" at bounding box center [22, 246] width 10 height 10
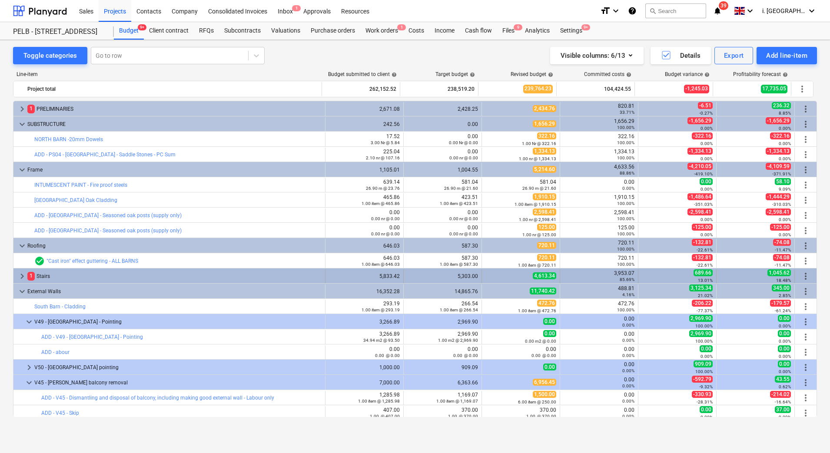
click at [21, 271] on span "keyboard_arrow_right" at bounding box center [22, 276] width 10 height 10
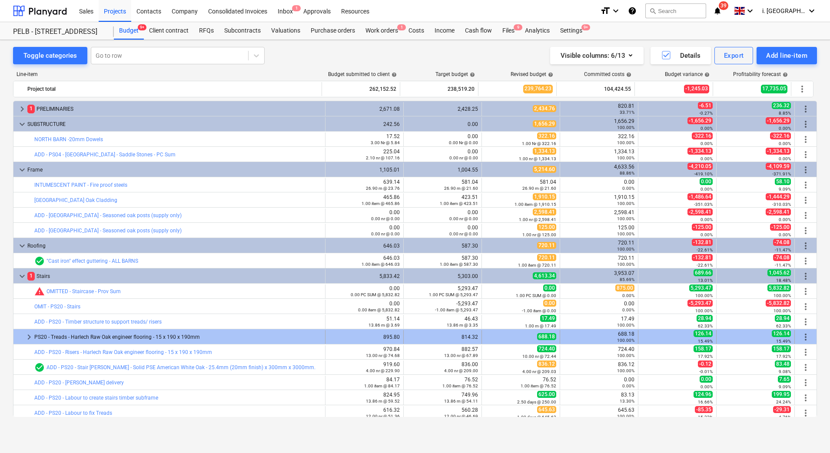
click at [19, 341] on div at bounding box center [20, 337] width 7 height 14
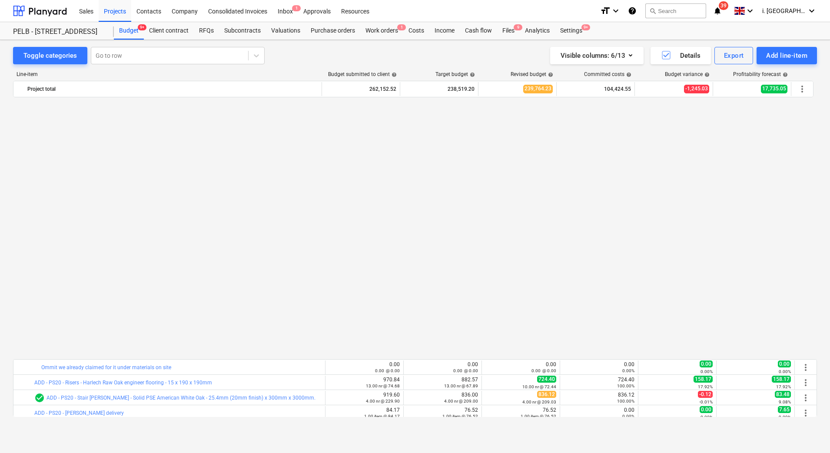
scroll to position [277, 0]
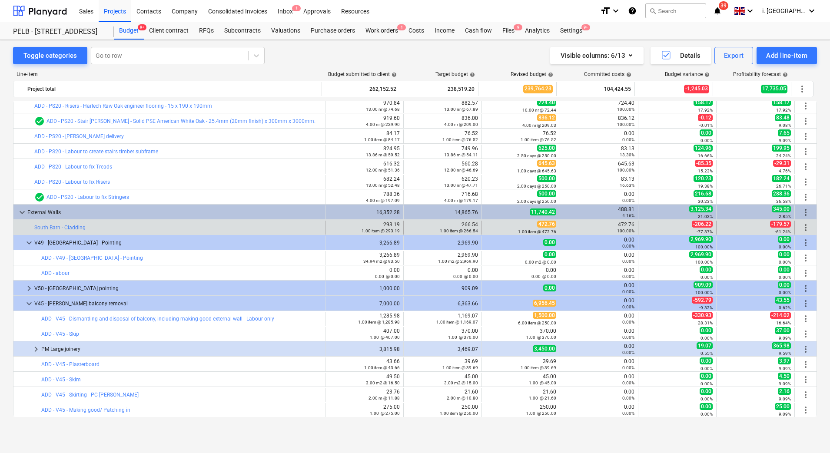
click at [19, 220] on div "bar_chart South Barn - Cladding edit 293.19 1.00 item @ 293.19 edit 266.54 1.00…" at bounding box center [414, 227] width 803 height 15
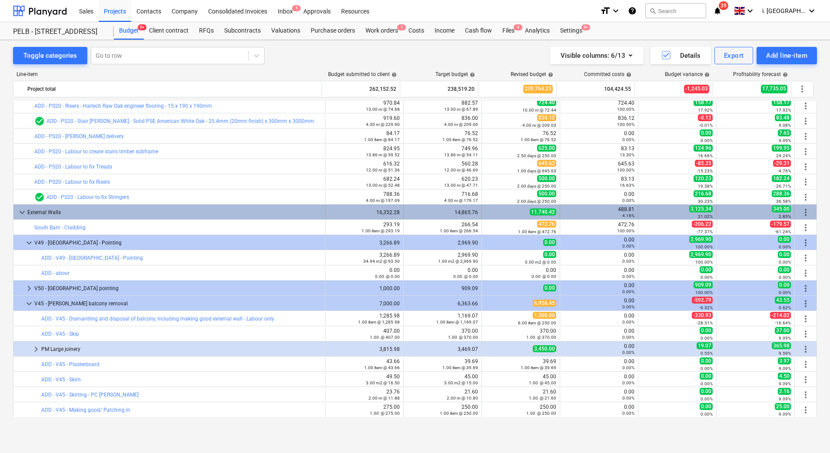
click at [19, 215] on span "keyboard_arrow_down" at bounding box center [22, 212] width 10 height 10
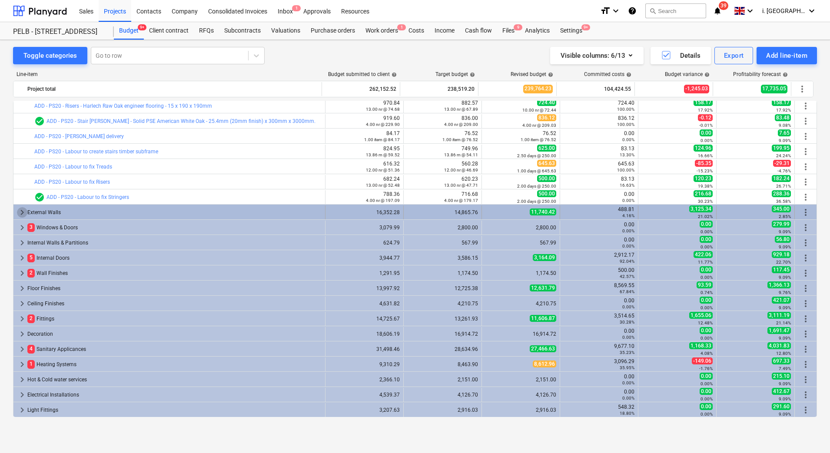
click at [23, 211] on span "keyboard_arrow_right" at bounding box center [22, 212] width 10 height 10
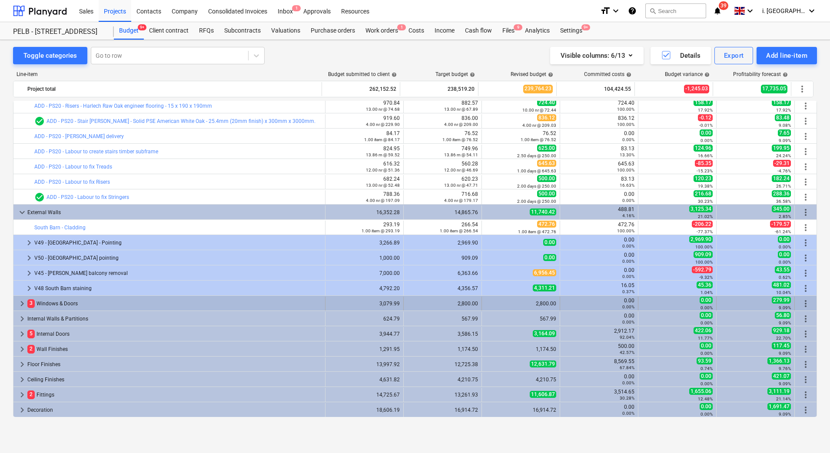
click at [25, 302] on span "keyboard_arrow_right" at bounding box center [22, 303] width 10 height 10
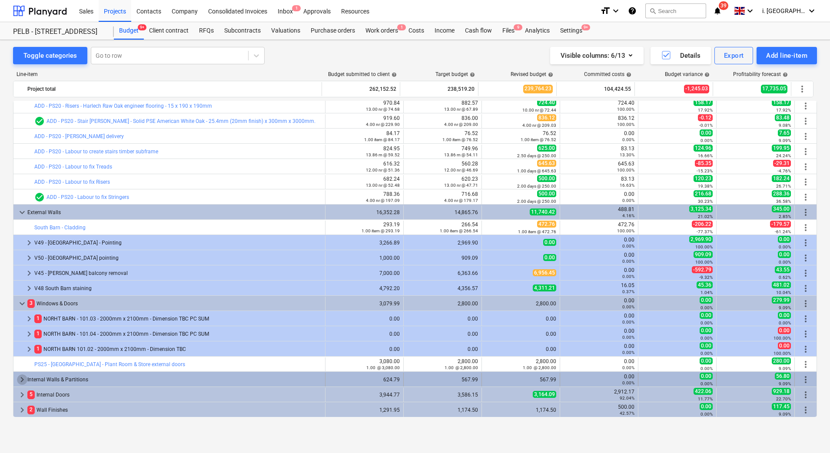
click at [24, 377] on span "keyboard_arrow_right" at bounding box center [22, 379] width 10 height 10
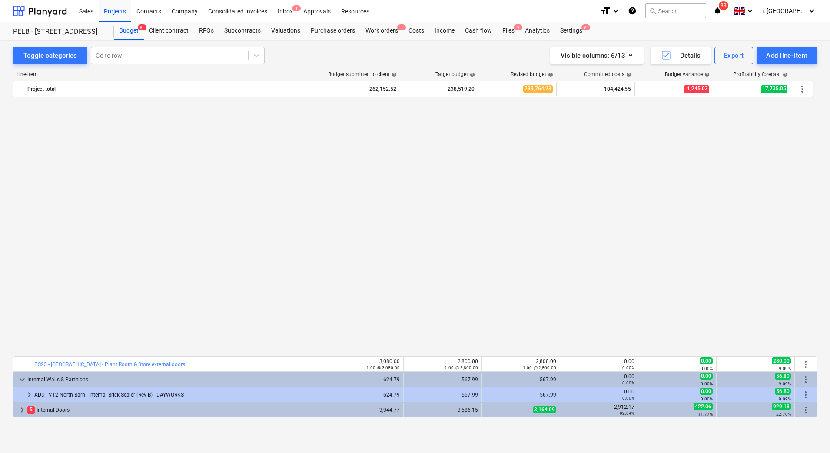
scroll to position [553, 0]
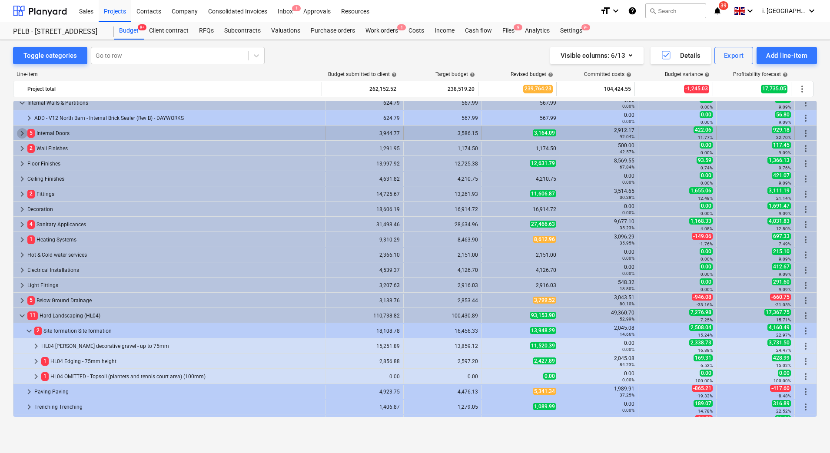
click at [21, 134] on span "keyboard_arrow_right" at bounding box center [22, 133] width 10 height 10
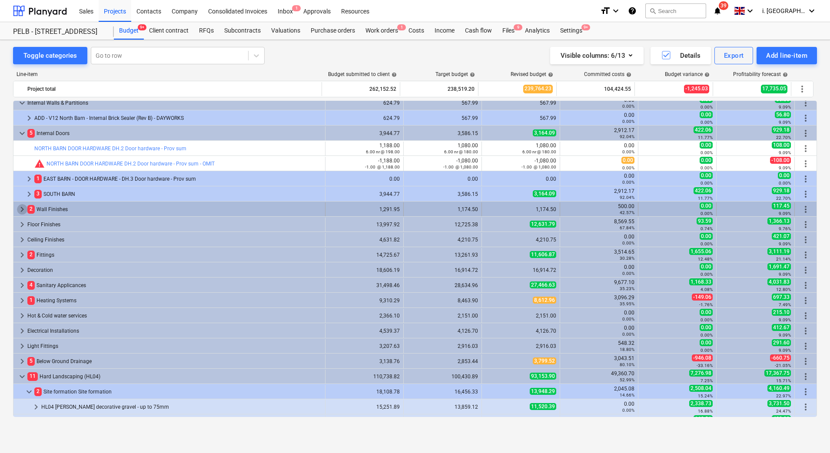
click at [20, 209] on span "keyboard_arrow_right" at bounding box center [22, 209] width 10 height 10
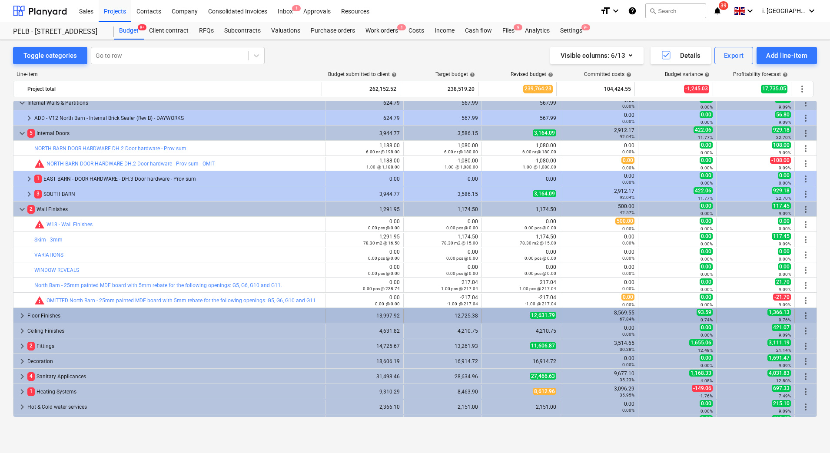
click at [20, 320] on span "keyboard_arrow_right" at bounding box center [22, 316] width 10 height 10
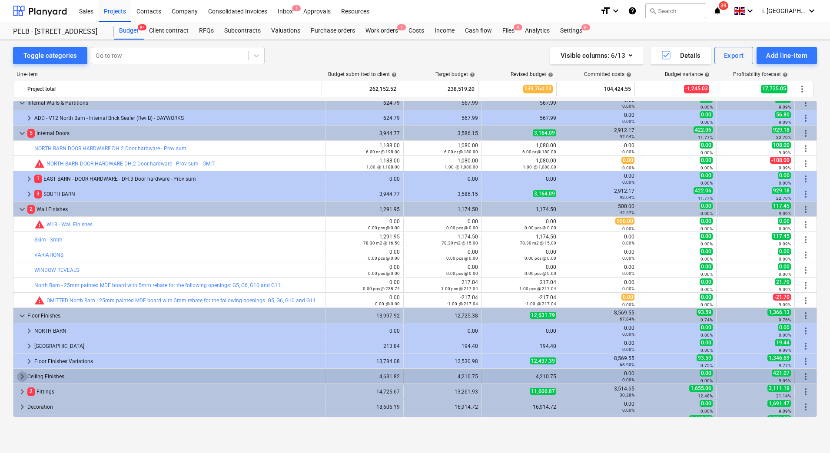
click at [19, 379] on span "keyboard_arrow_right" at bounding box center [22, 376] width 10 height 10
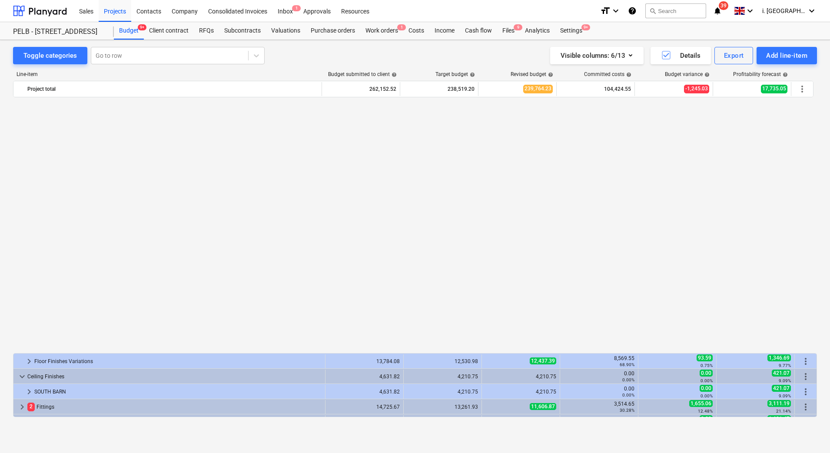
scroll to position [830, 0]
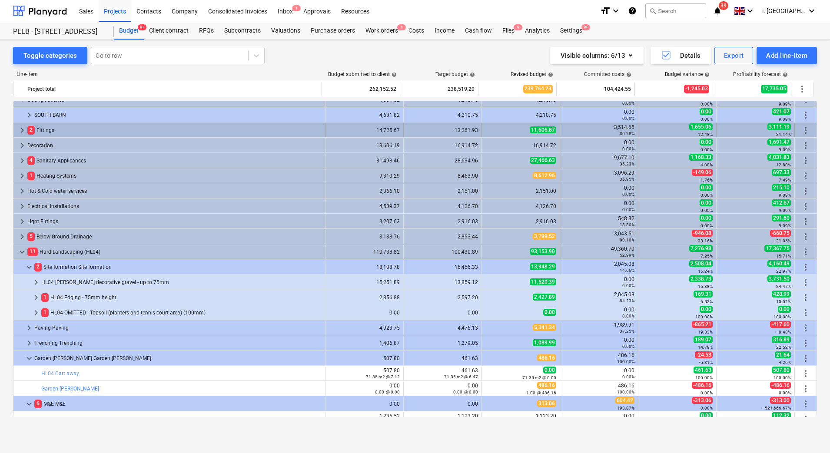
click at [22, 131] on span "keyboard_arrow_right" at bounding box center [22, 130] width 10 height 10
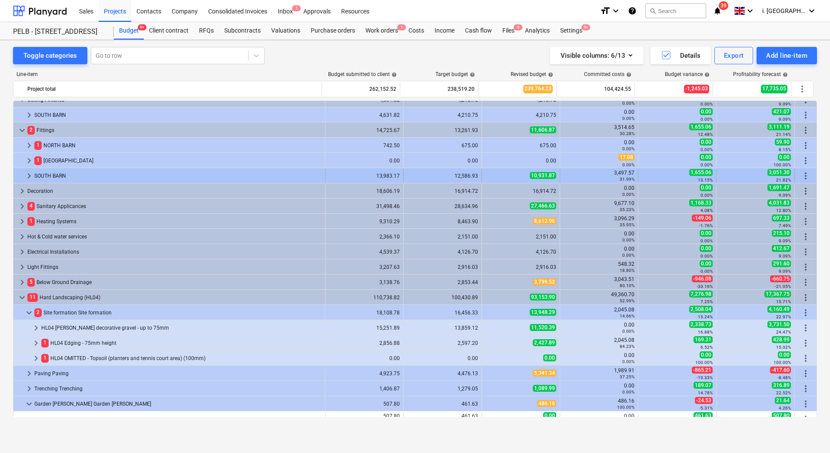
click at [27, 174] on span "keyboard_arrow_right" at bounding box center [29, 176] width 10 height 10
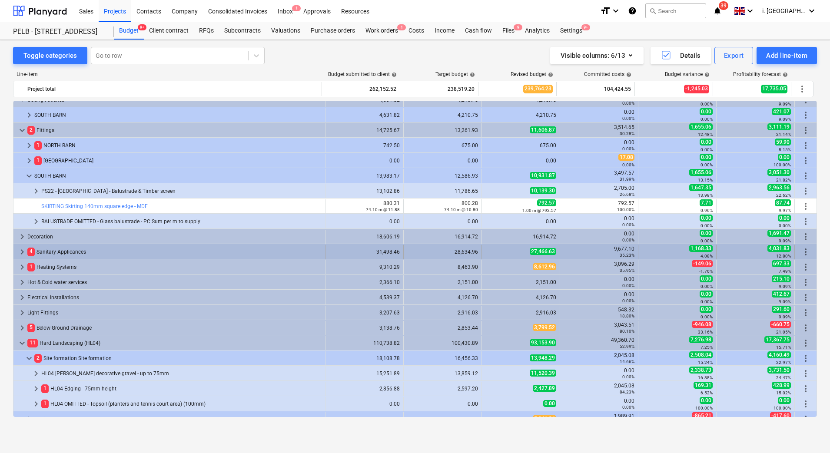
click at [18, 252] on span "keyboard_arrow_right" at bounding box center [22, 252] width 10 height 10
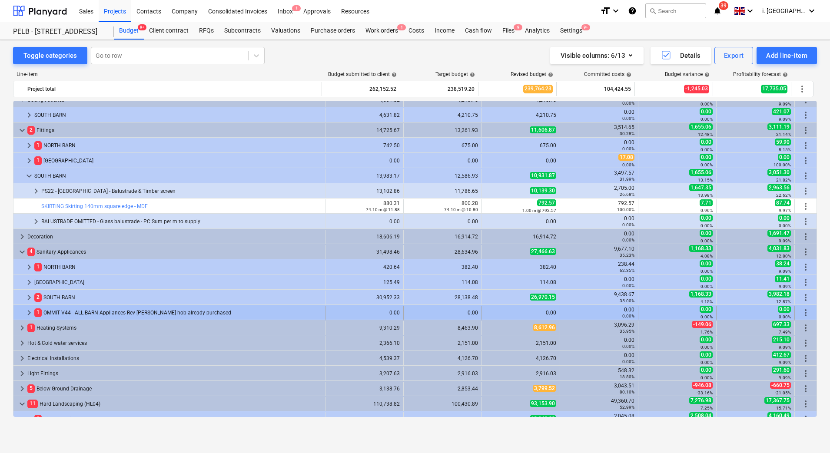
click at [26, 311] on span "keyboard_arrow_right" at bounding box center [29, 313] width 10 height 10
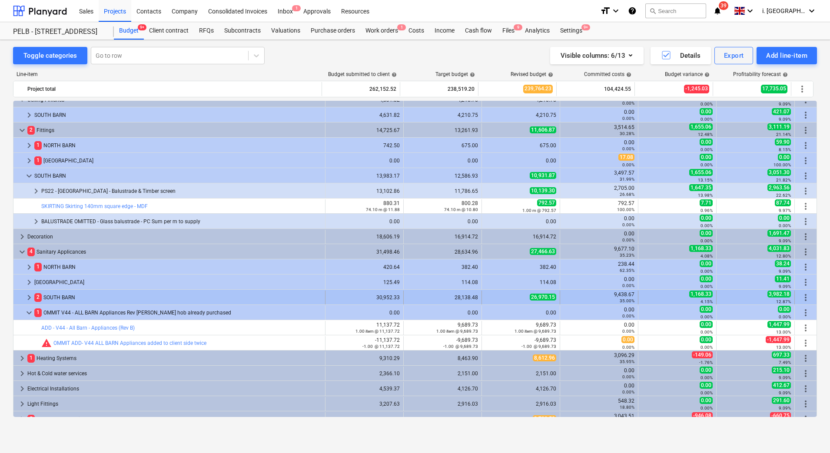
click at [27, 301] on span "keyboard_arrow_right" at bounding box center [29, 297] width 10 height 10
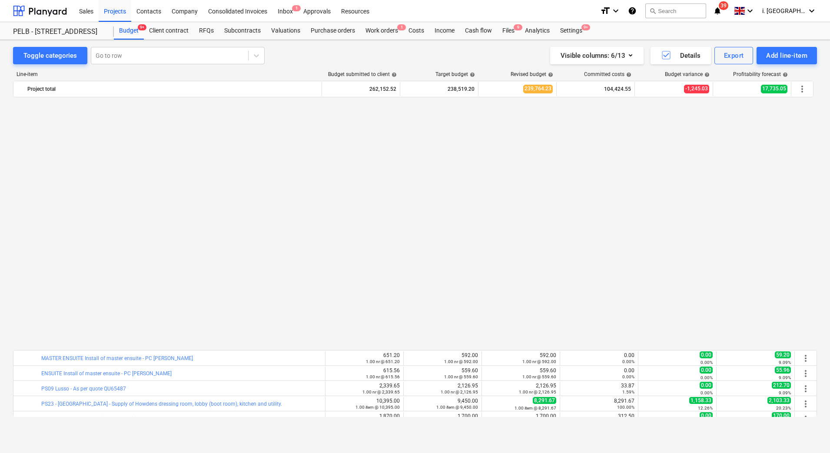
scroll to position [1107, 0]
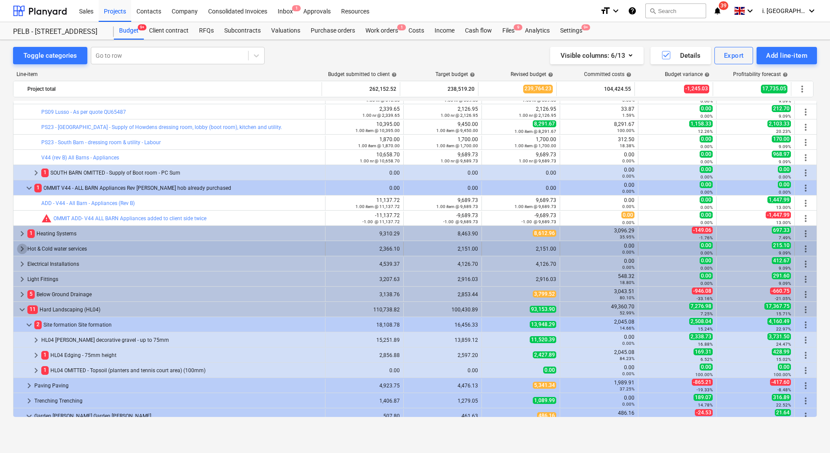
click at [21, 250] on span "keyboard_arrow_right" at bounding box center [22, 249] width 10 height 10
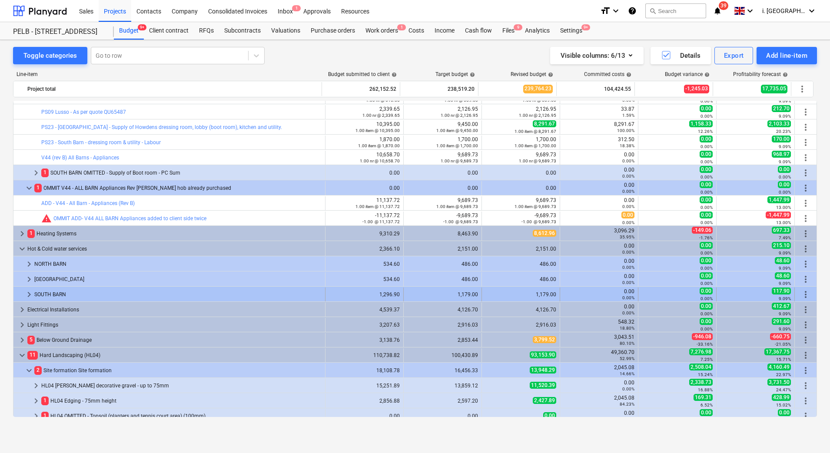
click at [23, 294] on div at bounding box center [20, 295] width 7 height 14
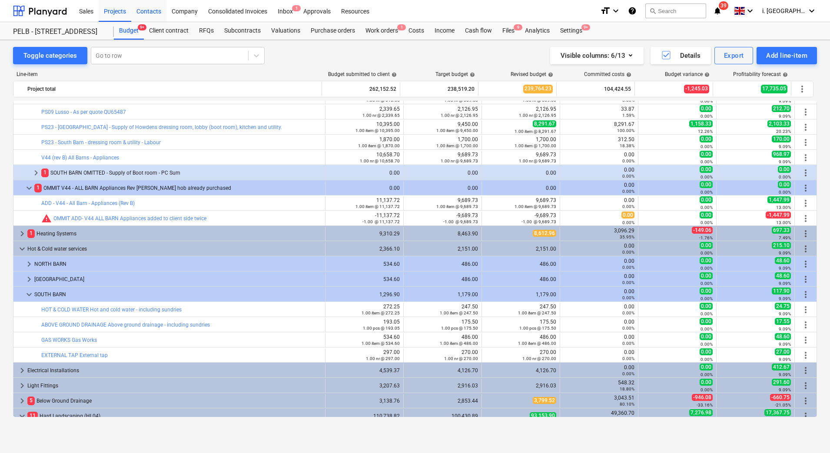
drag, startPoint x: 143, startPoint y: 14, endPoint x: 129, endPoint y: 16, distance: 14.0
click at [143, 14] on div "Contacts" at bounding box center [148, 11] width 35 height 22
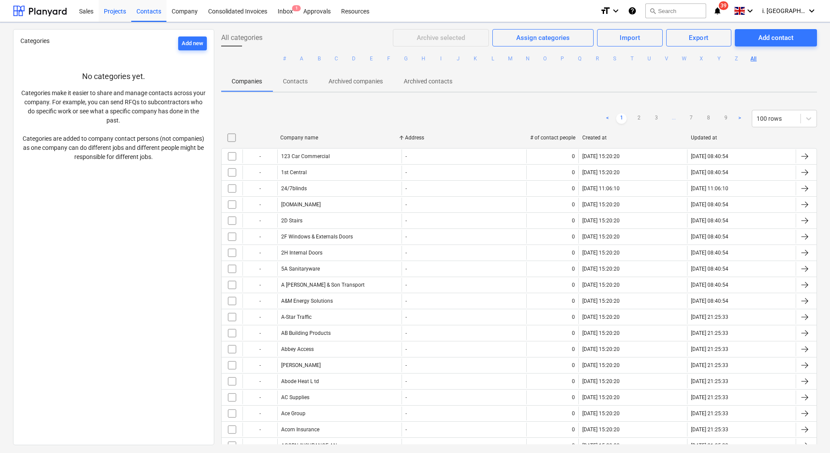
click at [124, 16] on div "Projects" at bounding box center [115, 11] width 33 height 22
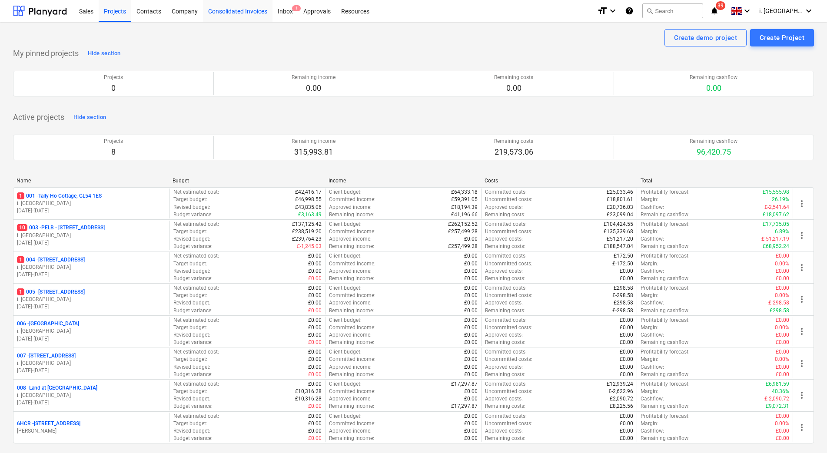
click at [222, 17] on div "Consolidated Invoices" at bounding box center [237, 11] width 69 height 22
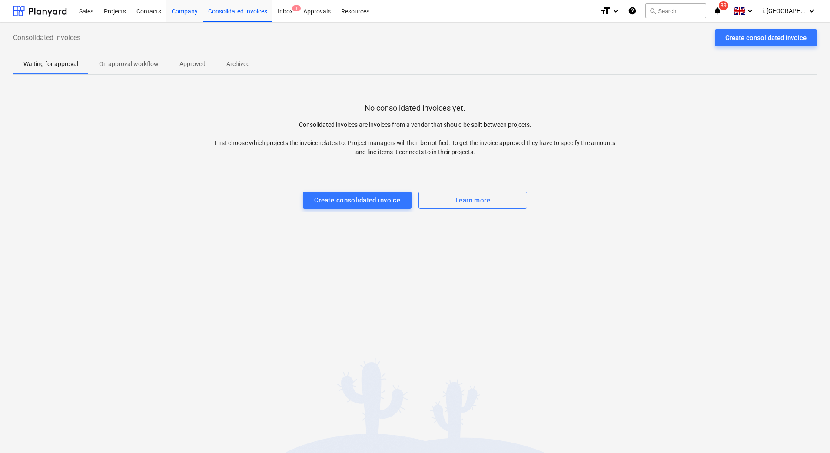
click at [172, 19] on div "Company" at bounding box center [184, 11] width 36 height 22
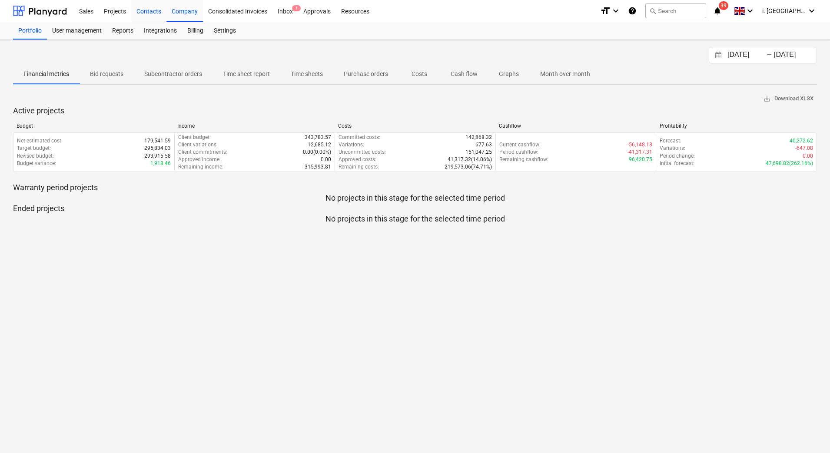
click at [161, 15] on div "Contacts" at bounding box center [148, 11] width 35 height 22
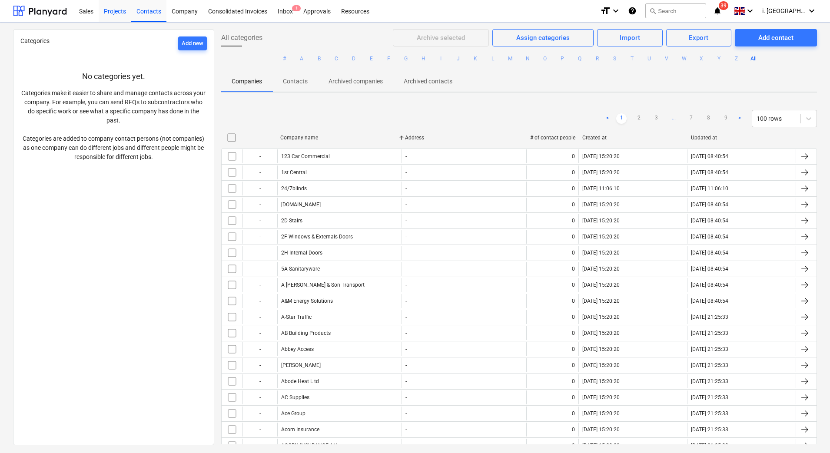
click at [104, 13] on div "Projects" at bounding box center [115, 11] width 33 height 22
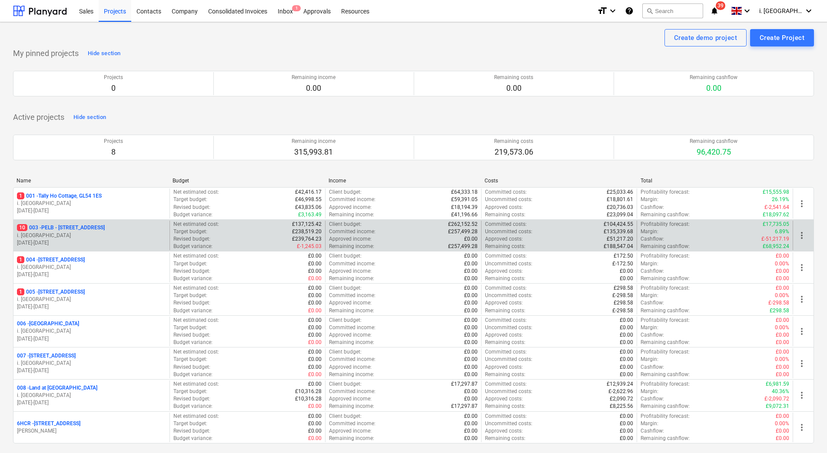
click at [89, 230] on p "10 003 - PELB - [GEOGRAPHIC_DATA], [GEOGRAPHIC_DATA], GL2 7NE" at bounding box center [61, 227] width 88 height 7
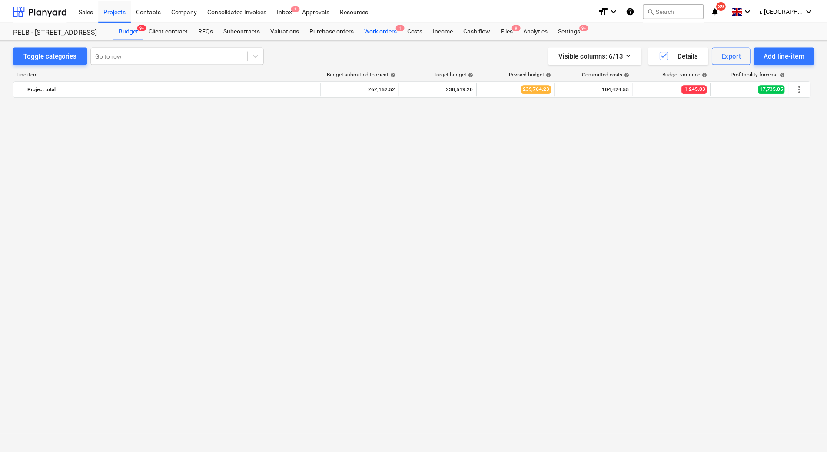
scroll to position [1107, 0]
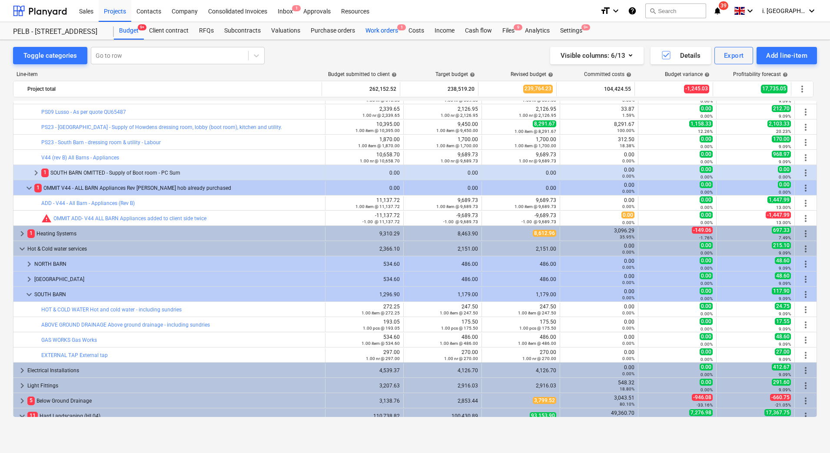
click at [375, 31] on div "Work orders 1" at bounding box center [381, 30] width 43 height 17
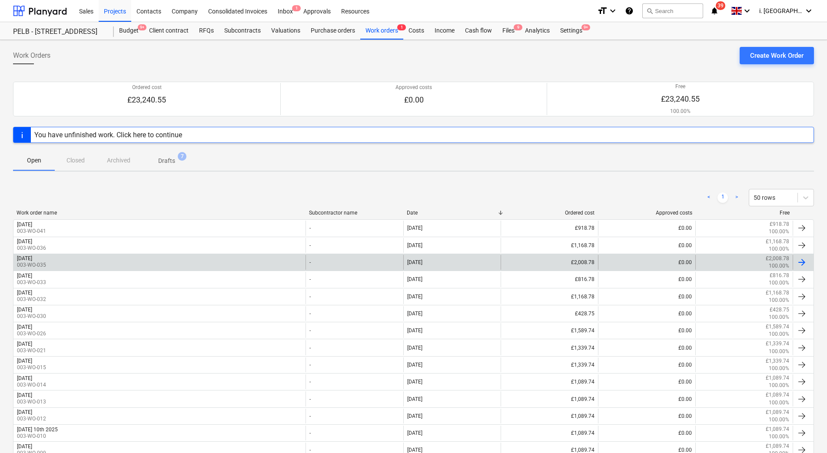
click at [210, 267] on div "[DATE] 003-WO-035" at bounding box center [159, 262] width 292 height 15
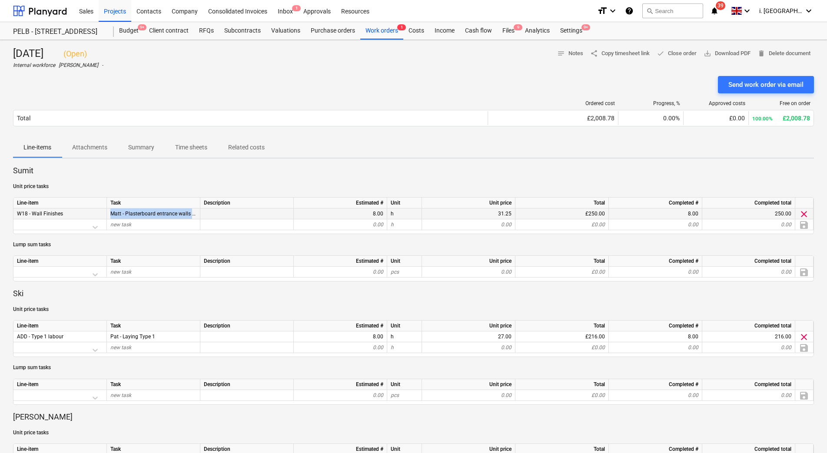
drag, startPoint x: 191, startPoint y: 218, endPoint x: 110, endPoint y: 212, distance: 80.5
click at [110, 212] on div "Matt - Plasterboard entrance walls - [GEOGRAPHIC_DATA]" at bounding box center [153, 213] width 93 height 11
click at [219, 331] on div "Description" at bounding box center [246, 326] width 93 height 11
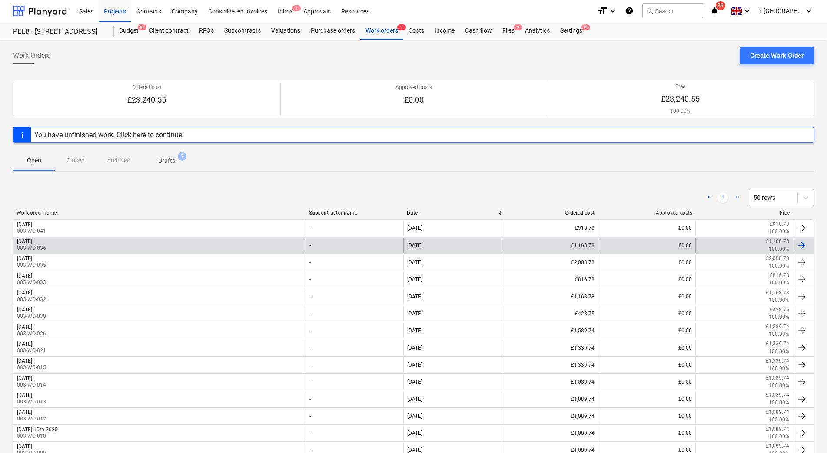
click at [32, 240] on div "[DATE]" at bounding box center [24, 241] width 15 height 6
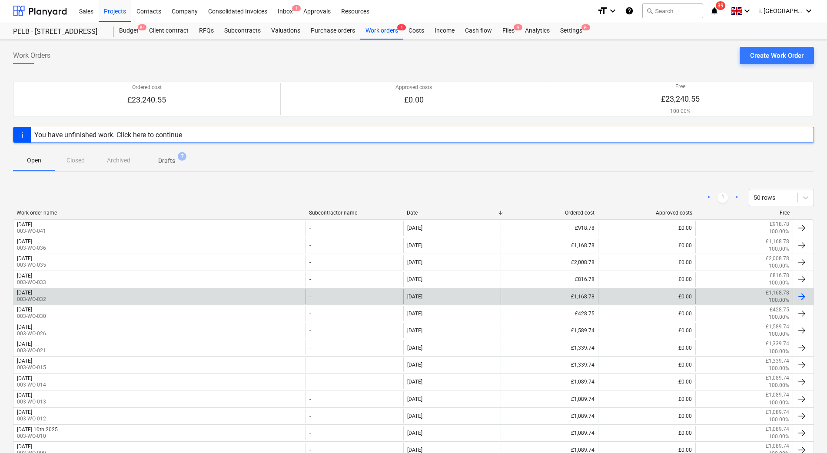
click at [134, 294] on div "[DATE] 003-WO-032" at bounding box center [159, 296] width 292 height 15
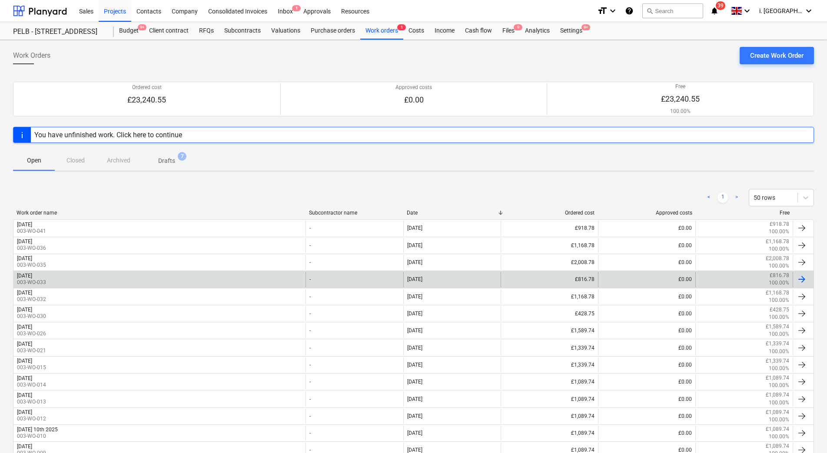
click at [143, 282] on div "[DATE] 003-WO-033" at bounding box center [159, 279] width 292 height 15
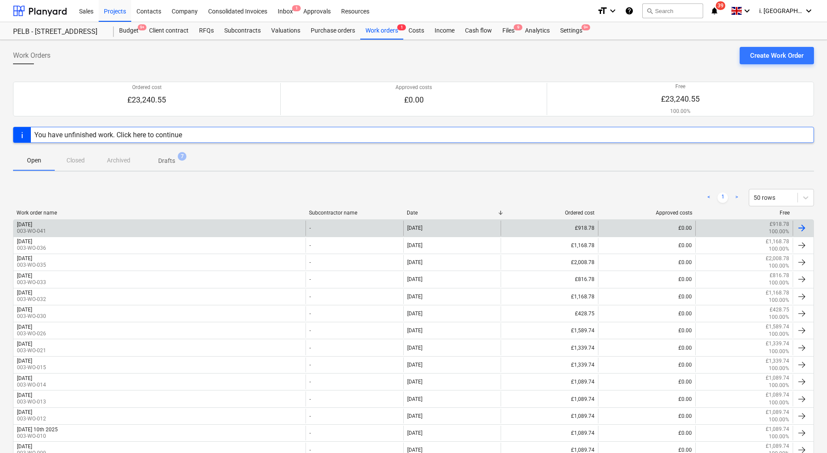
click at [236, 227] on div "[DATE] 003-WO-041" at bounding box center [159, 228] width 292 height 15
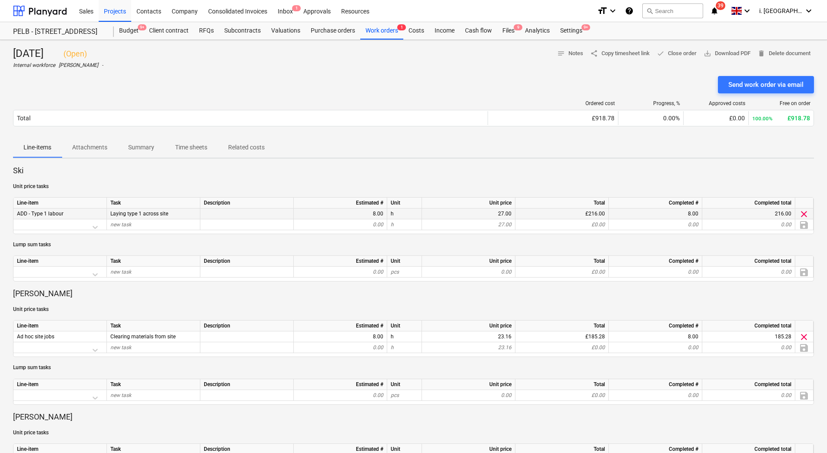
drag, startPoint x: 171, startPoint y: 215, endPoint x: 104, endPoint y: 211, distance: 67.0
click at [0, 0] on div "ADD - Type 1 labour Laying type 1 across site 8.00 h 27.00 £216.00 8.00 216.00 …" at bounding box center [0, 0] width 0 height 0
drag, startPoint x: 104, startPoint y: 211, endPoint x: 170, endPoint y: 311, distance: 119.7
click at [170, 311] on p "Unit price tasks" at bounding box center [413, 309] width 800 height 7
click at [113, 14] on div "Projects" at bounding box center [115, 11] width 33 height 22
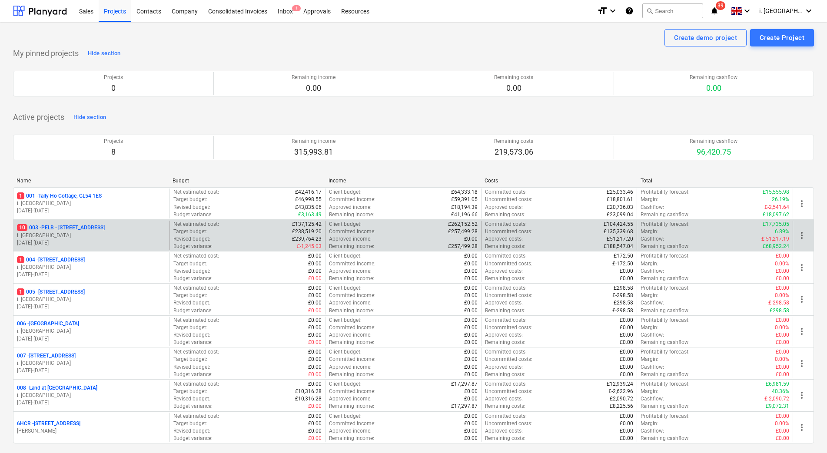
click at [76, 226] on p "10 003 - PELB - [GEOGRAPHIC_DATA], [GEOGRAPHIC_DATA], GL2 7NE" at bounding box center [61, 227] width 88 height 7
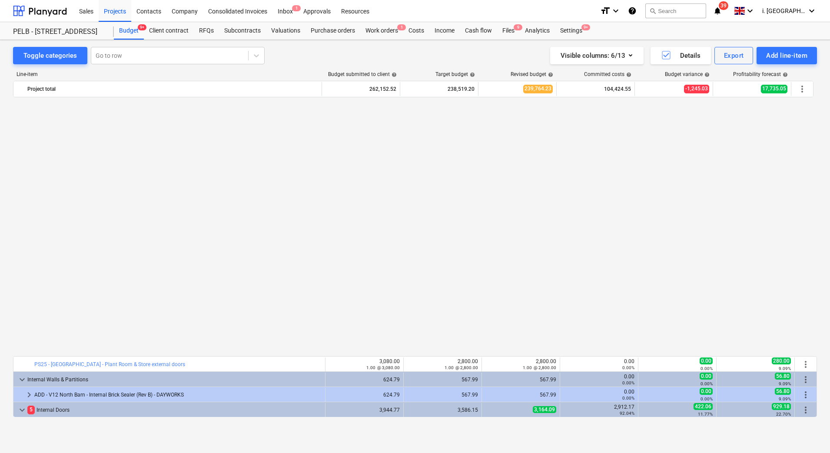
scroll to position [553, 0]
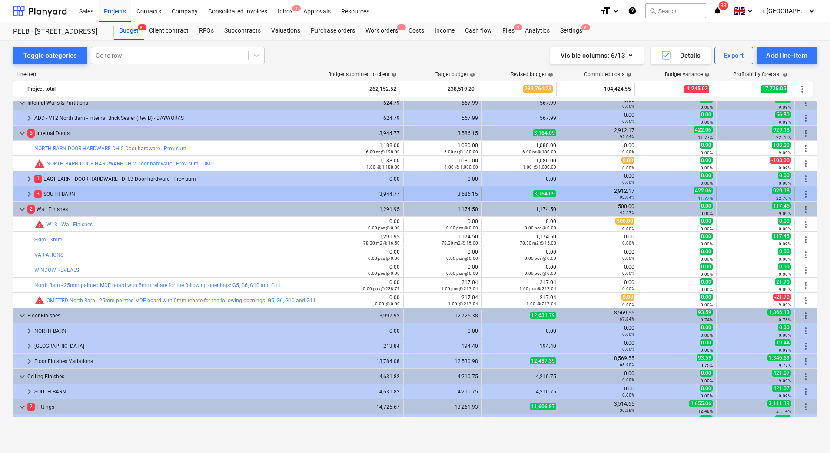
click at [29, 197] on span "keyboard_arrow_right" at bounding box center [29, 194] width 10 height 10
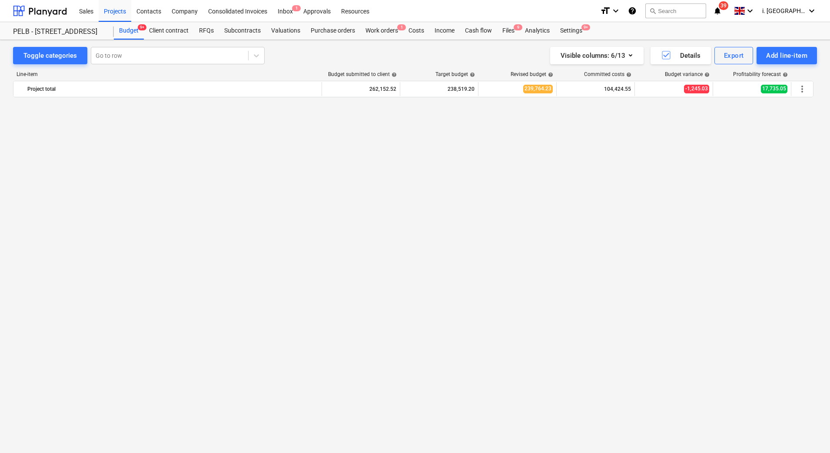
scroll to position [0, 0]
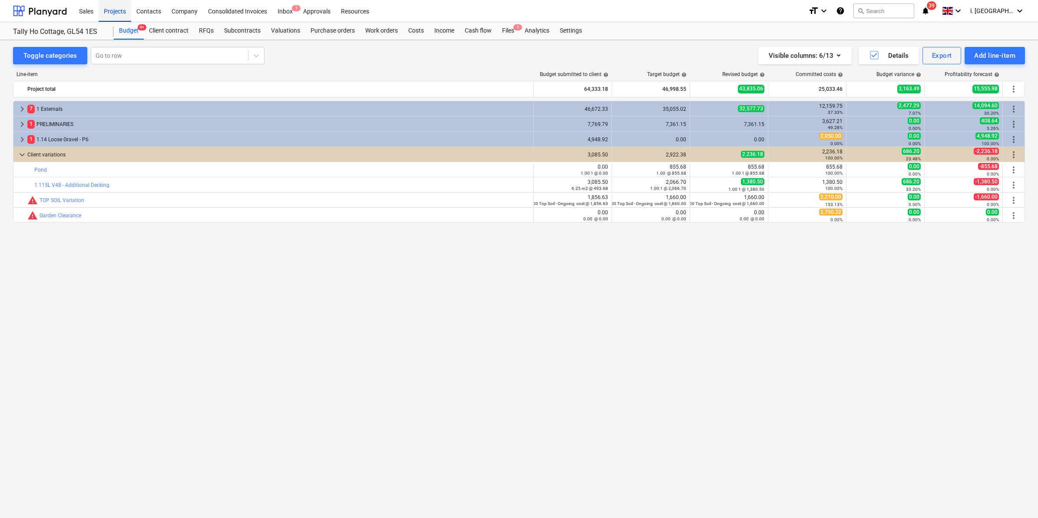
click at [115, 14] on div "Projects" at bounding box center [115, 11] width 33 height 22
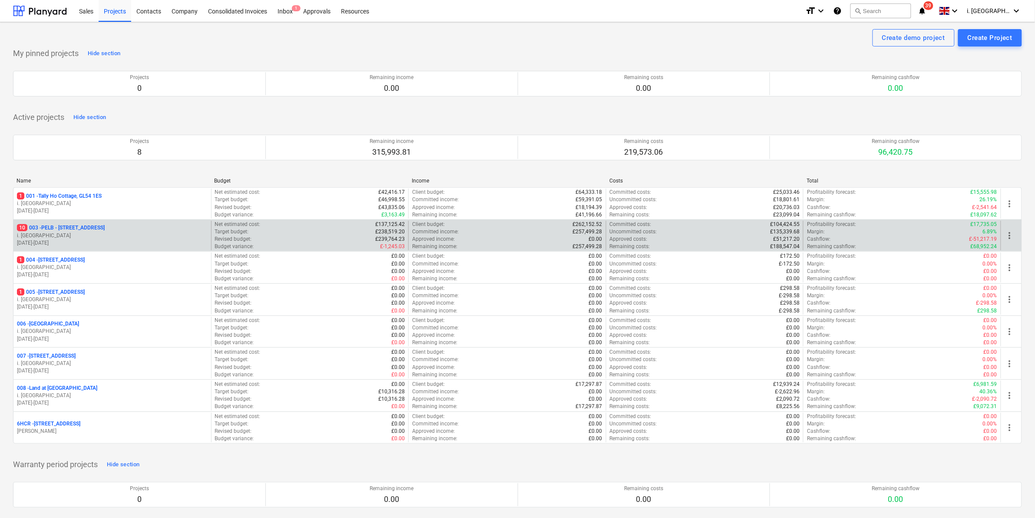
click at [99, 228] on p "10 003 - PELB - [GEOGRAPHIC_DATA], [GEOGRAPHIC_DATA], GL2 7NE" at bounding box center [61, 227] width 88 height 7
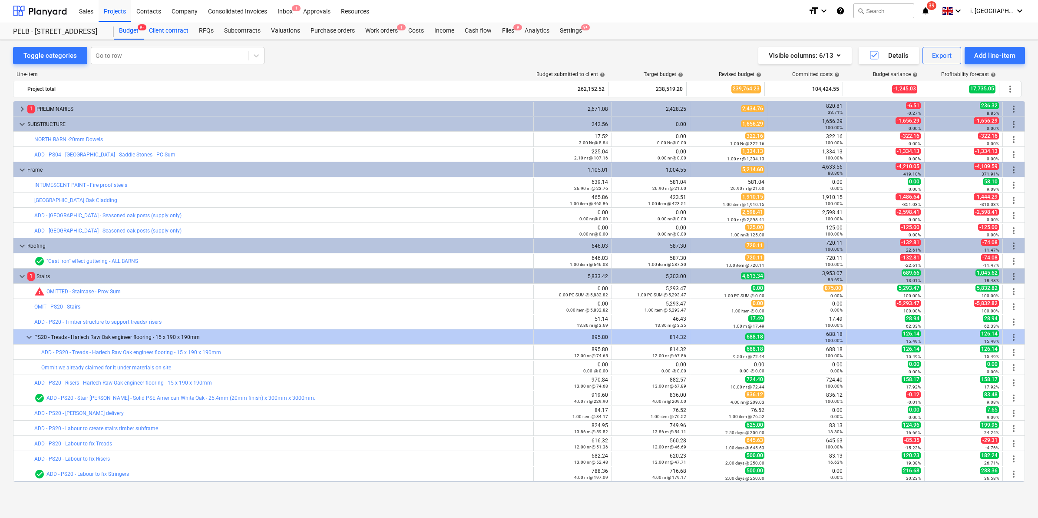
click at [183, 33] on div "Client contract" at bounding box center [169, 30] width 50 height 17
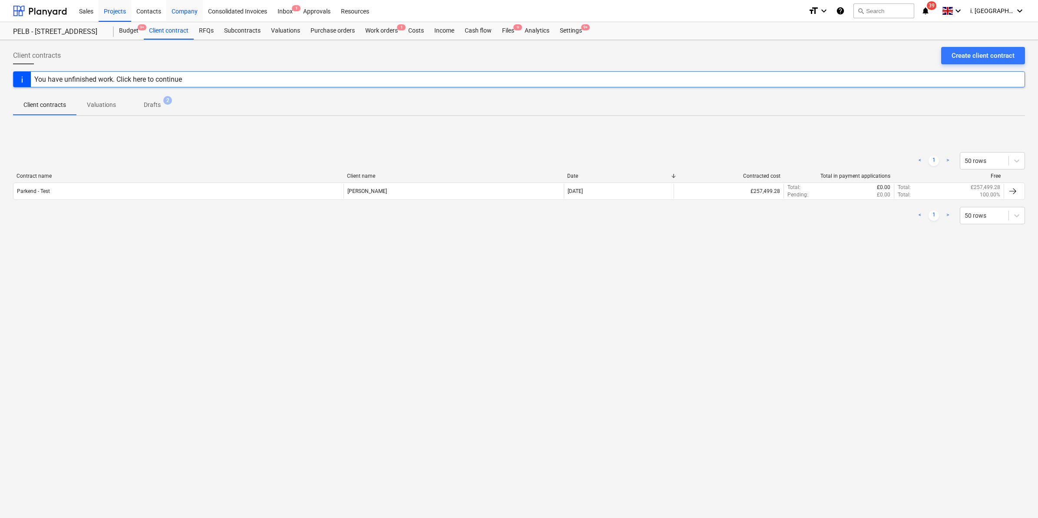
click at [185, 11] on div "Company" at bounding box center [184, 11] width 36 height 22
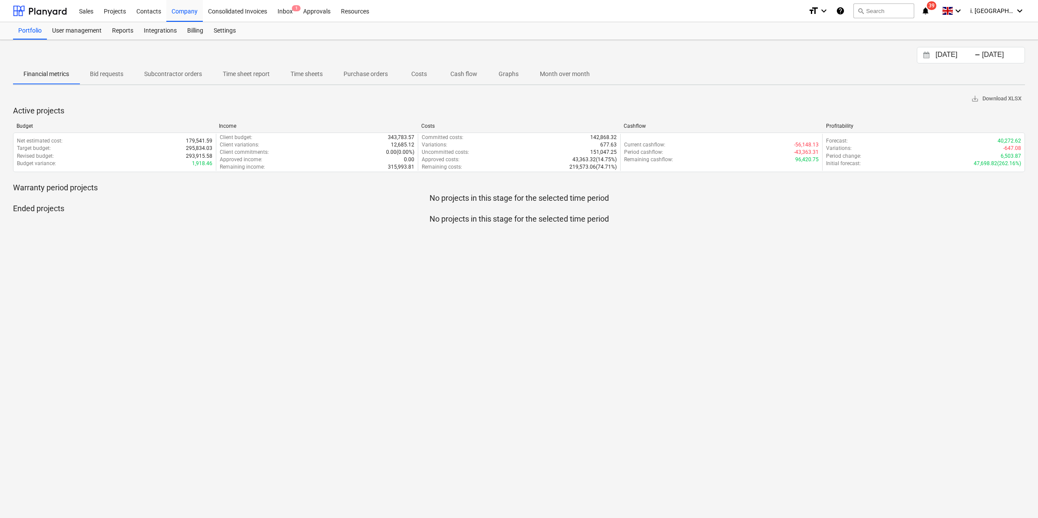
click at [262, 72] on p "Time sheet report" at bounding box center [246, 73] width 47 height 9
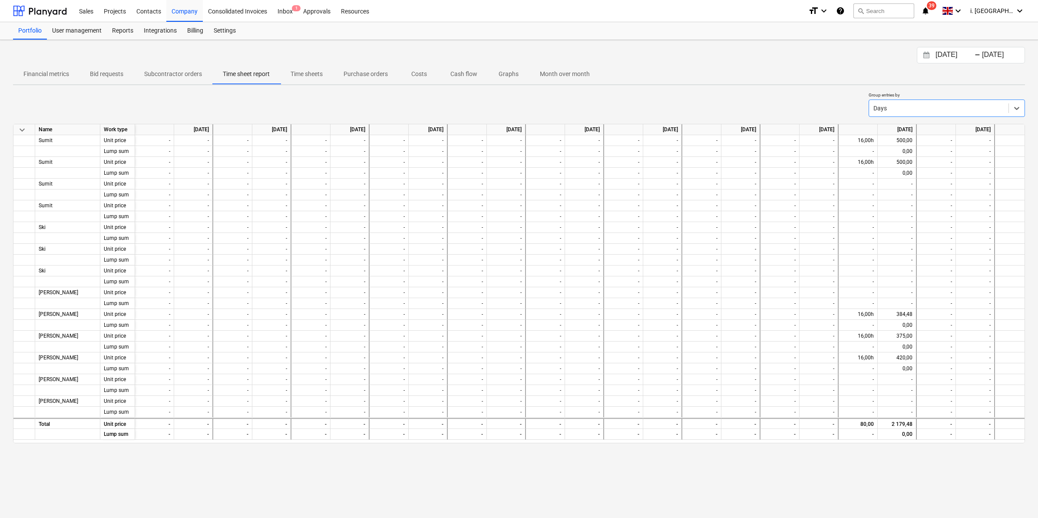
click at [305, 75] on p "Time sheets" at bounding box center [307, 73] width 32 height 9
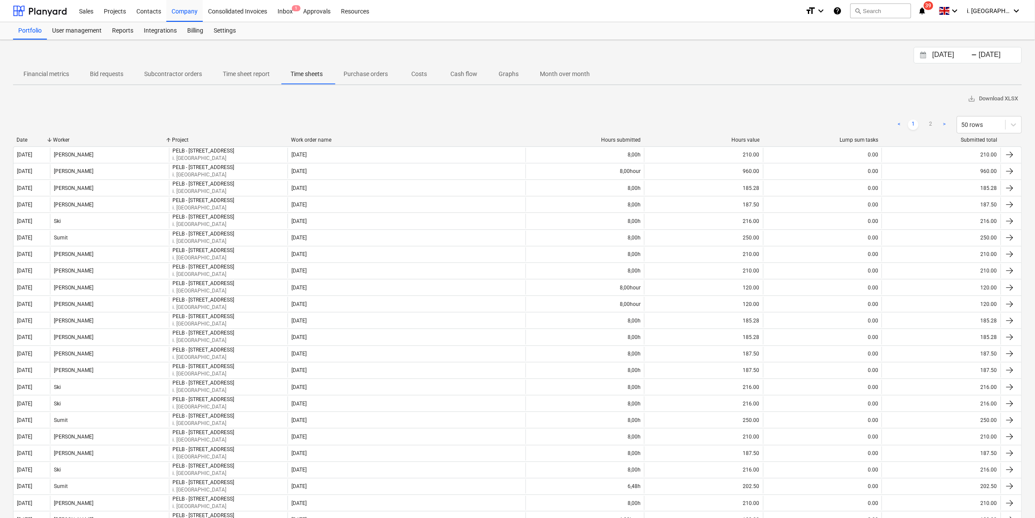
click at [31, 137] on div "Date" at bounding box center [32, 140] width 30 height 6
click at [953, 53] on input "[DATE]" at bounding box center [953, 55] width 44 height 12
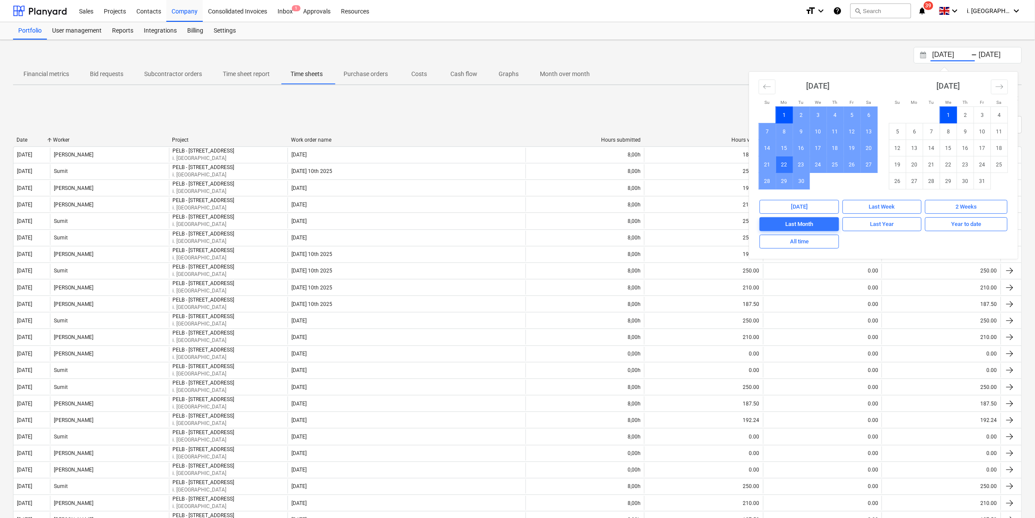
click at [788, 164] on td "22" at bounding box center [784, 164] width 17 height 17
type input "22.09.2025"
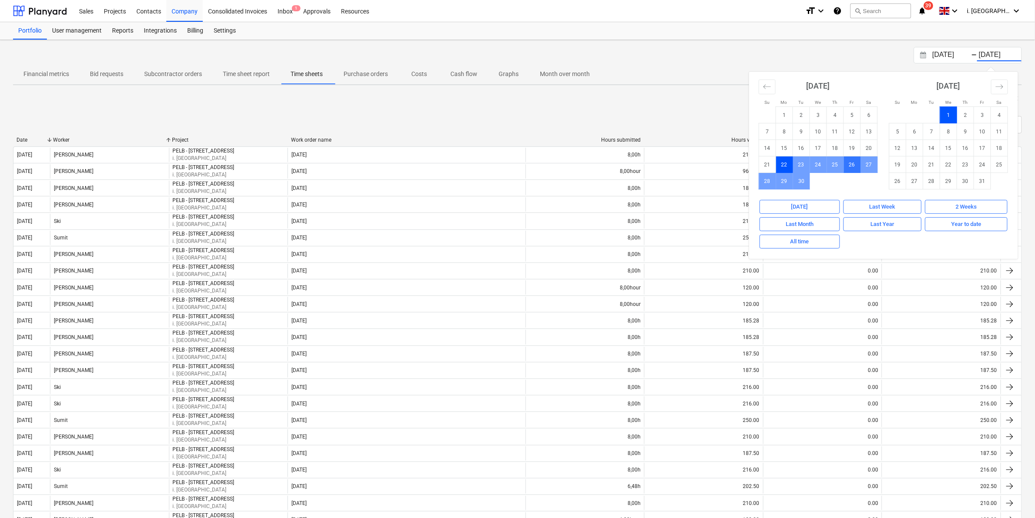
click at [858, 164] on td "26" at bounding box center [852, 164] width 17 height 17
type input "26.09.2025"
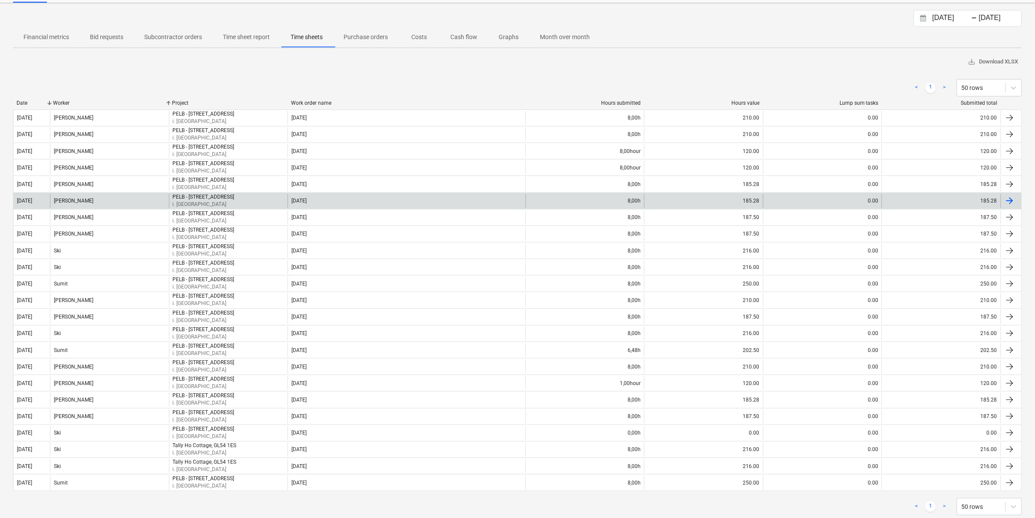
scroll to position [57, 0]
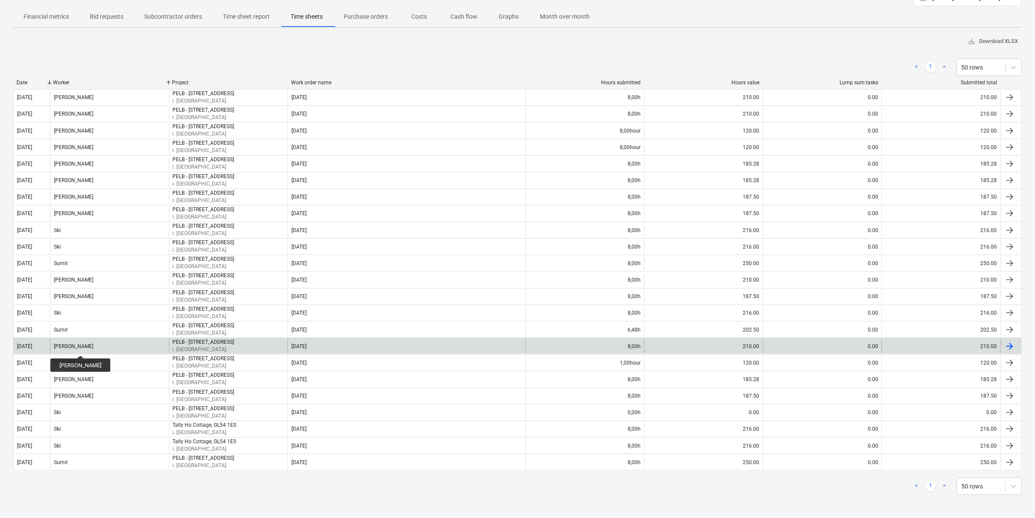
drag, startPoint x: 74, startPoint y: 347, endPoint x: 27, endPoint y: 343, distance: 47.1
click at [27, 343] on div "[DATE]" at bounding box center [24, 346] width 15 height 6
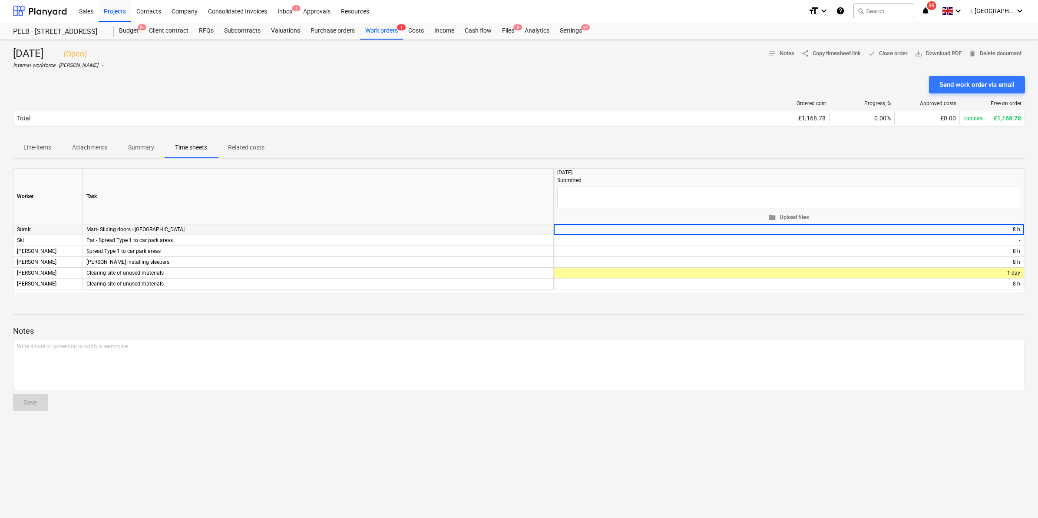
click at [182, 234] on div "Matt- Silding doors - [GEOGRAPHIC_DATA]" at bounding box center [318, 229] width 471 height 11
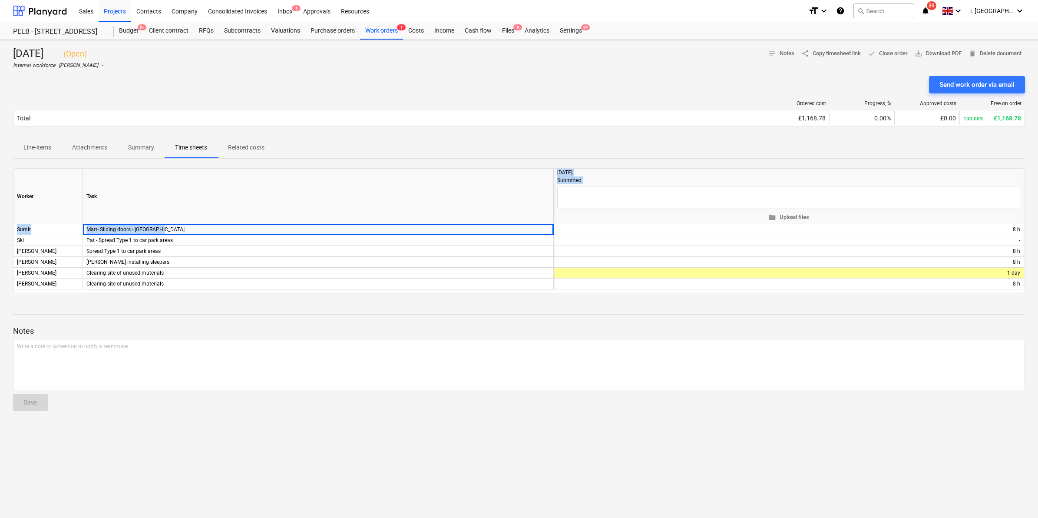
drag, startPoint x: 179, startPoint y: 228, endPoint x: 116, endPoint y: 221, distance: 63.4
click at [116, 221] on div "Worker Task 2025-09-22 Submitted folder Upload files Sumit Matt- Silding doors …" at bounding box center [519, 230] width 1012 height 125
drag, startPoint x: 116, startPoint y: 221, endPoint x: 160, endPoint y: 264, distance: 61.1
click at [158, 252] on div "Spread Type 1 to car park areas" at bounding box center [318, 251] width 471 height 11
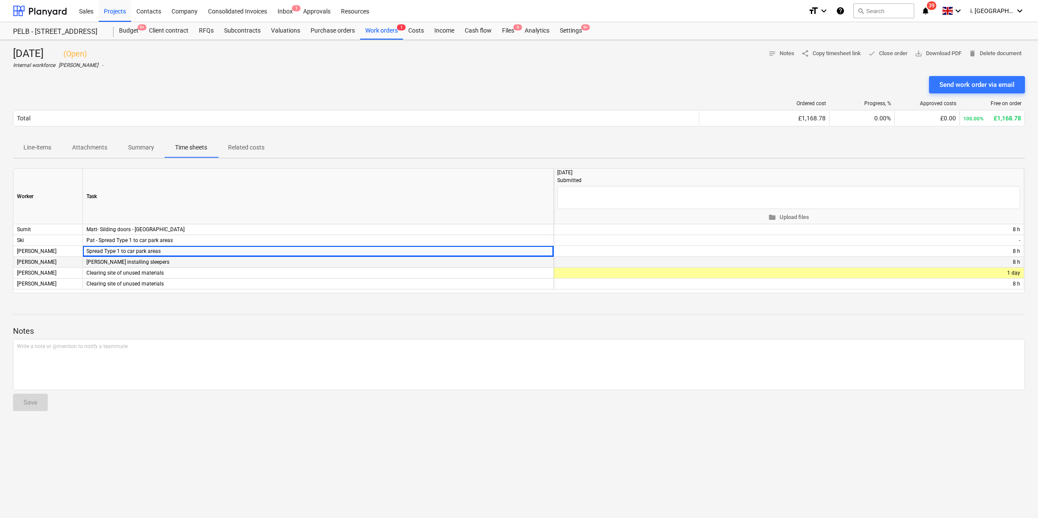
click at [159, 264] on div "[PERSON_NAME] installing sleepers" at bounding box center [318, 262] width 471 height 11
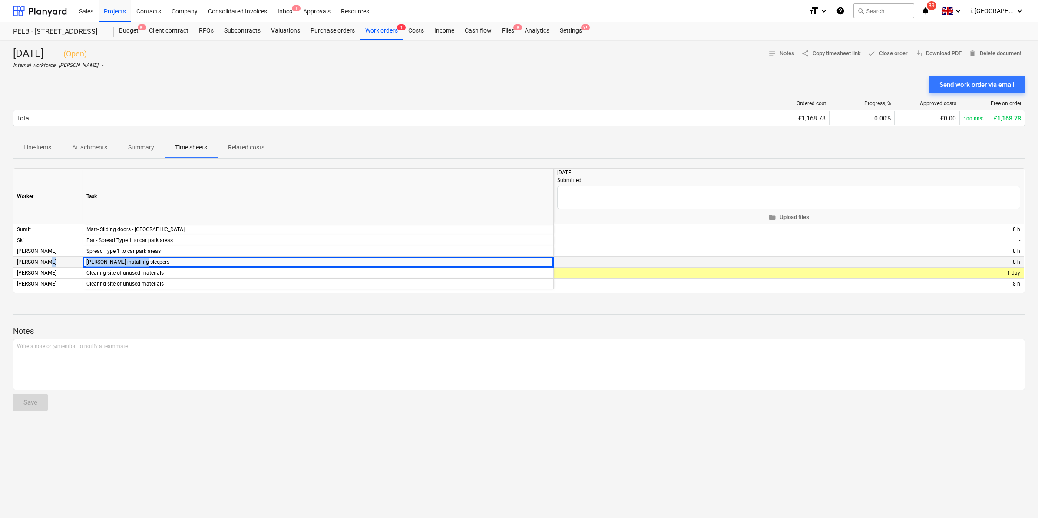
drag, startPoint x: 159, startPoint y: 264, endPoint x: 79, endPoint y: 262, distance: 79.9
click at [0, 0] on div "Dave Cleary Dave installing sleepers + edit 8 h" at bounding box center [0, 0] width 0 height 0
drag, startPoint x: 79, startPoint y: 262, endPoint x: 101, endPoint y: 261, distance: 21.7
copy div "[PERSON_NAME] installing sleepers"
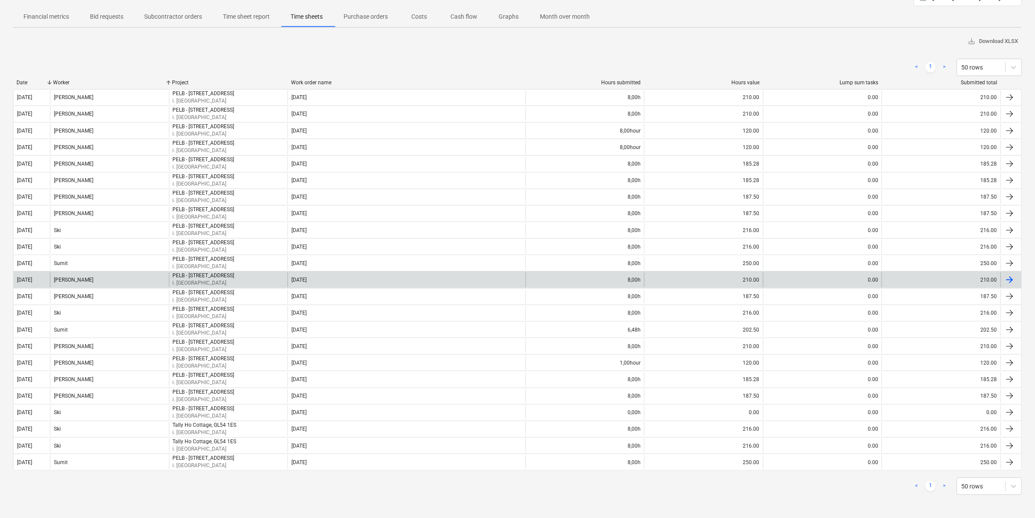
click at [96, 281] on div "[PERSON_NAME]" at bounding box center [109, 279] width 119 height 14
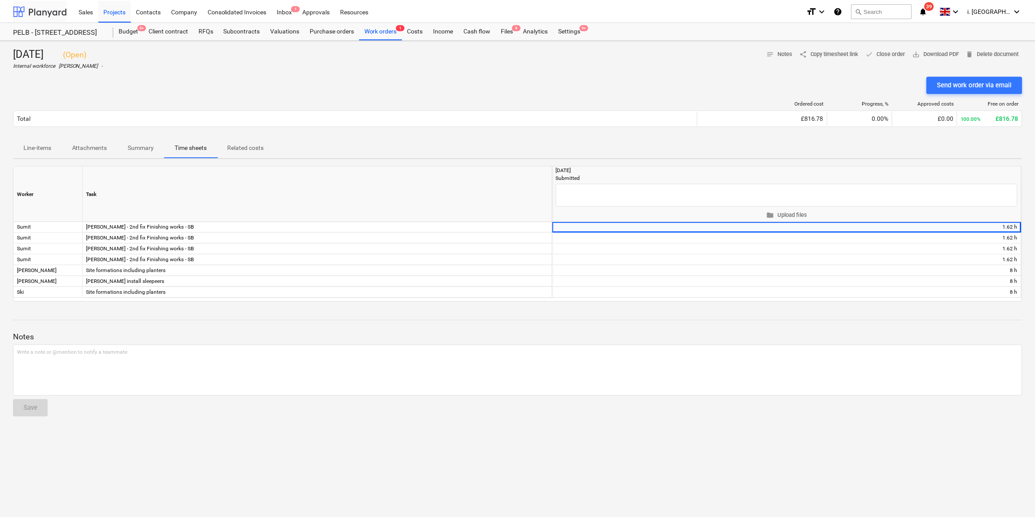
scroll to position [57, 0]
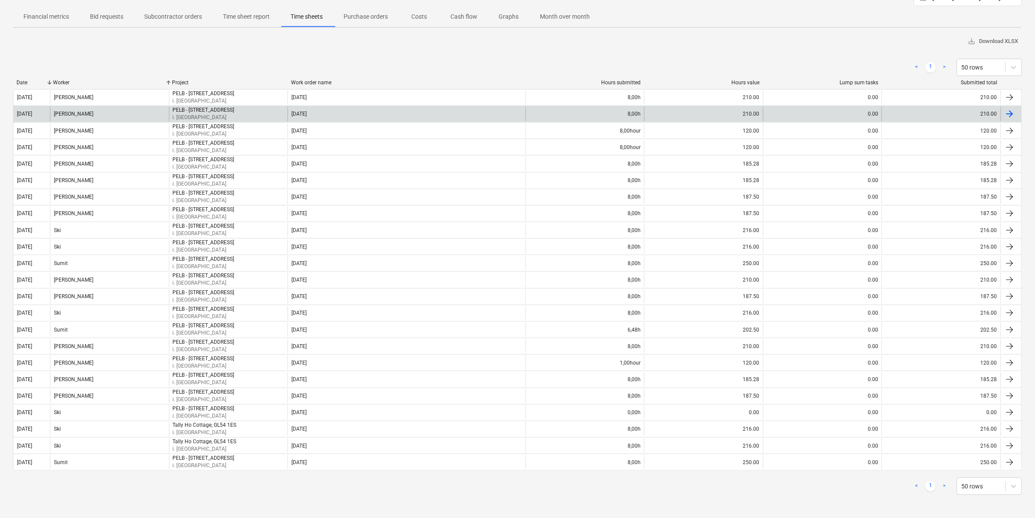
click at [118, 112] on div "[PERSON_NAME]" at bounding box center [109, 114] width 119 height 14
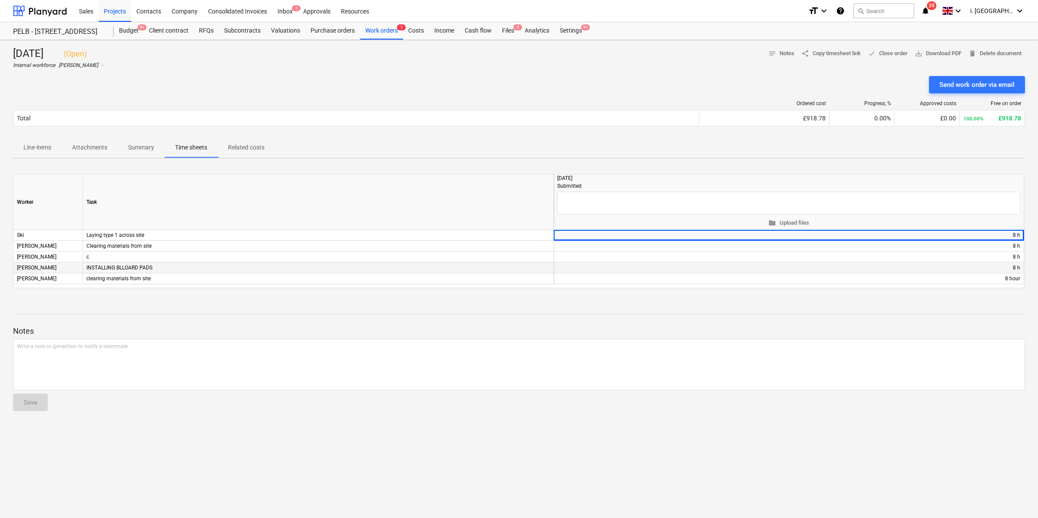
click at [159, 268] on div "INSTALLING BLLOARD PADS" at bounding box center [318, 267] width 471 height 11
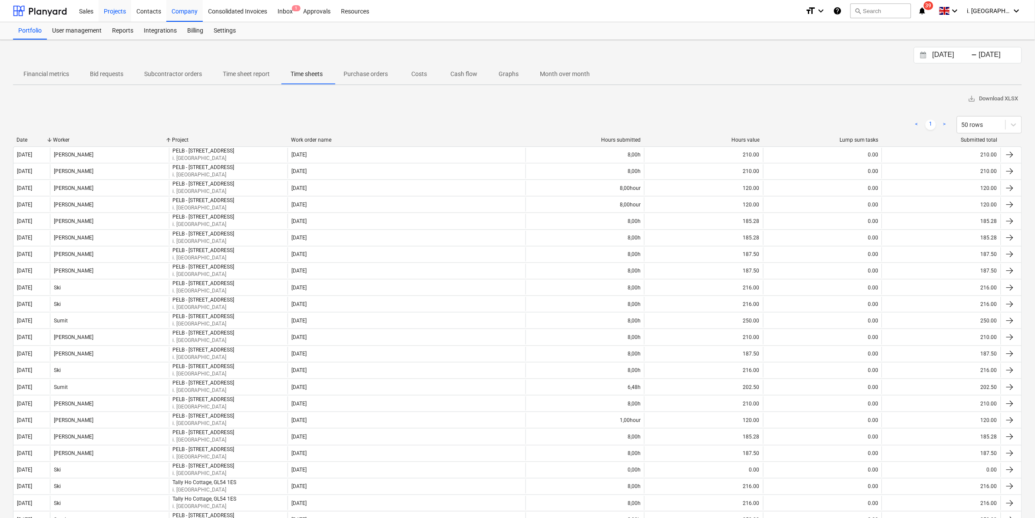
click at [125, 12] on div "Projects" at bounding box center [115, 11] width 33 height 22
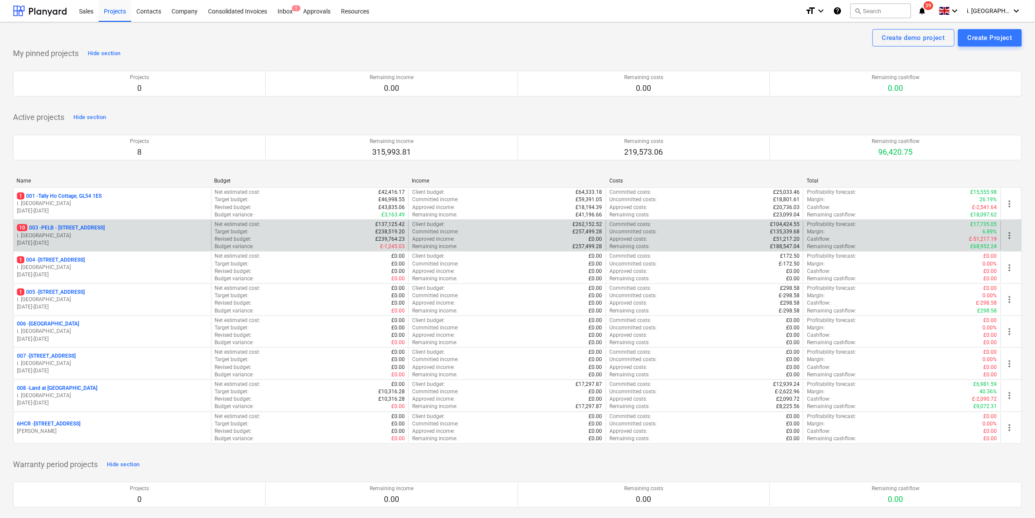
click at [79, 241] on p "01.09.2025 - 31.10.2025" at bounding box center [112, 242] width 191 height 7
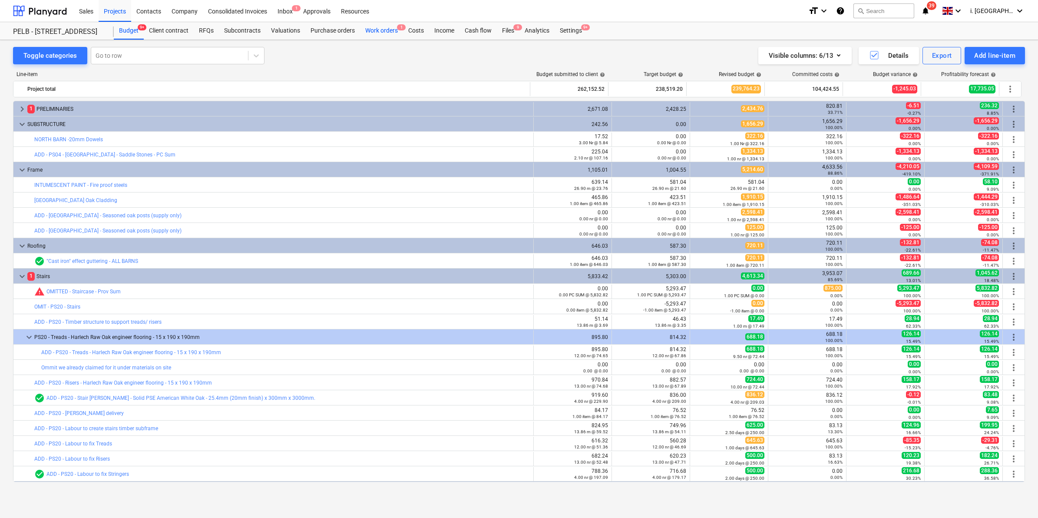
click at [374, 33] on div "Work orders 1" at bounding box center [381, 30] width 43 height 17
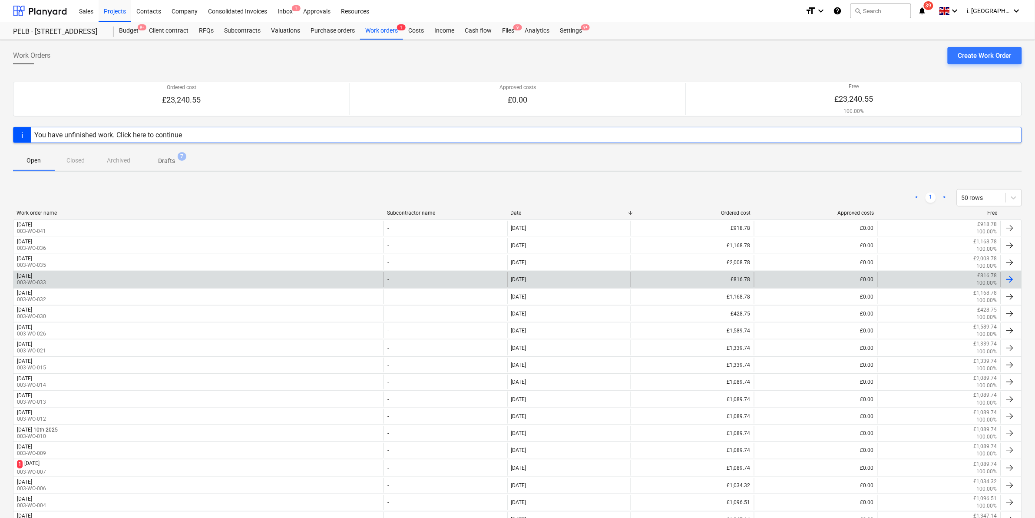
click at [142, 277] on div "[DATE] 003-WO-033" at bounding box center [198, 279] width 370 height 15
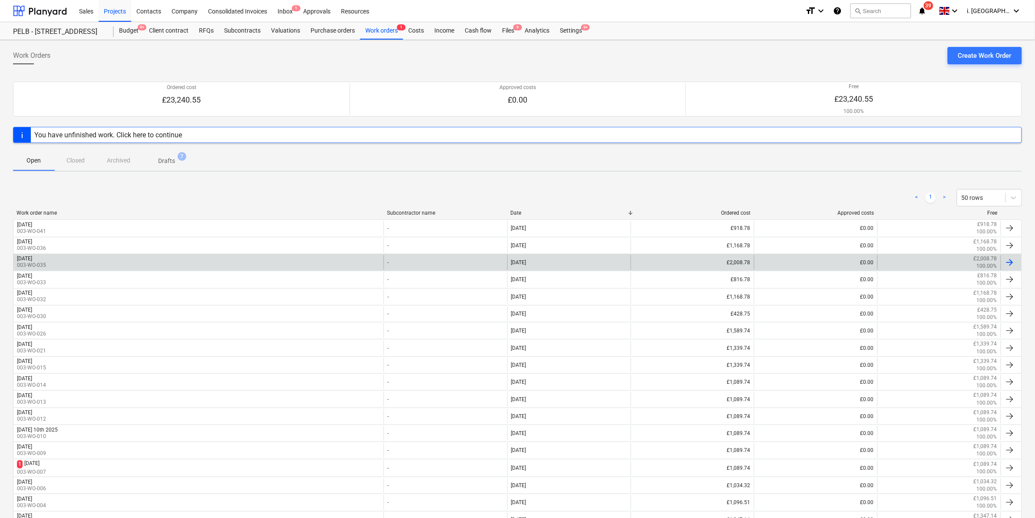
click at [46, 263] on p "003-WO-035" at bounding box center [31, 264] width 29 height 7
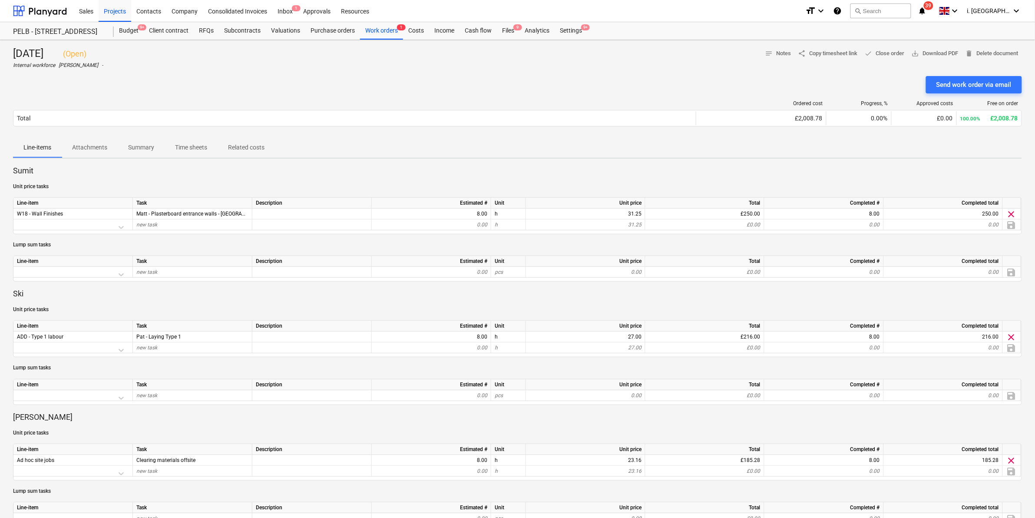
scroll to position [453, 0]
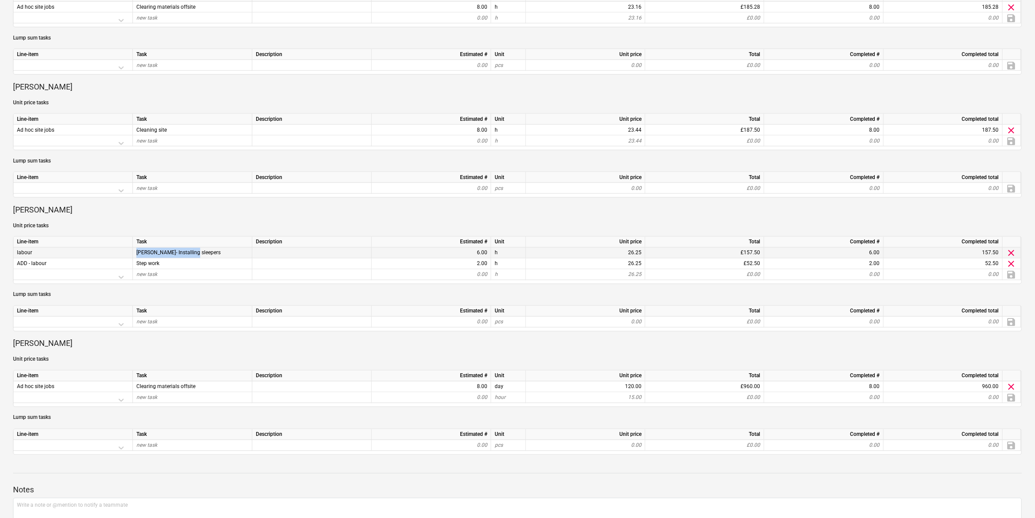
drag, startPoint x: 151, startPoint y: 248, endPoint x: 133, endPoint y: 248, distance: 17.8
click at [133, 248] on div "[PERSON_NAME]- Installing sleepers" at bounding box center [192, 253] width 119 height 11
click at [172, 305] on div "Line-item Task Description Estimated # Unit Unit price Total Completed # Comple…" at bounding box center [517, 318] width 1009 height 26
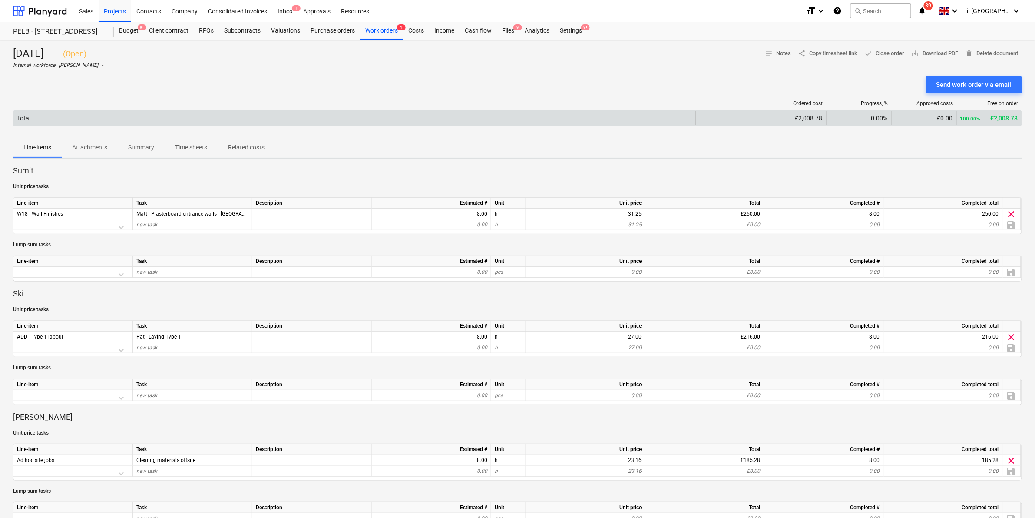
drag, startPoint x: 18, startPoint y: 0, endPoint x: 242, endPoint y: 111, distance: 249.8
click at [245, 116] on div "Total" at bounding box center [354, 118] width 682 height 14
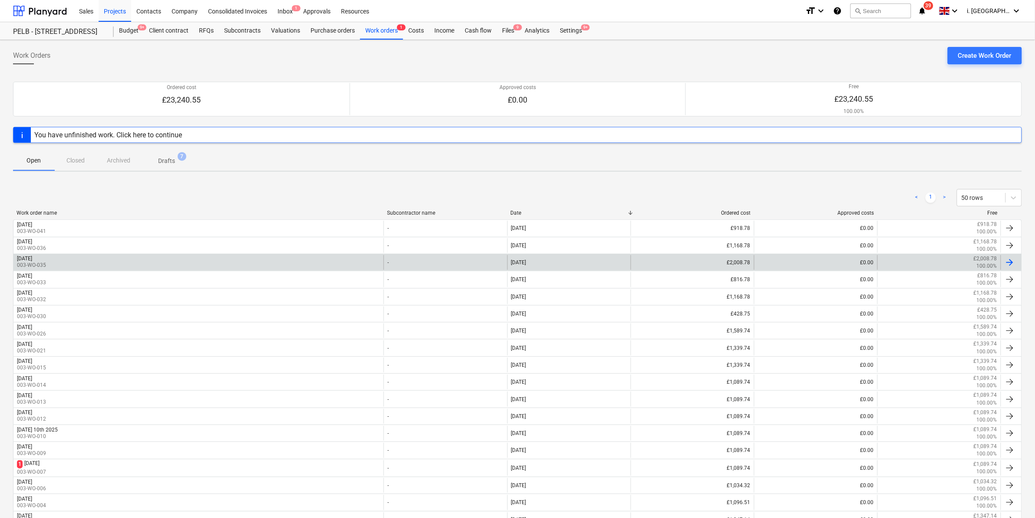
click at [104, 261] on div "[DATE] 003-WO-035" at bounding box center [198, 262] width 370 height 15
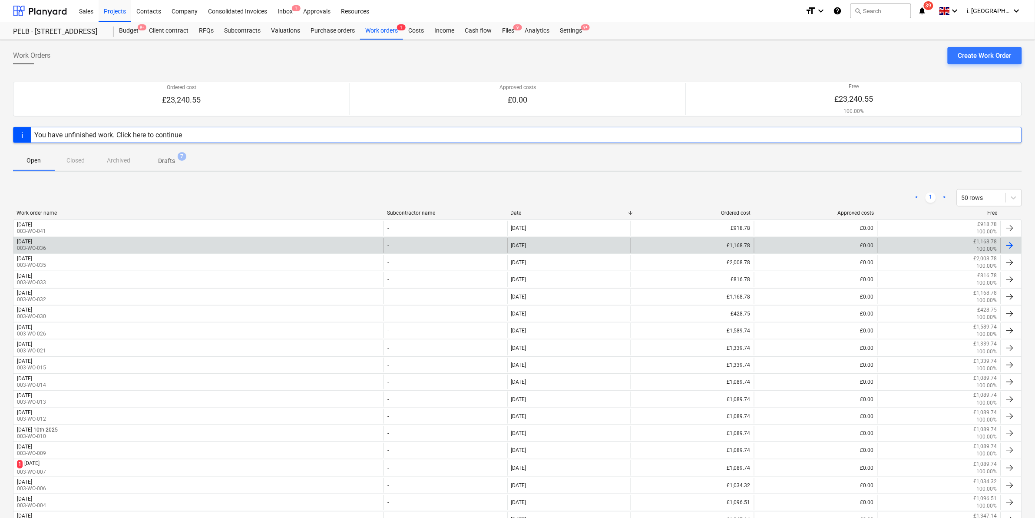
click at [101, 242] on div "Thursday 25th September 2025 003-WO-036" at bounding box center [198, 245] width 370 height 15
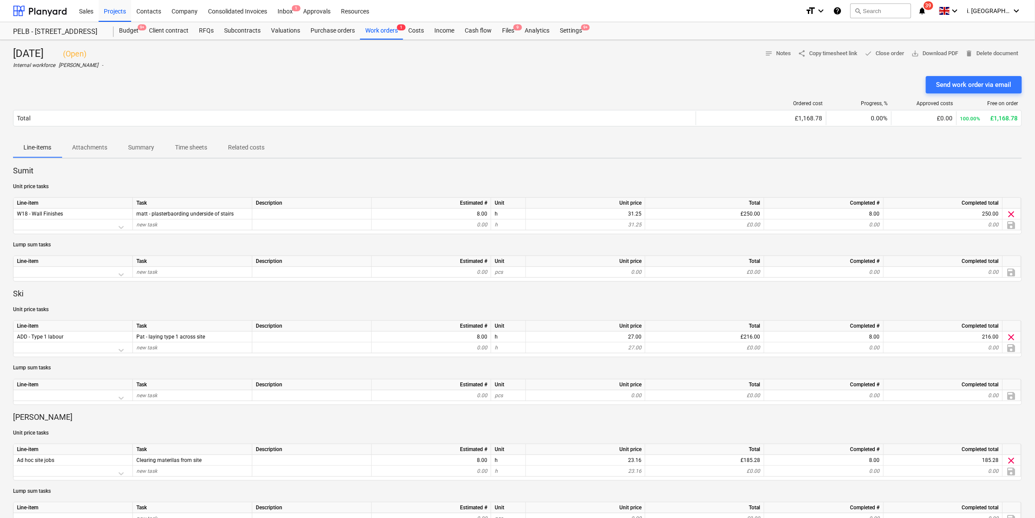
scroll to position [453, 0]
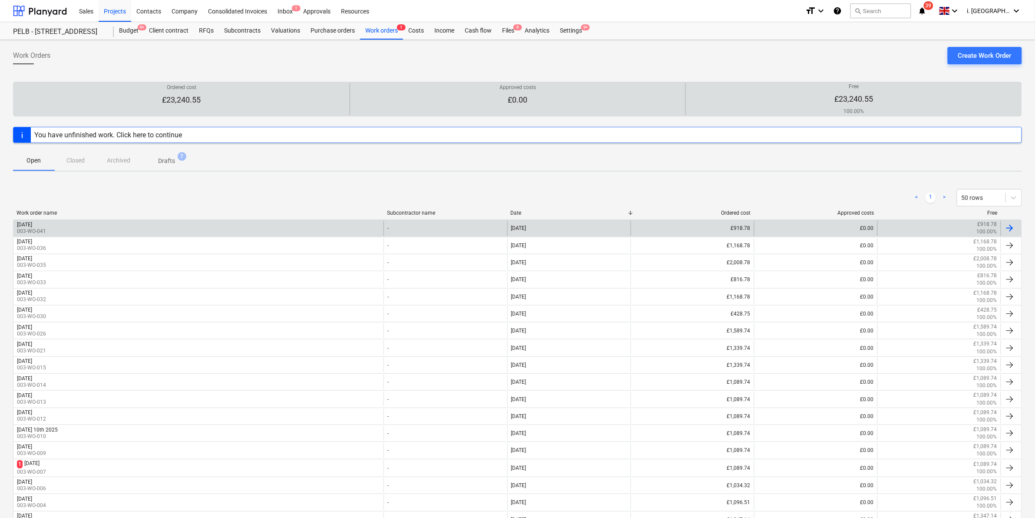
click at [110, 223] on div "[DATE] 003-WO-041" at bounding box center [198, 228] width 370 height 15
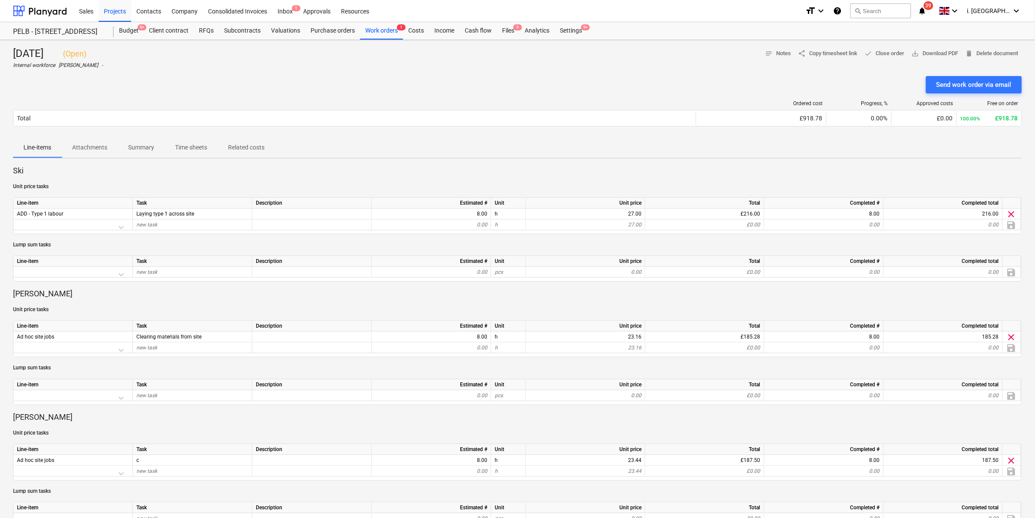
scroll to position [385, 0]
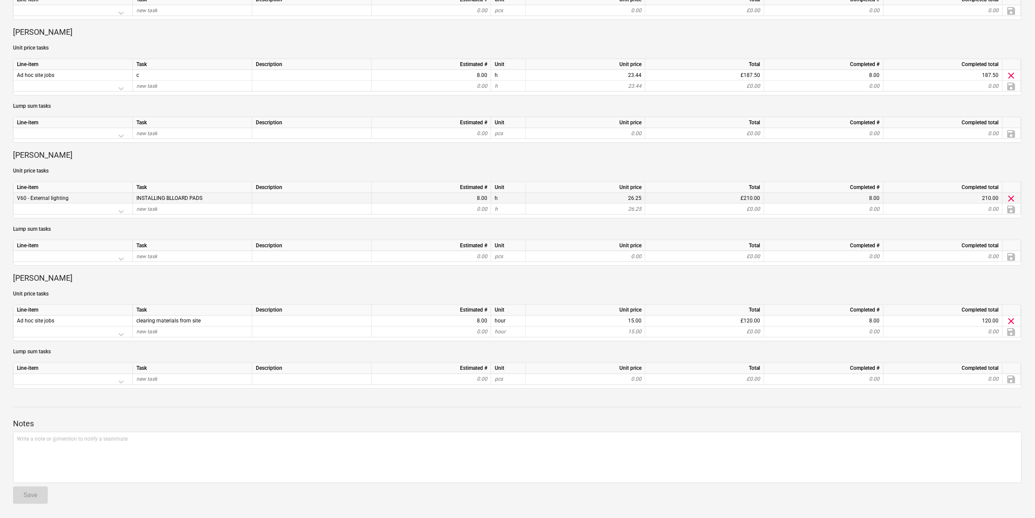
drag, startPoint x: 215, startPoint y: 197, endPoint x: 127, endPoint y: 194, distance: 88.2
click at [0, 0] on div "V60 - External lighting INSTALLING BLLOARD PADS 8.00 h 26.25 £210.00 8.00 210.0…" at bounding box center [0, 0] width 0 height 0
drag, startPoint x: 127, startPoint y: 194, endPoint x: 172, endPoint y: 196, distance: 44.8
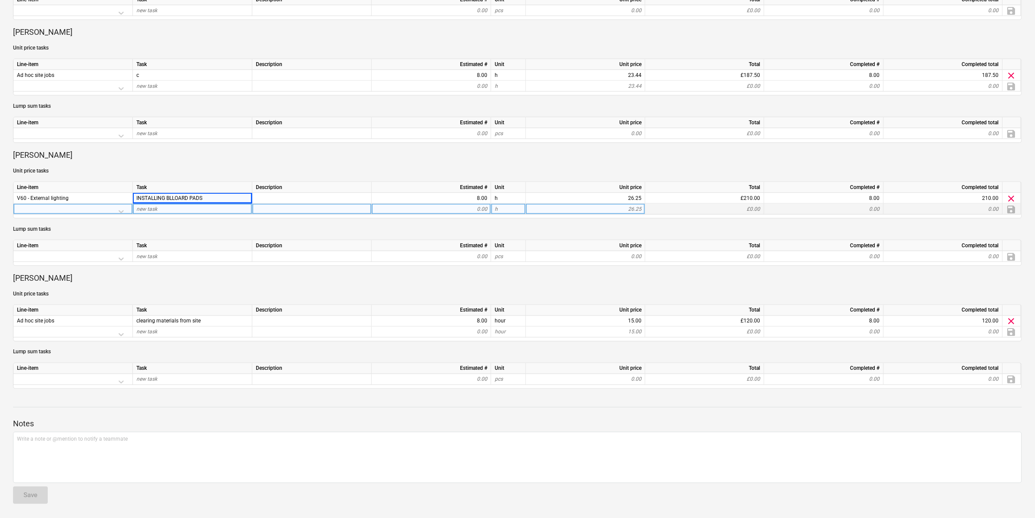
click at [94, 204] on div at bounding box center [73, 211] width 112 height 15
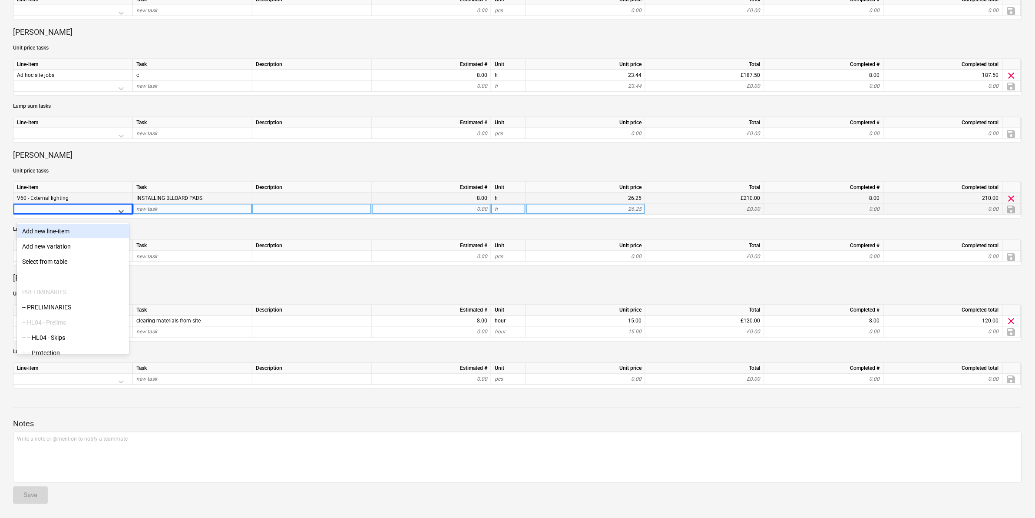
click at [85, 196] on div "V60 - External lighting" at bounding box center [72, 198] width 119 height 11
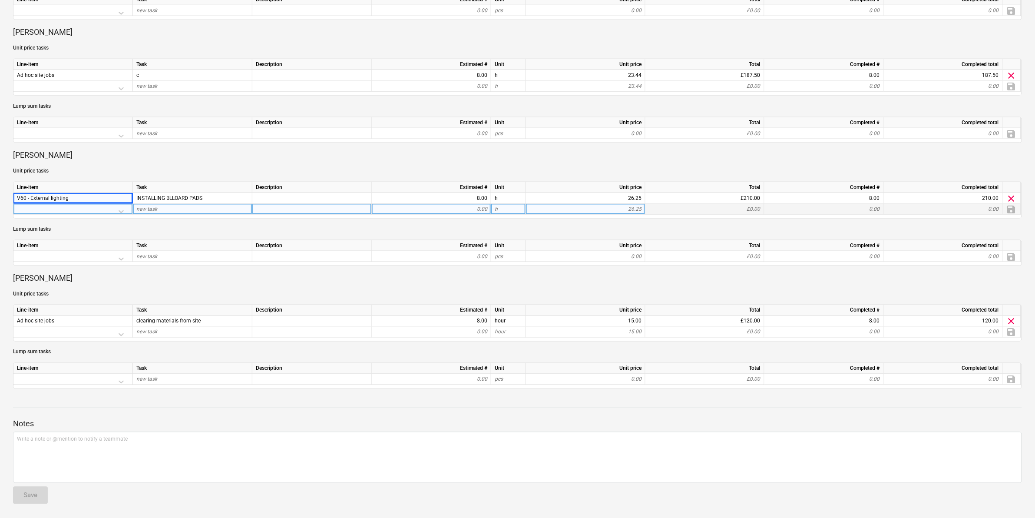
drag, startPoint x: 76, startPoint y: 195, endPoint x: 13, endPoint y: 192, distance: 63.0
click at [13, 192] on div "Line-item Task Description Estimated # Unit Unit price Total Completed # Comple…" at bounding box center [517, 200] width 1009 height 37
drag, startPoint x: 13, startPoint y: 192, endPoint x: 22, endPoint y: 194, distance: 9.3
copy div "Line-item Task Description Estimated # Unit Unit price Total Completed # Comple…"
click at [122, 289] on div "Ski Unit price tasks Line-item Task Description Estimated # Unit Unit price Tot…" at bounding box center [517, 85] width 1009 height 608
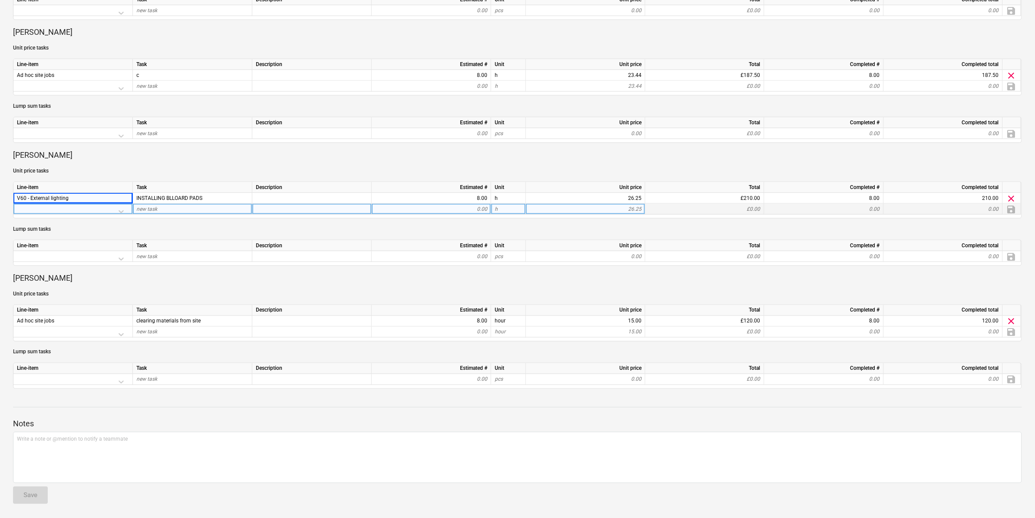
scroll to position [0, 0]
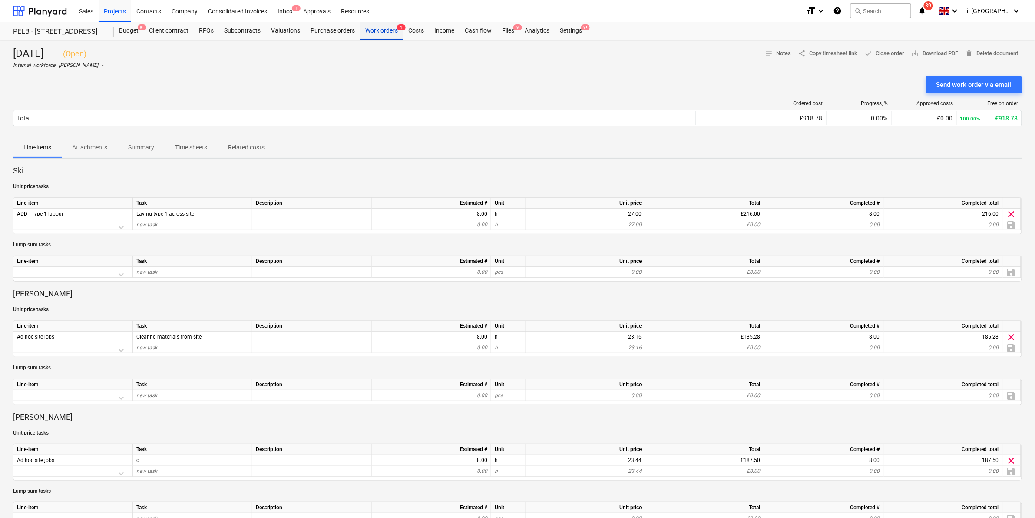
drag, startPoint x: 385, startPoint y: 30, endPoint x: 376, endPoint y: 36, distance: 11.1
click at [385, 30] on div "Work orders 1" at bounding box center [381, 30] width 43 height 17
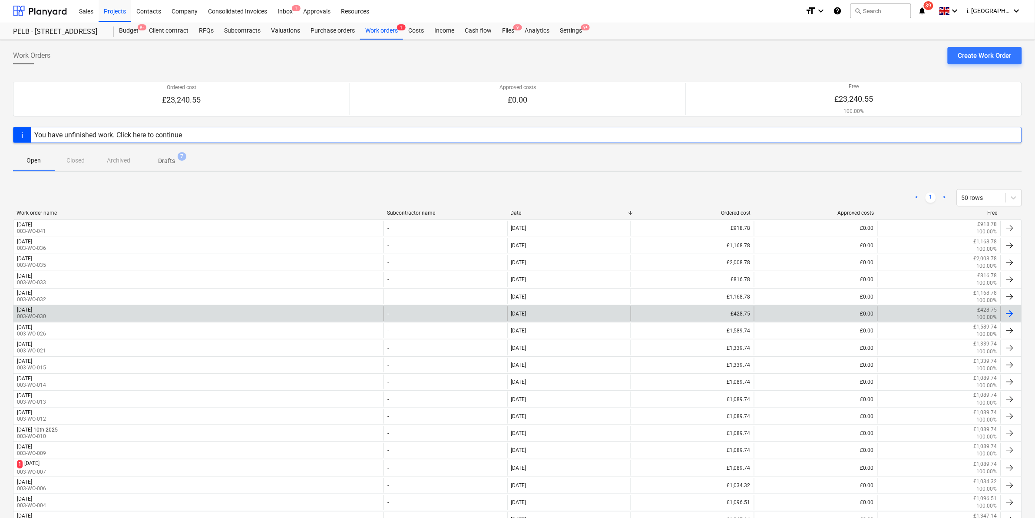
click at [96, 314] on div "Friday 19th September 2025 003-WO-030" at bounding box center [198, 313] width 370 height 15
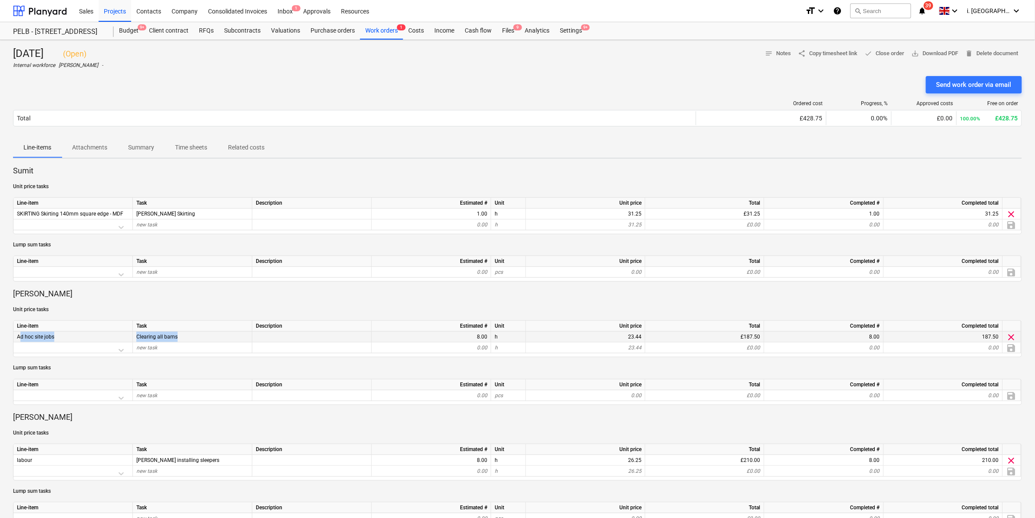
drag, startPoint x: 121, startPoint y: 333, endPoint x: 17, endPoint y: 334, distance: 104.2
click at [0, 0] on div "Ad hoc site jobs Clearing all barns 8.00 h 23.44 £187.50 8.00 187.50 clear" at bounding box center [0, 0] width 0 height 0
drag, startPoint x: 17, startPoint y: 334, endPoint x: 46, endPoint y: 335, distance: 30.0
copy div "Ad hoc site jobs Clearing all barns"
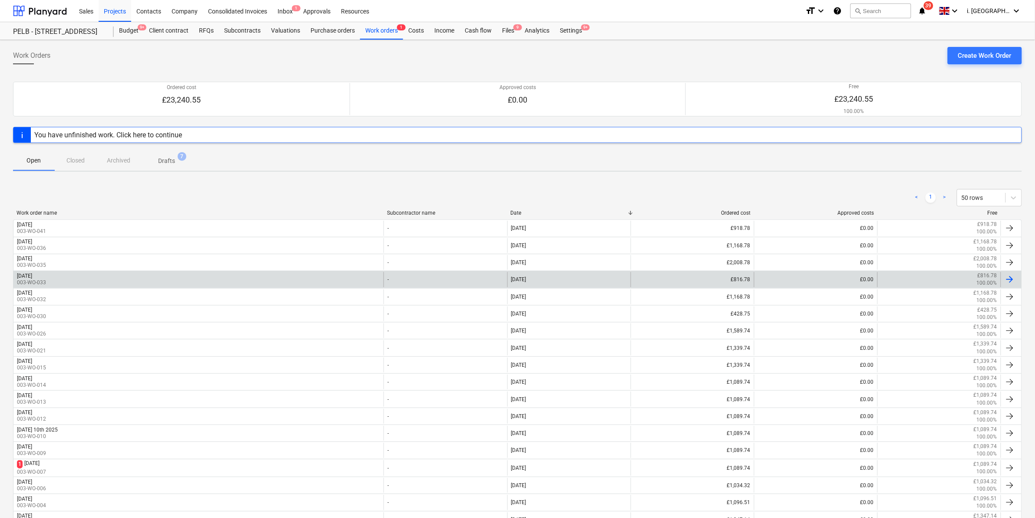
click at [89, 277] on div "[DATE] 003-WO-033" at bounding box center [198, 279] width 370 height 15
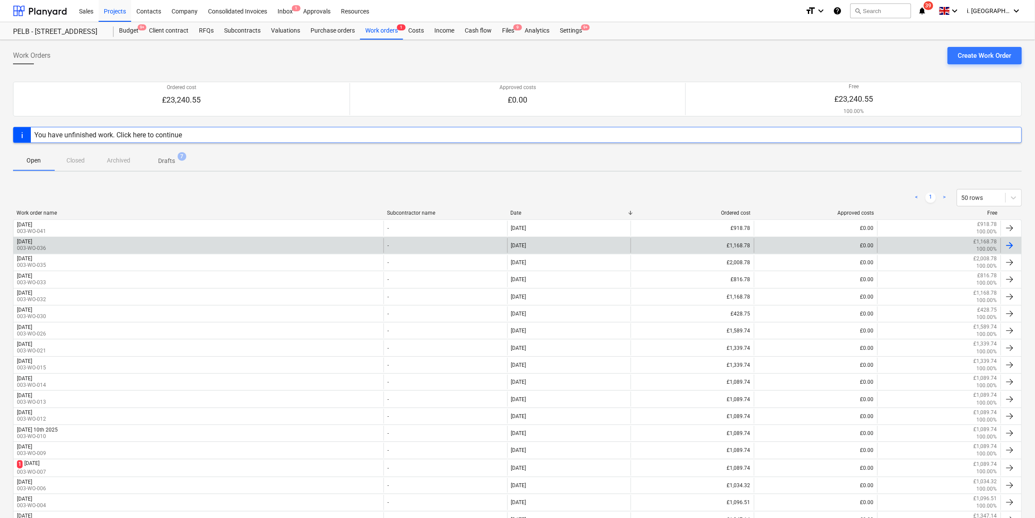
click at [46, 245] on p "003-WO-036" at bounding box center [31, 248] width 29 height 7
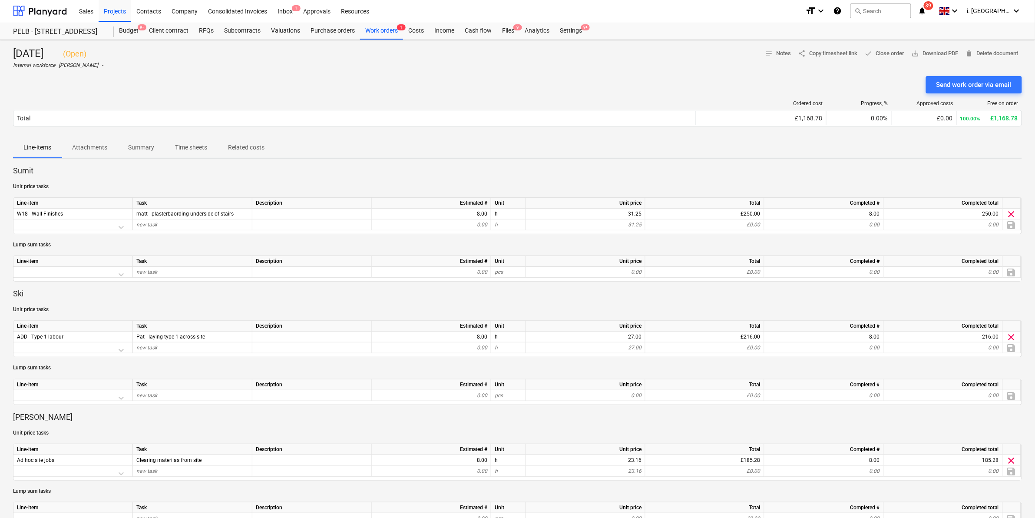
scroll to position [453, 0]
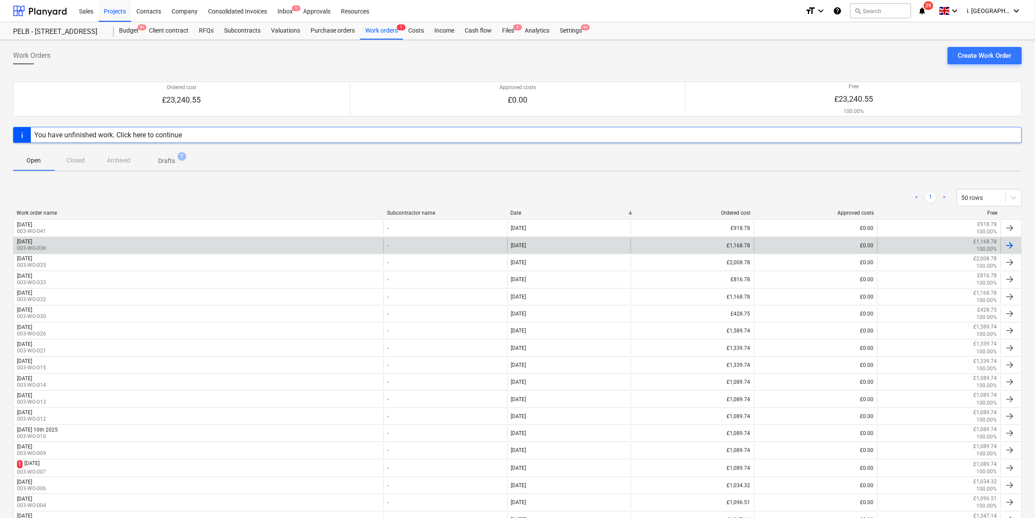
click at [32, 242] on div "[DATE]" at bounding box center [24, 241] width 15 height 6
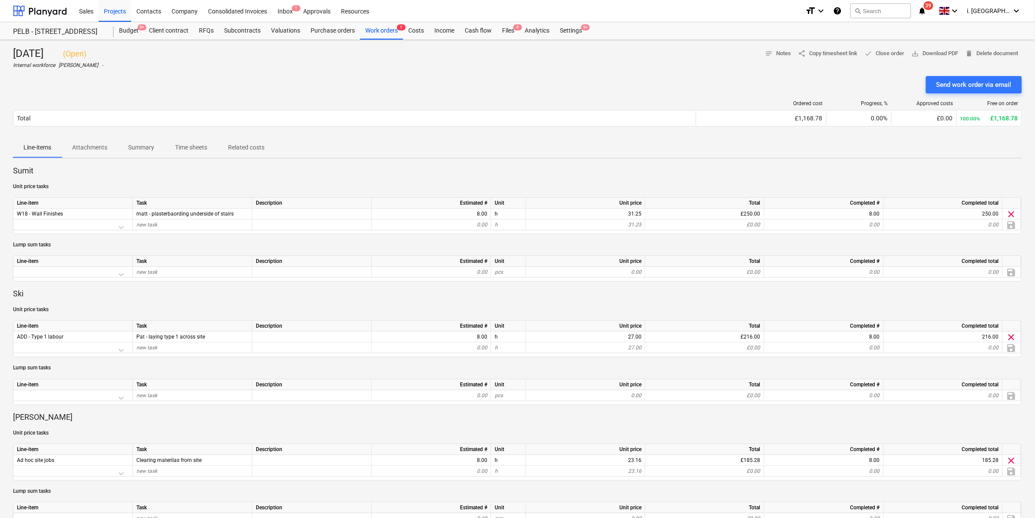
scroll to position [453, 0]
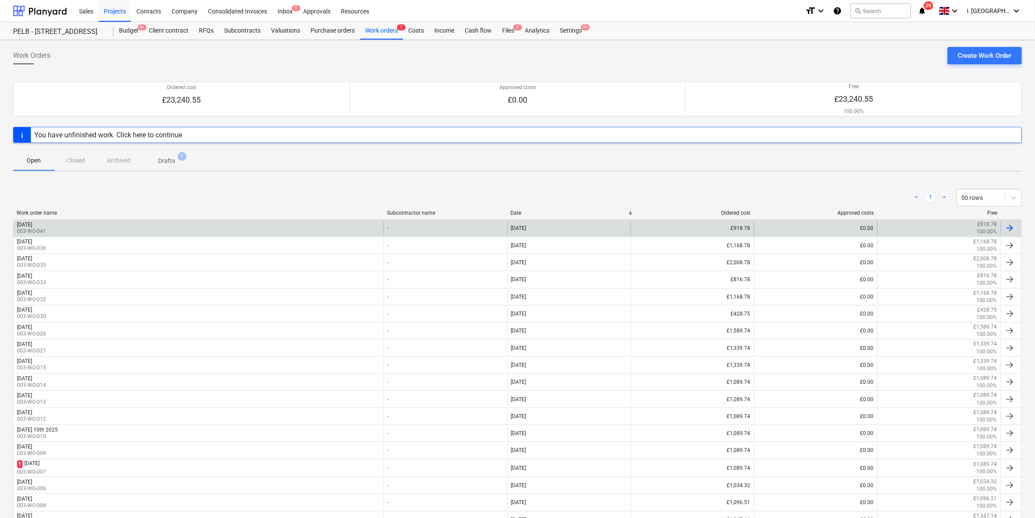
click at [95, 226] on div "[DATE] 003-WO-041" at bounding box center [198, 228] width 370 height 15
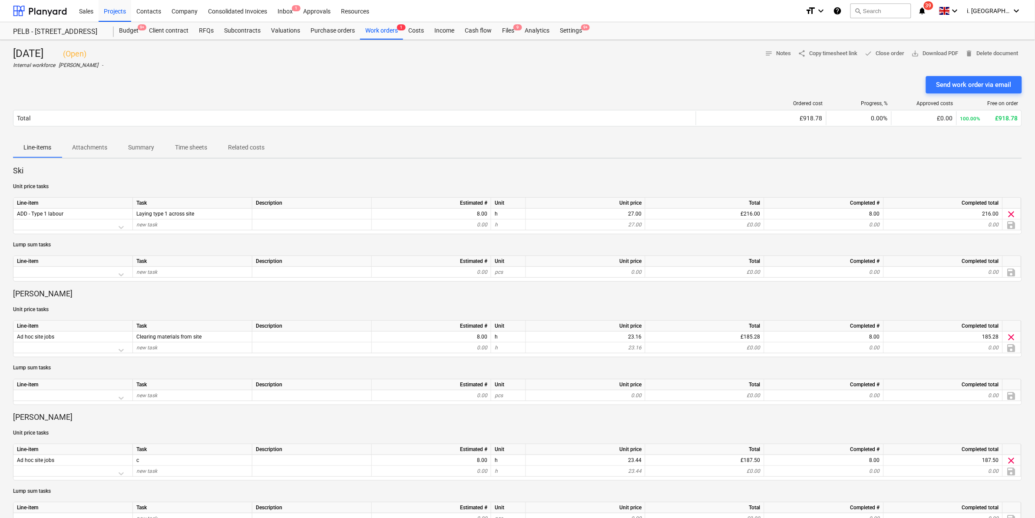
scroll to position [385, 0]
click at [88, 420] on p "[PERSON_NAME]" at bounding box center [517, 417] width 1009 height 10
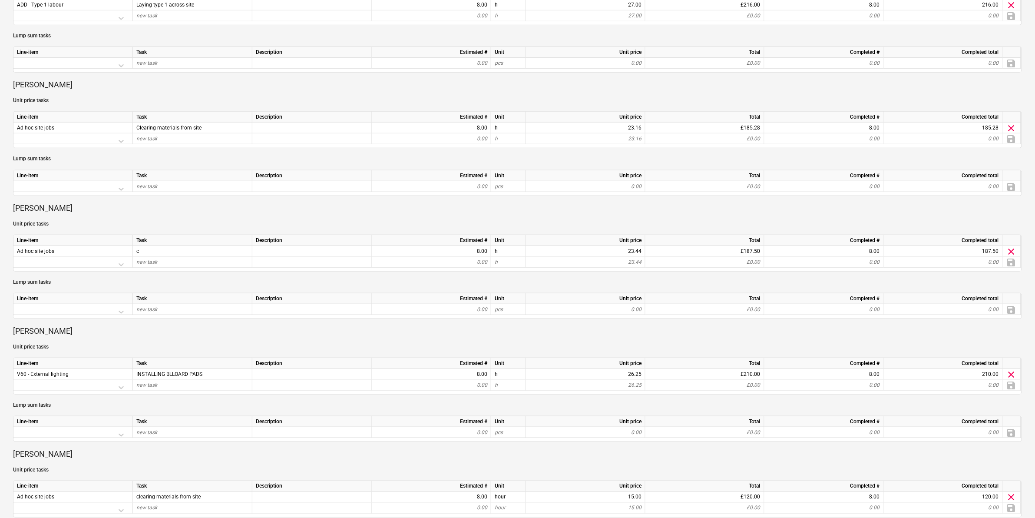
scroll to position [385, 0]
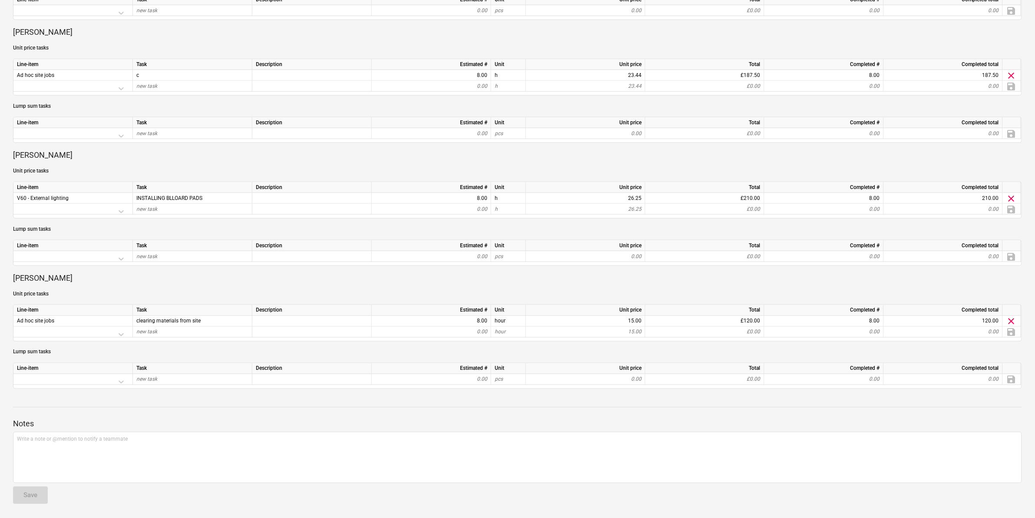
click at [2, 311] on div "Friday 26th September 2025 ( Open ) Internal workforce Harry Ford - notes Notes…" at bounding box center [517, 86] width 1035 height 863
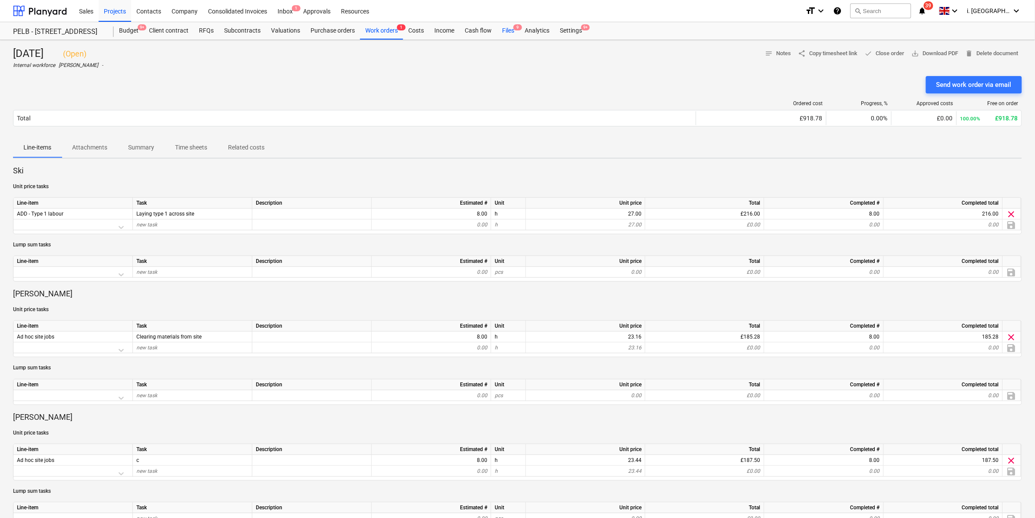
click at [510, 31] on div "Files 9" at bounding box center [508, 30] width 23 height 17
